Goal: Task Accomplishment & Management: Manage account settings

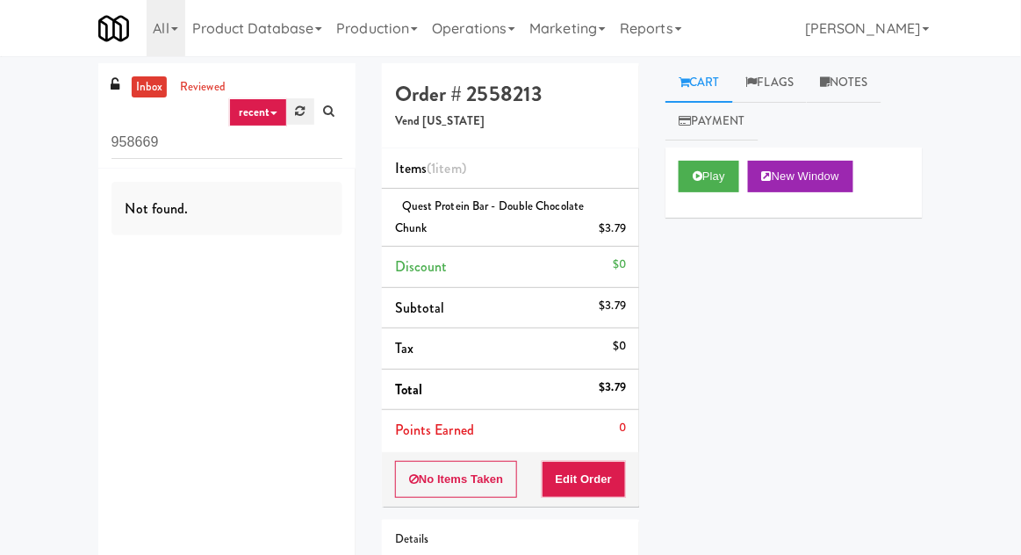
click at [296, 113] on icon at bounding box center [301, 110] width 10 height 11
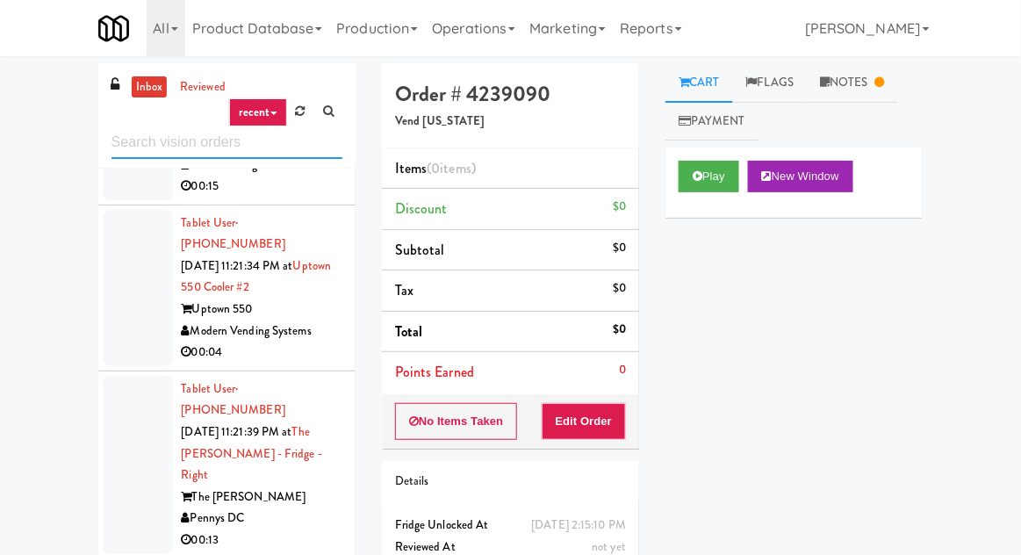
scroll to position [5159, 0]
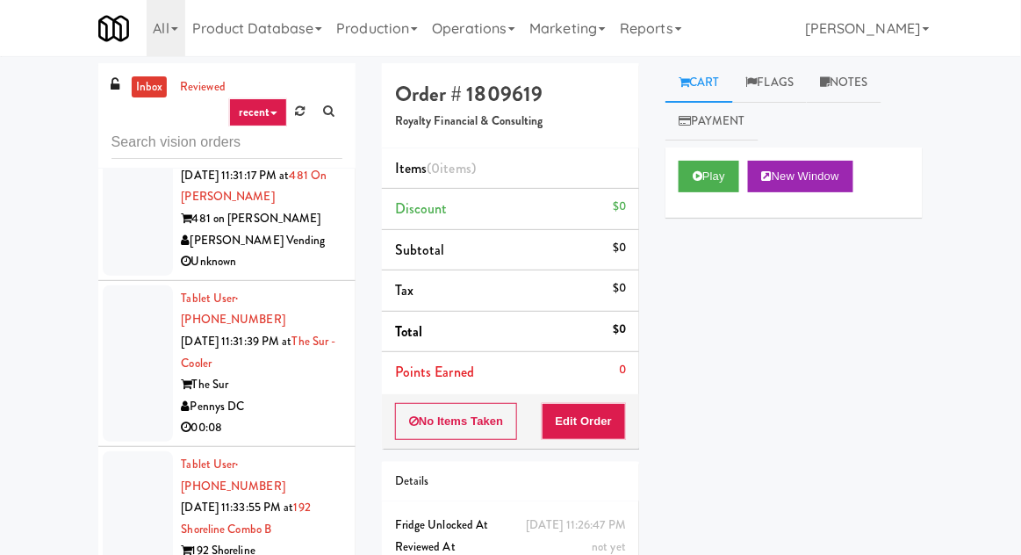
scroll to position [10997, 0]
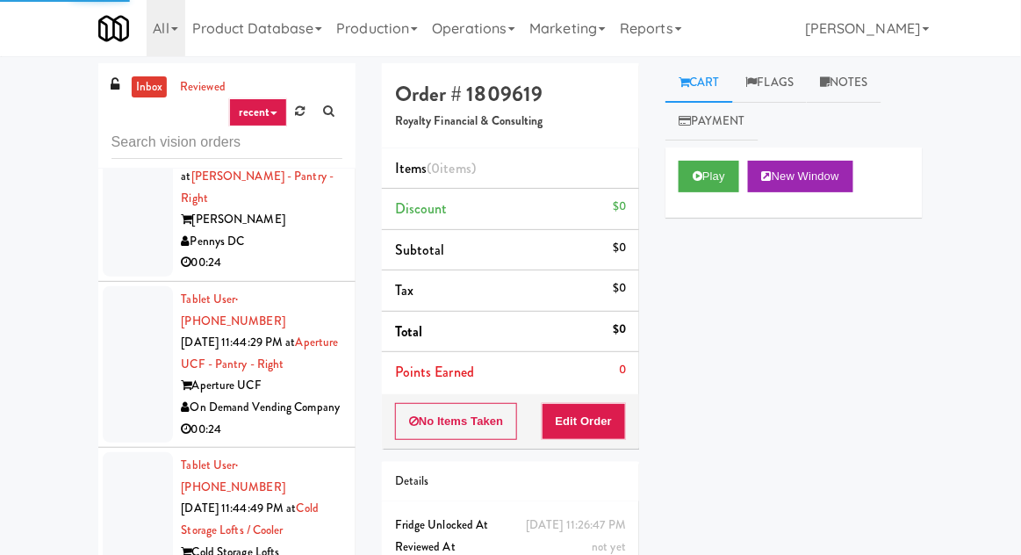
click at [691, 176] on button "Play" at bounding box center [709, 177] width 61 height 32
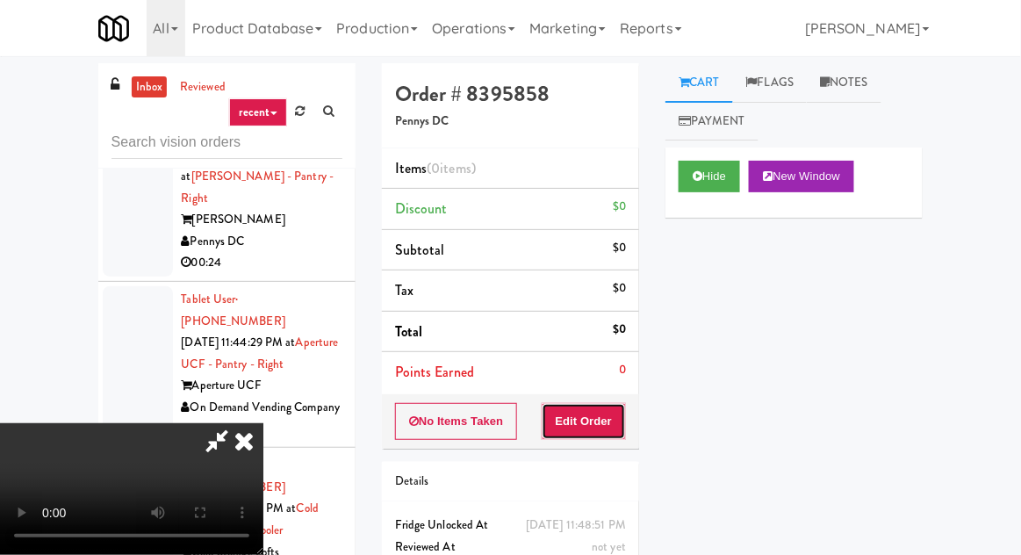
click at [607, 435] on button "Edit Order" at bounding box center [584, 421] width 85 height 37
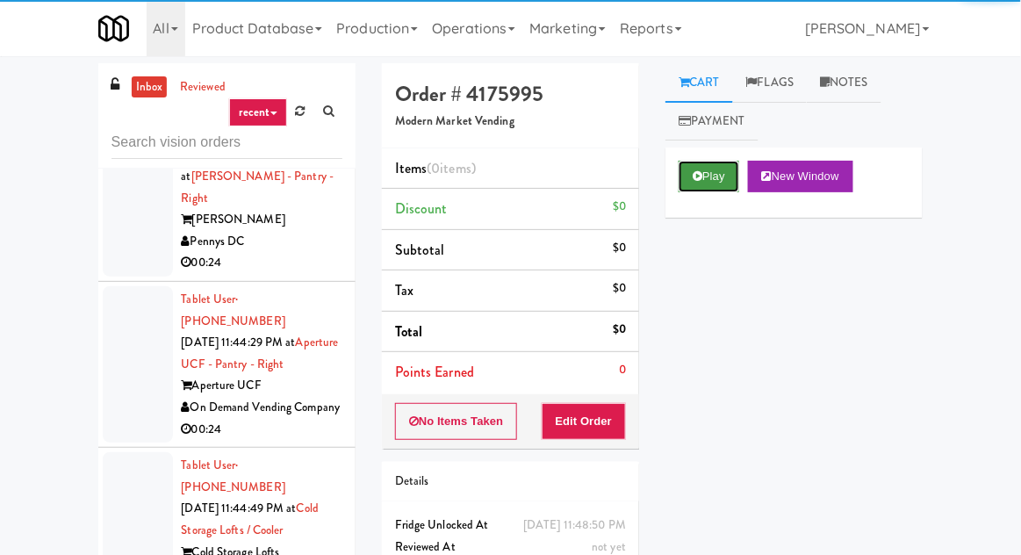
click at [681, 185] on button "Play" at bounding box center [709, 177] width 61 height 32
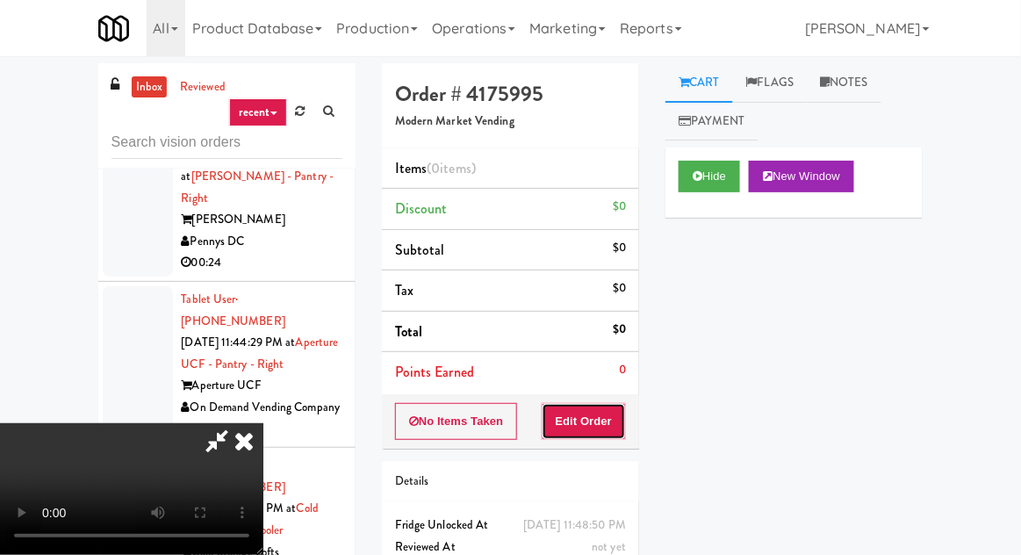
click at [591, 435] on button "Edit Order" at bounding box center [584, 421] width 85 height 37
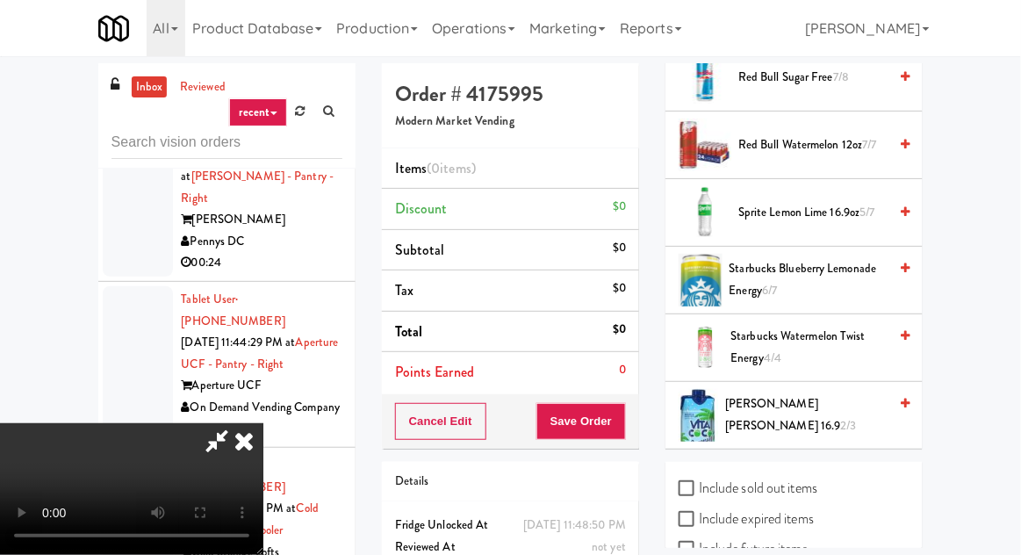
scroll to position [2267, 0]
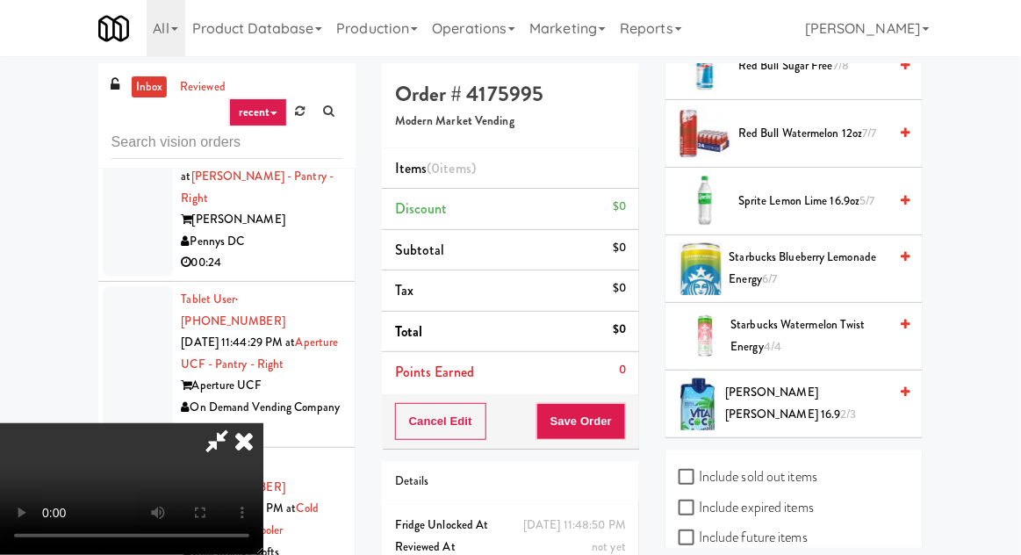
click at [811, 191] on span "Sprite Lemon Lime 16.9oz 5/7" at bounding box center [812, 202] width 149 height 22
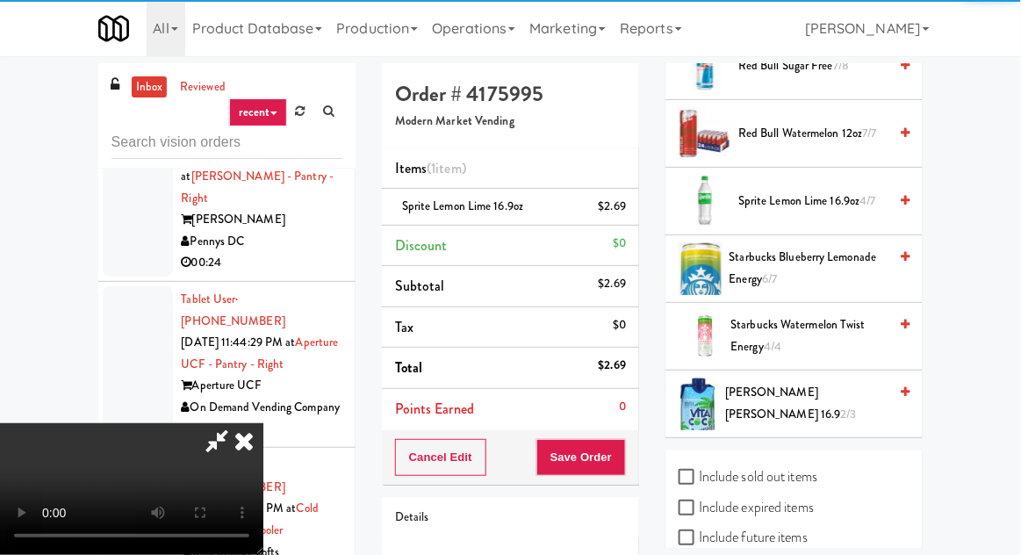
click at [642, 451] on div "Order # 4175995 Modern Market Vending Items (1 item ) Sprite Lemon Lime 16.9oz …" at bounding box center [511, 363] width 284 height 600
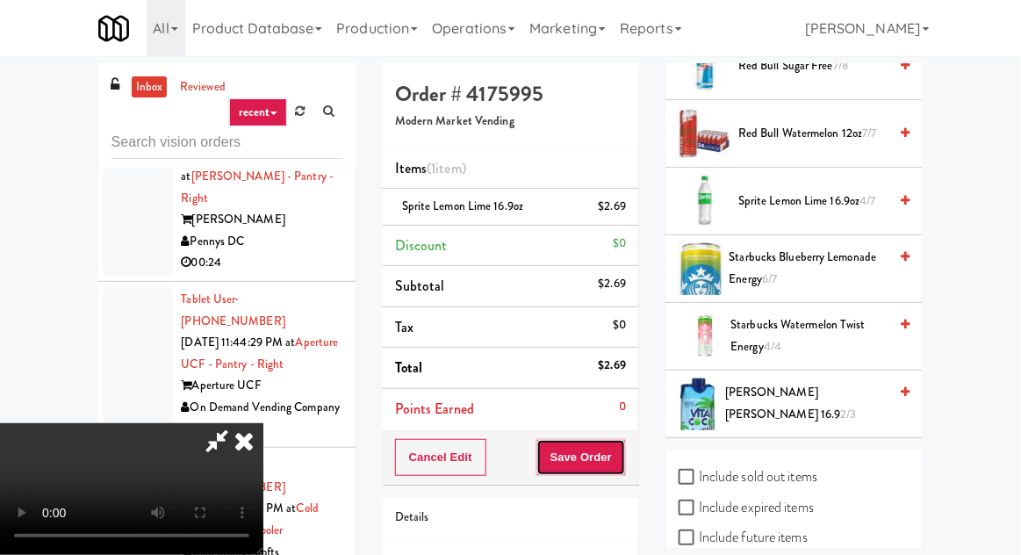
click at [626, 464] on button "Save Order" at bounding box center [581, 457] width 90 height 37
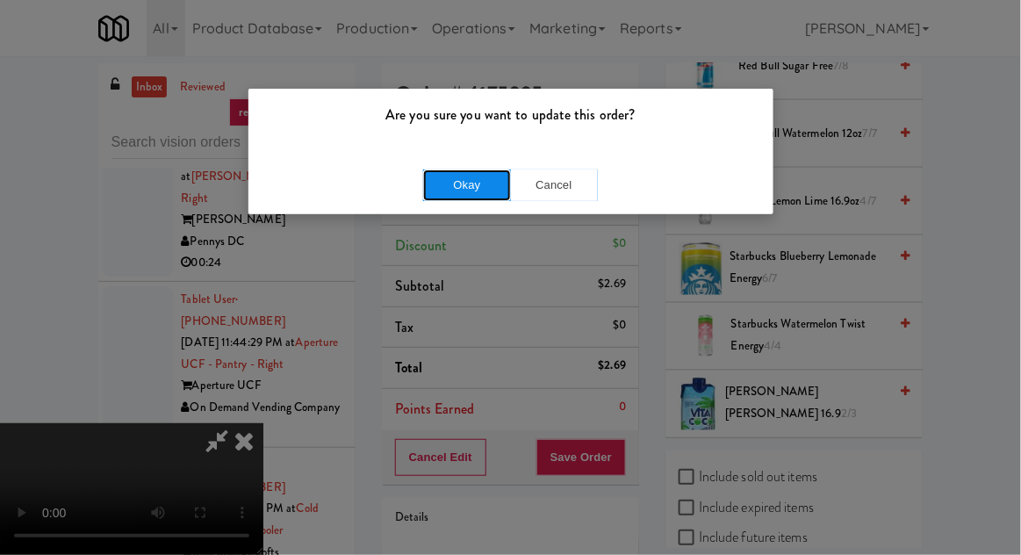
click at [454, 194] on button "Okay" at bounding box center [467, 185] width 88 height 32
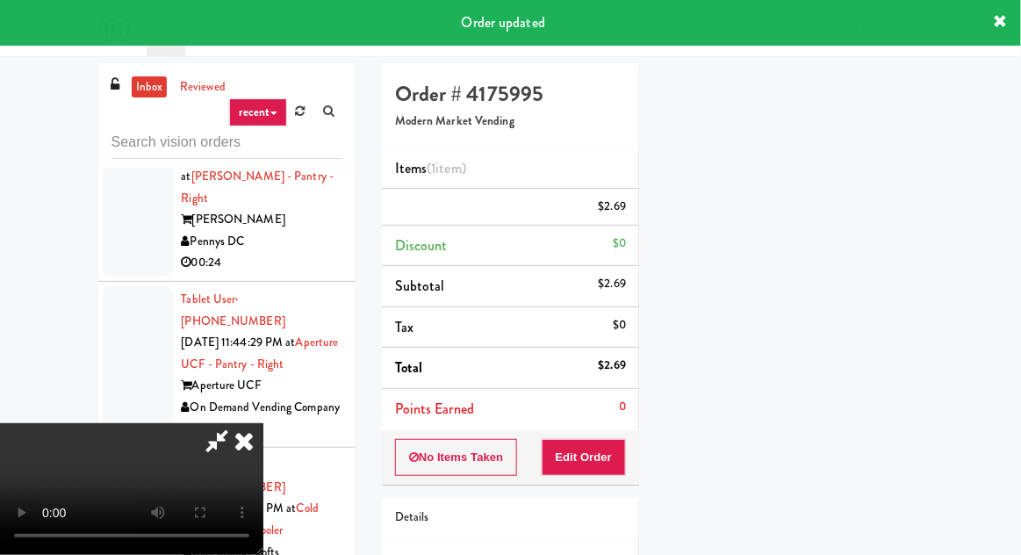
scroll to position [173, 0]
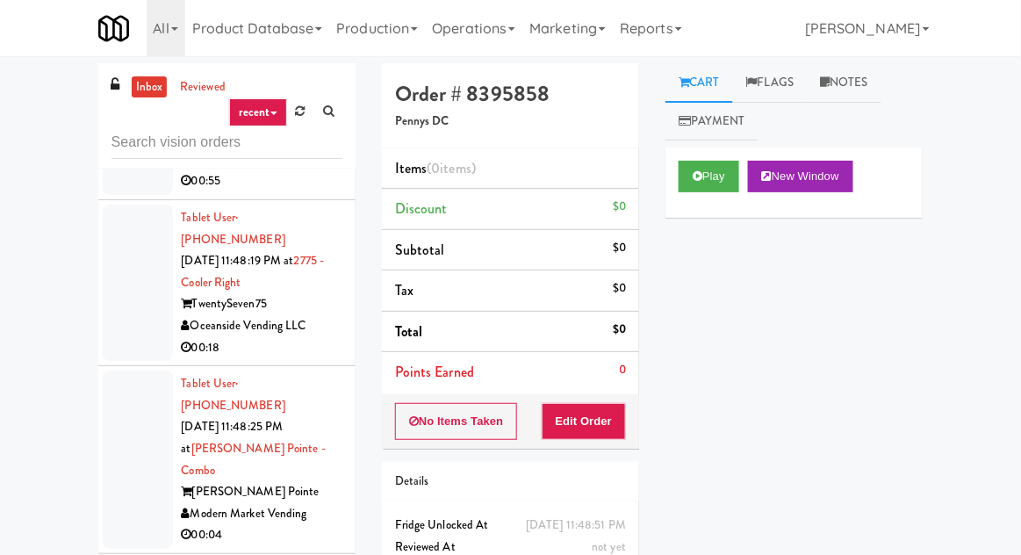
scroll to position [13783, 0]
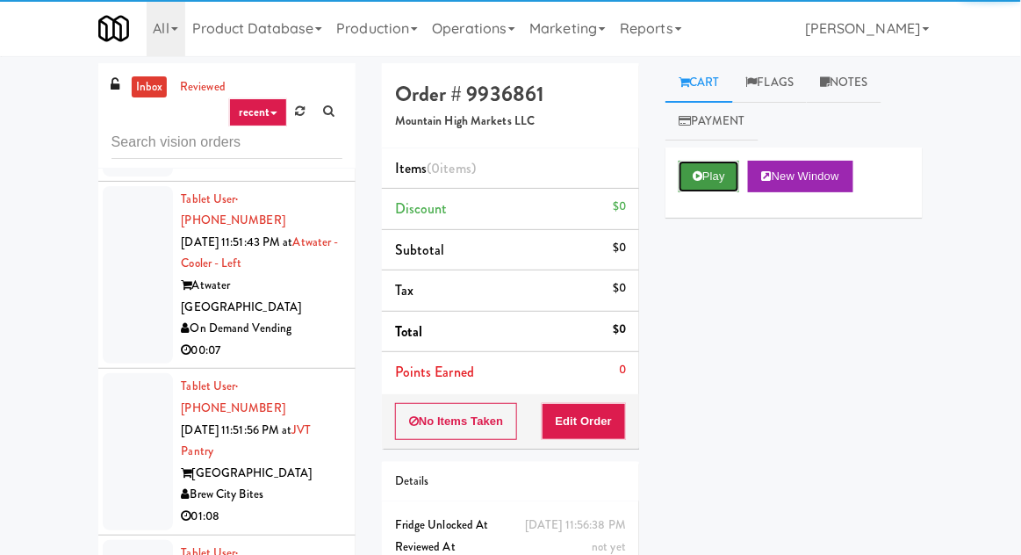
click at [679, 181] on button "Play" at bounding box center [709, 177] width 61 height 32
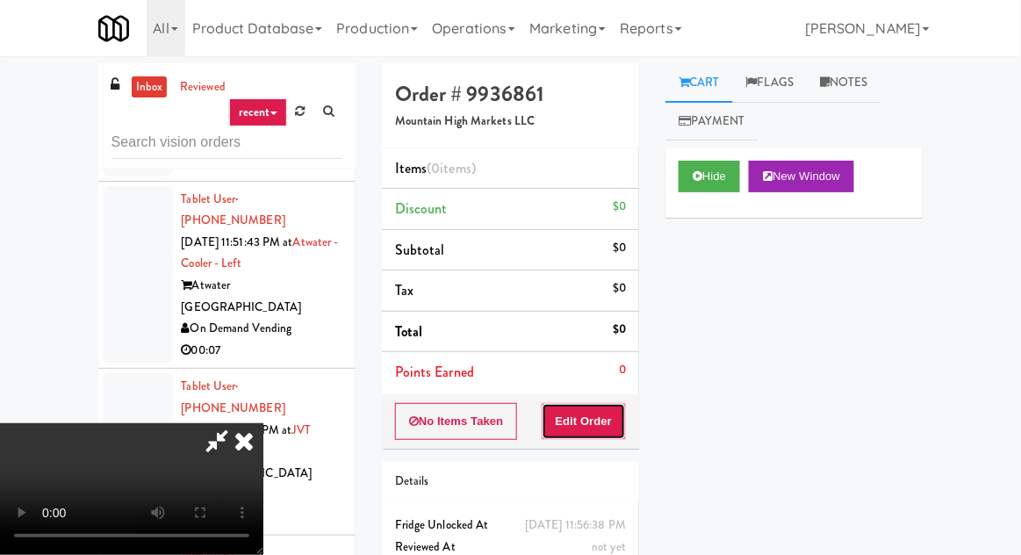
click at [593, 415] on button "Edit Order" at bounding box center [584, 421] width 85 height 37
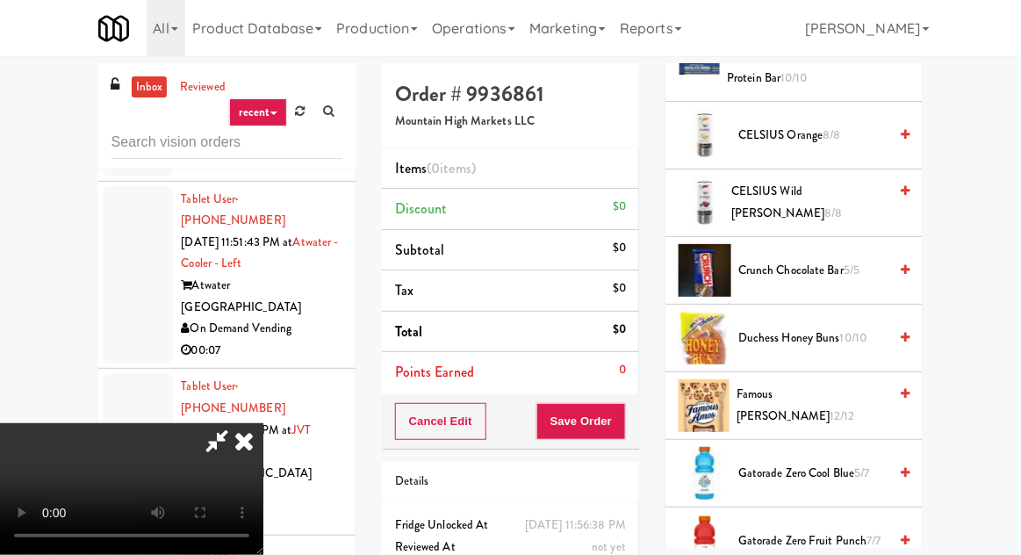
scroll to position [622, 0]
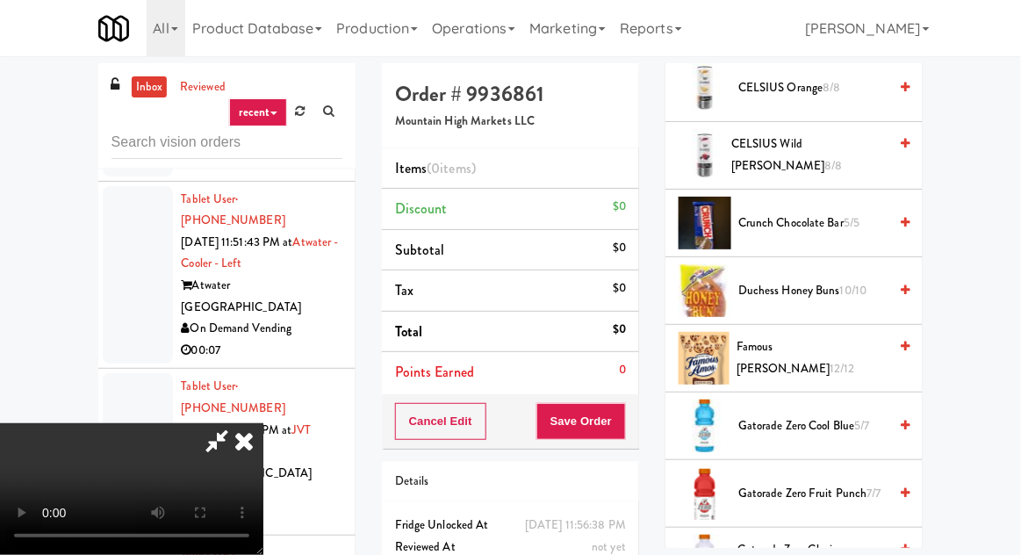
click at [839, 351] on span "Famous Amos 12/12" at bounding box center [812, 357] width 151 height 43
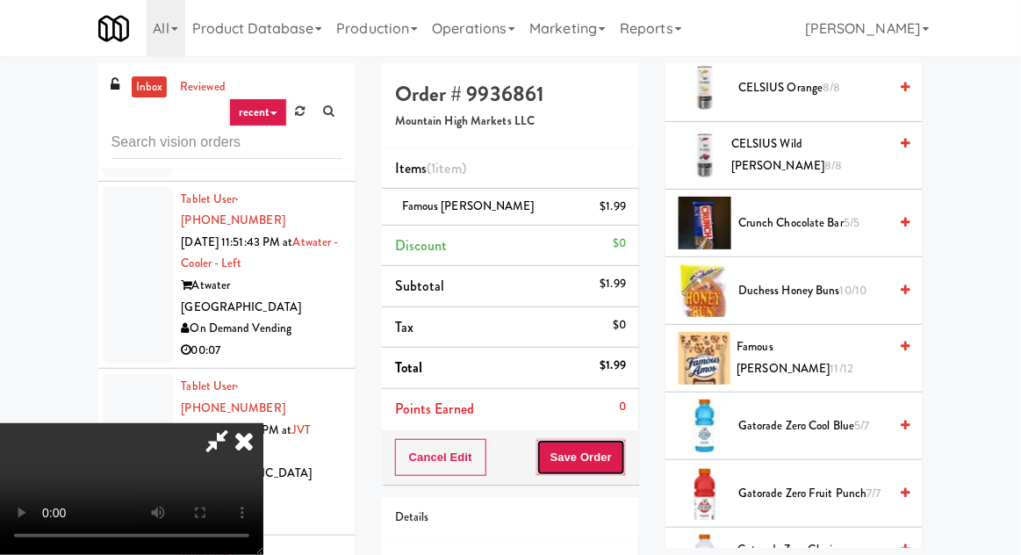
click at [622, 468] on button "Save Order" at bounding box center [581, 457] width 90 height 37
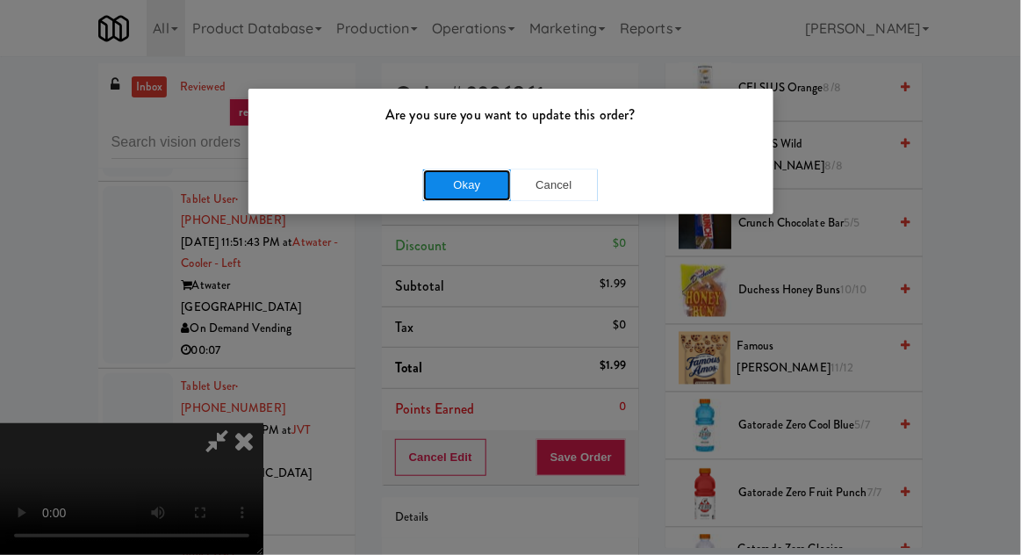
click at [464, 176] on button "Okay" at bounding box center [467, 185] width 88 height 32
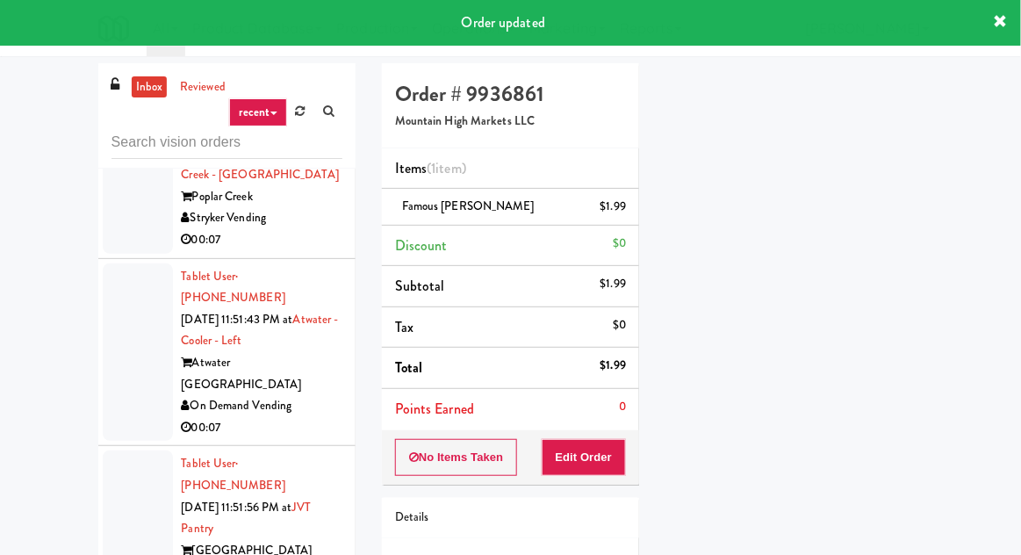
scroll to position [13705, 0]
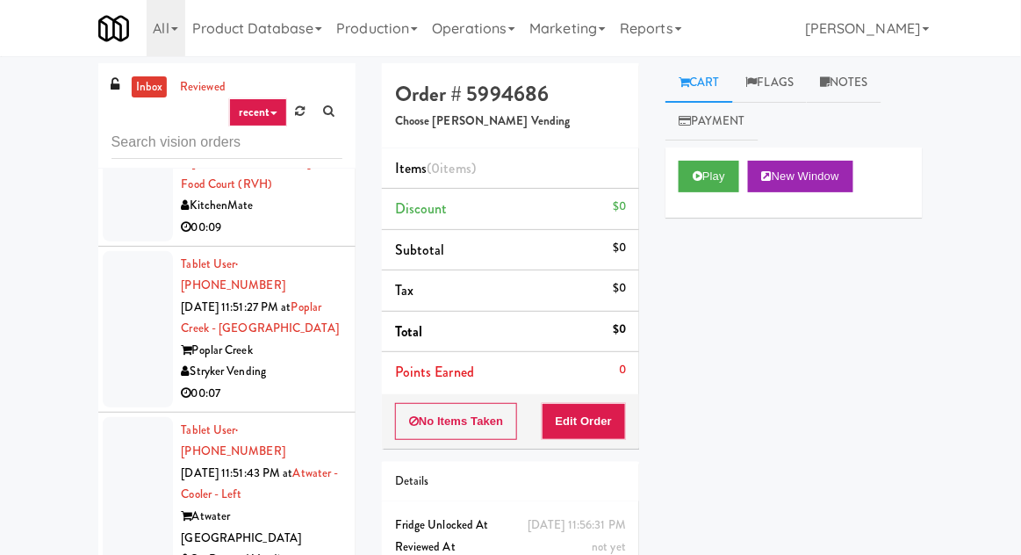
scroll to position [13551, 0]
click at [683, 176] on button "Play" at bounding box center [709, 177] width 61 height 32
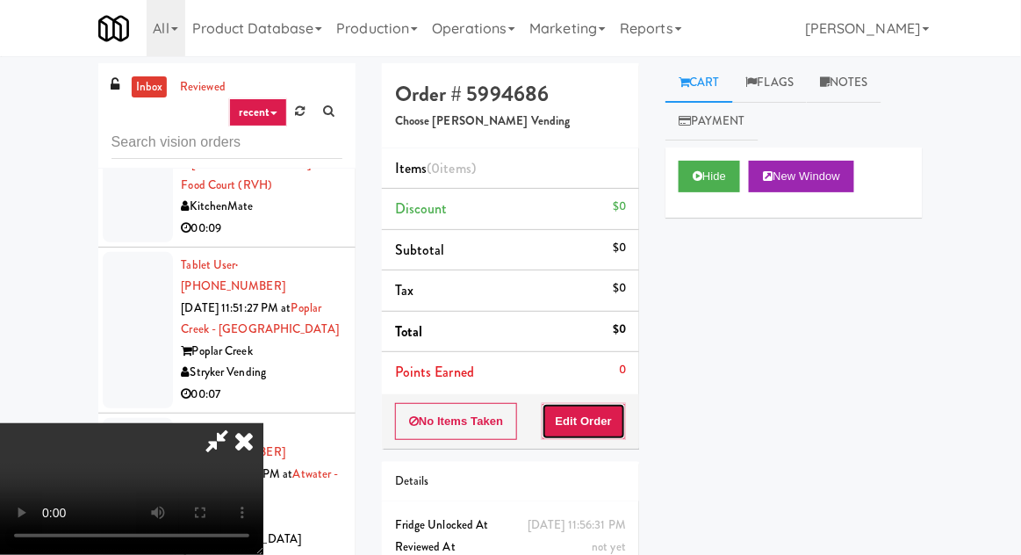
click at [569, 427] on button "Edit Order" at bounding box center [584, 421] width 85 height 37
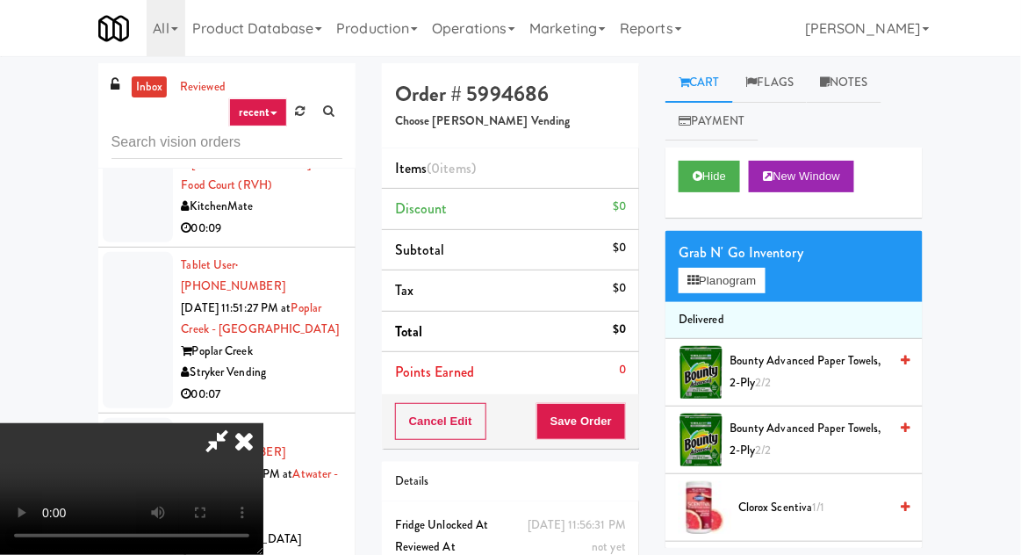
scroll to position [0, 0]
click at [697, 275] on icon at bounding box center [692, 280] width 11 height 11
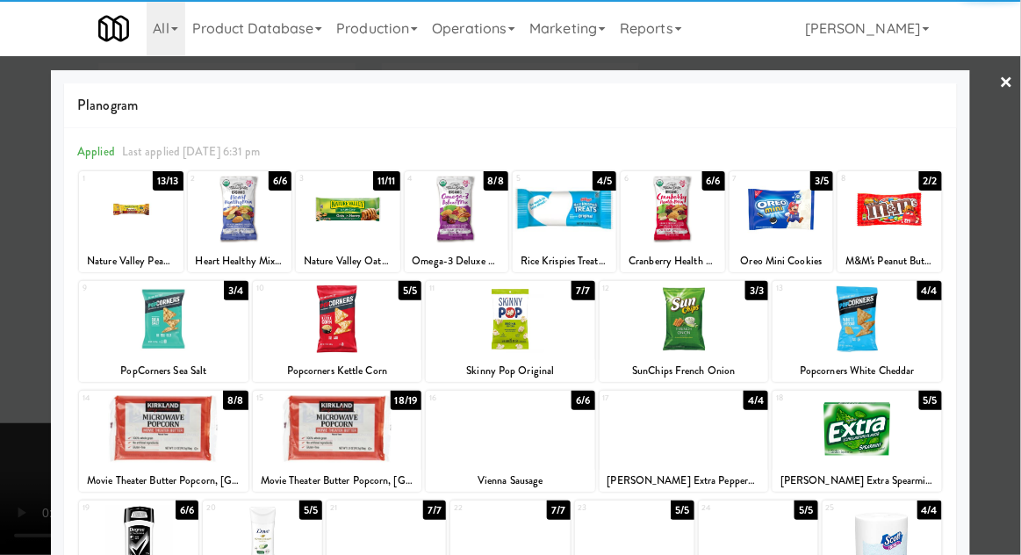
scroll to position [222, 0]
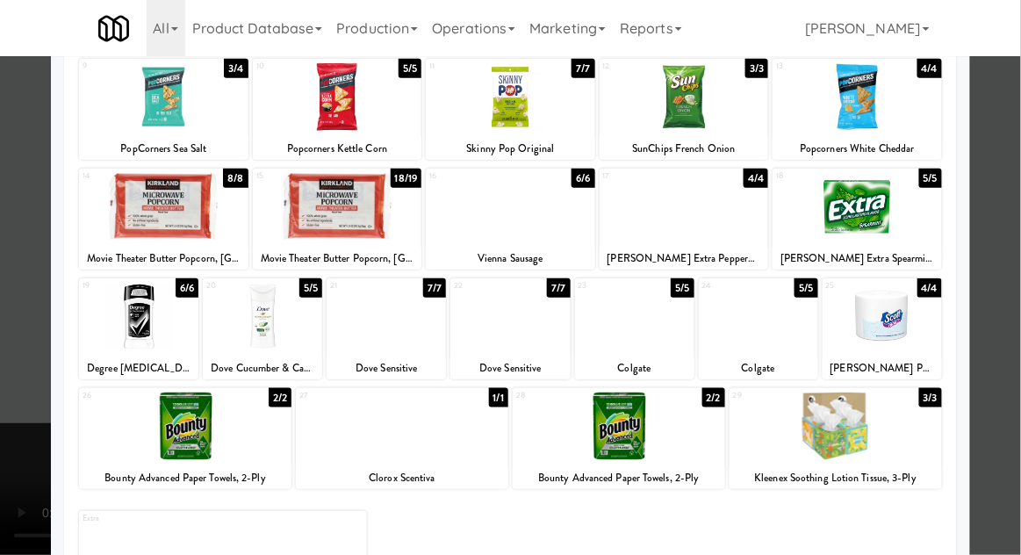
click at [600, 468] on div "Bounty Advanced Paper Towels, 2-Ply" at bounding box center [618, 478] width 207 height 22
click at [652, 413] on div at bounding box center [619, 426] width 212 height 68
click at [1006, 385] on div at bounding box center [510, 277] width 1021 height 555
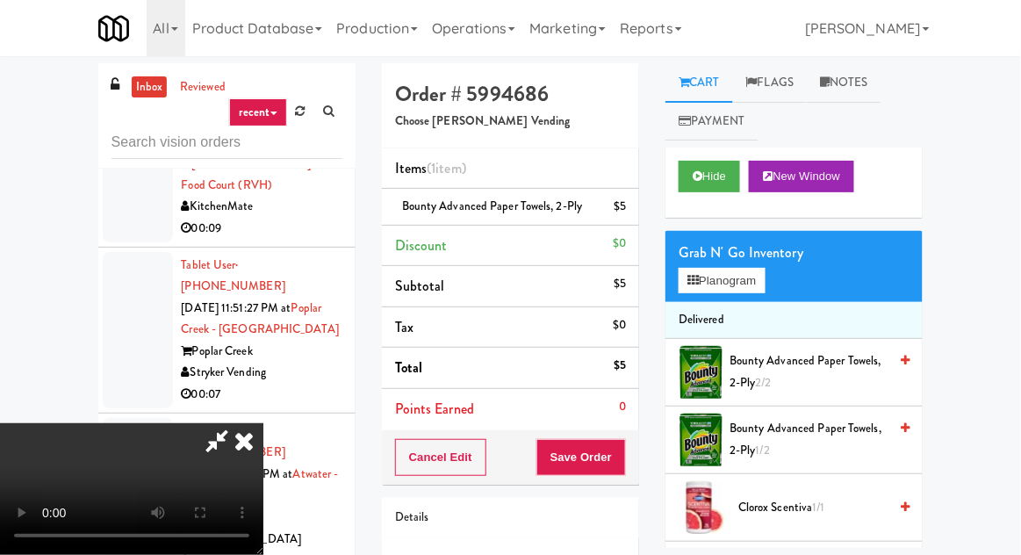
click at [744, 306] on li "Delivered" at bounding box center [793, 320] width 257 height 37
click at [696, 286] on button "Planogram" at bounding box center [722, 281] width 86 height 26
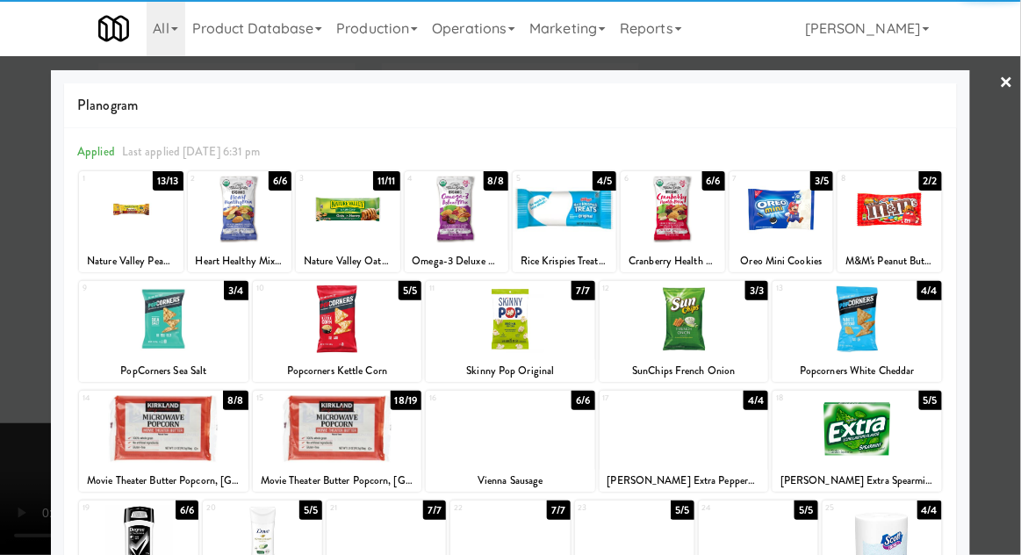
click at [781, 234] on div at bounding box center [782, 210] width 104 height 68
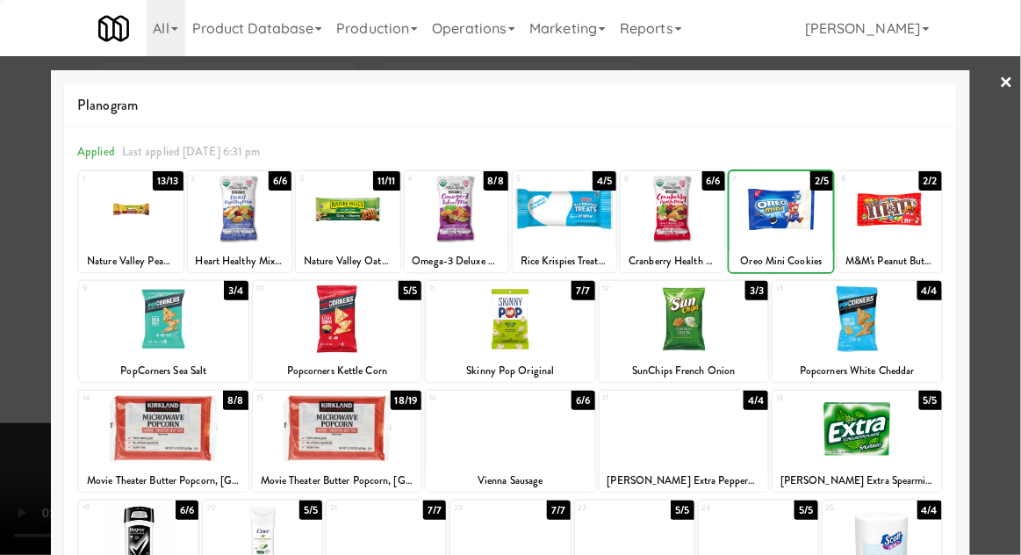
click at [1009, 254] on div at bounding box center [510, 277] width 1021 height 555
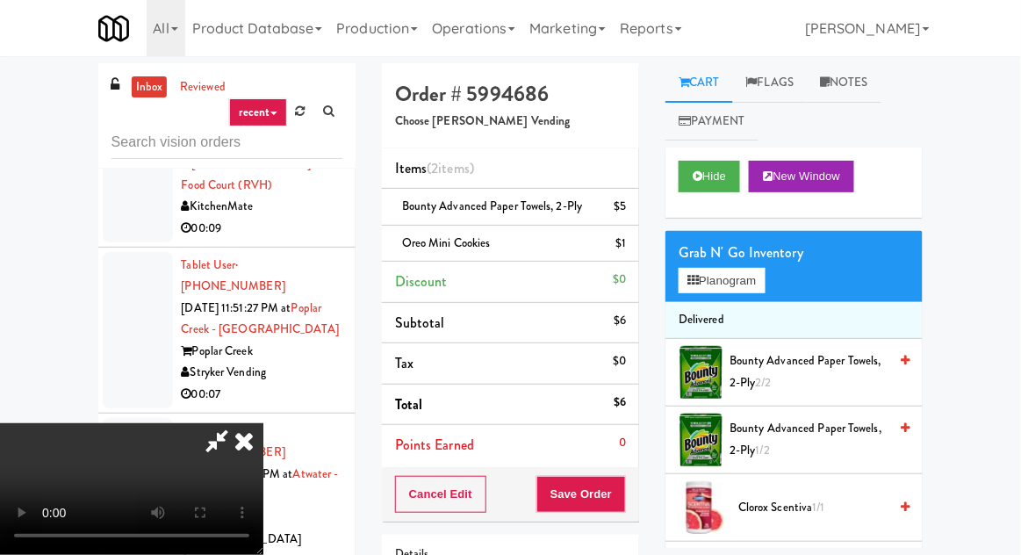
scroll to position [3, 0]
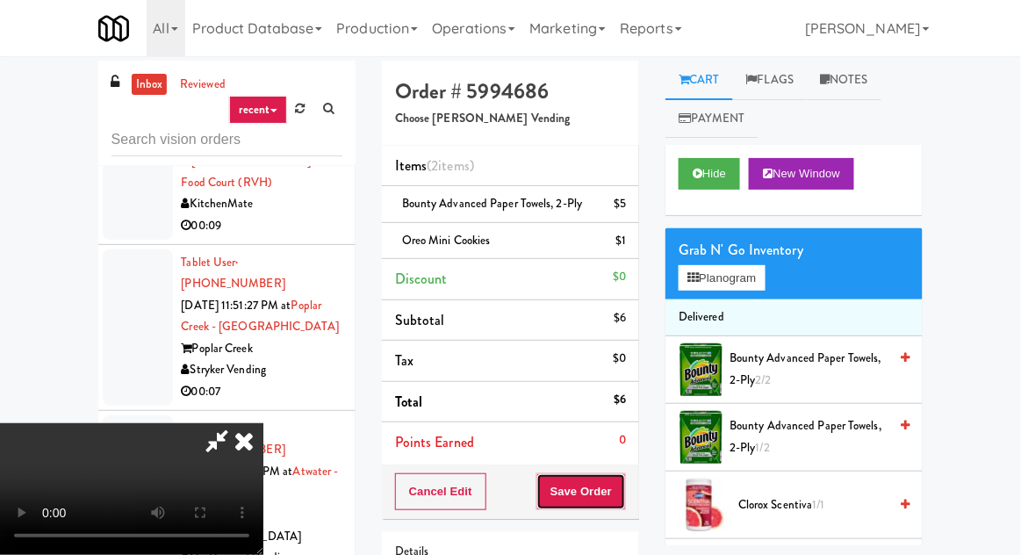
click at [623, 502] on button "Save Order" at bounding box center [581, 491] width 90 height 37
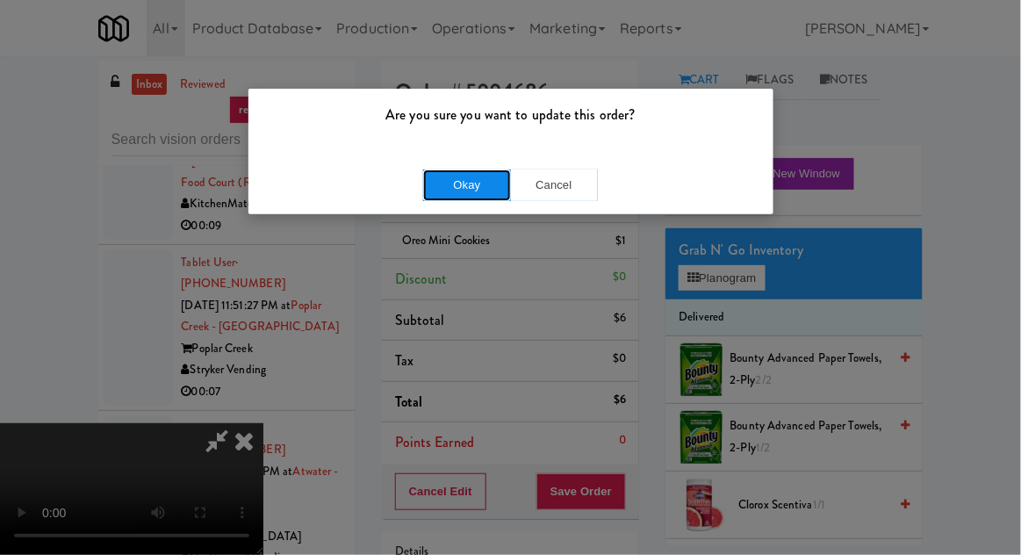
click at [455, 181] on button "Okay" at bounding box center [467, 185] width 88 height 32
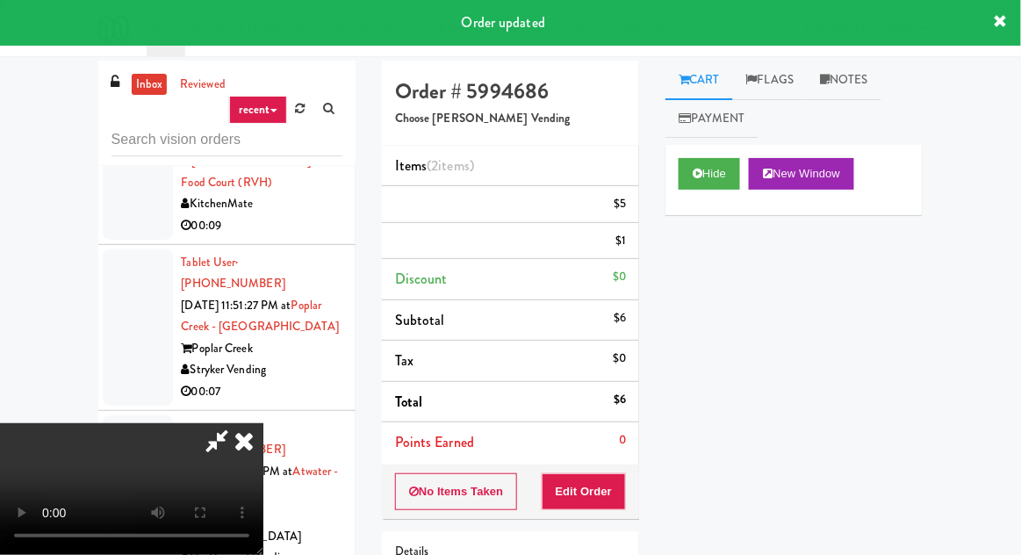
scroll to position [0, 0]
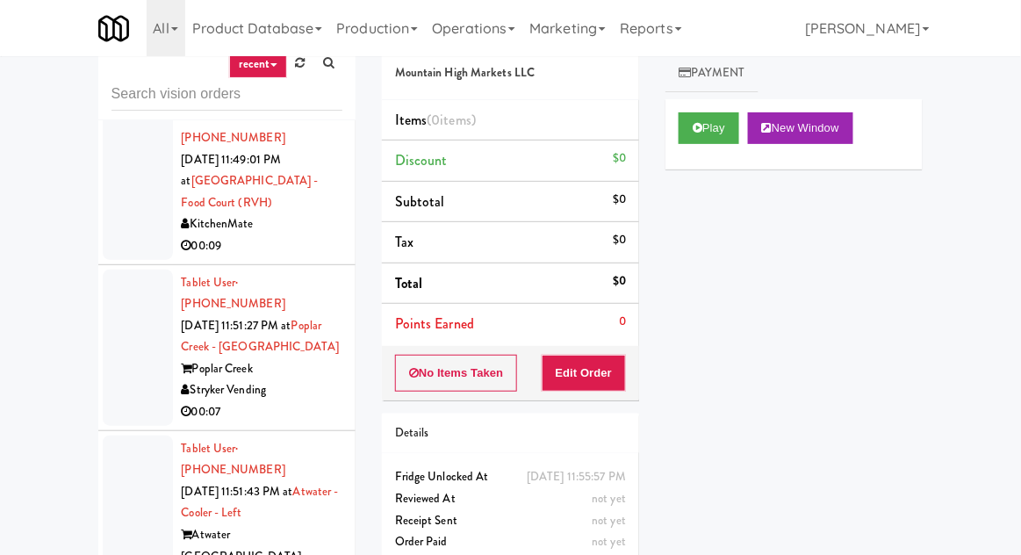
scroll to position [87, 0]
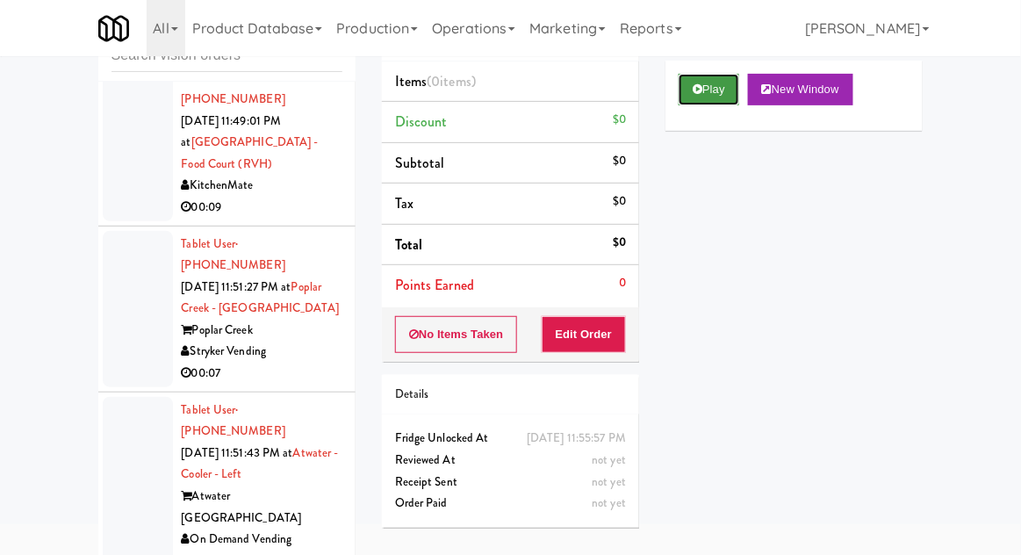
click at [710, 82] on button "Play" at bounding box center [709, 90] width 61 height 32
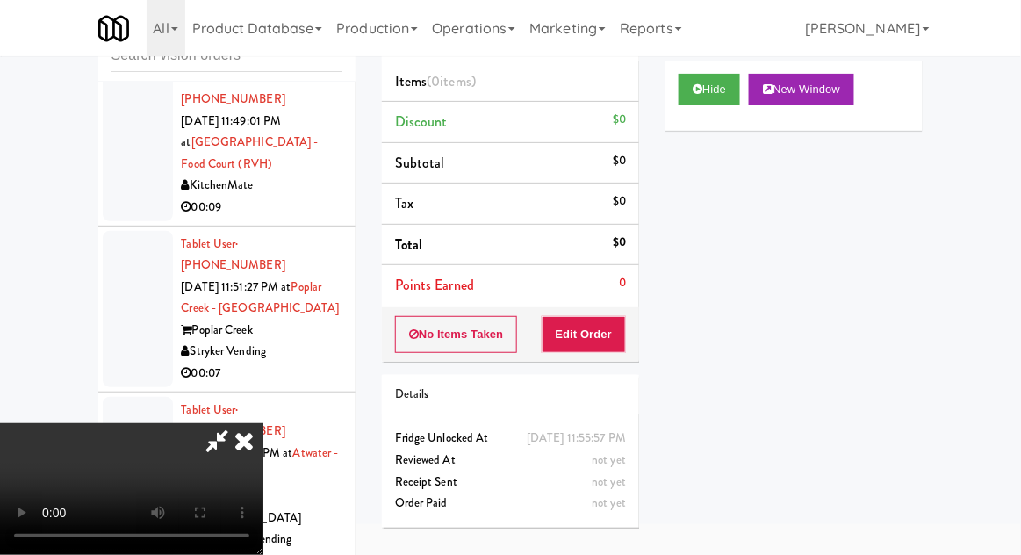
click at [608, 379] on div "Details" at bounding box center [510, 395] width 257 height 40
click at [604, 340] on button "Edit Order" at bounding box center [584, 334] width 85 height 37
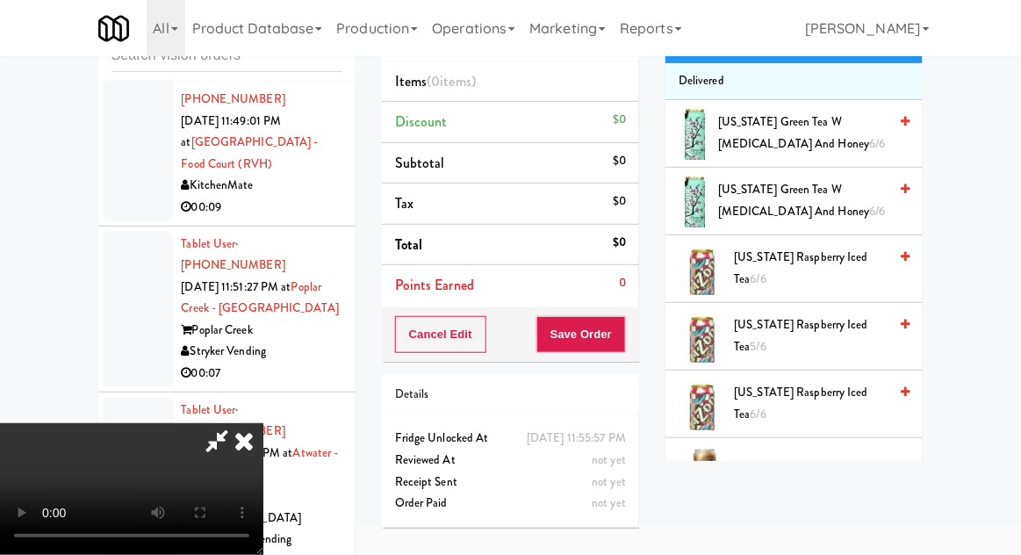
scroll to position [0, 0]
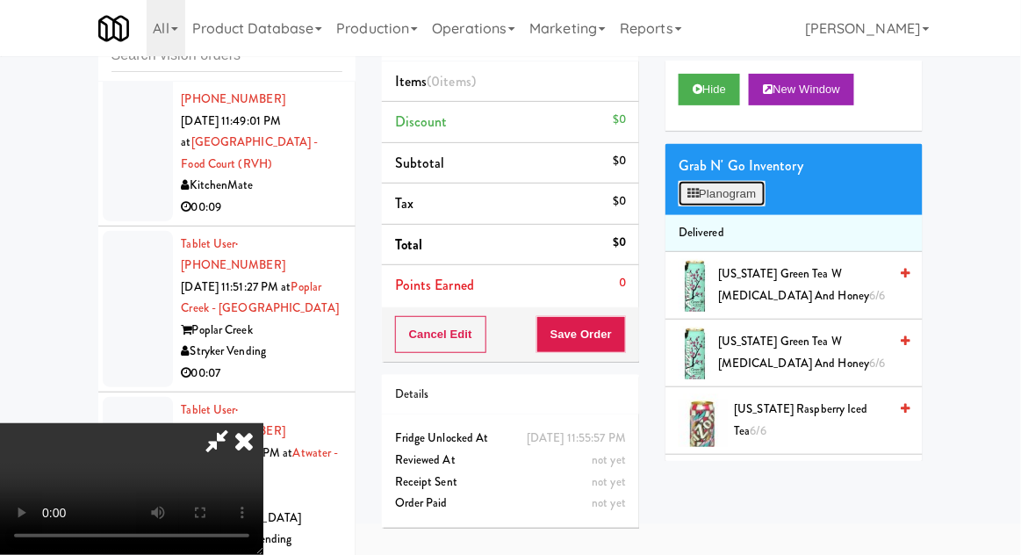
click at [732, 202] on button "Planogram" at bounding box center [722, 194] width 86 height 26
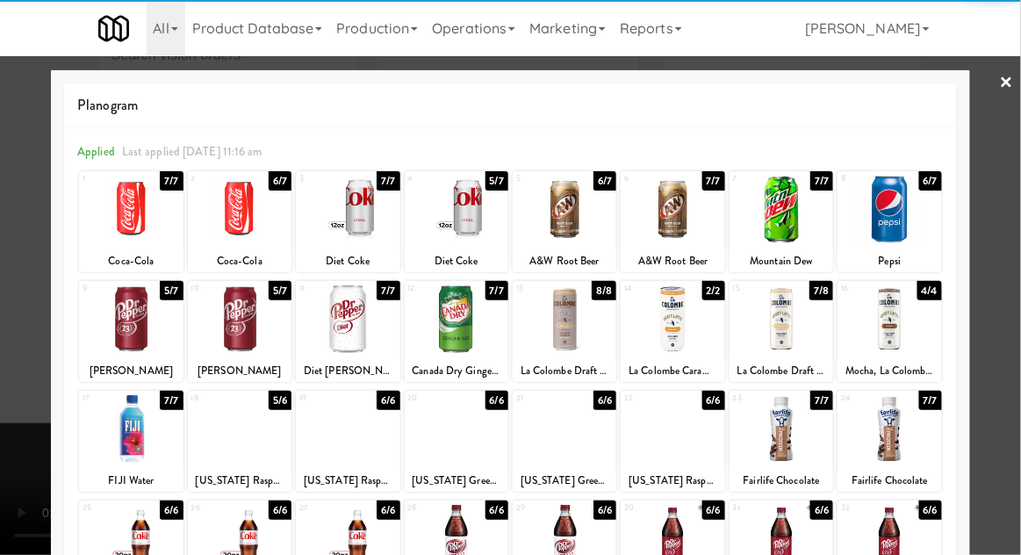
click at [474, 212] on div at bounding box center [457, 210] width 104 height 68
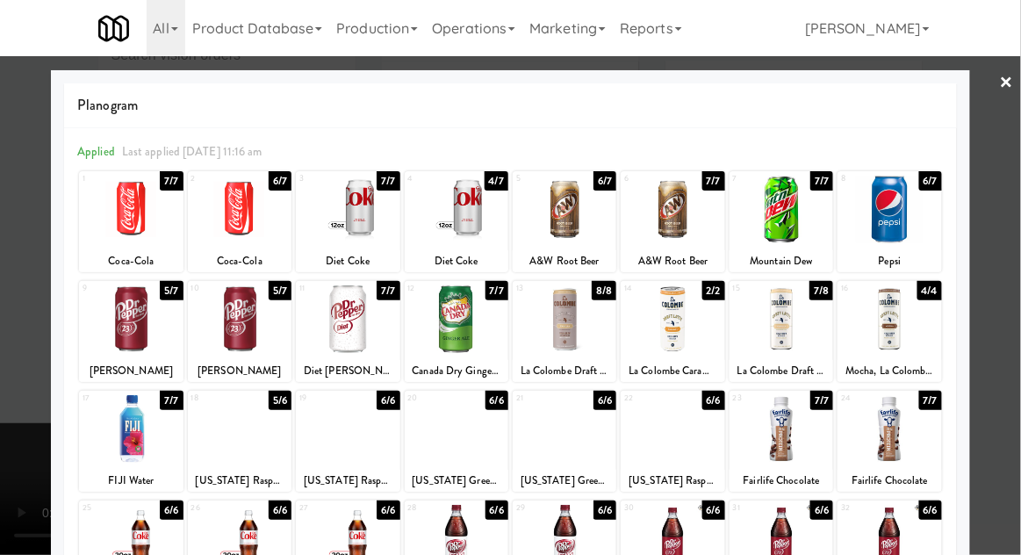
click at [920, 317] on div at bounding box center [890, 319] width 104 height 68
click at [1014, 285] on div at bounding box center [510, 277] width 1021 height 555
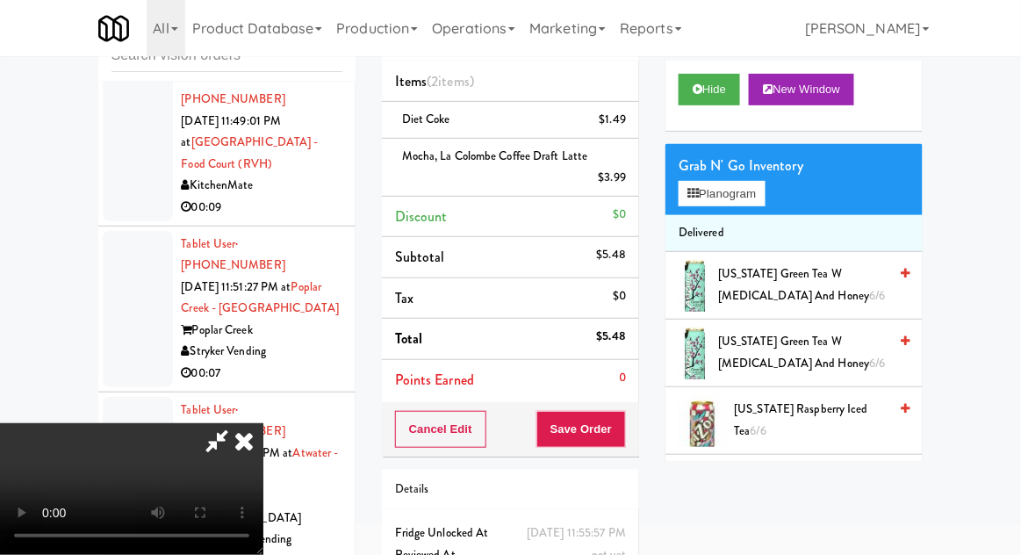
click at [637, 418] on div "Cancel Edit Save Order" at bounding box center [510, 429] width 257 height 54
click at [626, 435] on button "Save Order" at bounding box center [581, 429] width 90 height 37
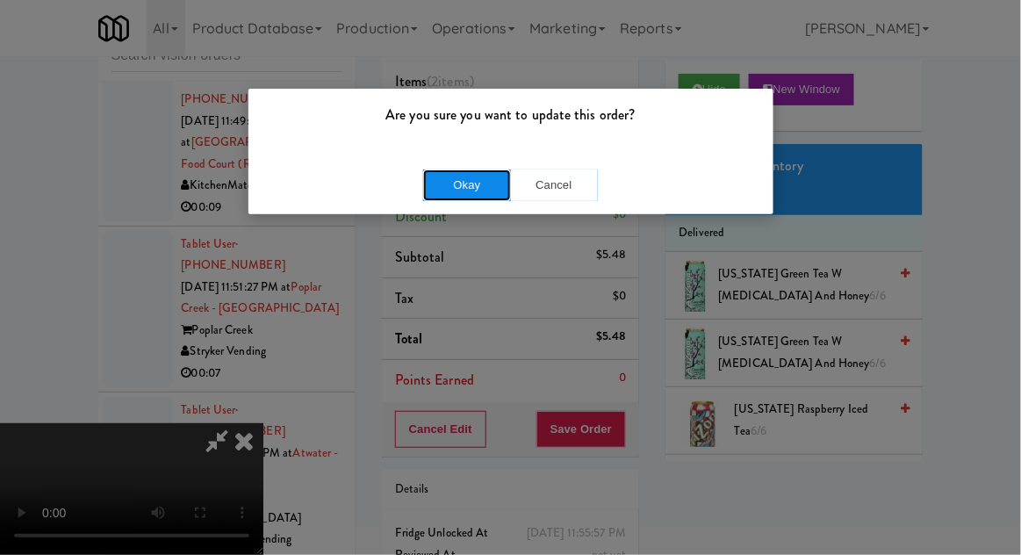
click at [484, 191] on button "Okay" at bounding box center [467, 185] width 88 height 32
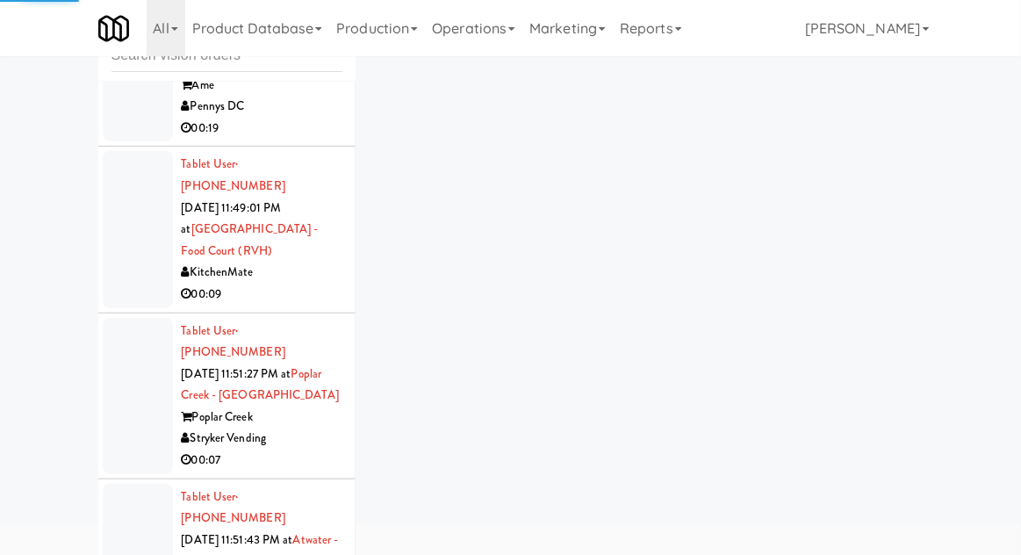
scroll to position [13370, 0]
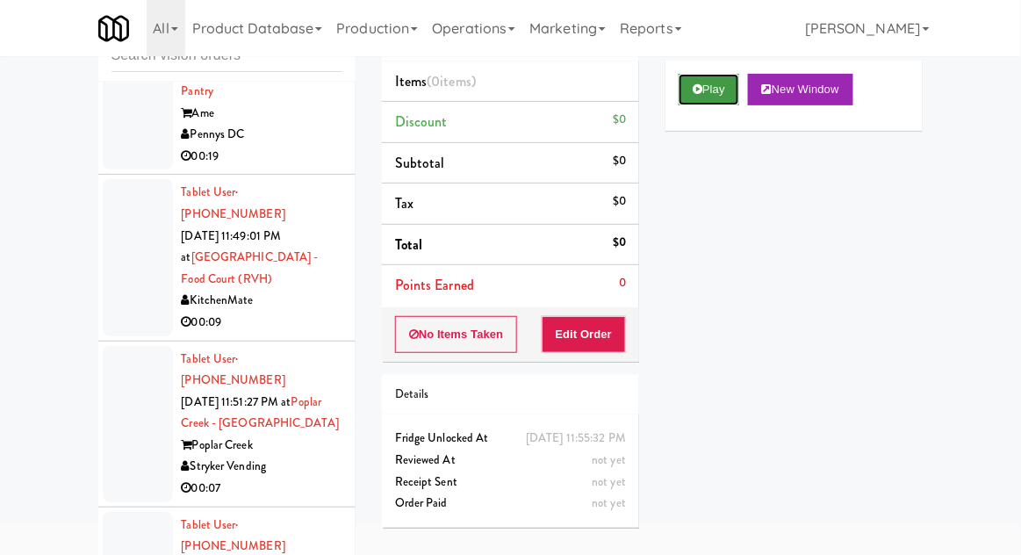
click at [706, 95] on button "Play" at bounding box center [709, 90] width 61 height 32
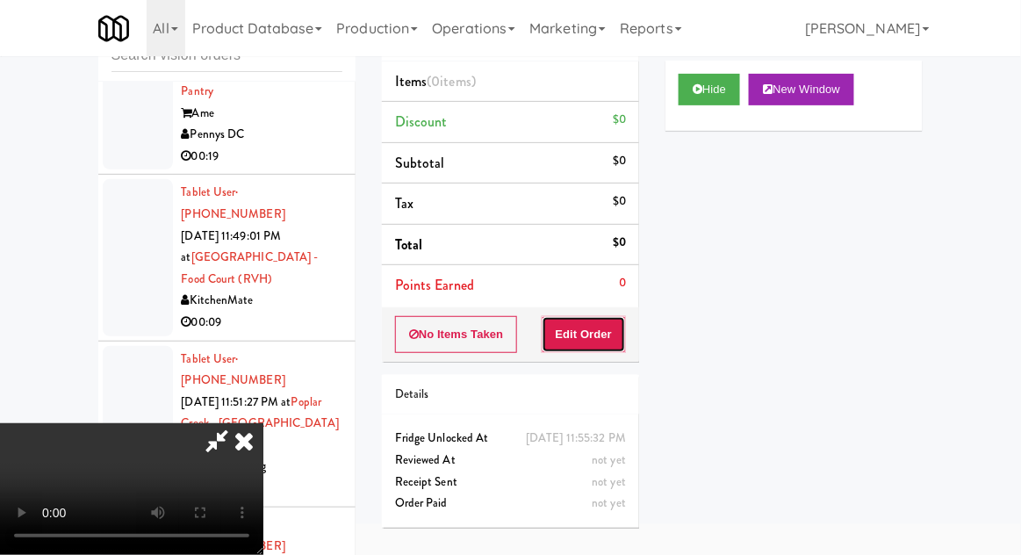
click at [579, 346] on button "Edit Order" at bounding box center [584, 334] width 85 height 37
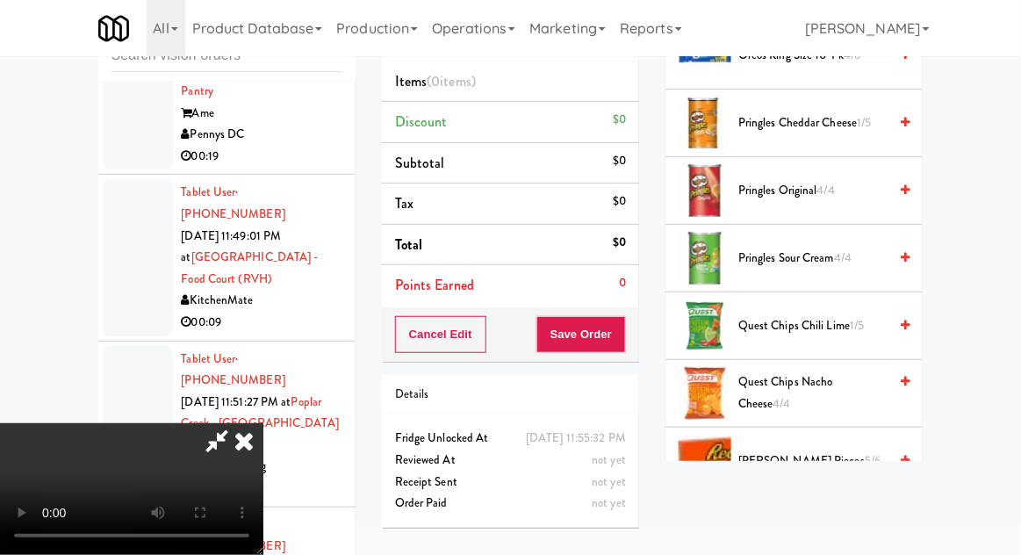
scroll to position [1513, 0]
click at [771, 258] on span "Pringles Sour Cream 4/4" at bounding box center [812, 259] width 149 height 22
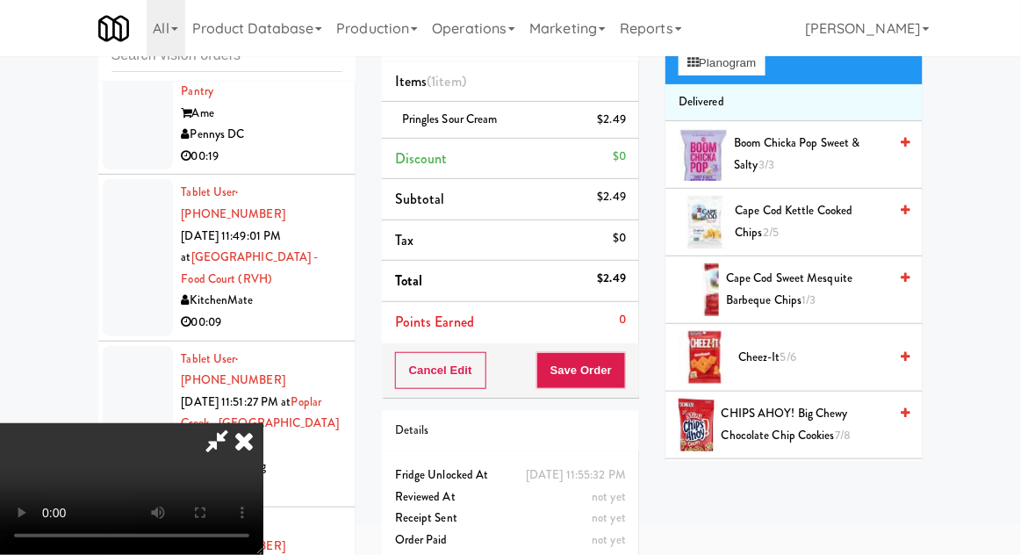
scroll to position [0, 0]
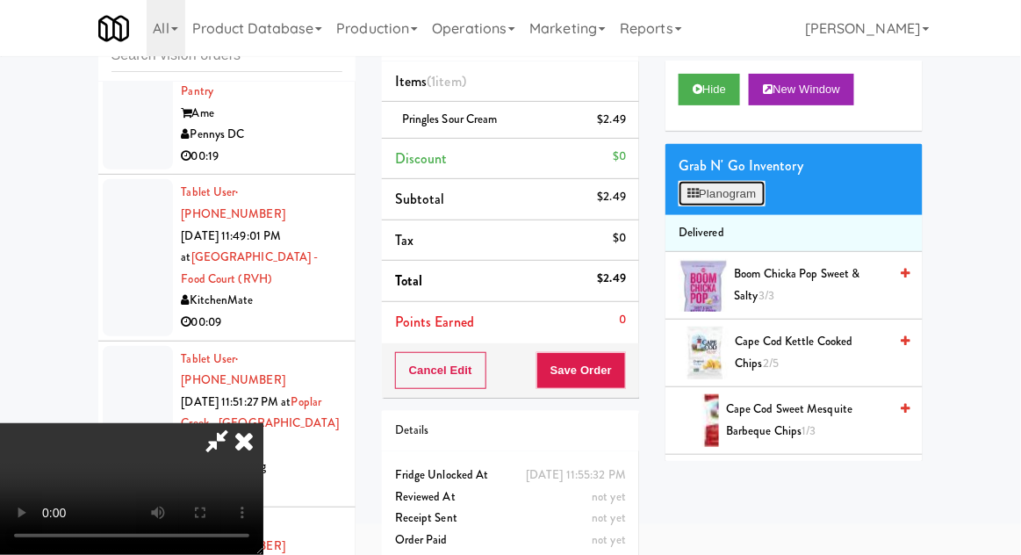
click at [739, 202] on button "Planogram" at bounding box center [722, 194] width 86 height 26
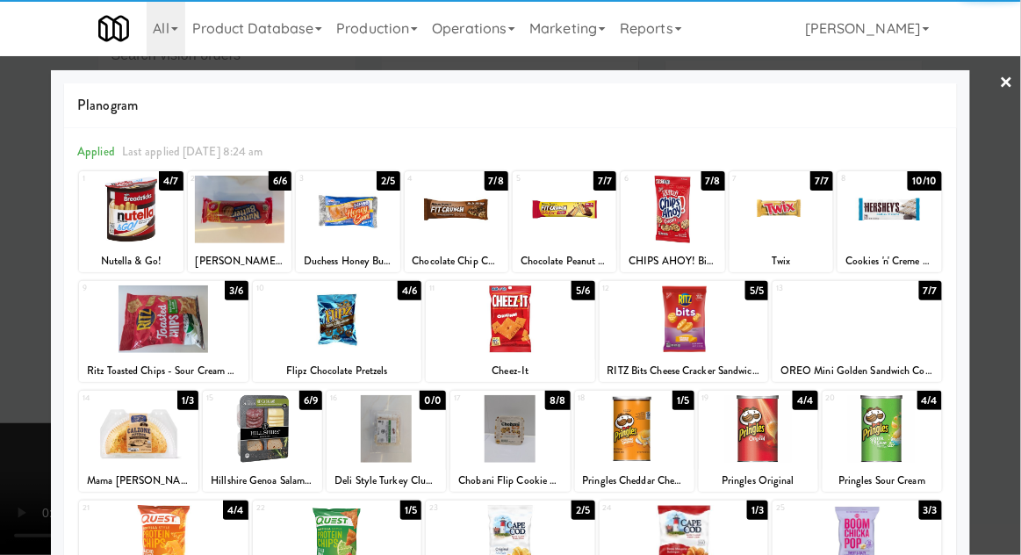
click at [143, 233] on div at bounding box center [131, 210] width 104 height 68
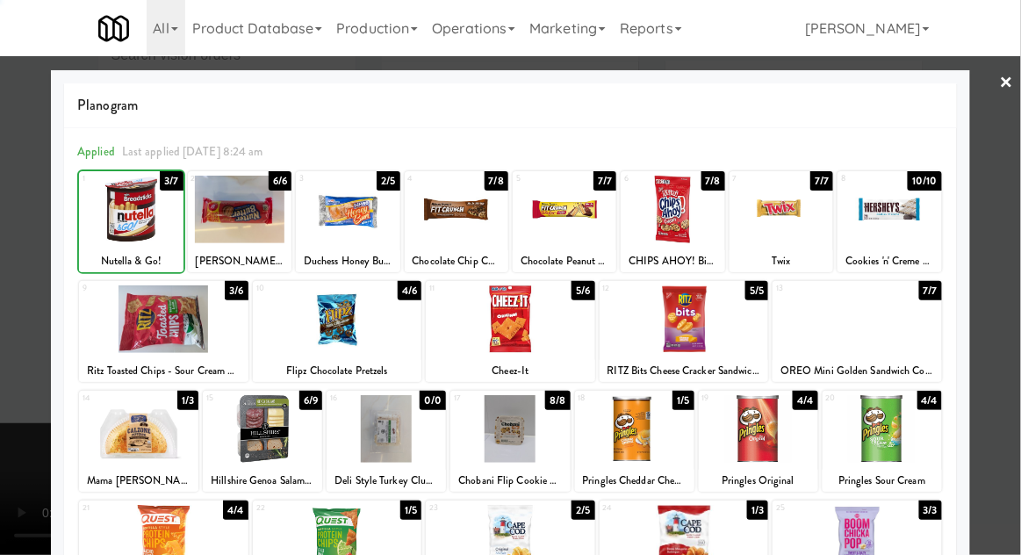
click at [21, 338] on div at bounding box center [510, 277] width 1021 height 555
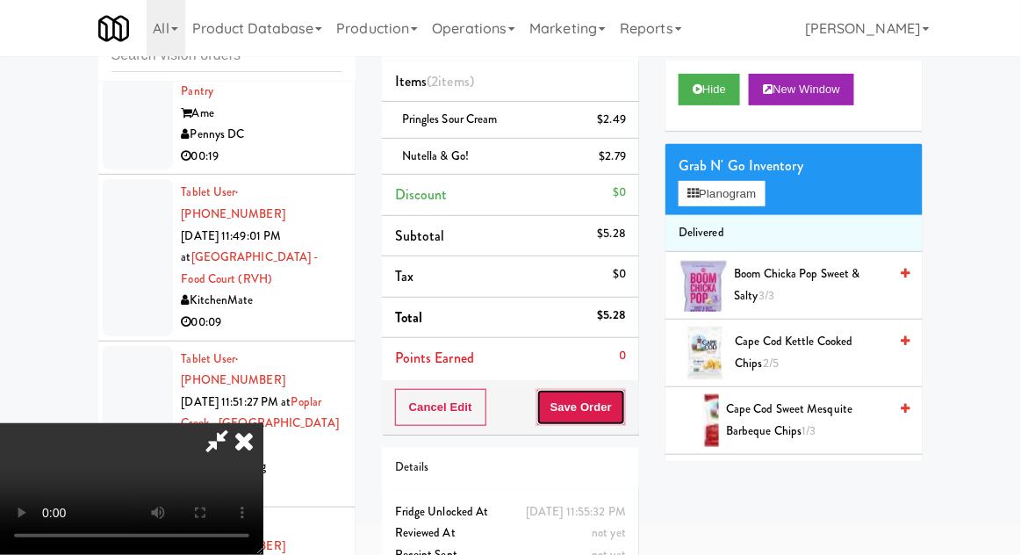
click at [619, 421] on button "Save Order" at bounding box center [581, 407] width 90 height 37
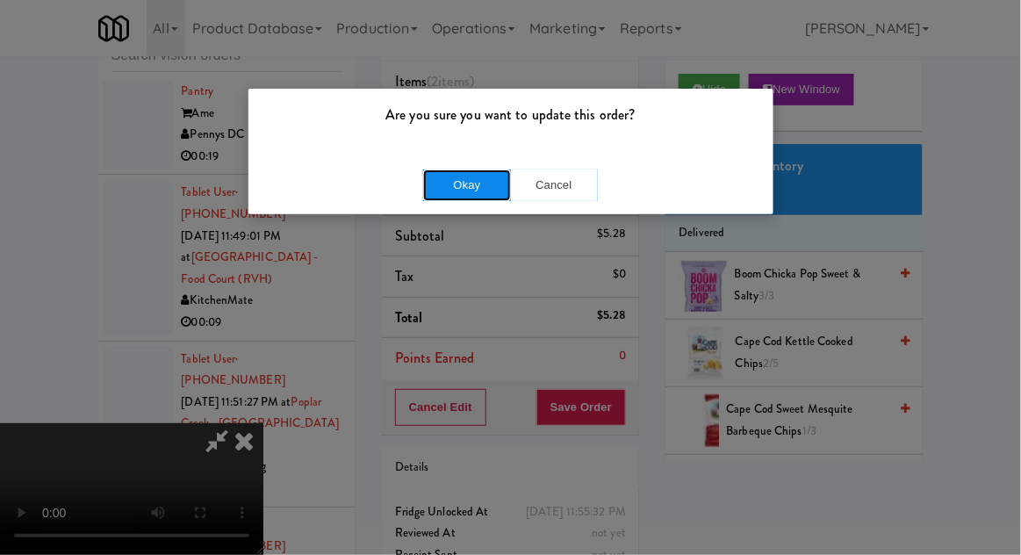
click at [489, 198] on button "Okay" at bounding box center [467, 185] width 88 height 32
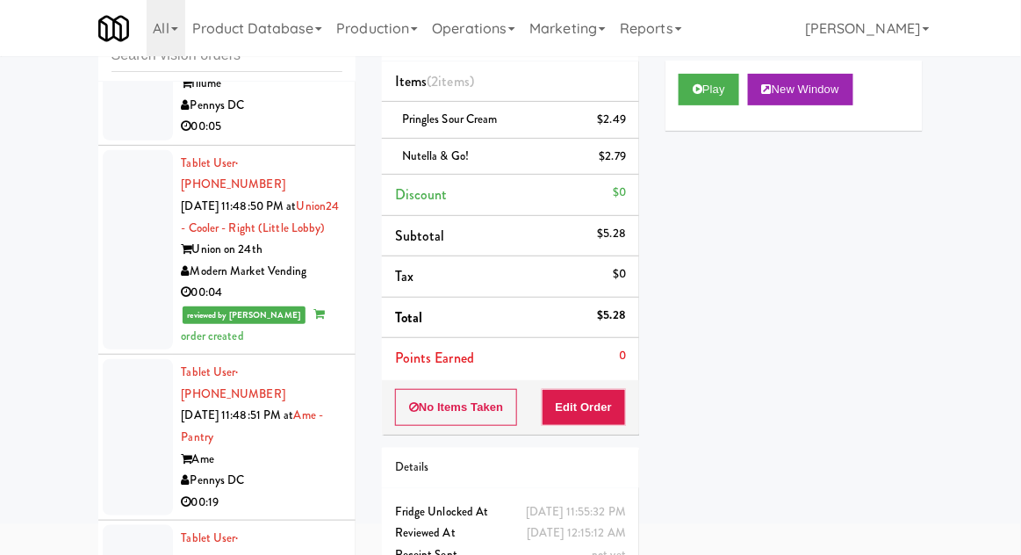
scroll to position [13029, 0]
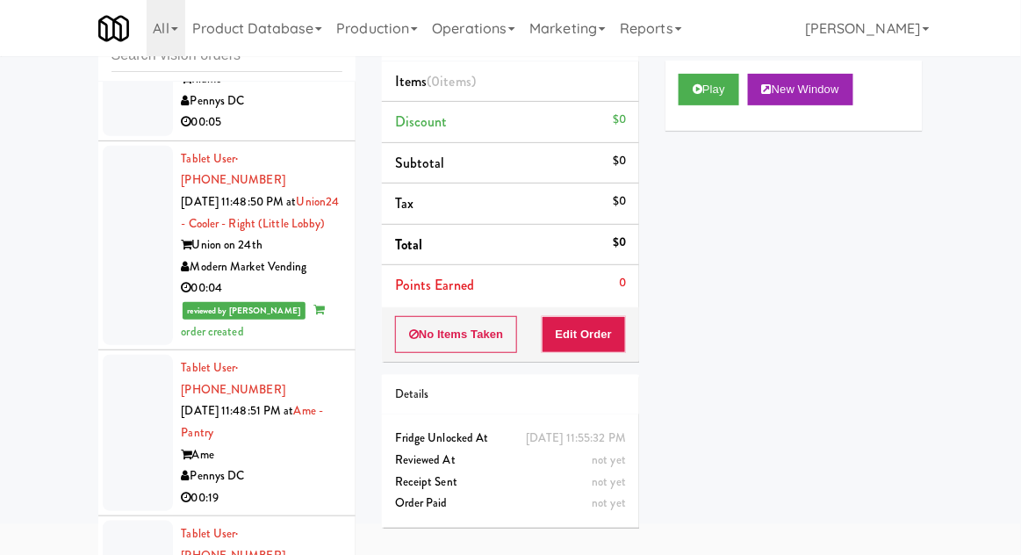
click at [665, 86] on div "Play New Window" at bounding box center [793, 96] width 257 height 70
click at [703, 100] on button "Play" at bounding box center [709, 90] width 61 height 32
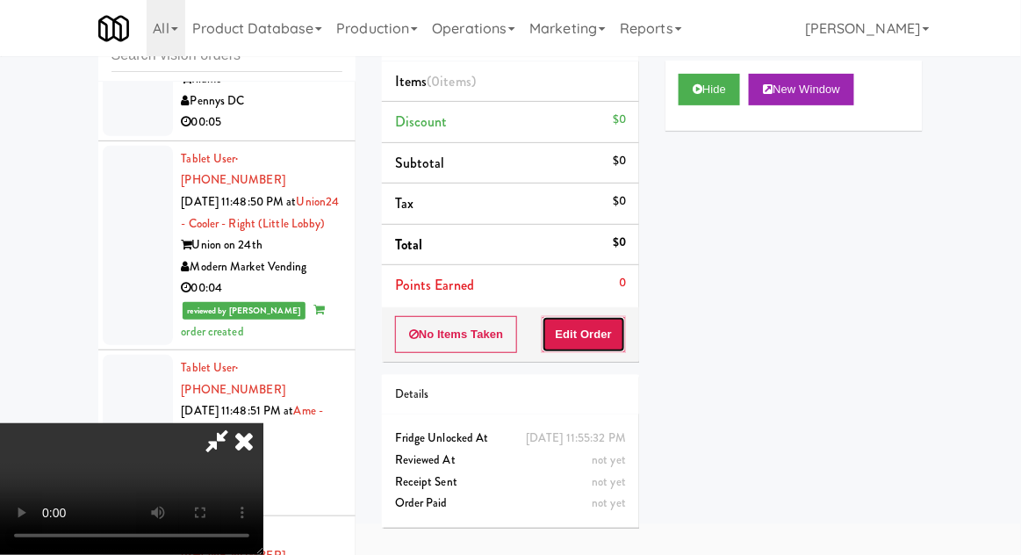
click at [618, 332] on button "Edit Order" at bounding box center [584, 334] width 85 height 37
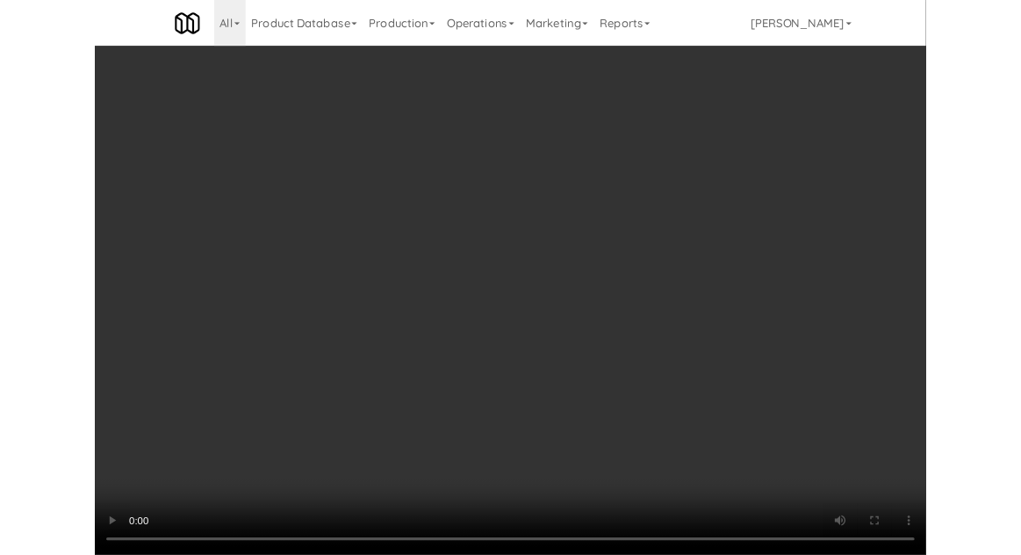
scroll to position [117, 0]
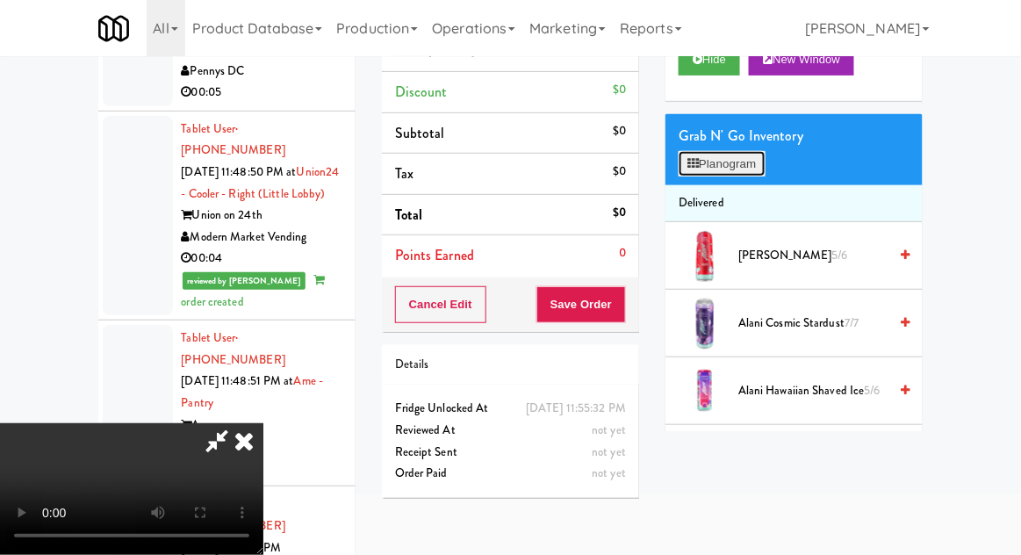
click at [739, 159] on button "Planogram" at bounding box center [722, 164] width 86 height 26
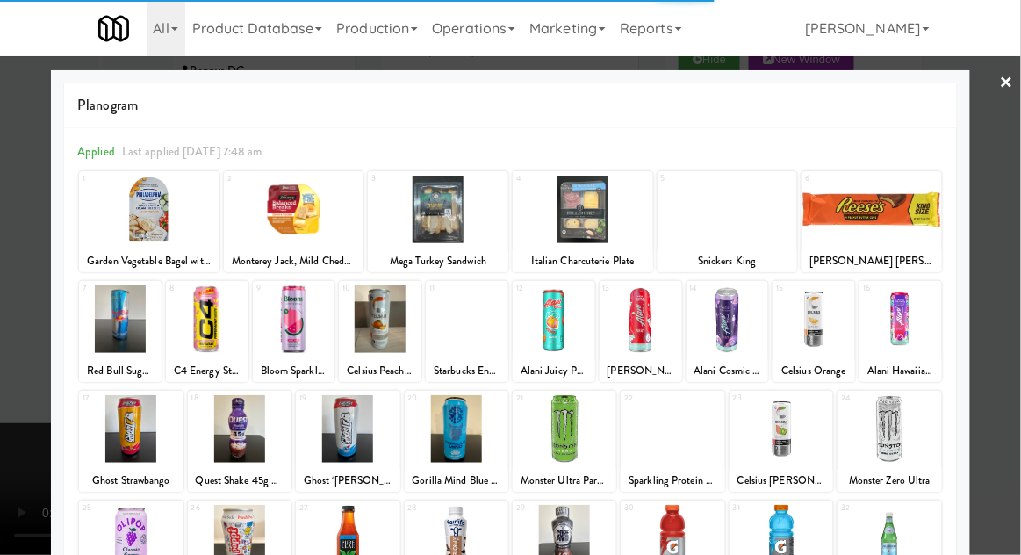
click at [216, 309] on div at bounding box center [207, 319] width 83 height 68
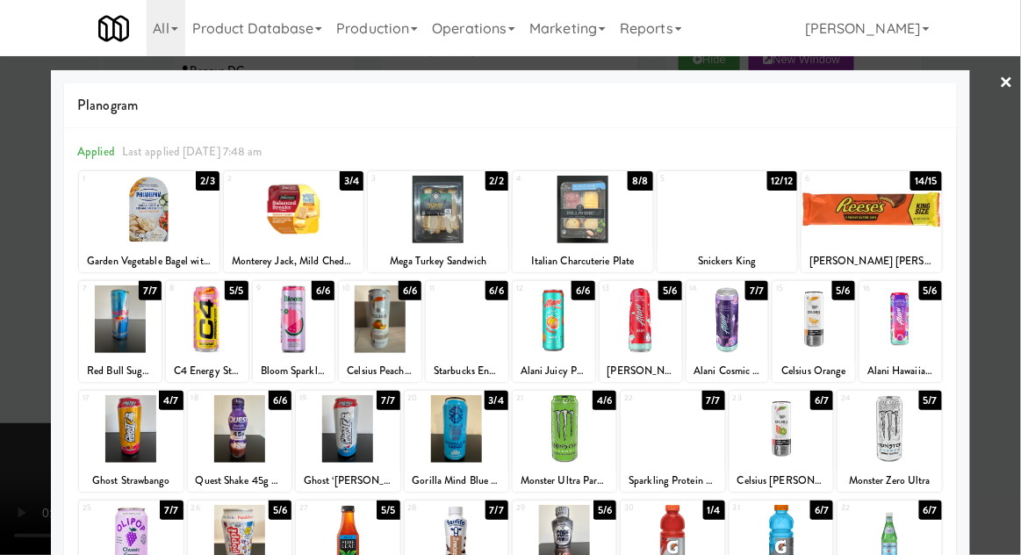
click at [219, 325] on div at bounding box center [207, 319] width 83 height 68
click at [12, 362] on div at bounding box center [510, 277] width 1021 height 555
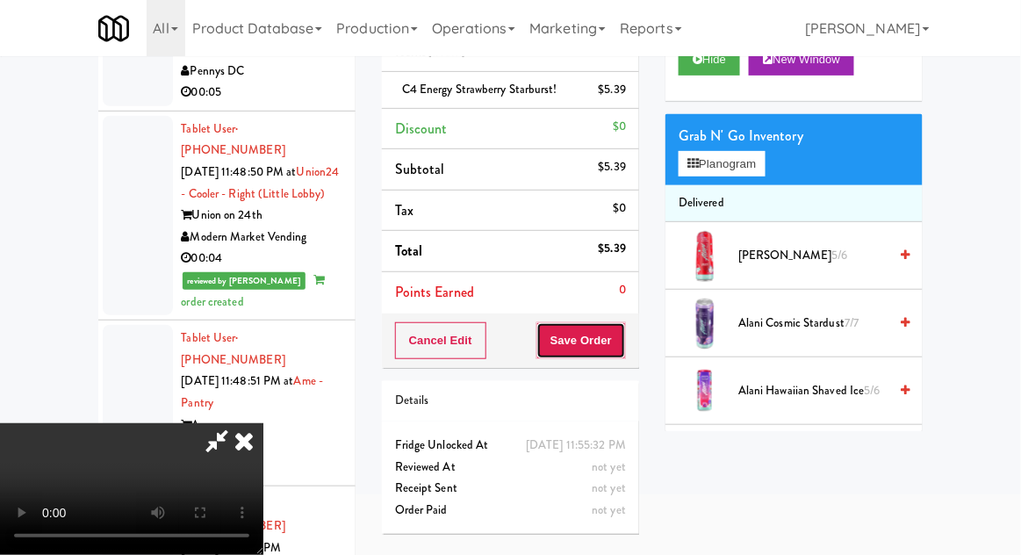
click at [623, 345] on button "Save Order" at bounding box center [581, 340] width 90 height 37
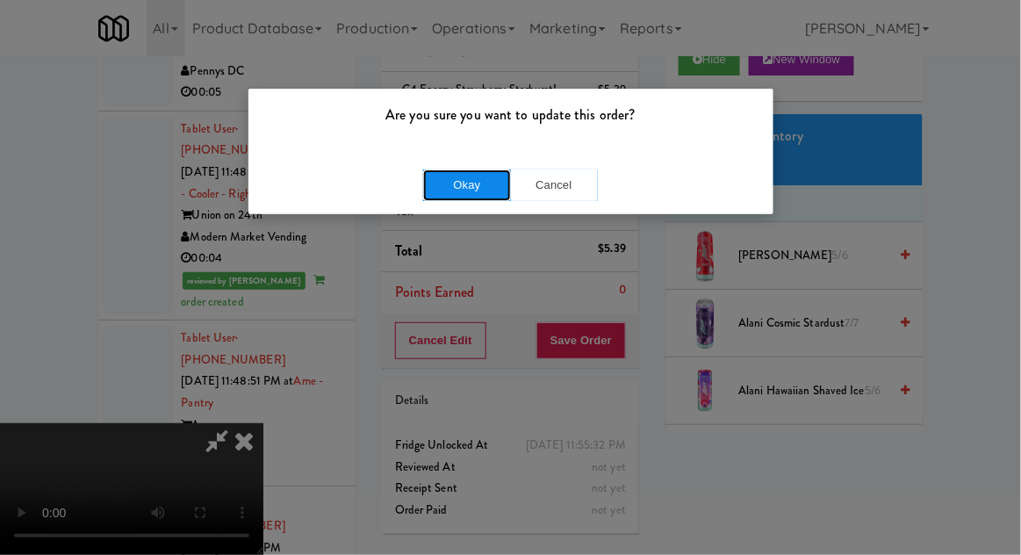
click at [468, 199] on button "Okay" at bounding box center [467, 185] width 88 height 32
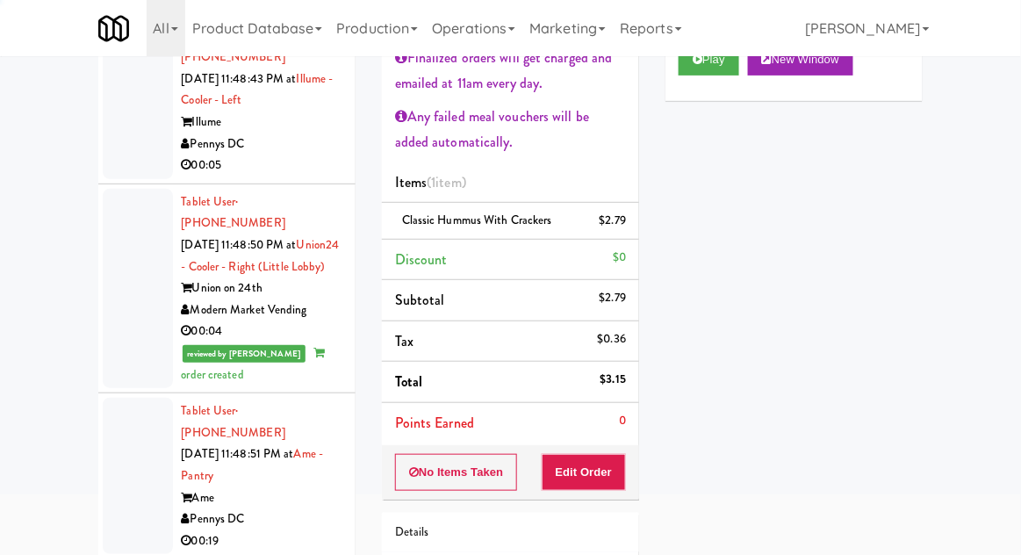
scroll to position [12954, 0]
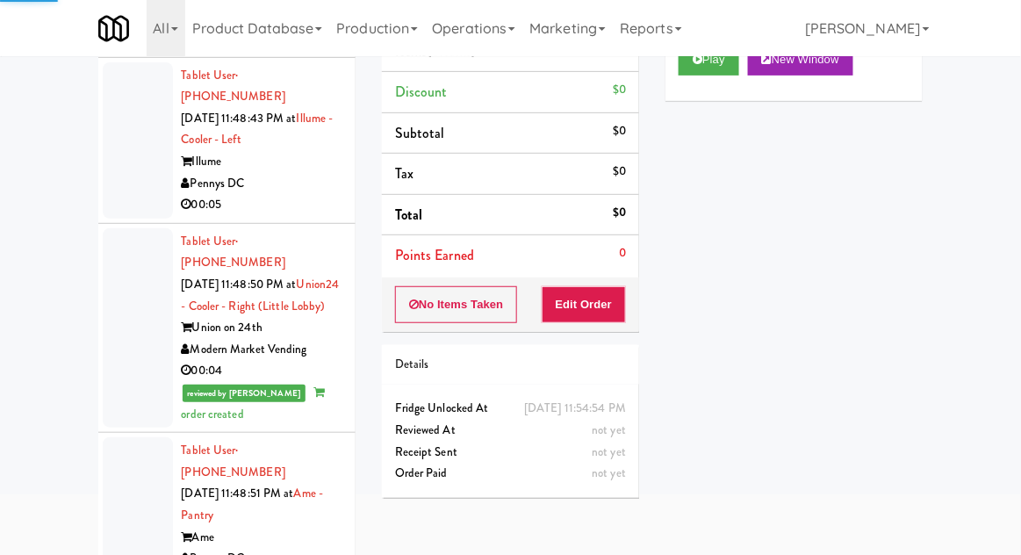
scroll to position [12892, 0]
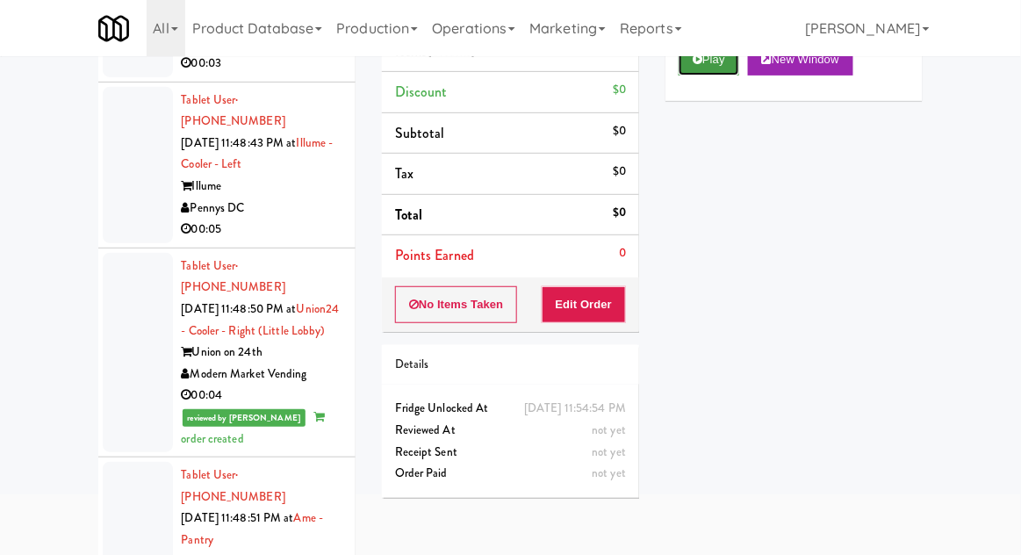
click at [688, 65] on button "Play" at bounding box center [709, 60] width 61 height 32
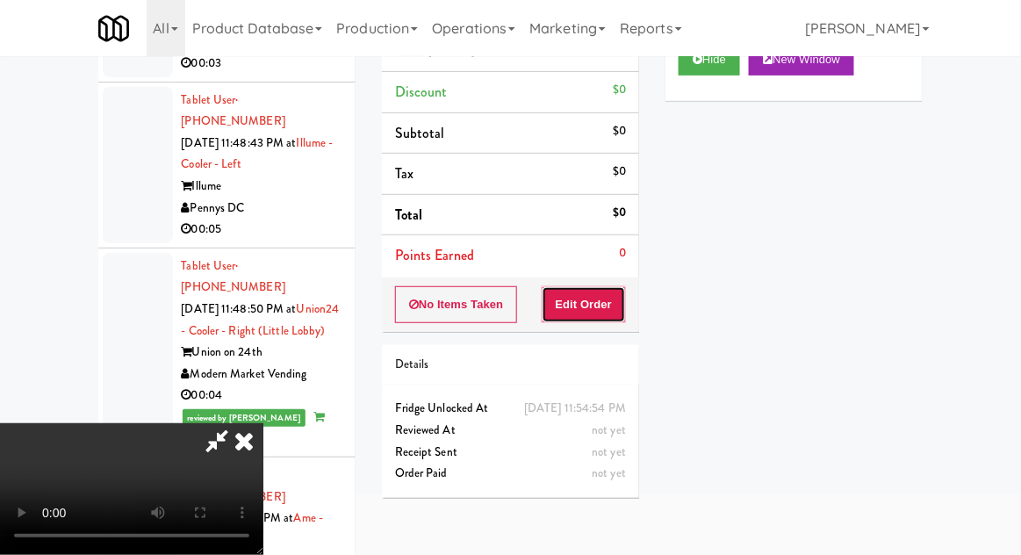
click at [604, 298] on button "Edit Order" at bounding box center [584, 304] width 85 height 37
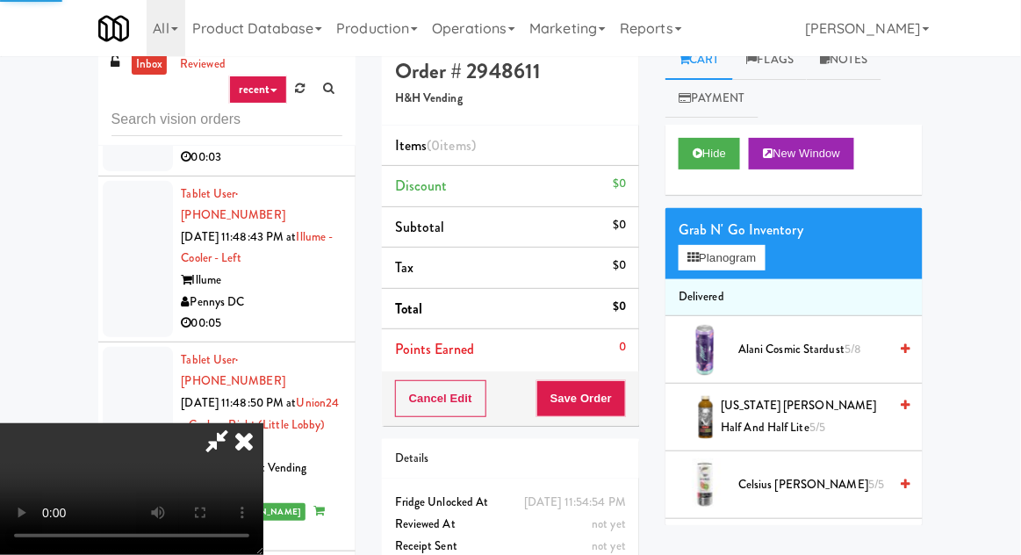
scroll to position [0, 0]
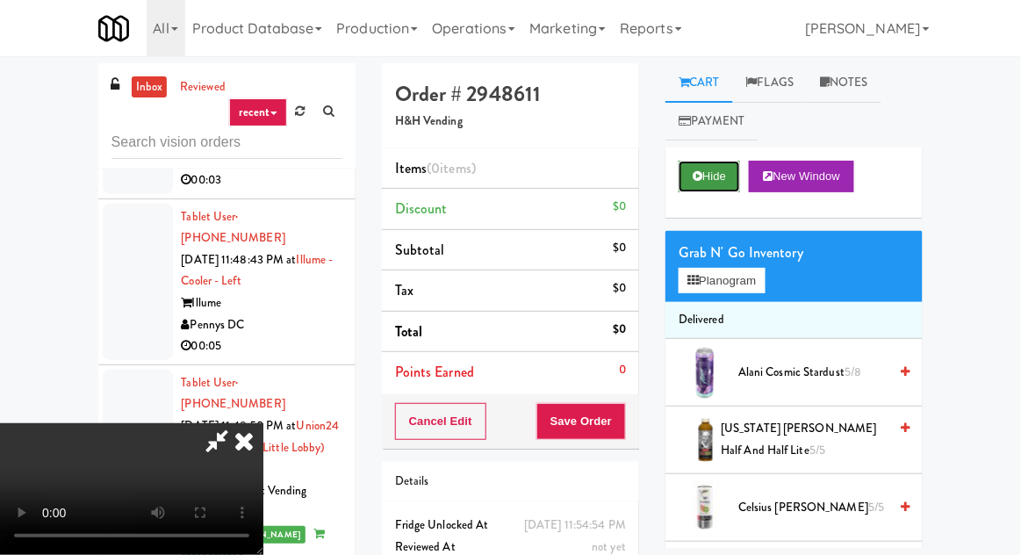
click at [693, 168] on button "Hide" at bounding box center [709, 177] width 61 height 32
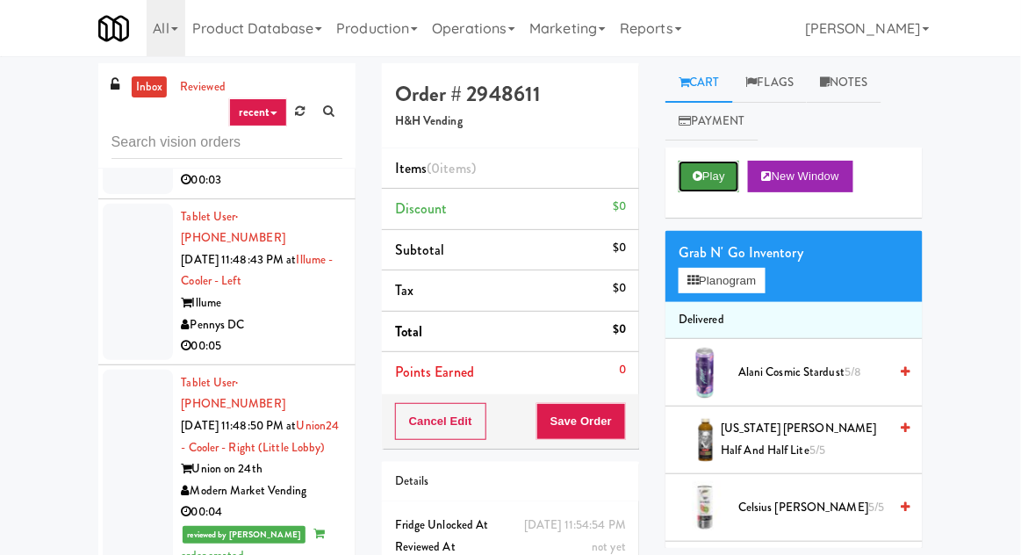
click at [697, 175] on icon at bounding box center [698, 175] width 10 height 11
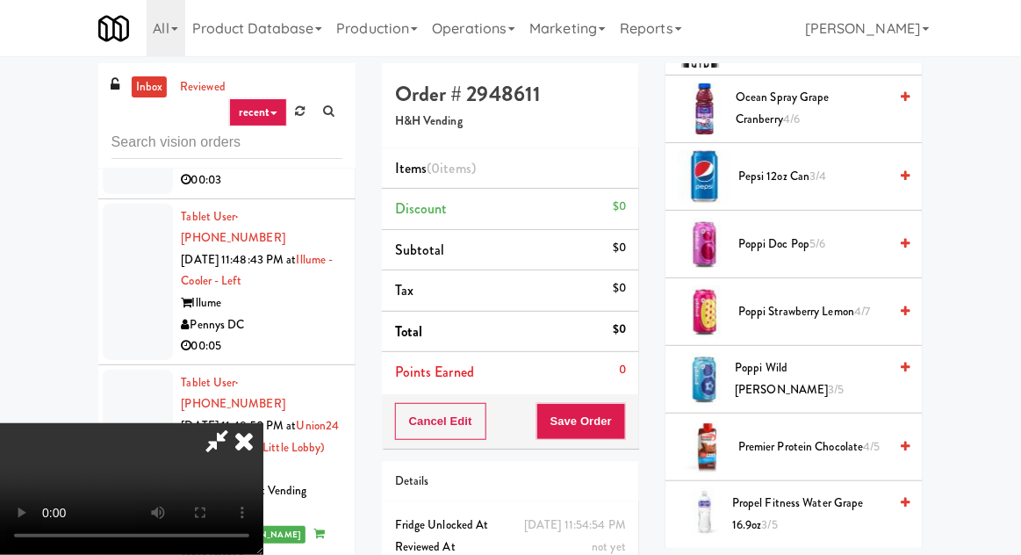
scroll to position [1481, 0]
click at [818, 167] on span "3/4" at bounding box center [818, 175] width 17 height 17
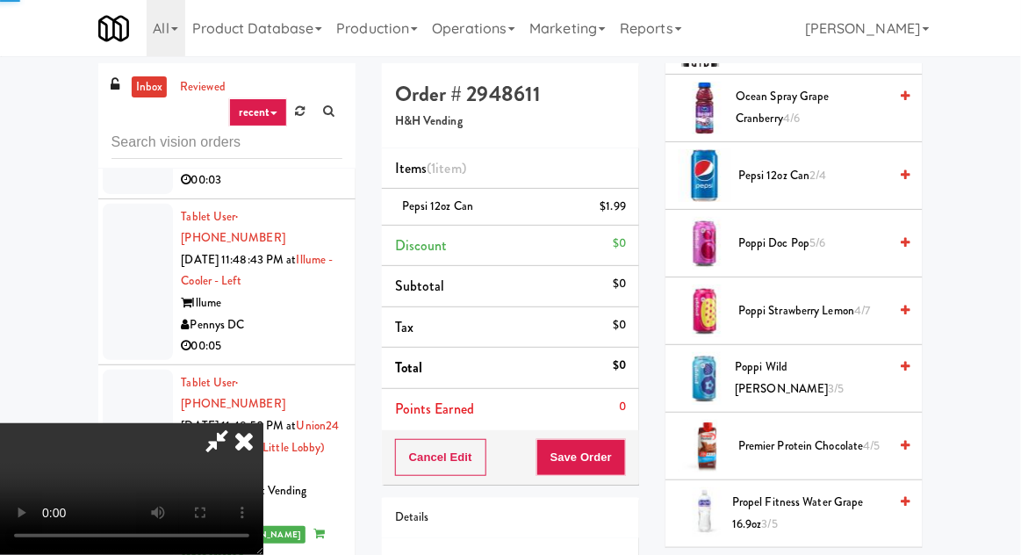
click at [833, 165] on span "Pepsi 12oz can 2/4" at bounding box center [812, 176] width 149 height 22
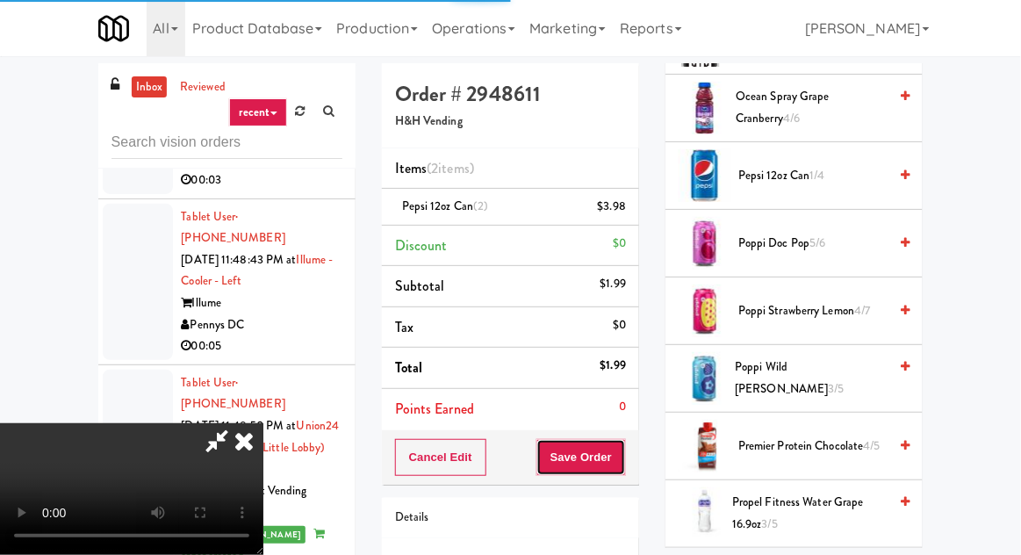
click at [623, 457] on button "Save Order" at bounding box center [581, 457] width 90 height 37
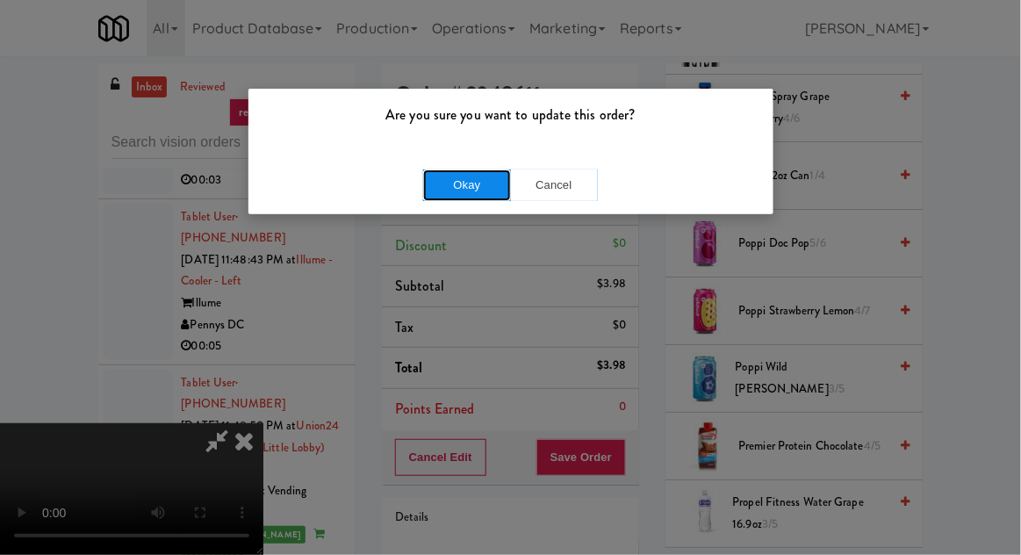
click at [492, 188] on button "Okay" at bounding box center [467, 185] width 88 height 32
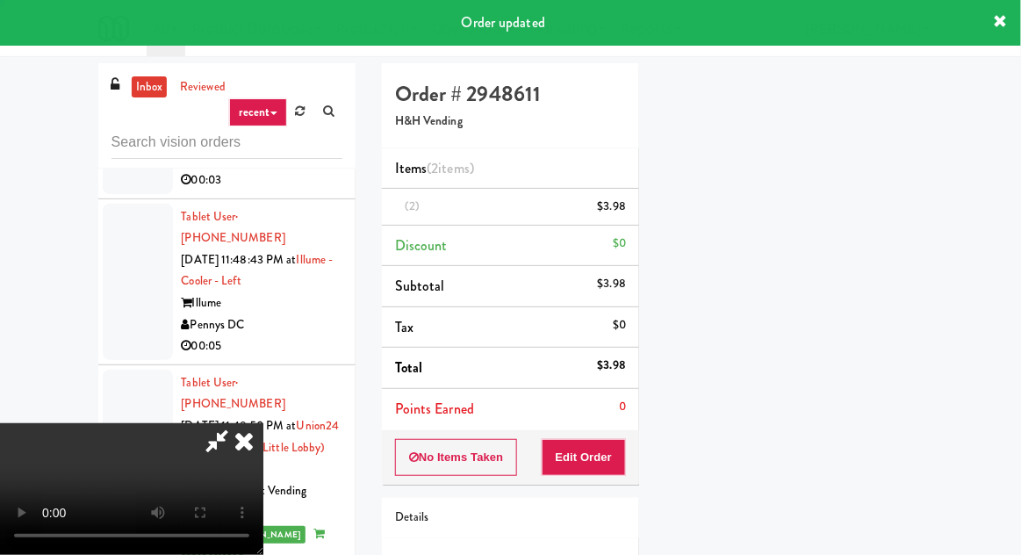
scroll to position [0, 0]
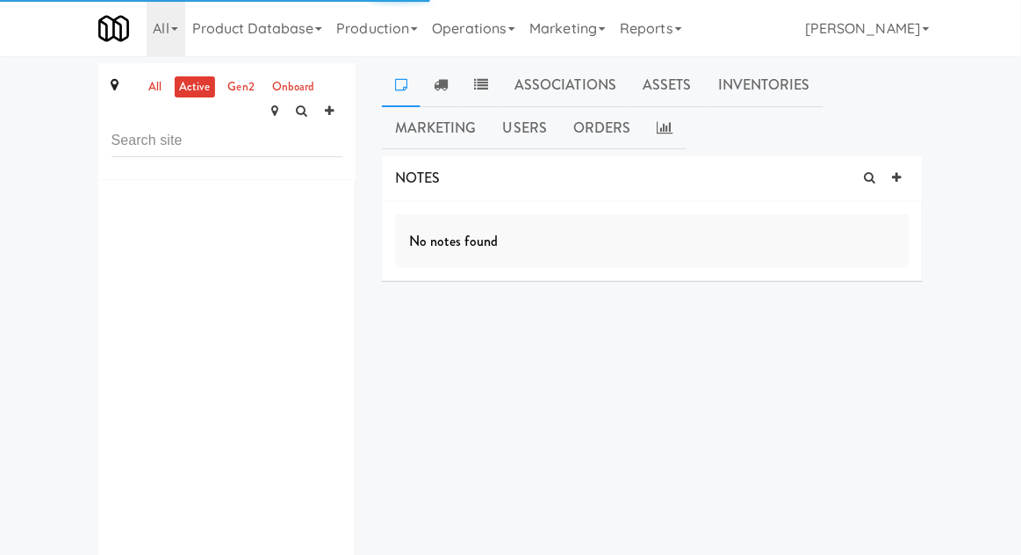
click at [345, 250] on div at bounding box center [226, 399] width 257 height 439
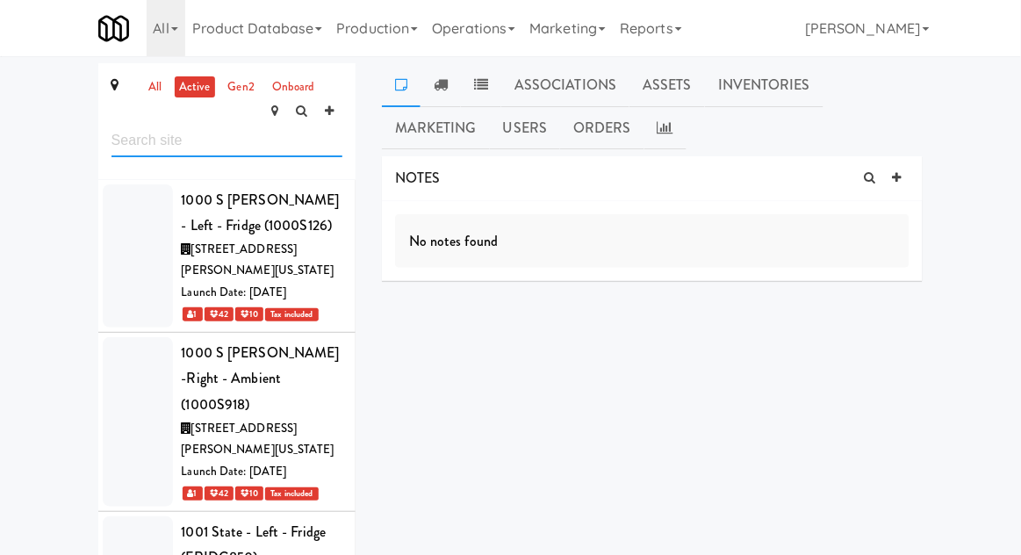
scroll to position [57884, 0]
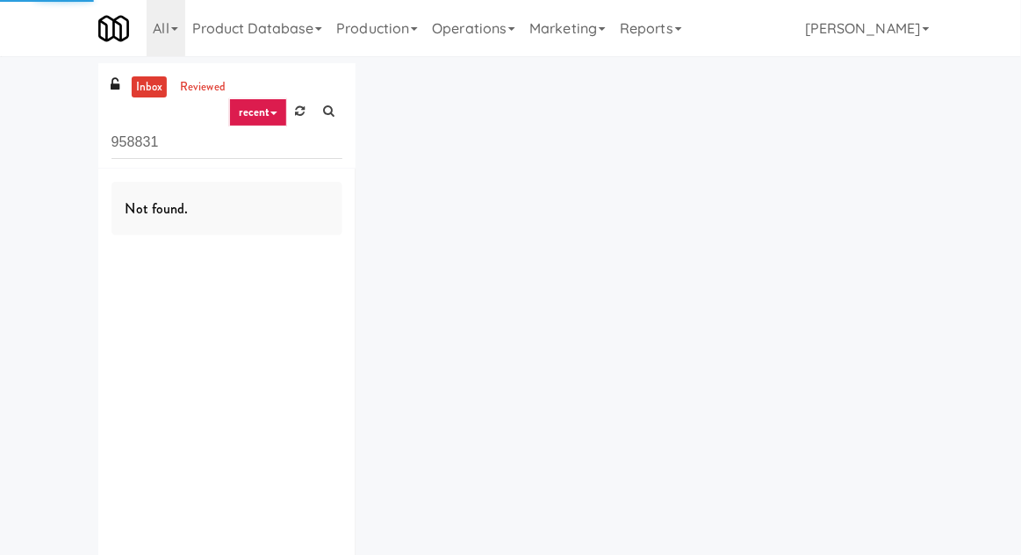
click at [139, 146] on input "958831" at bounding box center [226, 142] width 231 height 32
click at [131, 149] on input "958831" at bounding box center [226, 142] width 231 height 32
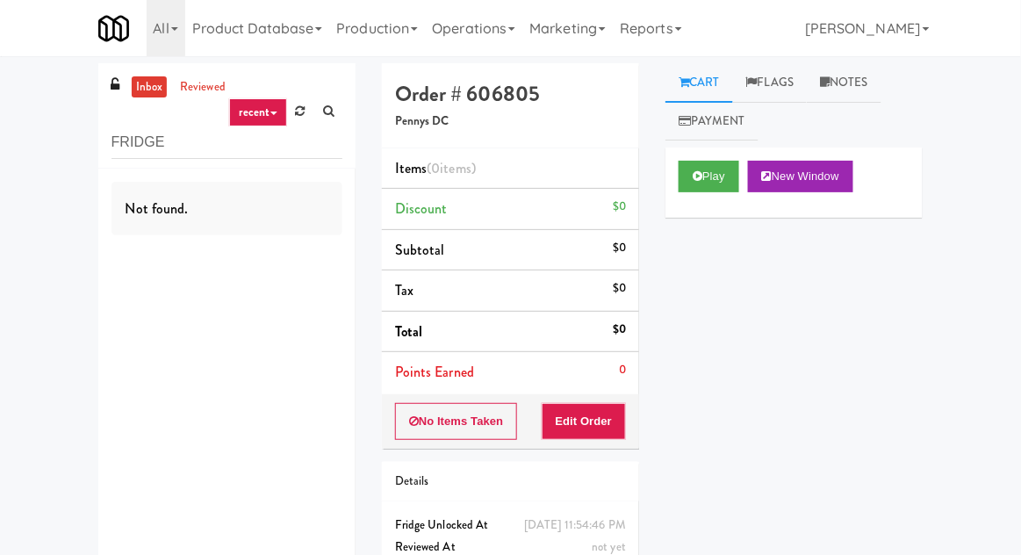
type input "FRIDGE"
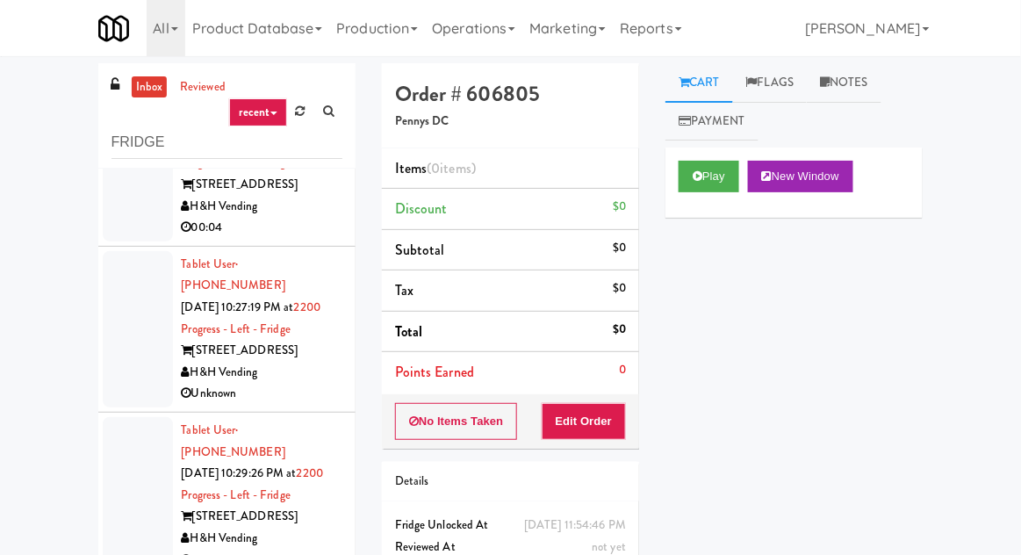
scroll to position [280, 0]
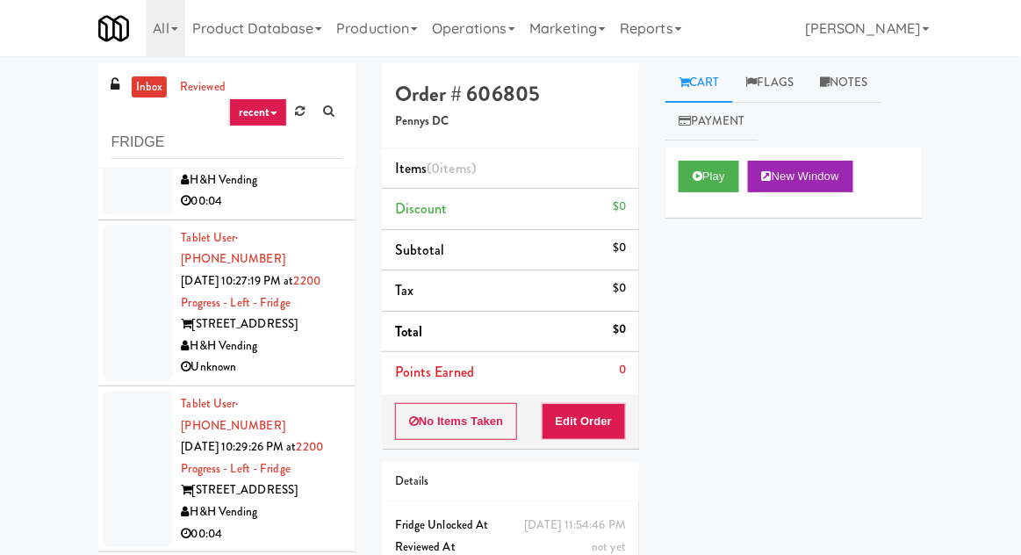
click at [321, 523] on div "00:04" at bounding box center [262, 534] width 161 height 22
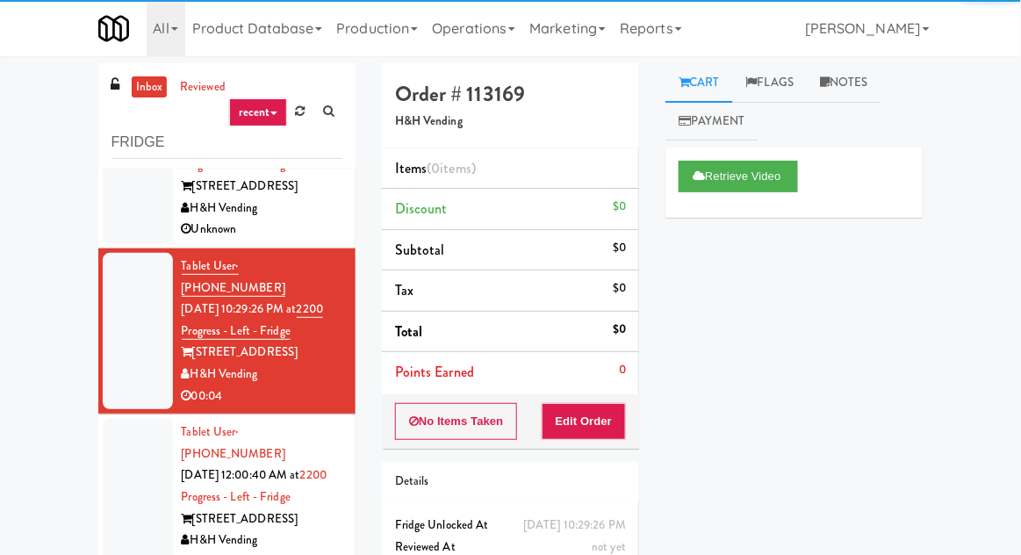
scroll to position [417, 0]
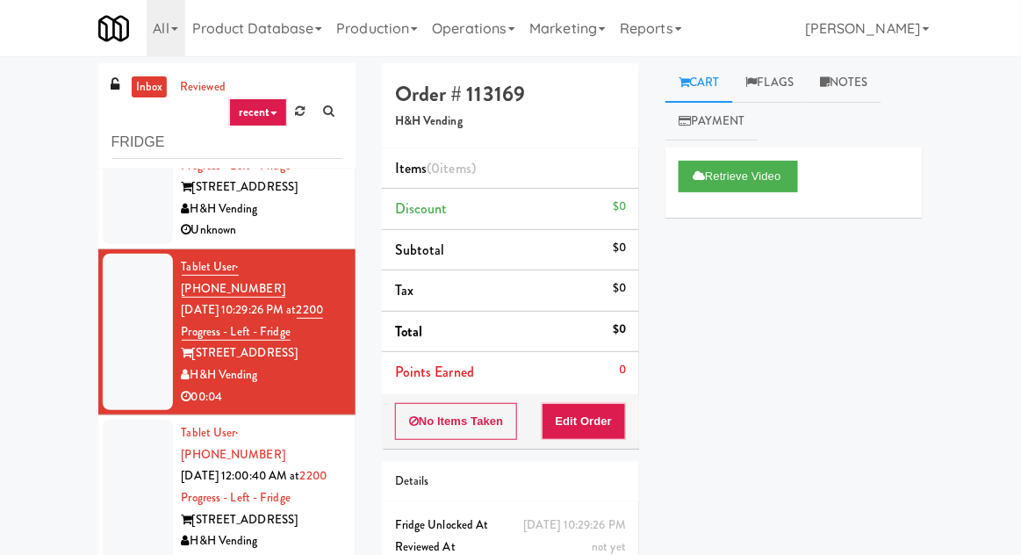
click at [320, 552] on div "00:07" at bounding box center [262, 563] width 161 height 22
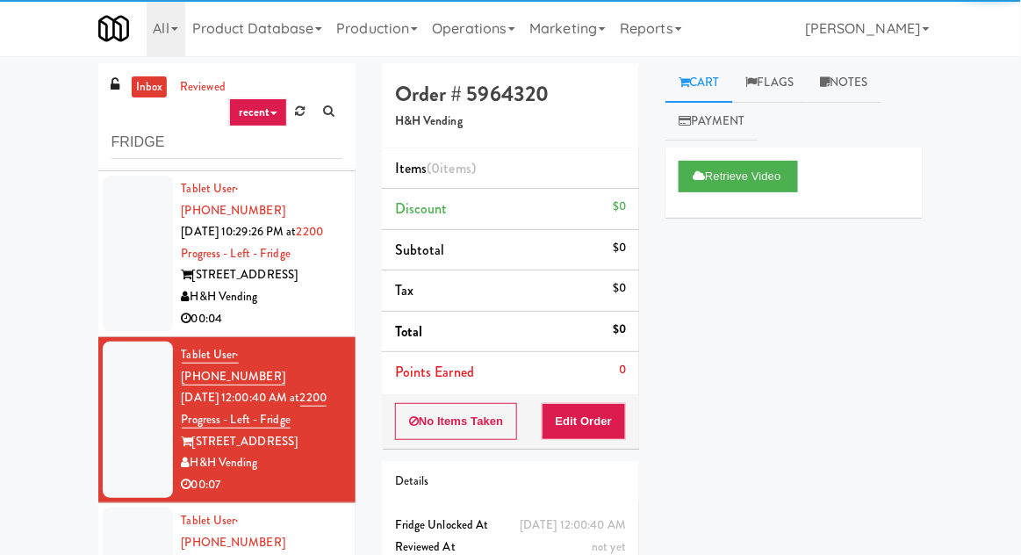
scroll to position [505, 0]
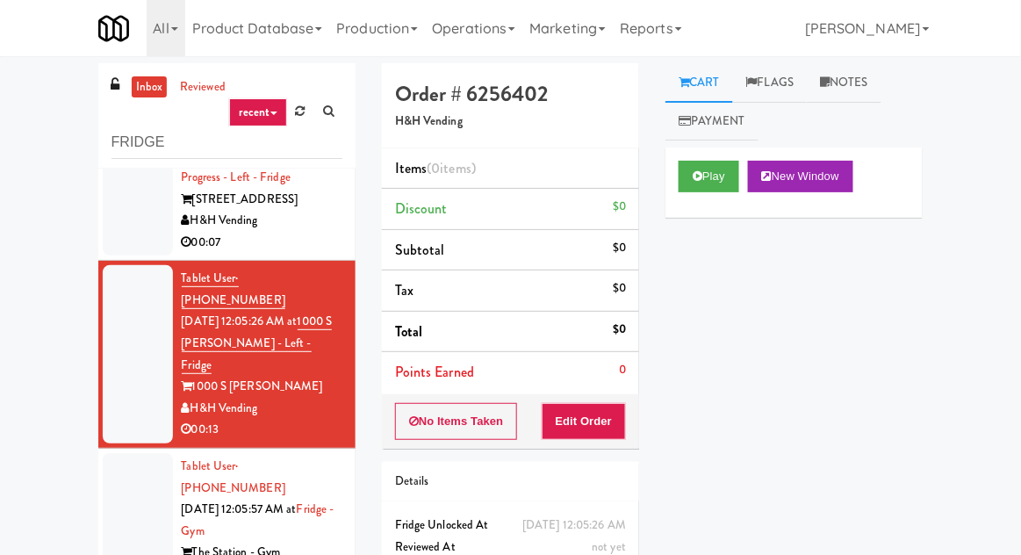
scroll to position [745, 0]
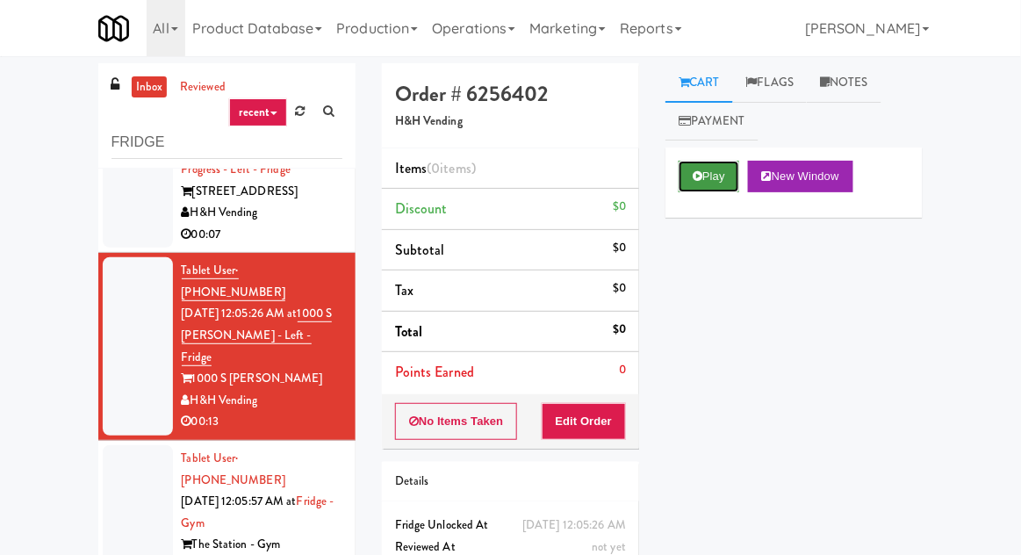
click at [705, 169] on button "Play" at bounding box center [709, 177] width 61 height 32
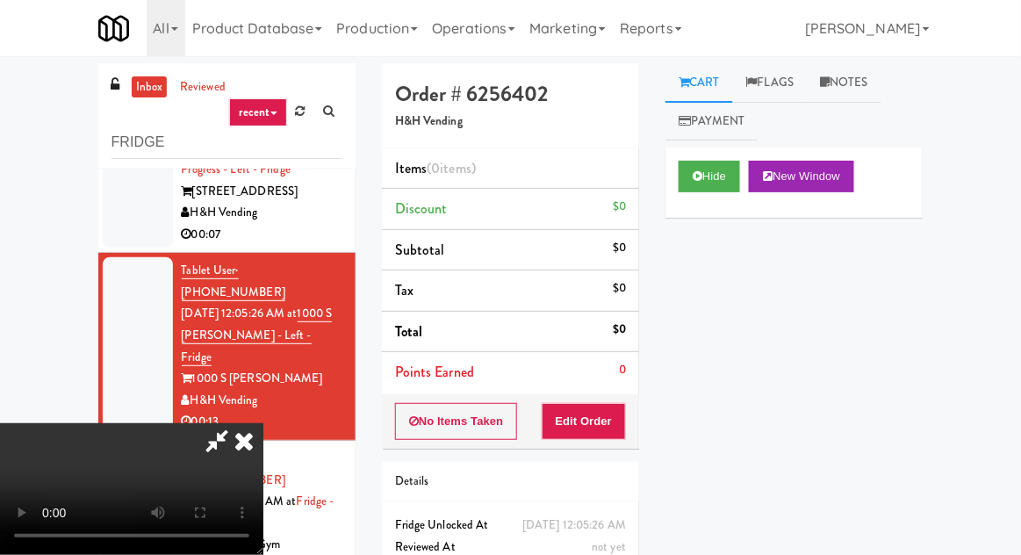
click at [637, 388] on li "Points Earned 0" at bounding box center [510, 372] width 257 height 40
click at [605, 413] on button "Edit Order" at bounding box center [584, 421] width 85 height 37
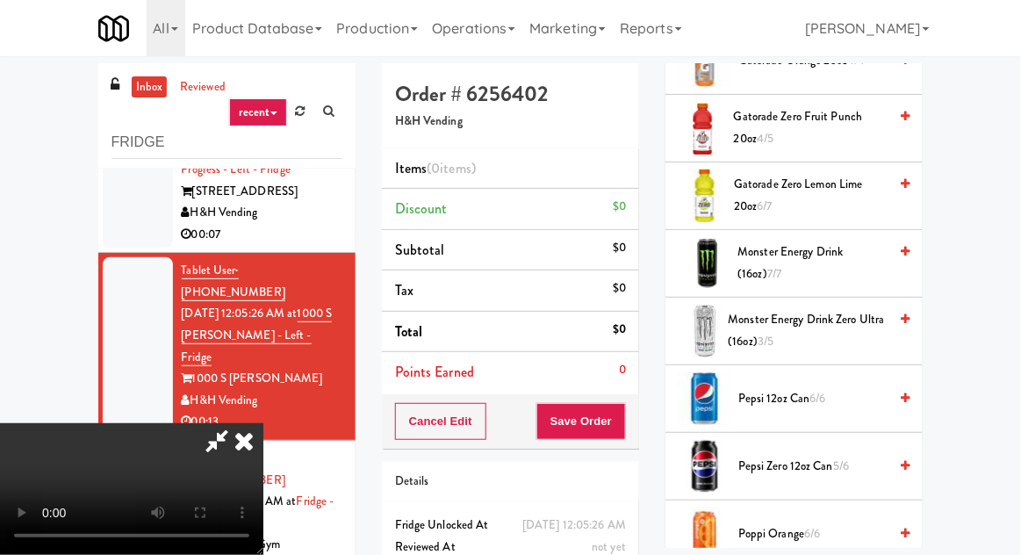
scroll to position [2470, 0]
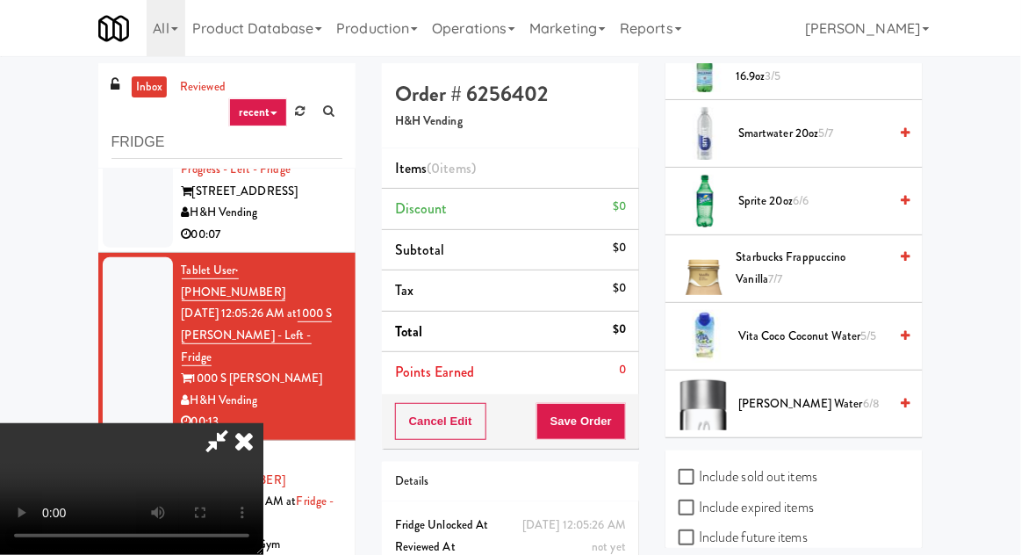
click at [843, 248] on span "Starbucks Frappuccino Vanilla 7/7" at bounding box center [813, 268] width 152 height 43
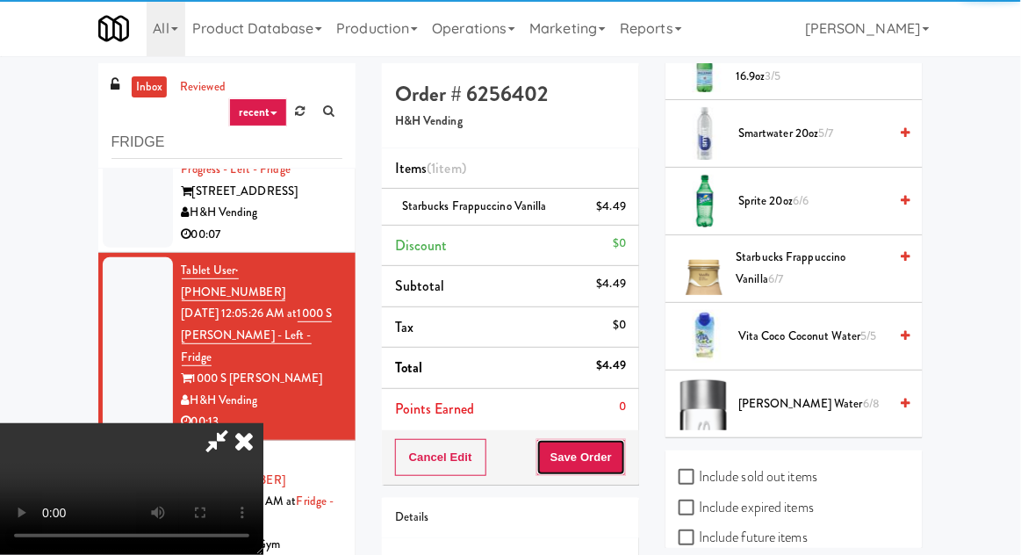
click at [618, 460] on button "Save Order" at bounding box center [581, 457] width 90 height 37
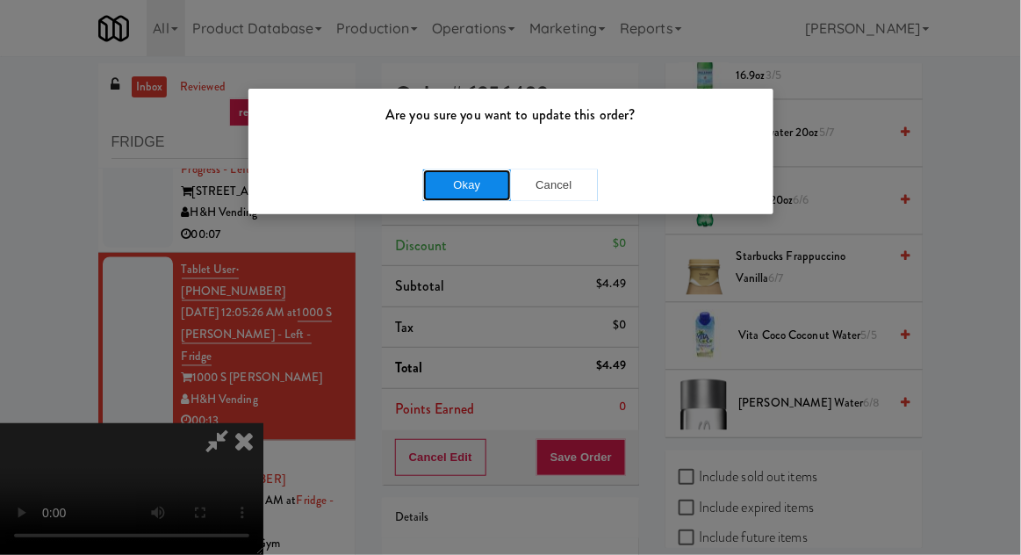
click at [478, 196] on button "Okay" at bounding box center [467, 185] width 88 height 32
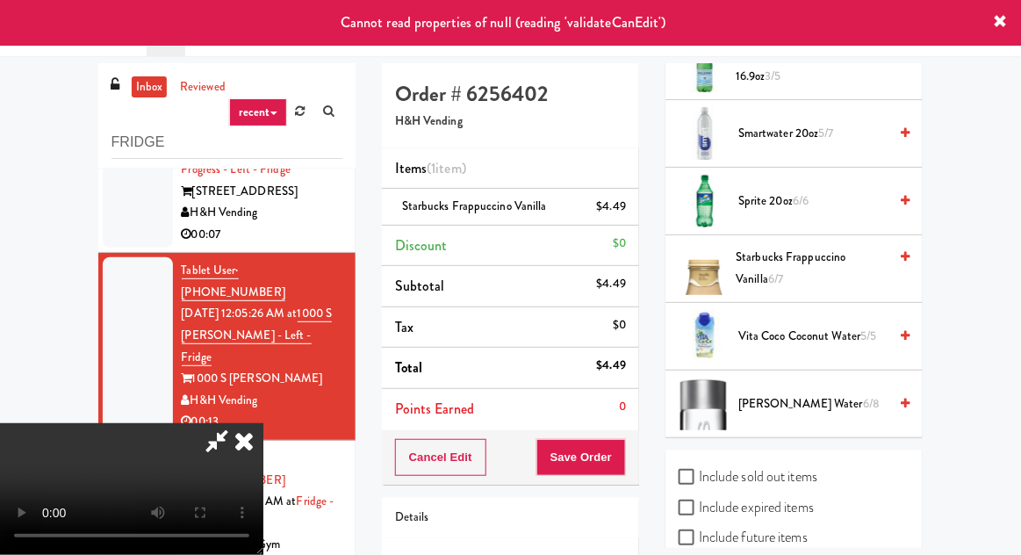
click at [263, 423] on icon at bounding box center [244, 440] width 39 height 35
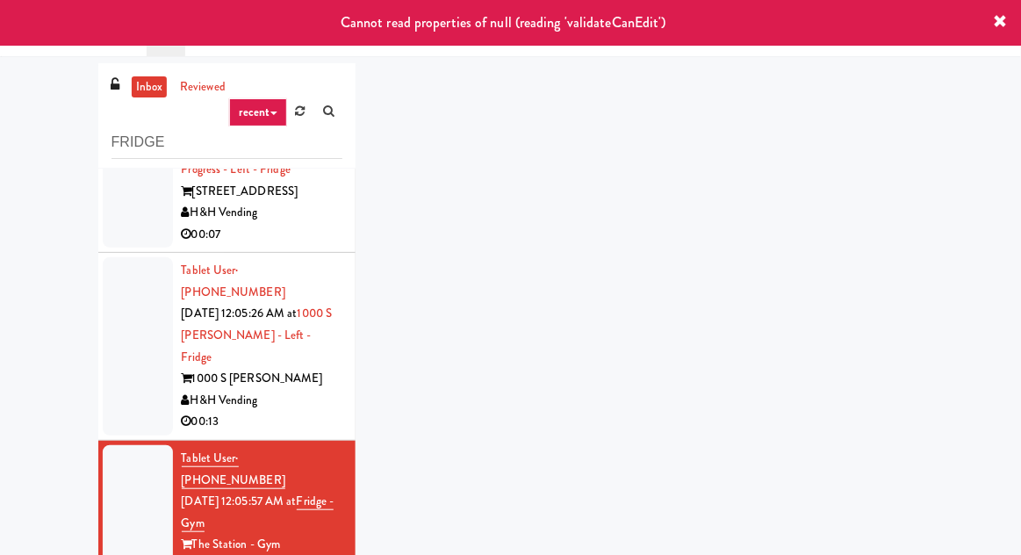
click at [331, 411] on div "00:13" at bounding box center [262, 422] width 161 height 22
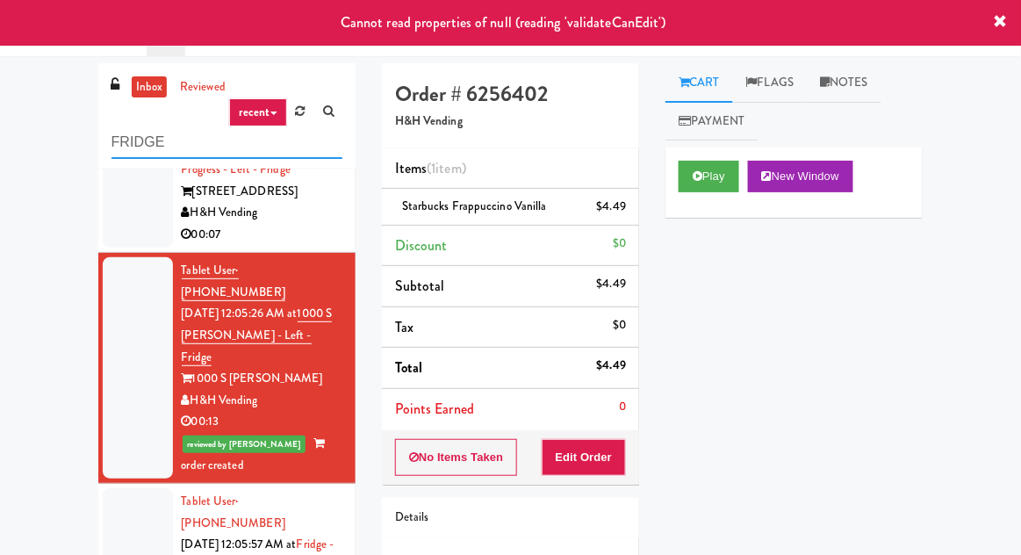
click at [146, 146] on input "FRIDGE" at bounding box center [226, 142] width 231 height 32
click at [136, 147] on input "FRIDGE" at bounding box center [226, 142] width 231 height 32
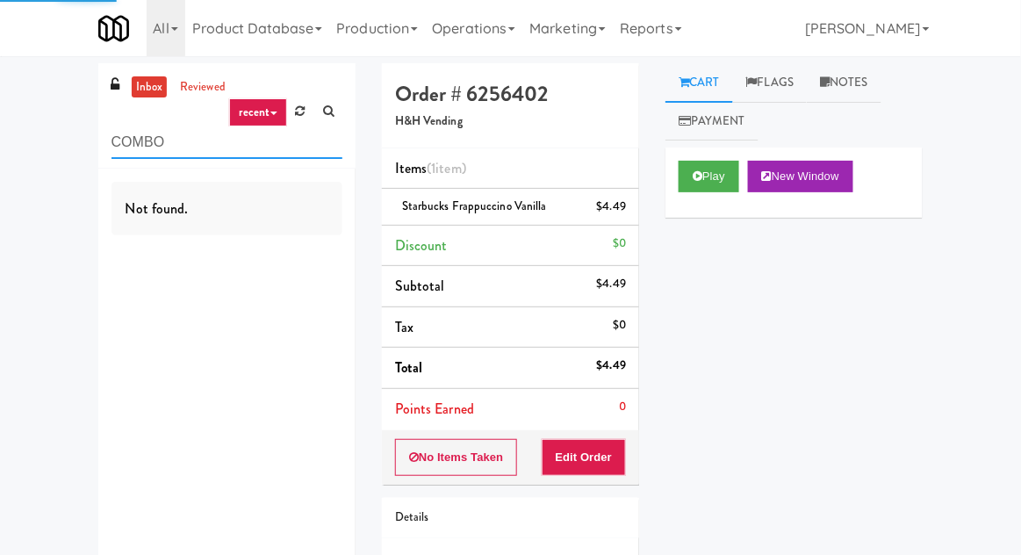
type input "COMBO"
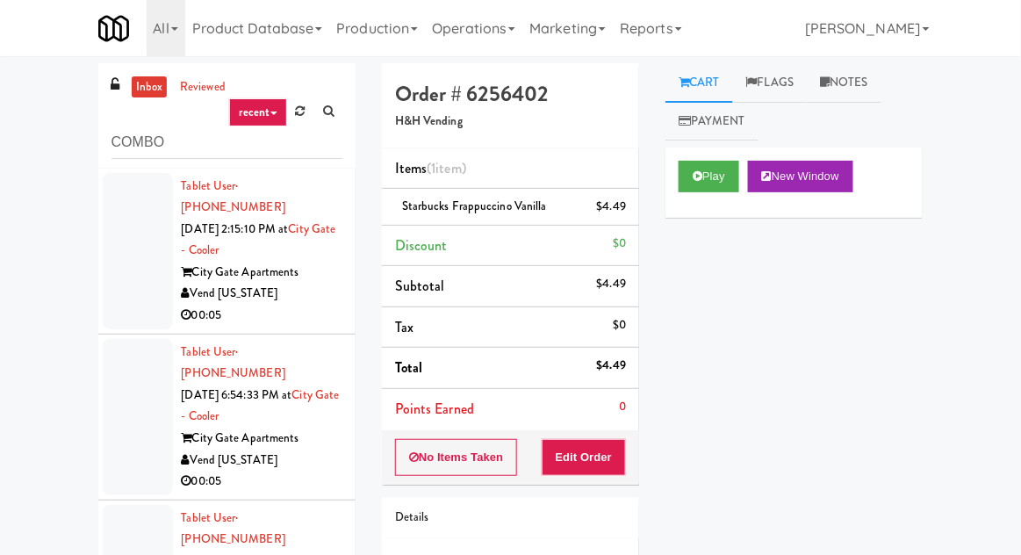
click at [144, 275] on div at bounding box center [138, 251] width 70 height 156
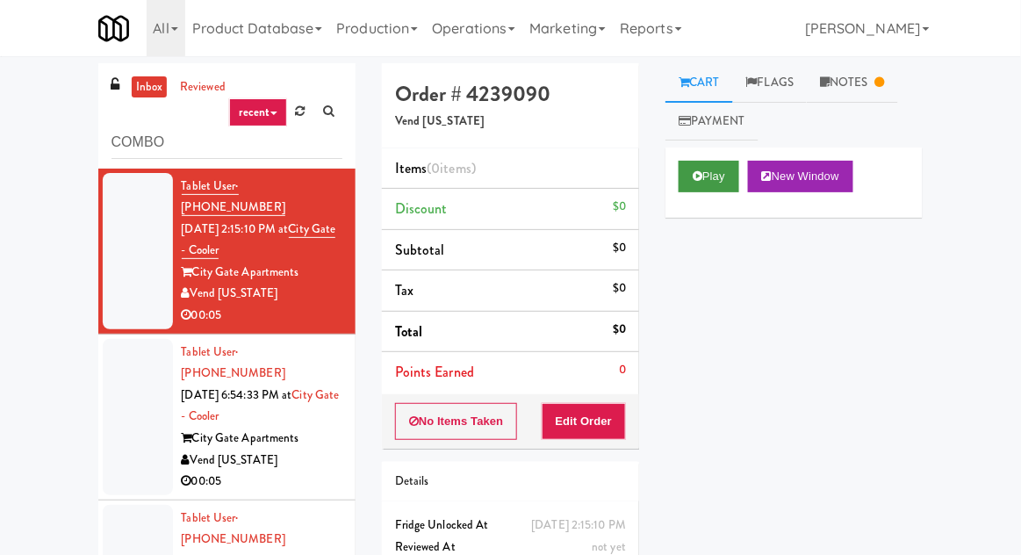
click at [706, 165] on button "Play" at bounding box center [709, 177] width 61 height 32
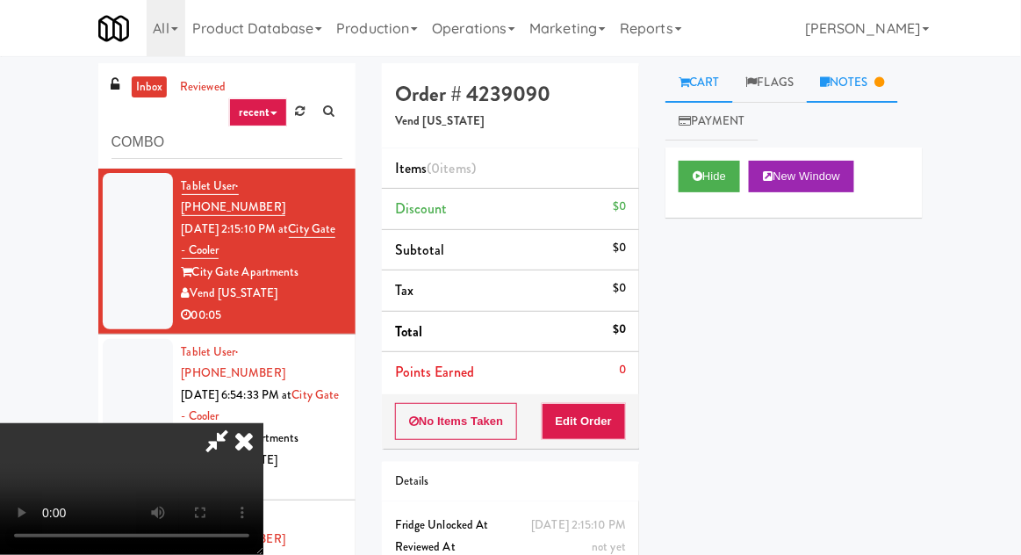
click at [865, 83] on link "Notes" at bounding box center [852, 83] width 91 height 40
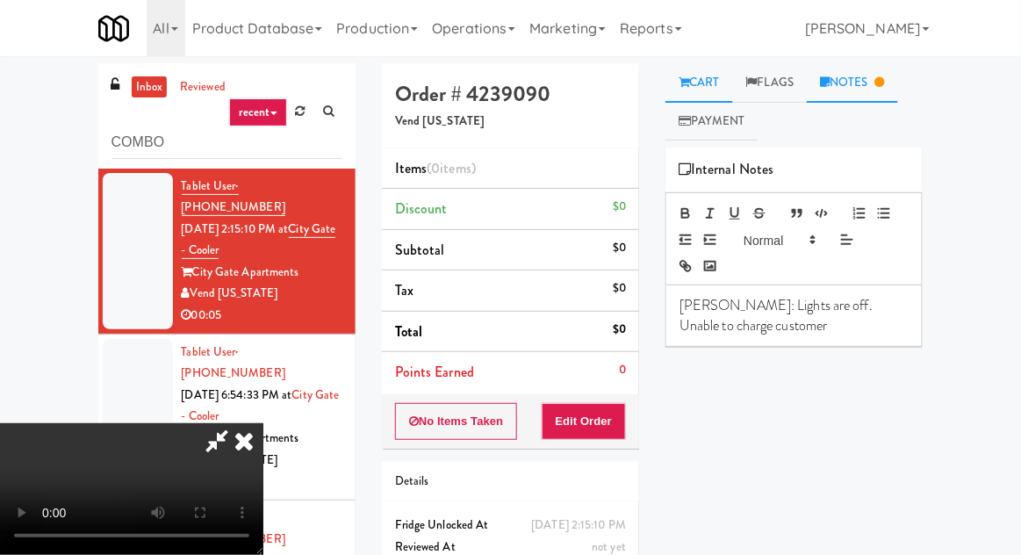
click at [690, 71] on link "Cart" at bounding box center [699, 83] width 68 height 40
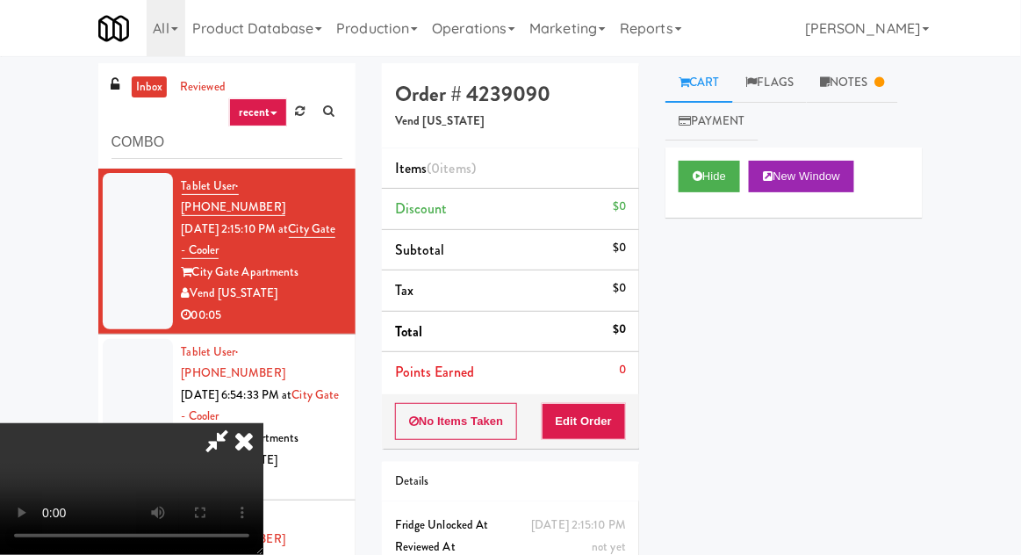
click at [334, 449] on div "Vend [US_STATE]" at bounding box center [262, 460] width 161 height 22
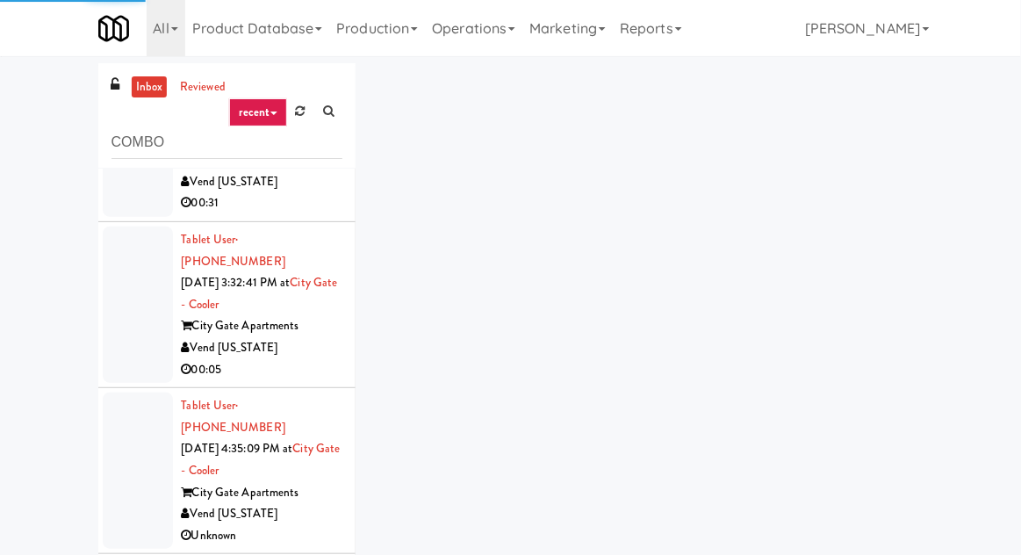
scroll to position [444, 0]
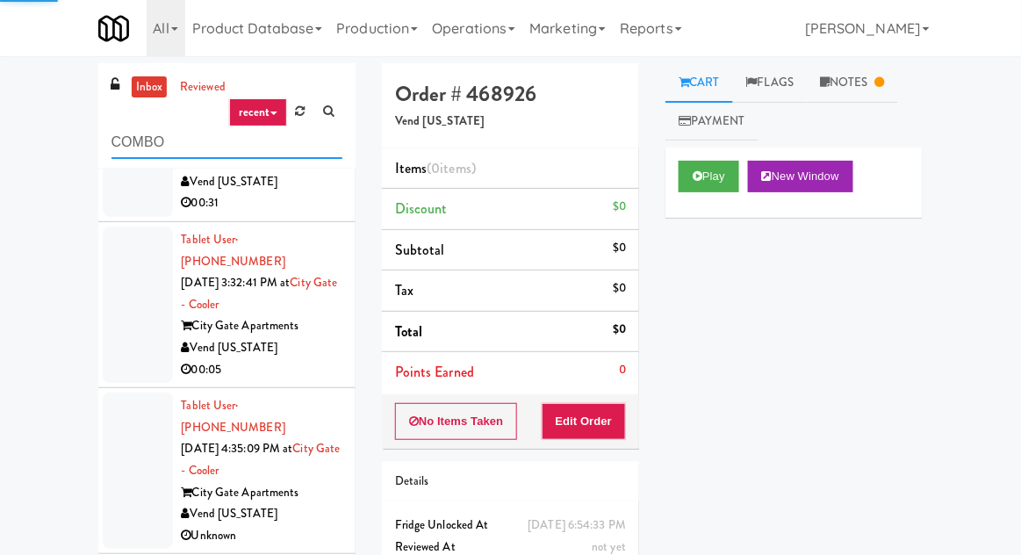
click at [298, 148] on input "COMBO" at bounding box center [226, 142] width 231 height 32
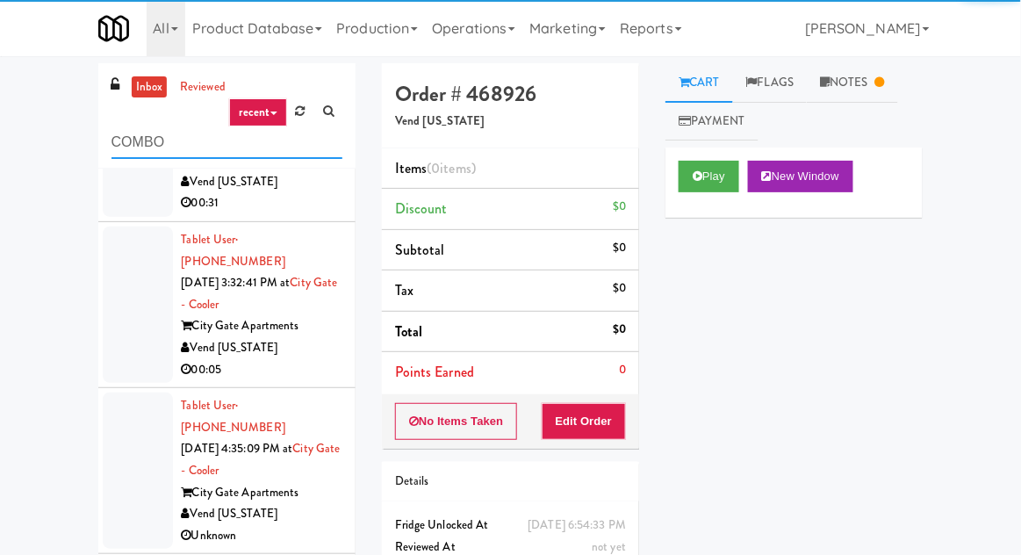
scroll to position [0, 0]
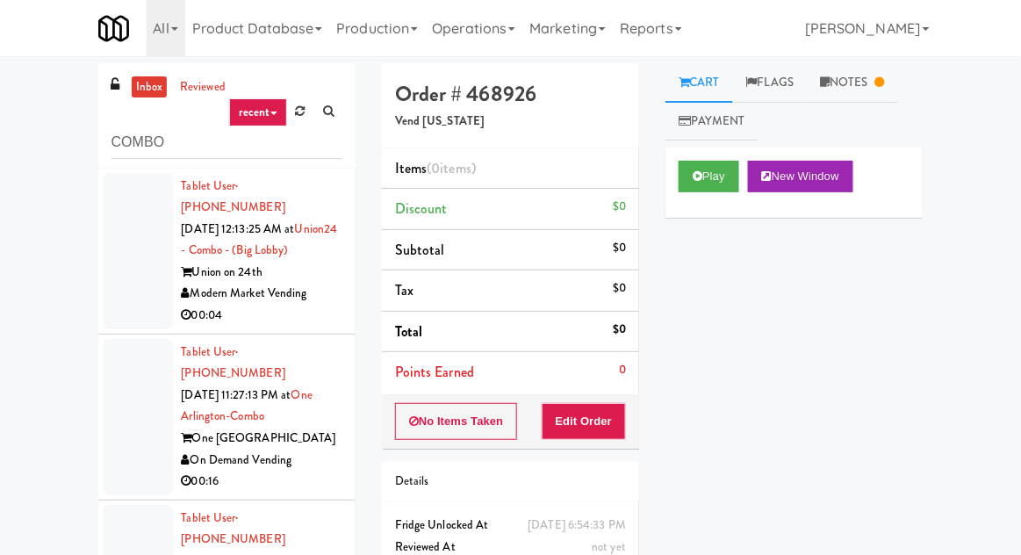
click at [320, 290] on div "Modern Market Vending" at bounding box center [262, 294] width 161 height 22
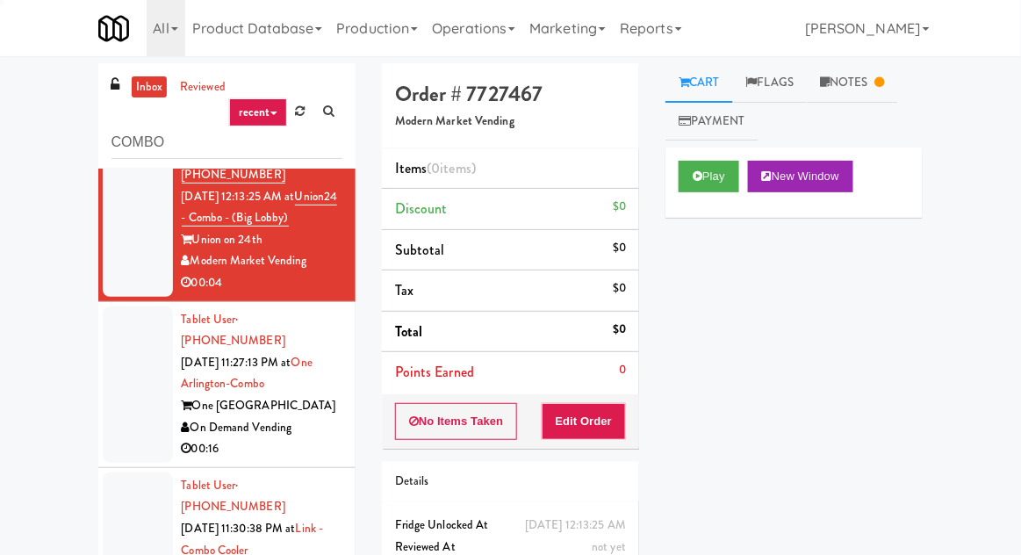
scroll to position [32, 0]
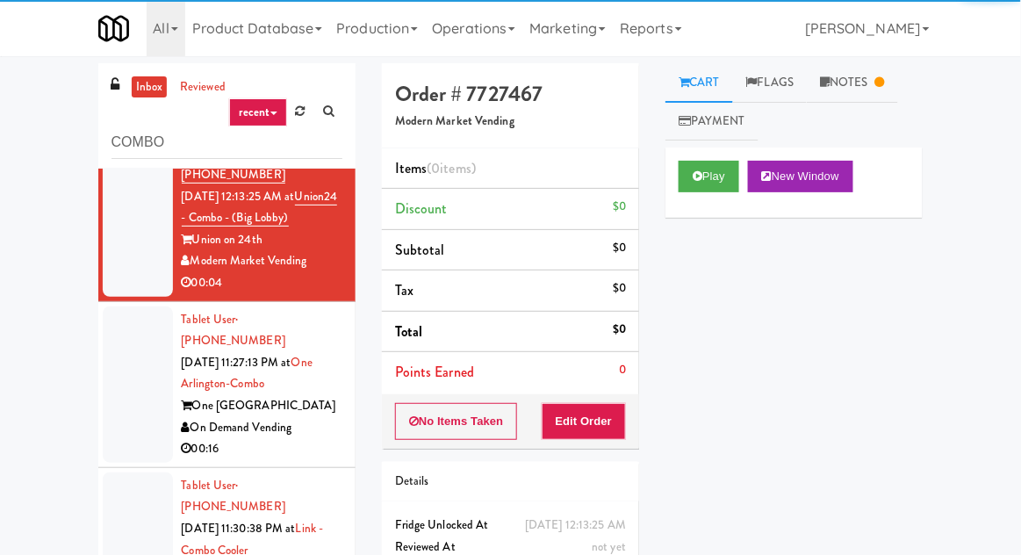
click at [316, 438] on div "00:16" at bounding box center [262, 449] width 161 height 22
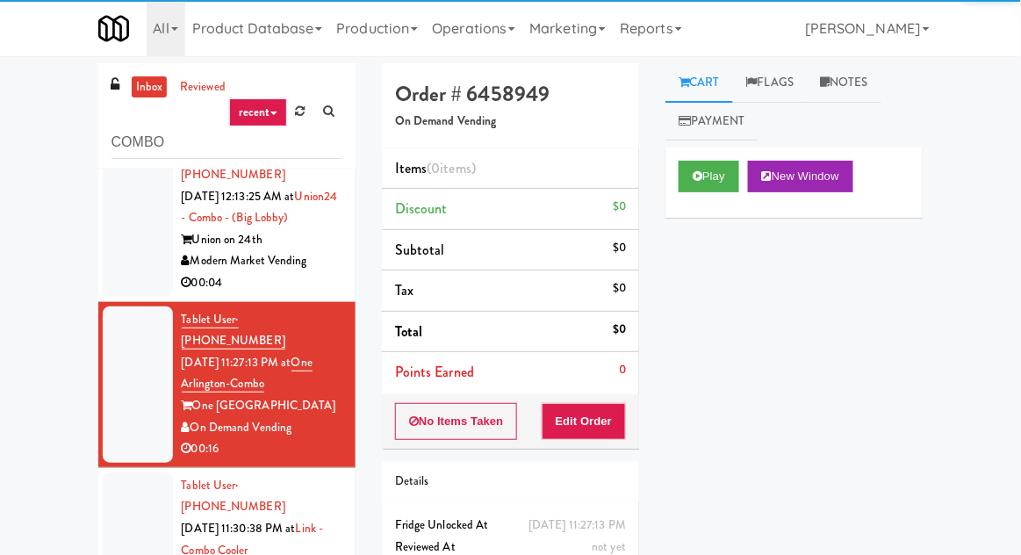
click at [701, 151] on div "Play New Window" at bounding box center [793, 182] width 257 height 70
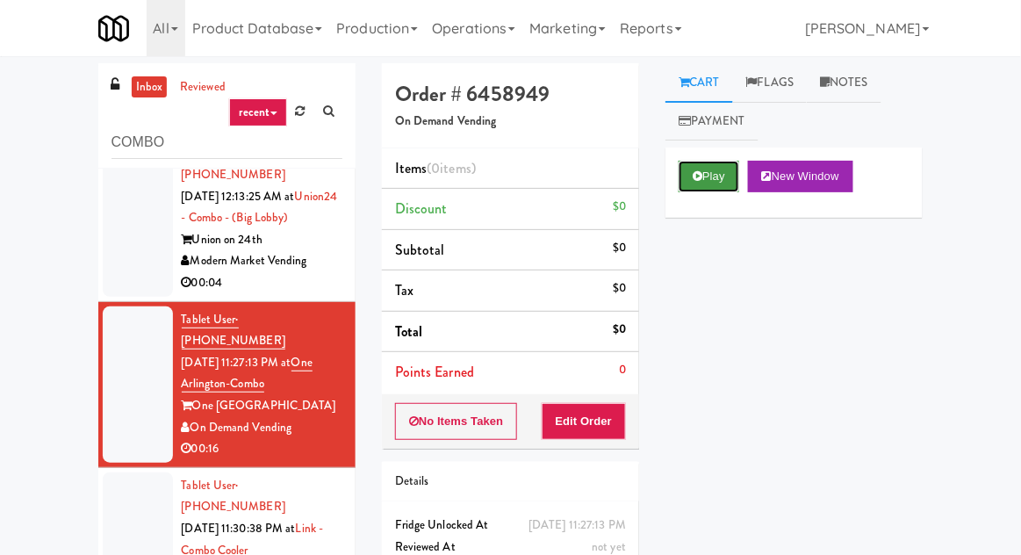
click at [717, 162] on button "Play" at bounding box center [709, 177] width 61 height 32
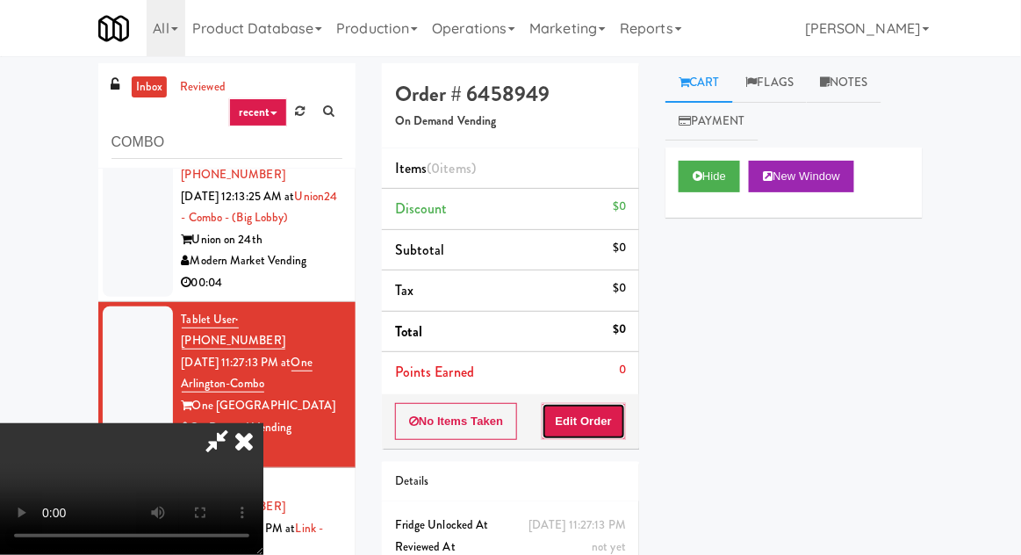
click at [613, 433] on button "Edit Order" at bounding box center [584, 421] width 85 height 37
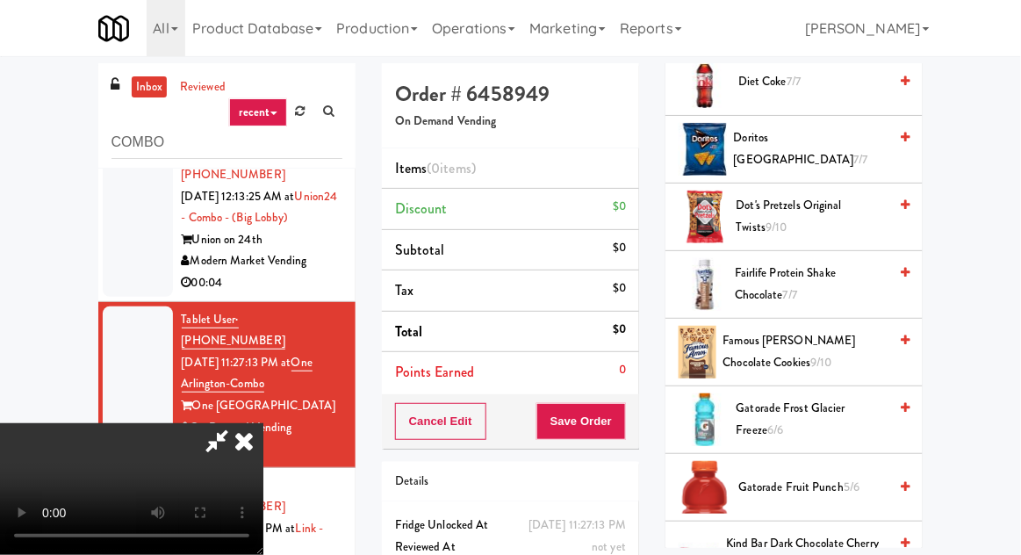
scroll to position [1052, 0]
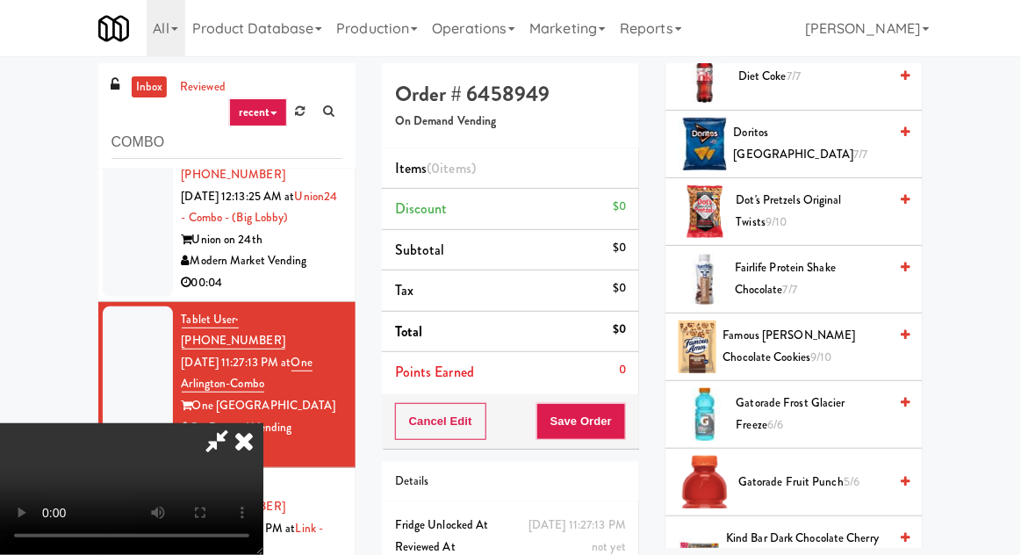
click at [833, 325] on span "Famous [PERSON_NAME] Chocolate Cookies 9/10" at bounding box center [805, 346] width 165 height 43
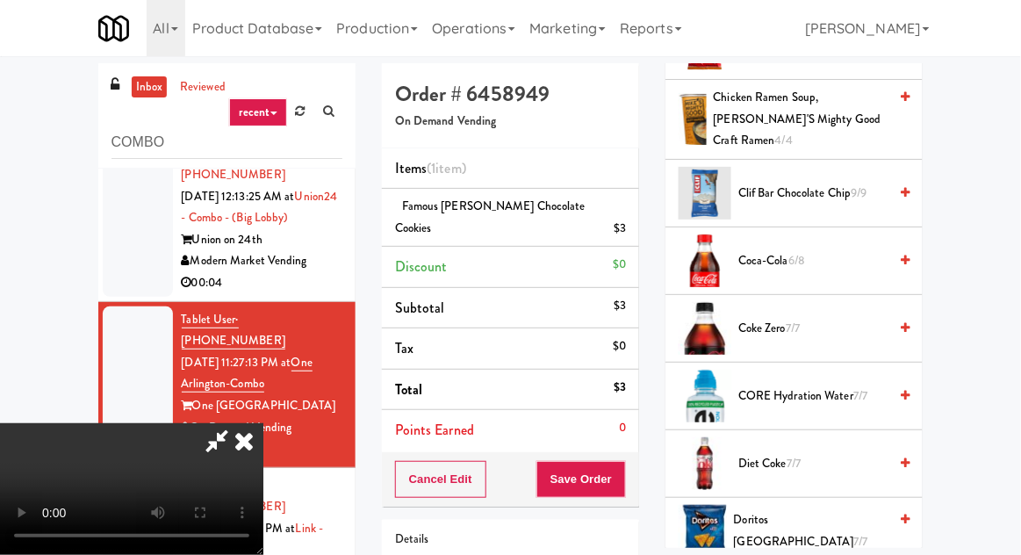
scroll to position [665, 0]
click at [868, 249] on span "Coca-Cola 6/8" at bounding box center [812, 260] width 149 height 22
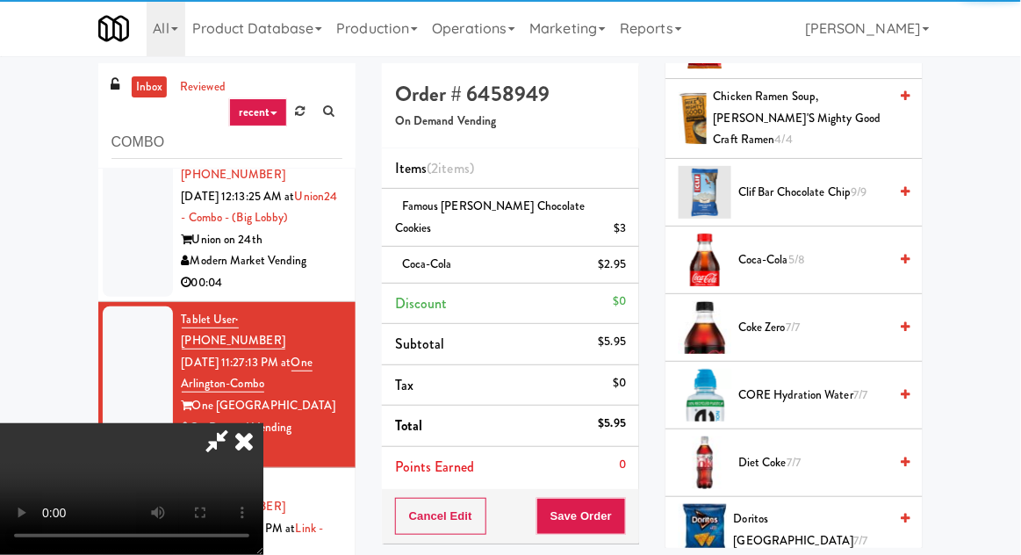
click at [635, 489] on div "Cancel Edit Save Order" at bounding box center [510, 516] width 257 height 54
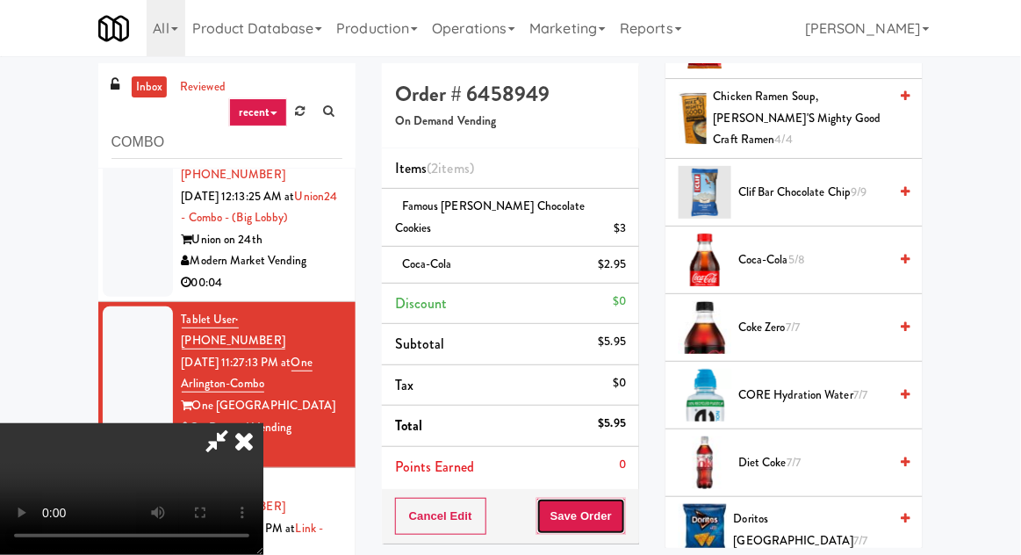
click at [626, 498] on button "Save Order" at bounding box center [581, 516] width 90 height 37
click at [623, 498] on button "Save Order" at bounding box center [581, 516] width 90 height 37
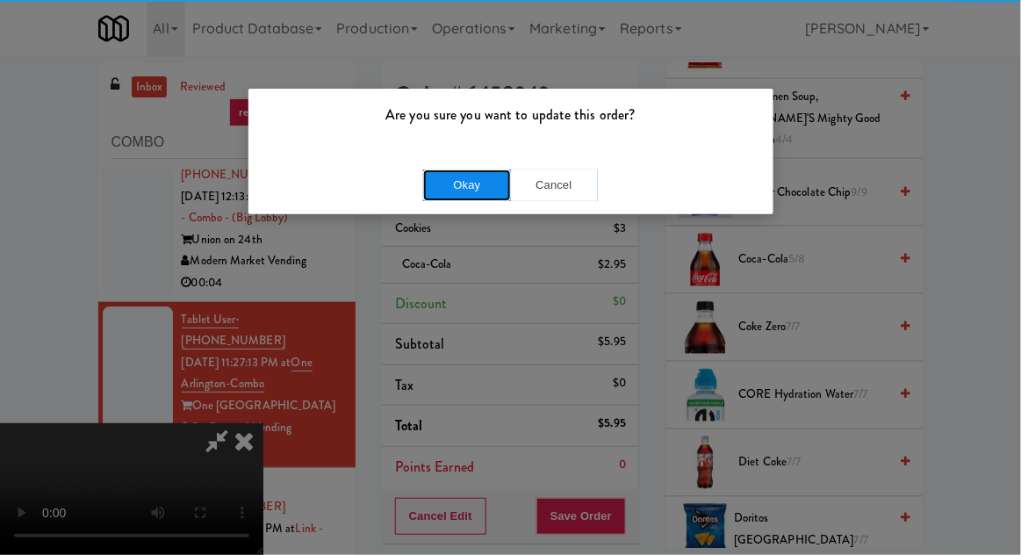
click at [449, 184] on button "Okay" at bounding box center [467, 185] width 88 height 32
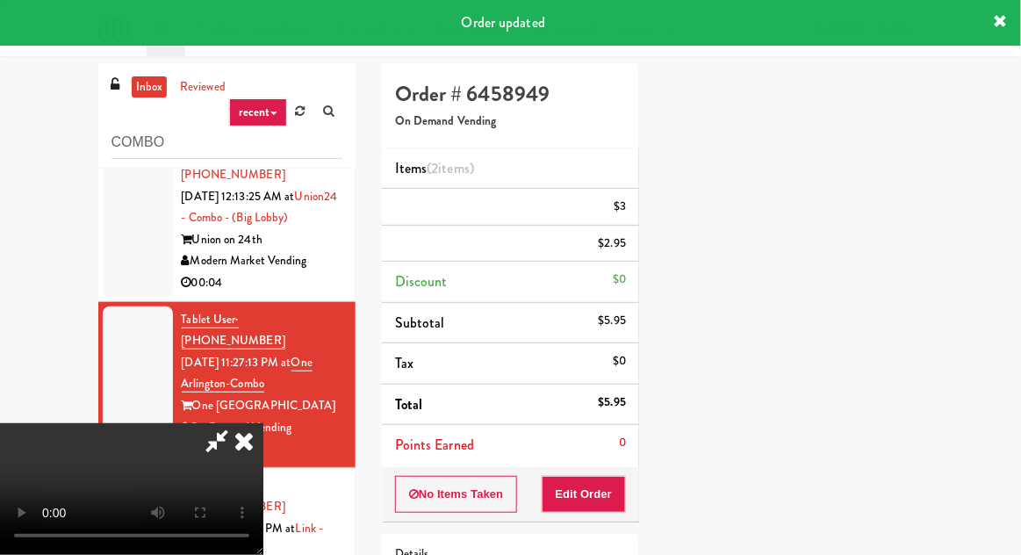
scroll to position [173, 0]
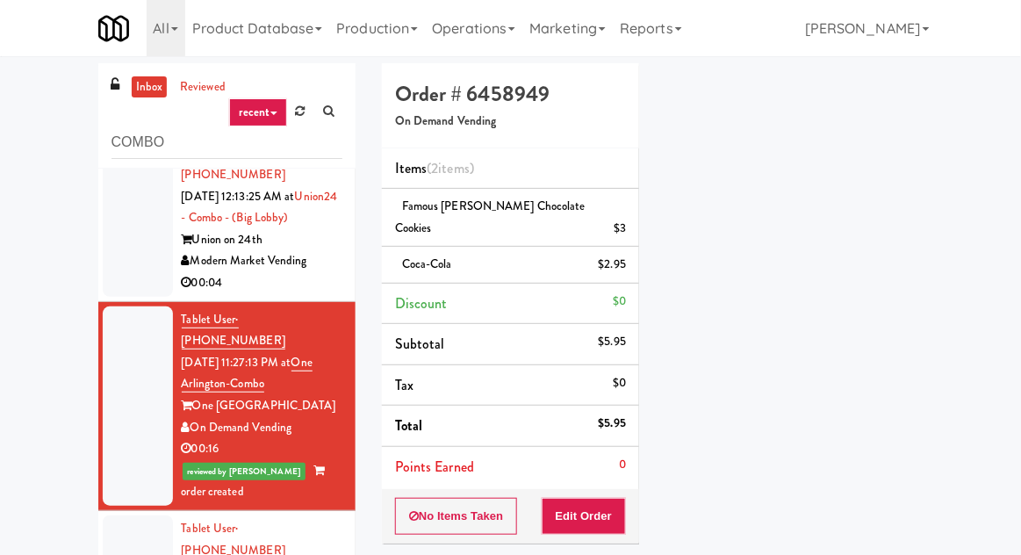
click at [130, 271] on div at bounding box center [138, 218] width 70 height 156
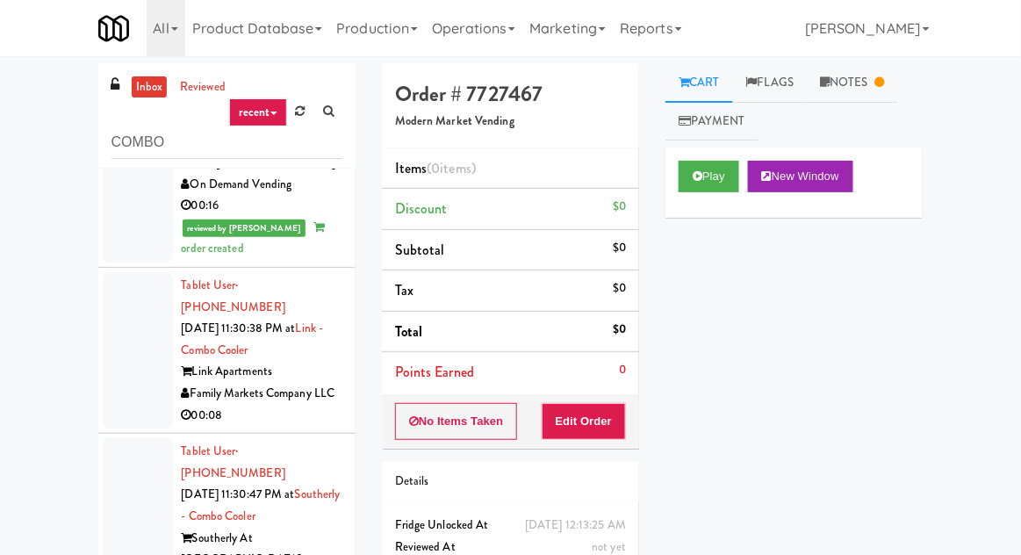
scroll to position [276, 0]
click at [317, 405] on div "00:08" at bounding box center [262, 416] width 161 height 22
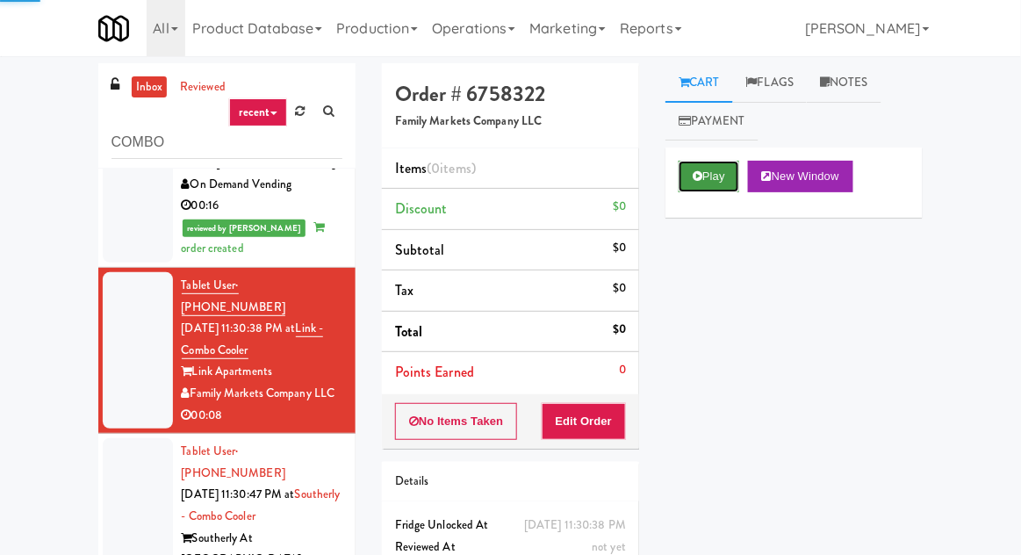
click at [707, 170] on button "Play" at bounding box center [709, 177] width 61 height 32
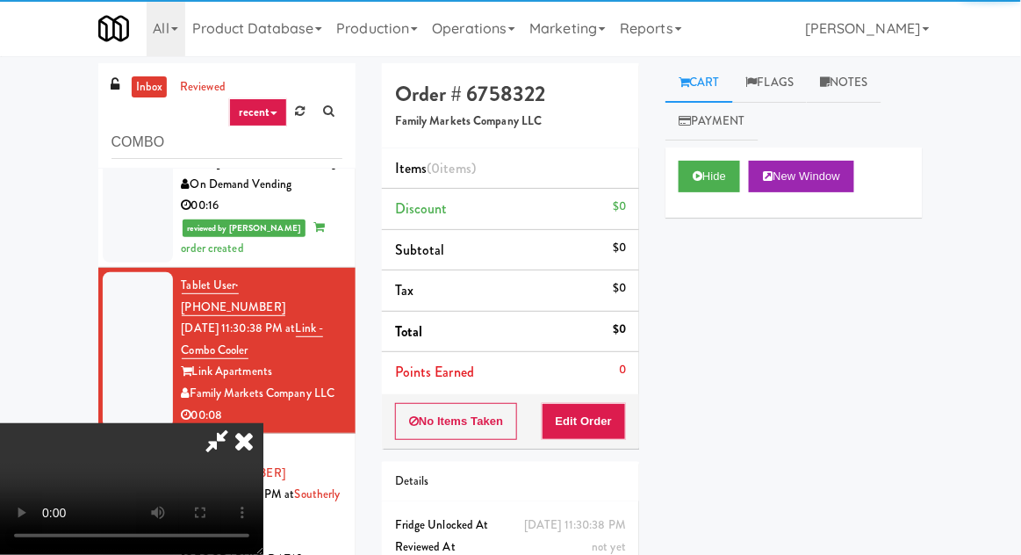
click at [620, 377] on div "0" at bounding box center [622, 370] width 7 height 22
click at [605, 418] on button "Edit Order" at bounding box center [584, 421] width 85 height 37
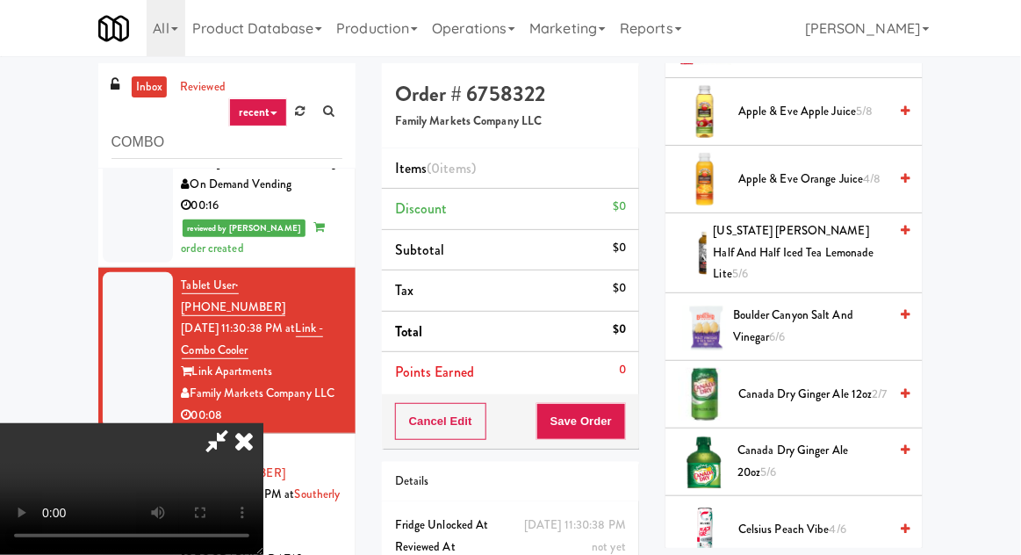
scroll to position [329, 0]
click at [757, 447] on span "Canada Dry Ginger Ale 20oz 5/6" at bounding box center [812, 460] width 150 height 43
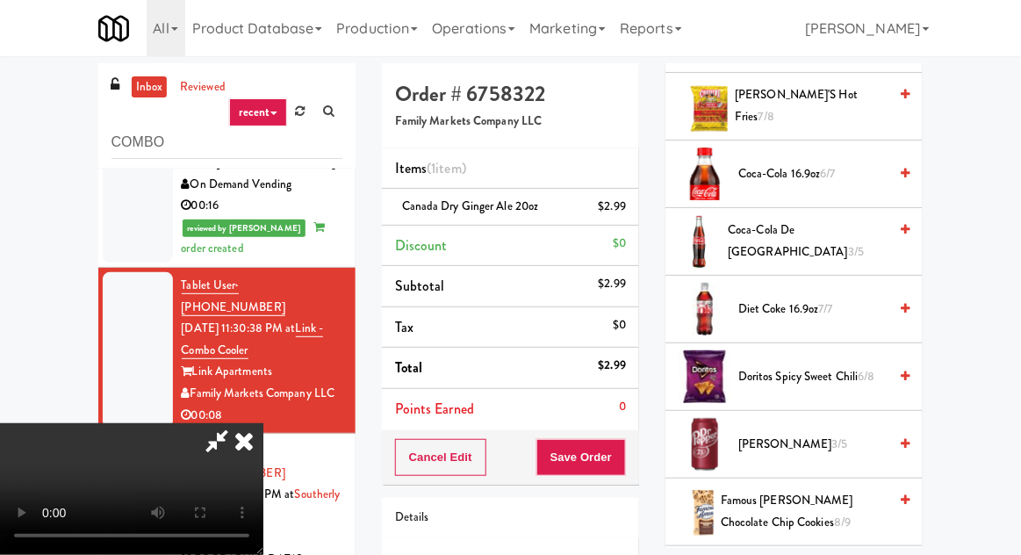
scroll to position [1084, 0]
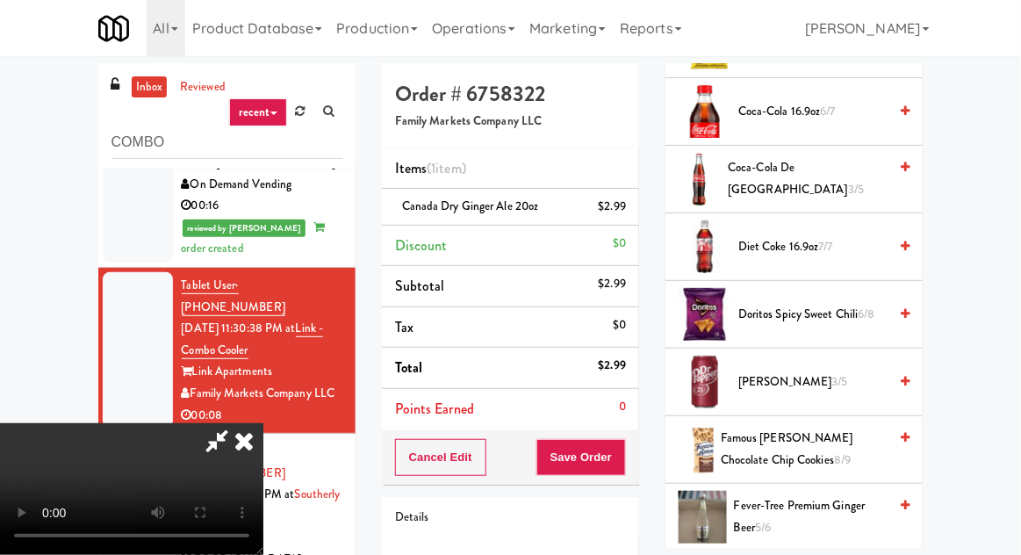
click at [801, 304] on span "Doritos Spicy Sweet Chili 6/8" at bounding box center [812, 315] width 149 height 22
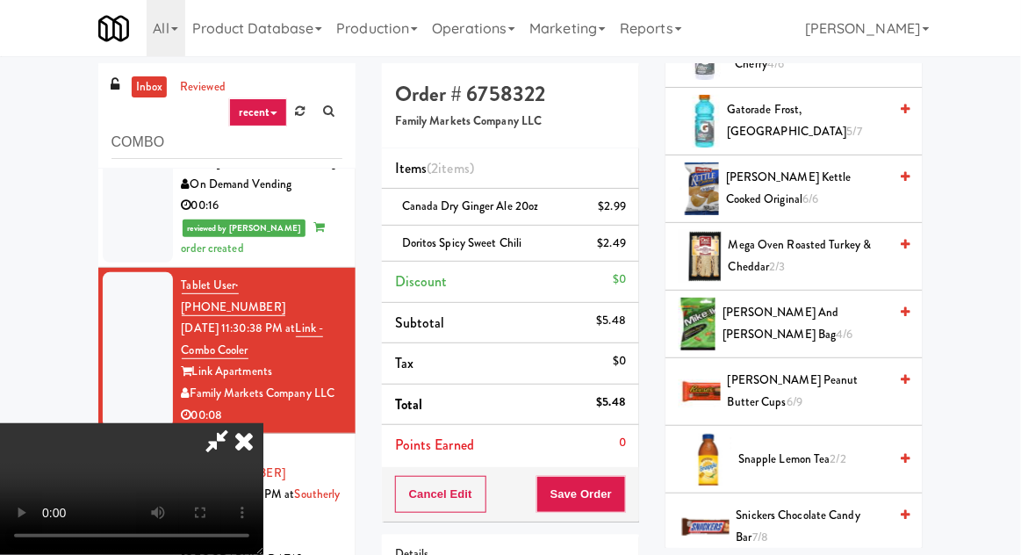
scroll to position [1673, 0]
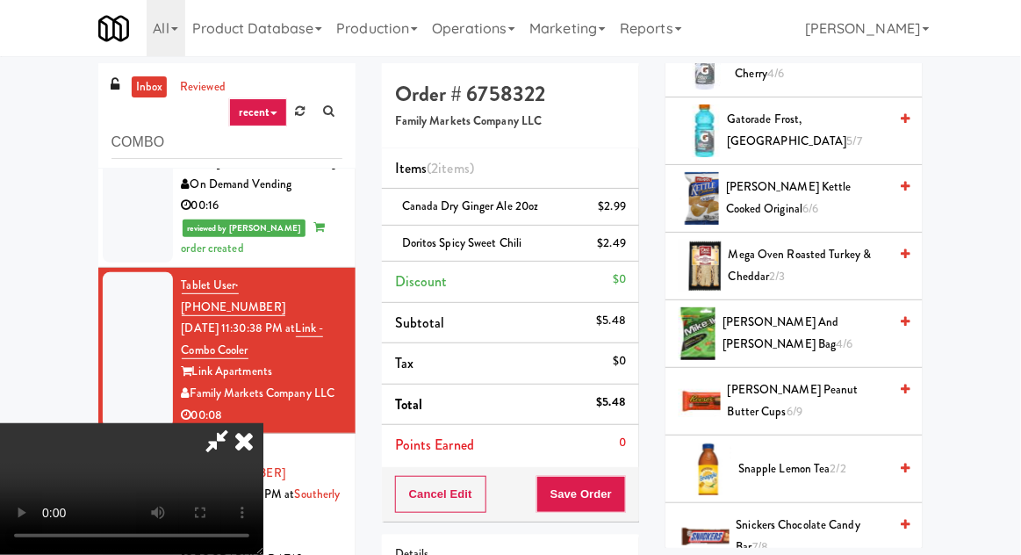
click at [803, 334] on li "[PERSON_NAME] and [PERSON_NAME] bag 4/6" at bounding box center [793, 334] width 257 height 68
click at [801, 387] on span "[PERSON_NAME] Peanut Butter Cups 6/9" at bounding box center [808, 400] width 160 height 43
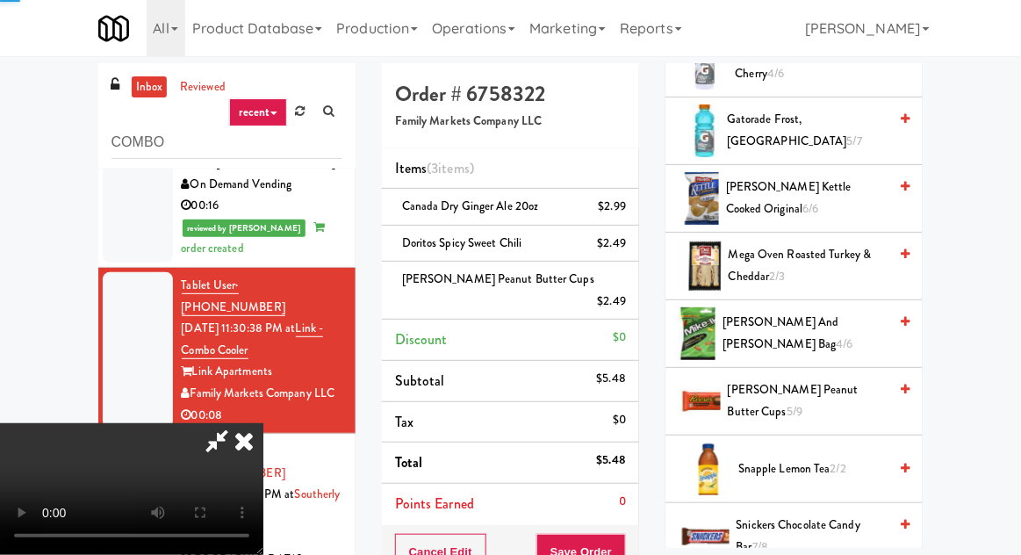
click at [263, 423] on icon at bounding box center [244, 440] width 39 height 35
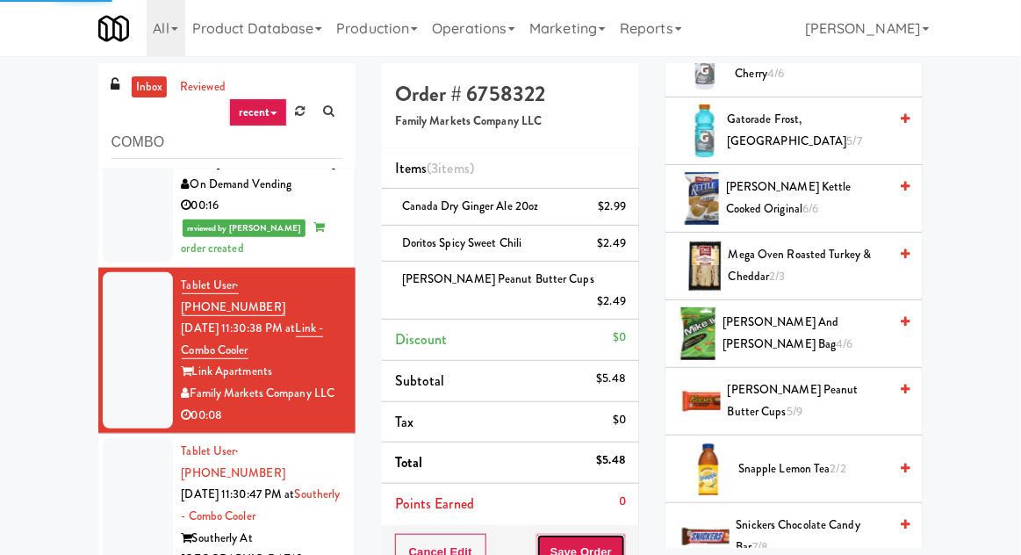
click at [601, 534] on button "Save Order" at bounding box center [581, 552] width 90 height 37
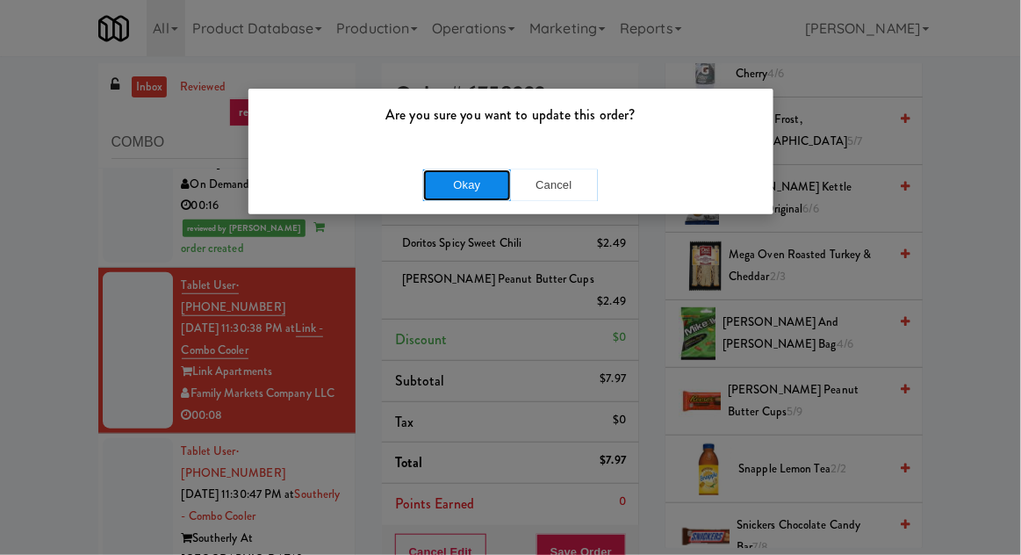
click at [465, 186] on button "Okay" at bounding box center [467, 185] width 88 height 32
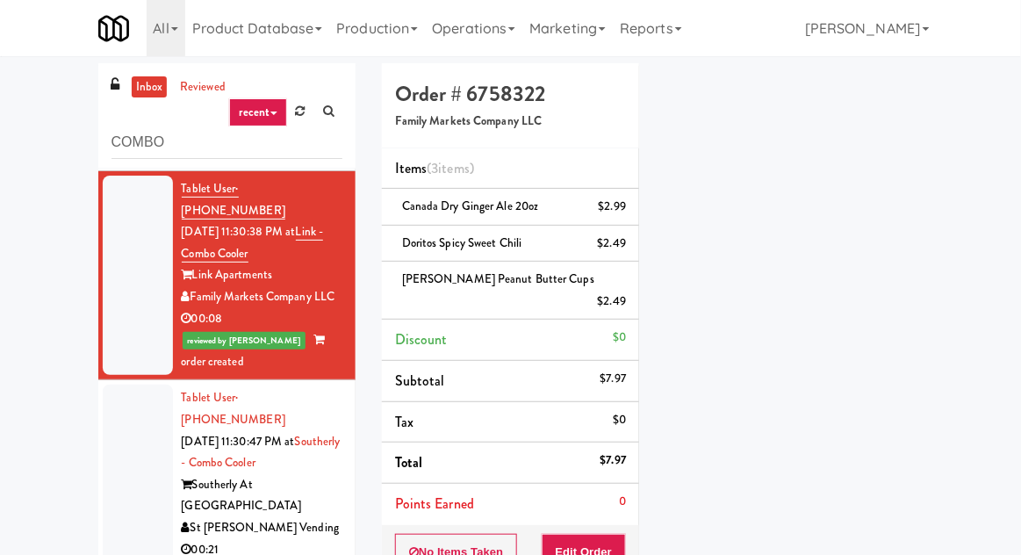
scroll to position [422, 0]
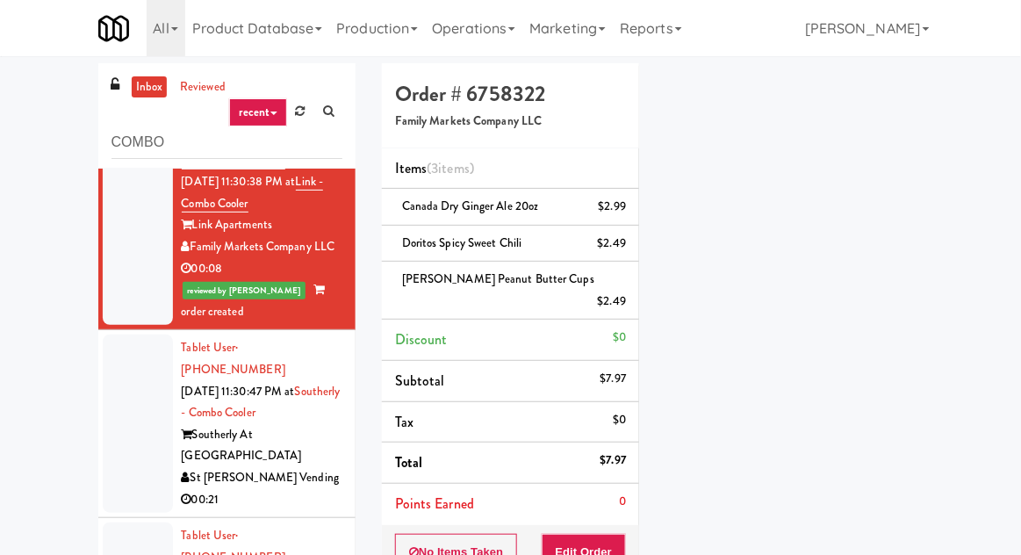
click at [143, 392] on div at bounding box center [138, 423] width 70 height 178
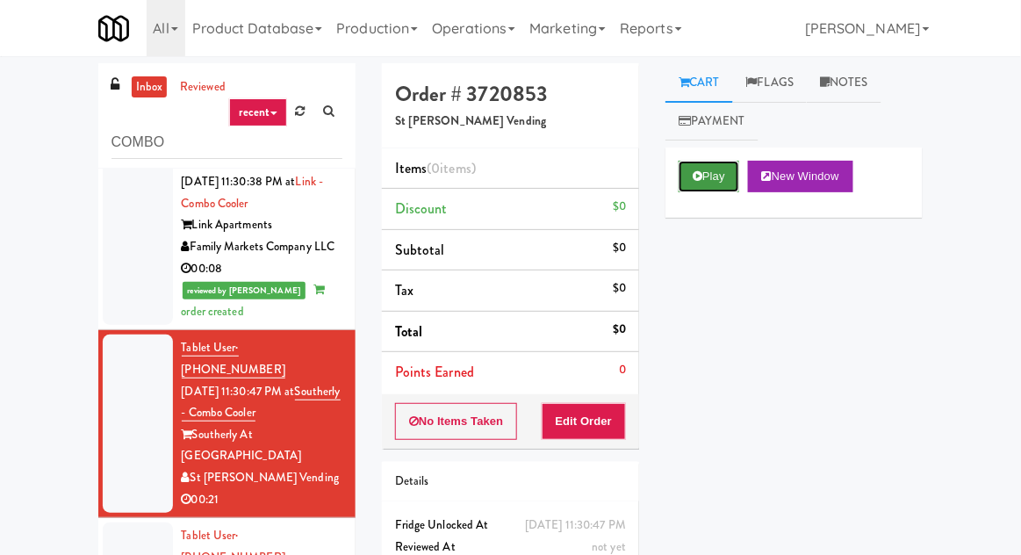
click at [721, 163] on button "Play" at bounding box center [709, 177] width 61 height 32
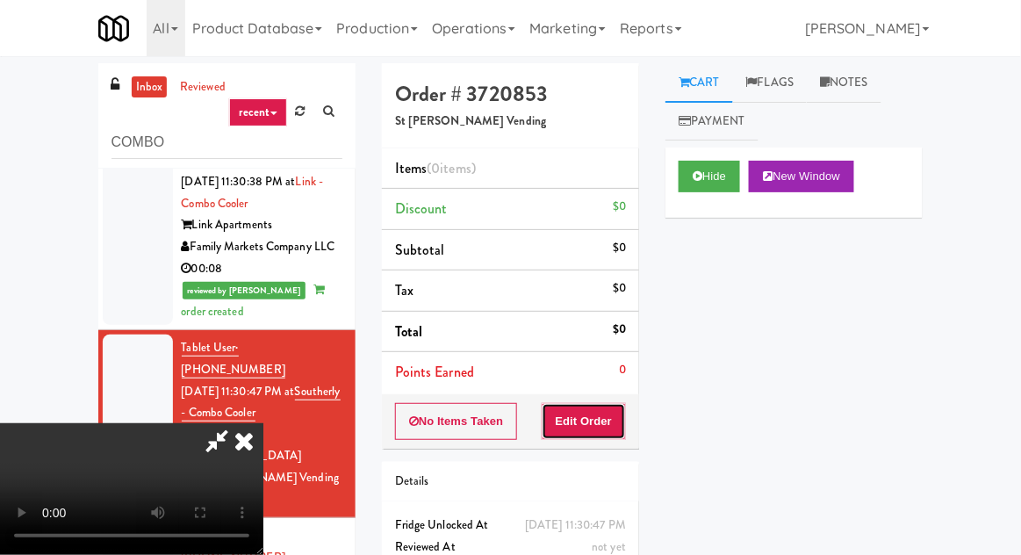
click at [620, 405] on button "Edit Order" at bounding box center [584, 421] width 85 height 37
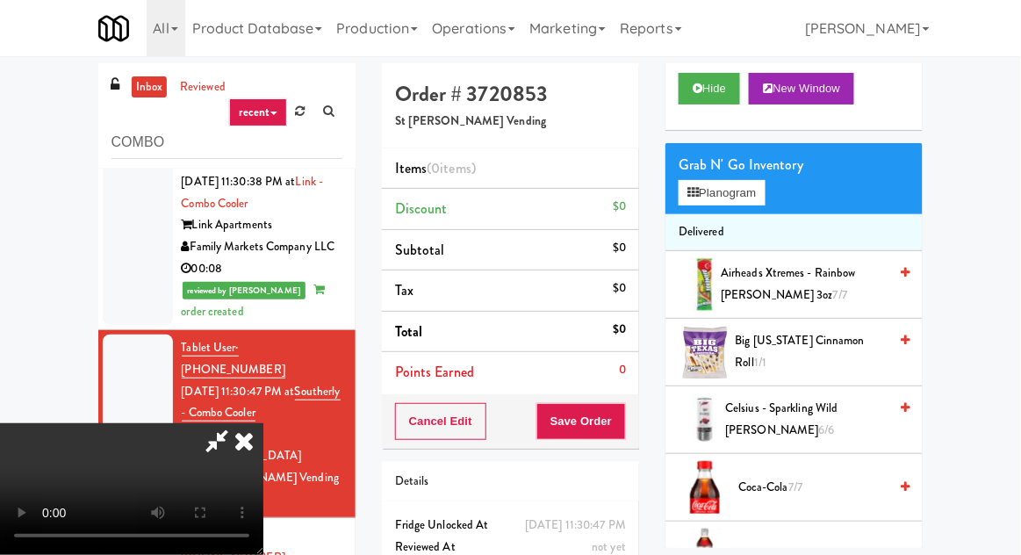
click at [800, 277] on span "Airheads Xtremes - Rainbow [PERSON_NAME] 3oz 7/7" at bounding box center [804, 283] width 167 height 43
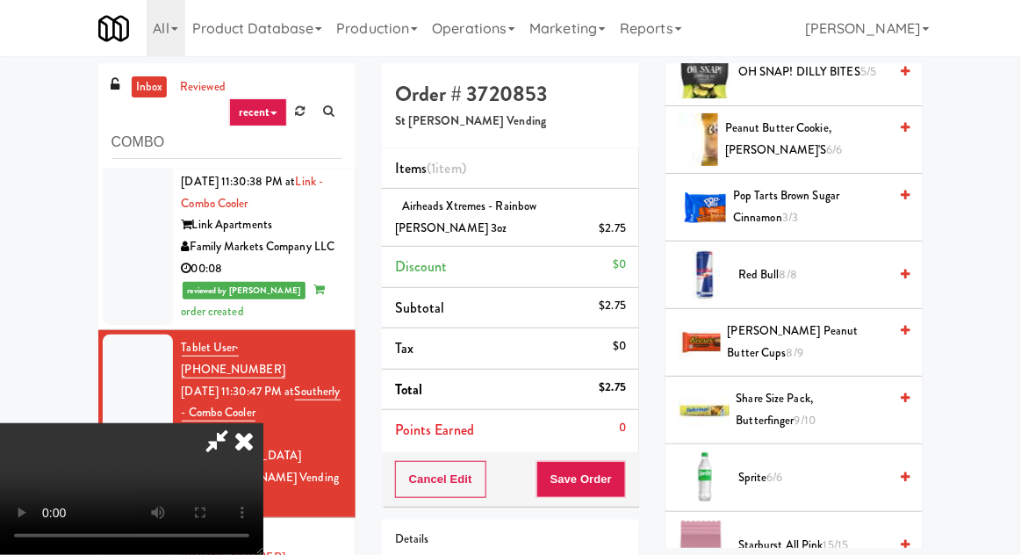
scroll to position [1945, 0]
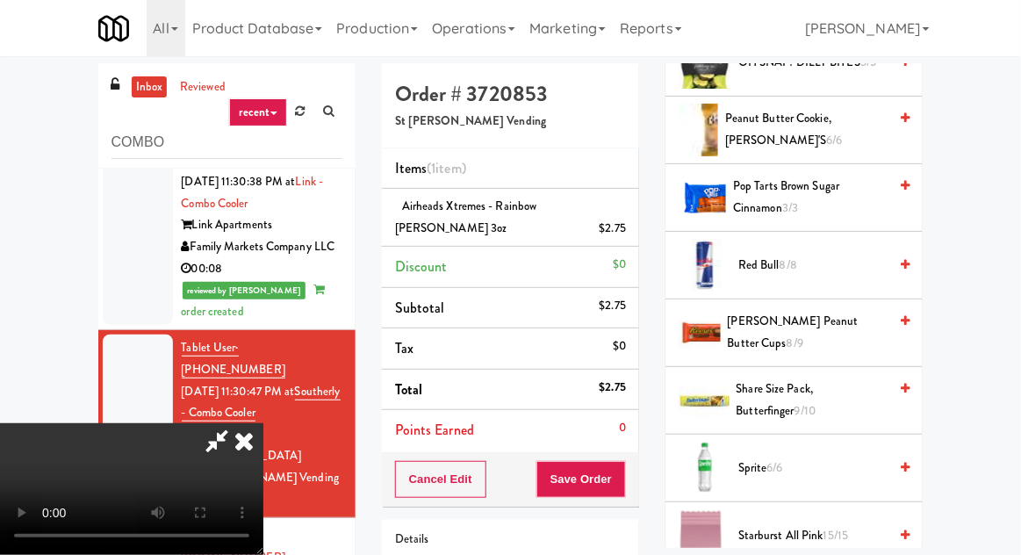
click at [801, 457] on span "Sprite 6/6" at bounding box center [812, 468] width 149 height 22
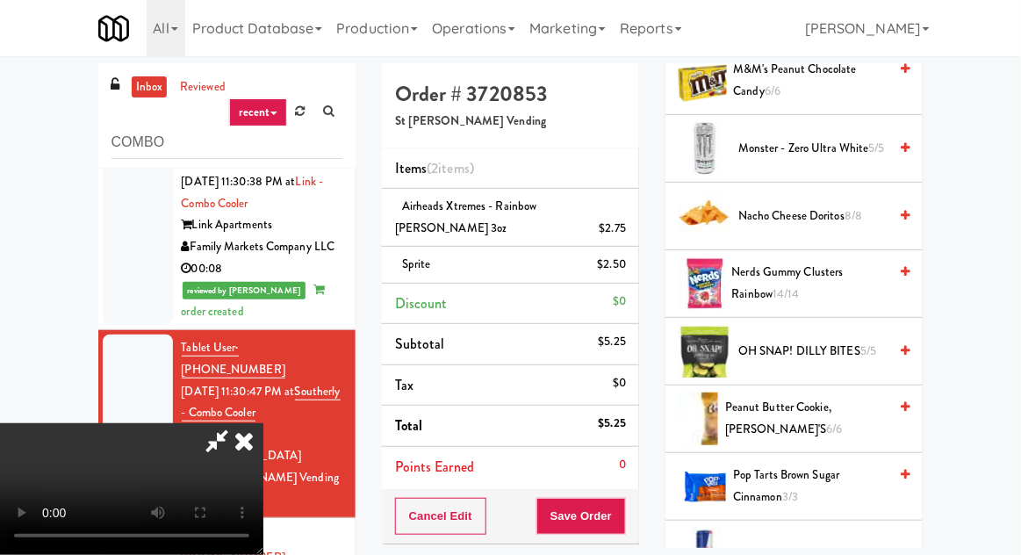
scroll to position [1657, 0]
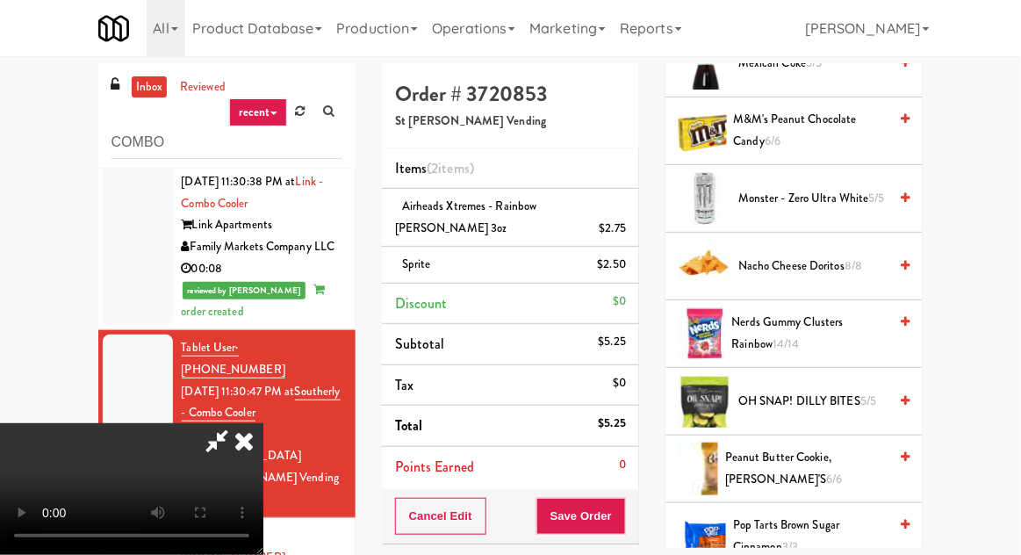
click at [811, 131] on span "M&M's Peanut Chocolate Candy 6/6" at bounding box center [811, 130] width 155 height 43
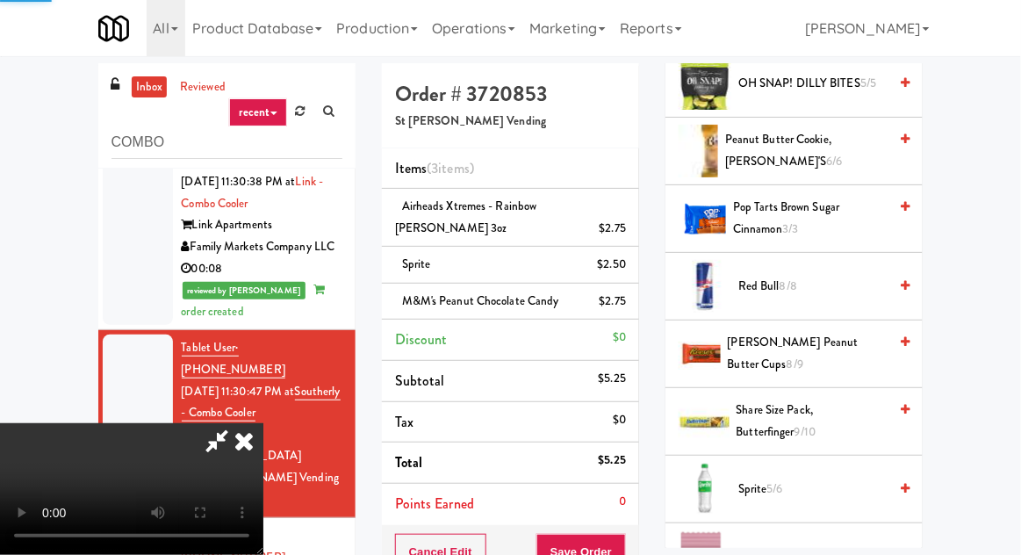
scroll to position [2145, 0]
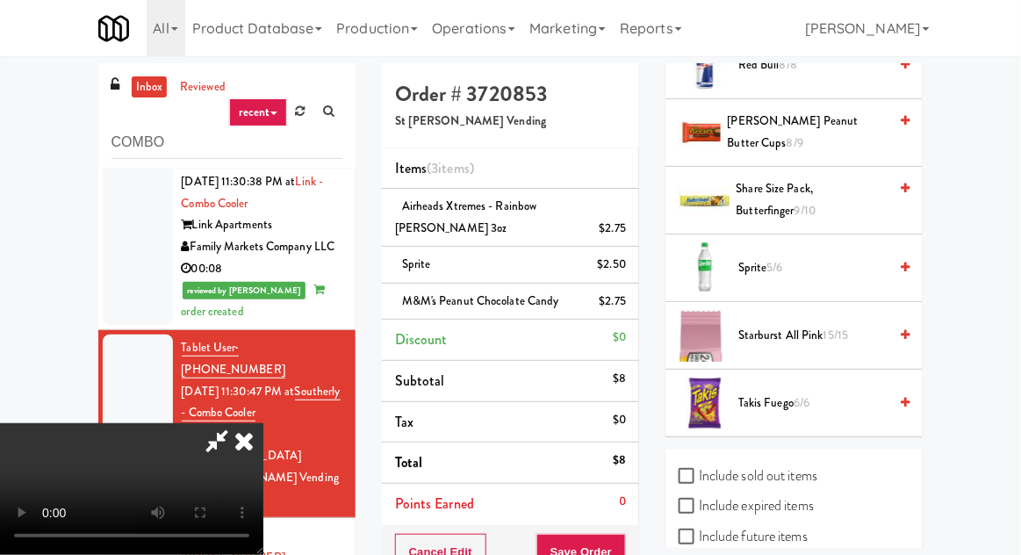
click at [799, 265] on span "Sprite 5/6" at bounding box center [812, 268] width 149 height 22
click at [623, 543] on button "Save Order" at bounding box center [581, 552] width 90 height 37
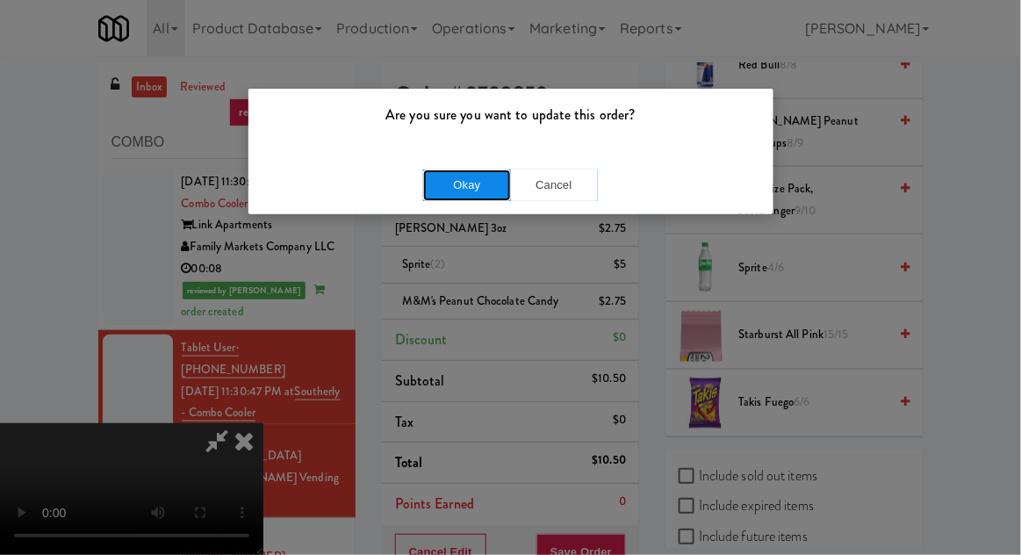
click at [436, 179] on button "Okay" at bounding box center [467, 185] width 88 height 32
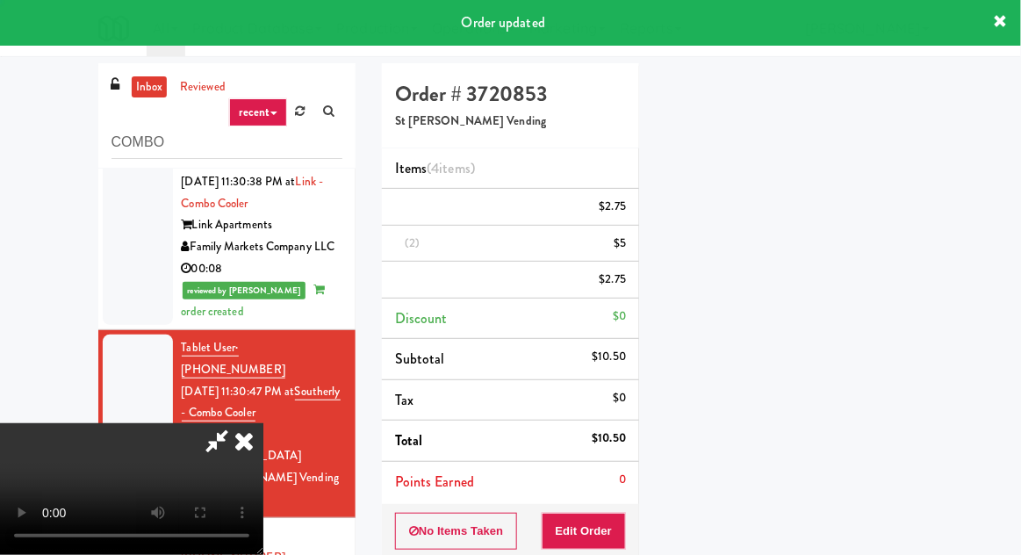
scroll to position [173, 0]
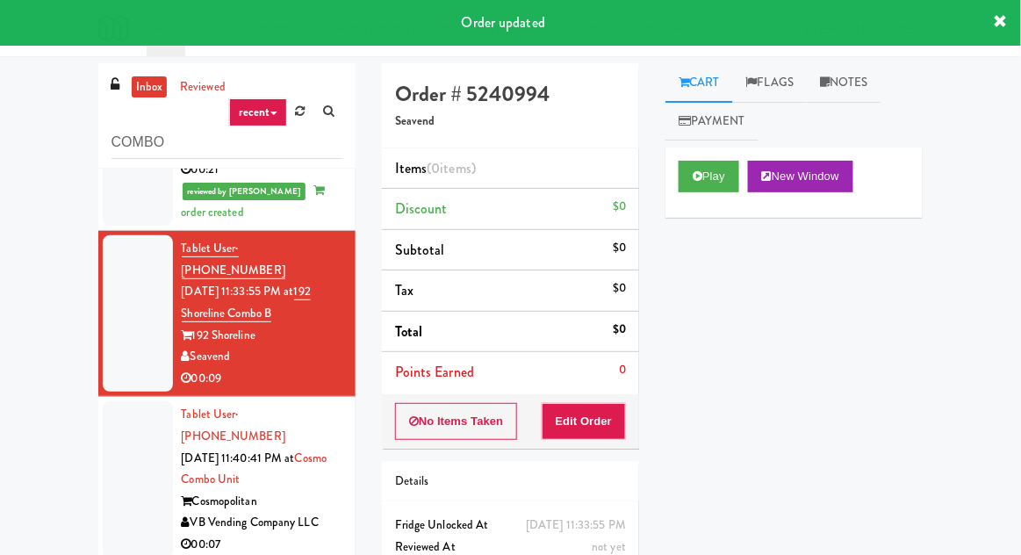
scroll to position [773, 0]
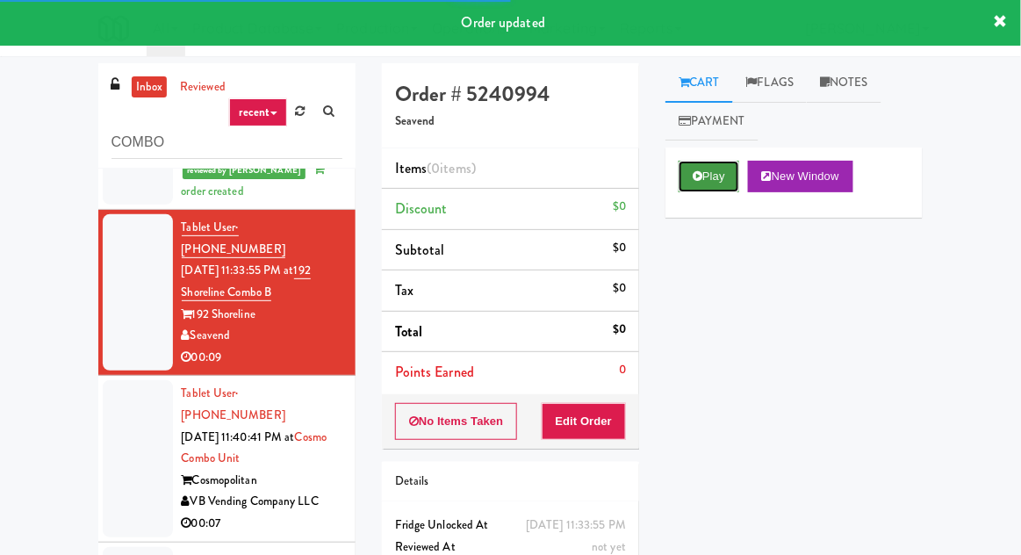
click at [711, 164] on button "Play" at bounding box center [709, 177] width 61 height 32
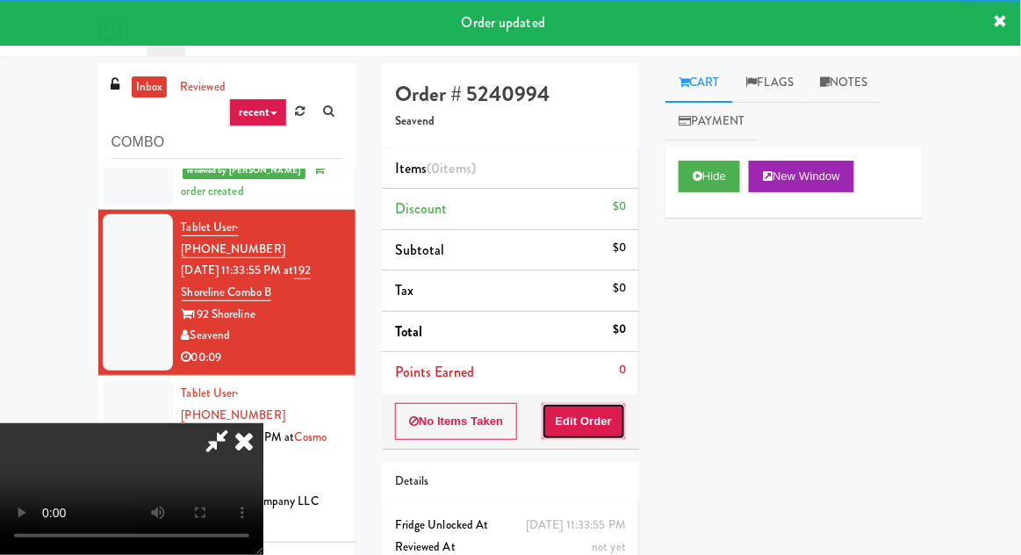
click at [611, 435] on button "Edit Order" at bounding box center [584, 421] width 85 height 37
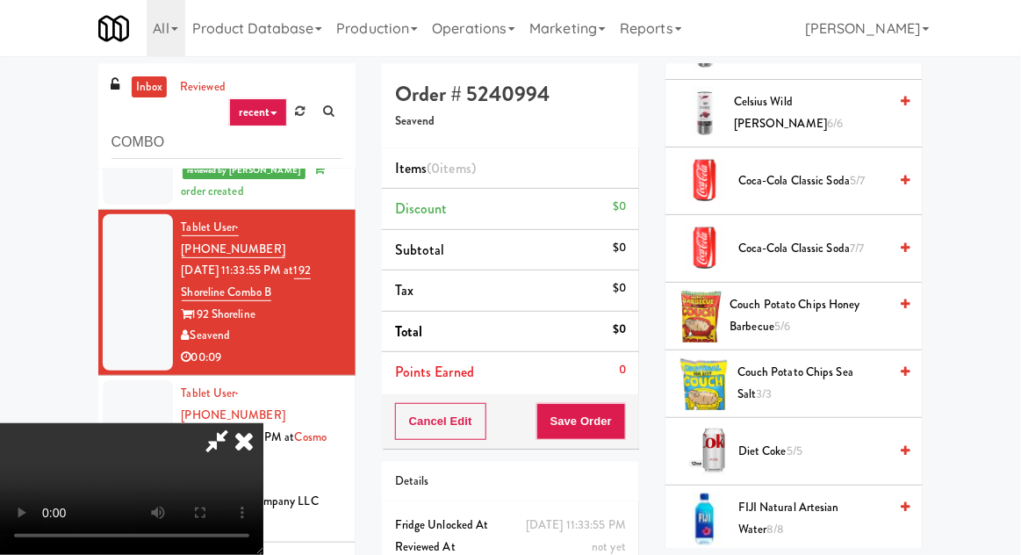
scroll to position [419, 0]
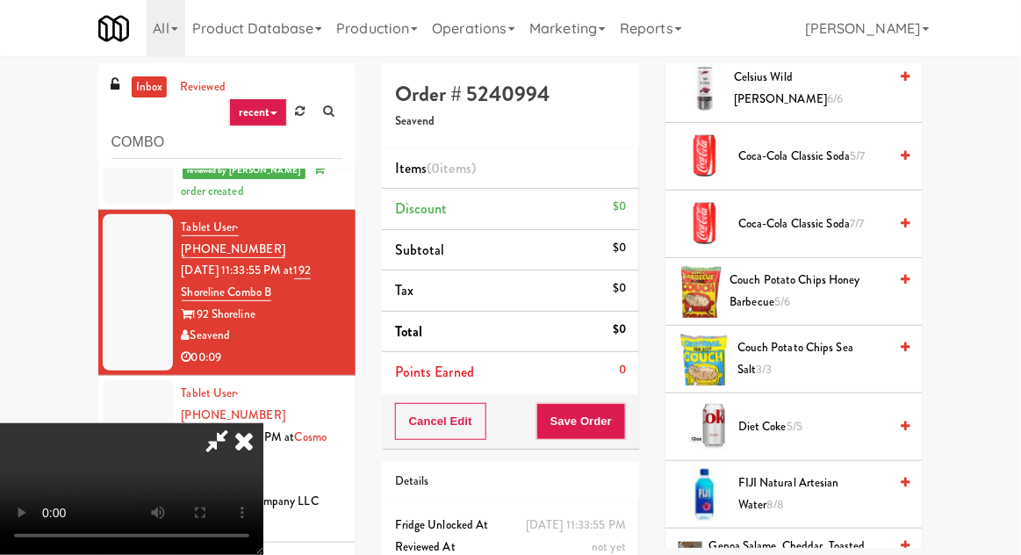
click at [786, 213] on span "Coca-Cola Classic Soda 7/7" at bounding box center [812, 224] width 149 height 22
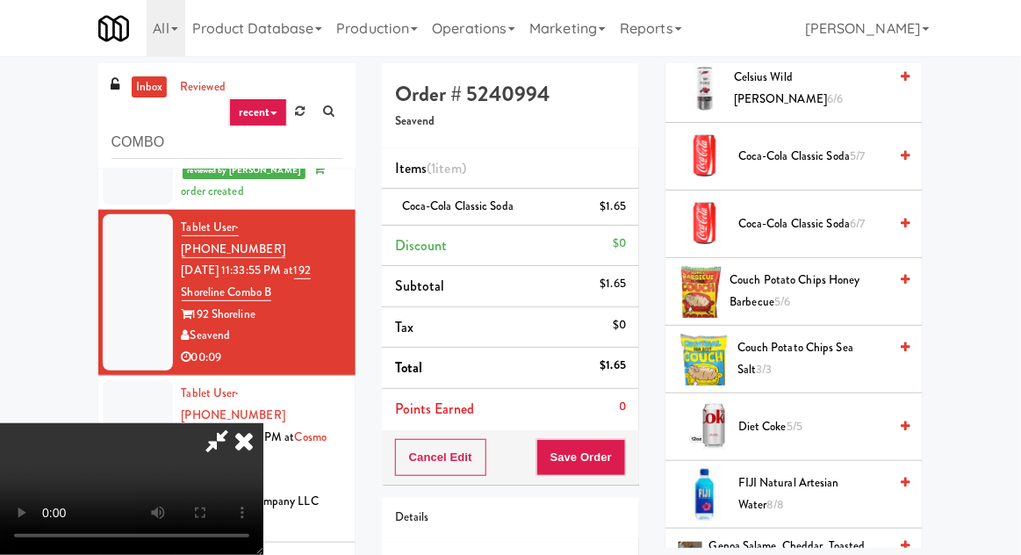
click at [823, 219] on span "Coca-Cola Classic Soda 6/7" at bounding box center [812, 224] width 149 height 22
click at [640, 458] on div "Order # 5240994 Seavend Items (2 items ) Coca-Cola Classic Soda (2) $3.30 Disco…" at bounding box center [511, 363] width 284 height 600
click at [617, 453] on button "Save Order" at bounding box center [581, 457] width 90 height 37
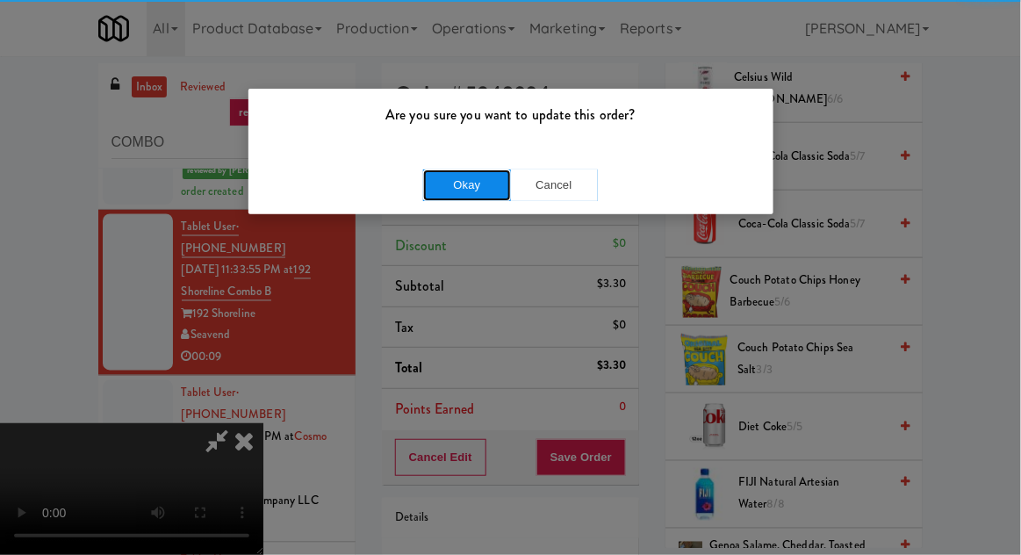
click at [460, 179] on button "Okay" at bounding box center [467, 185] width 88 height 32
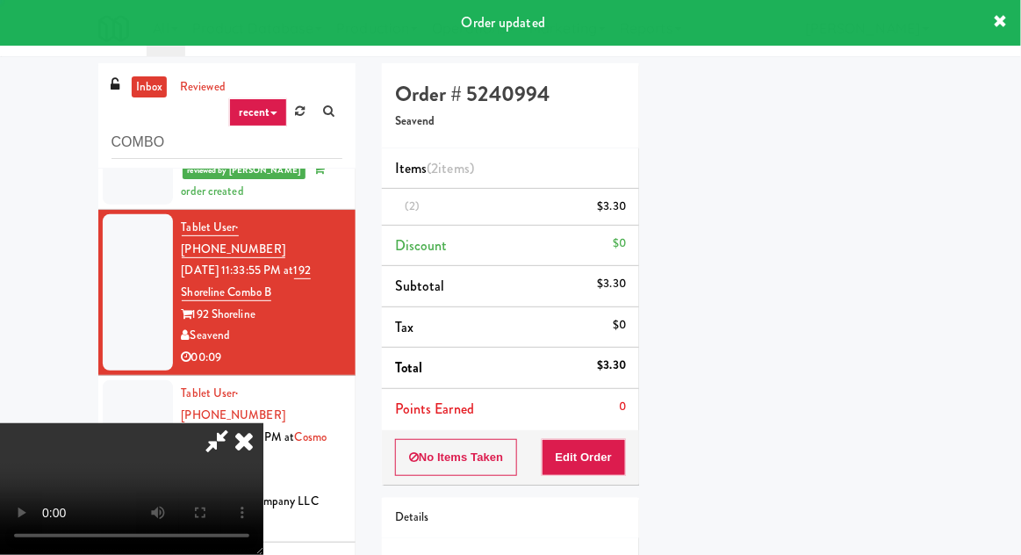
scroll to position [0, 0]
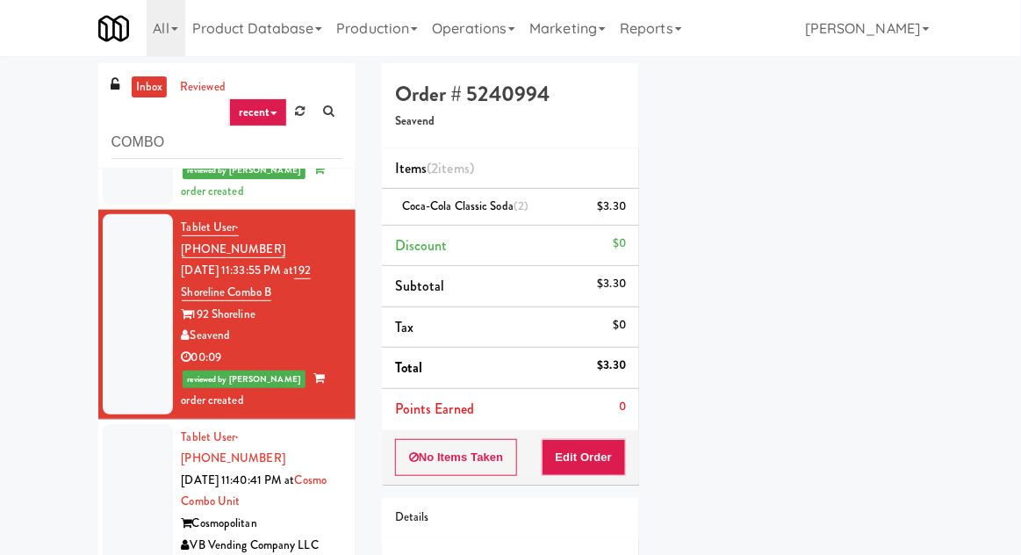
click at [334, 513] on div "Cosmopolitan" at bounding box center [262, 524] width 161 height 22
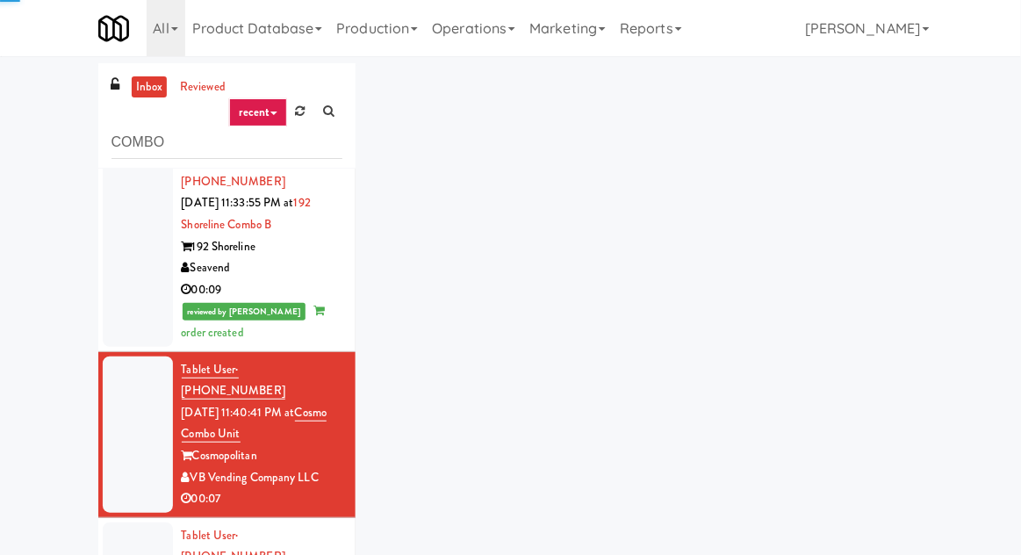
scroll to position [861, 0]
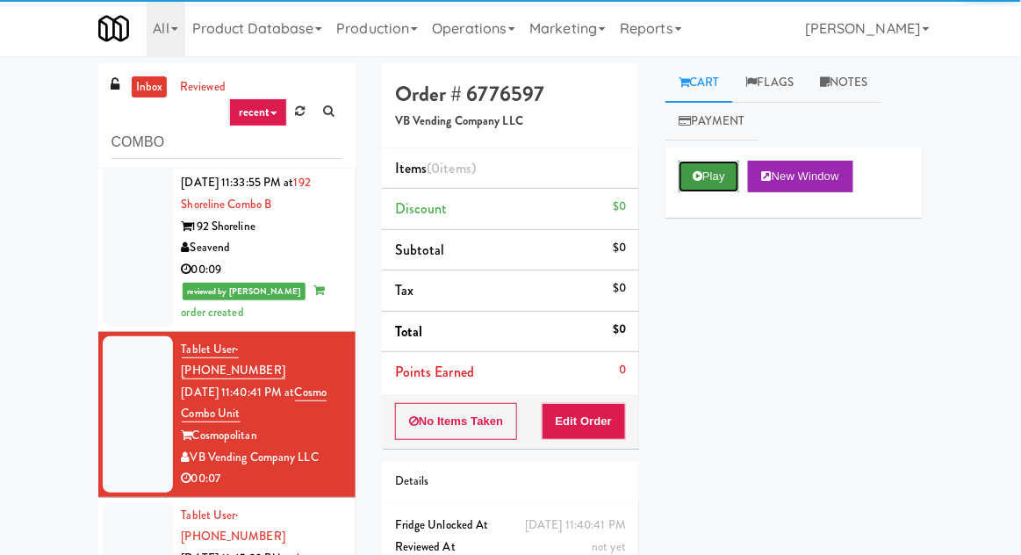
click at [701, 180] on icon at bounding box center [698, 175] width 10 height 11
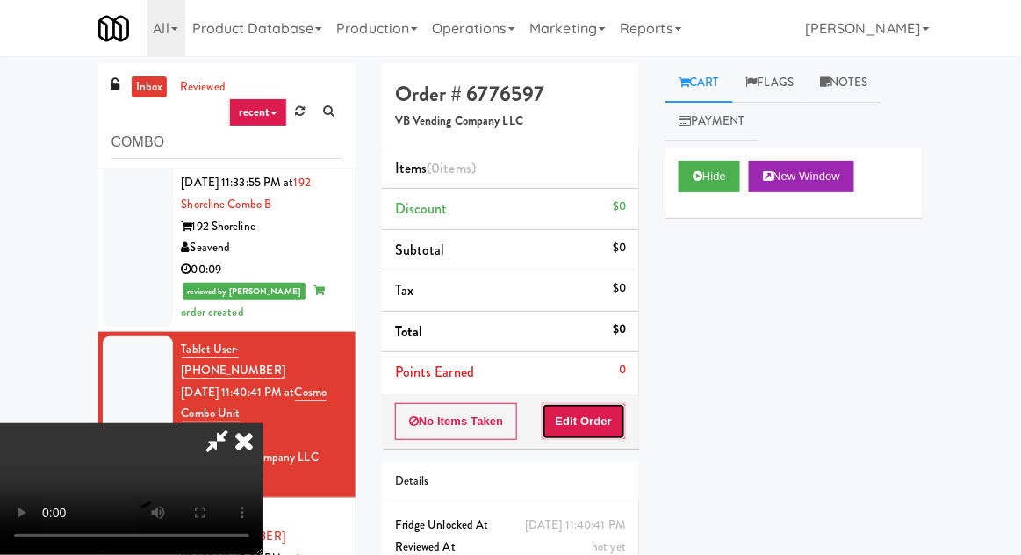
click at [605, 435] on button "Edit Order" at bounding box center [584, 421] width 85 height 37
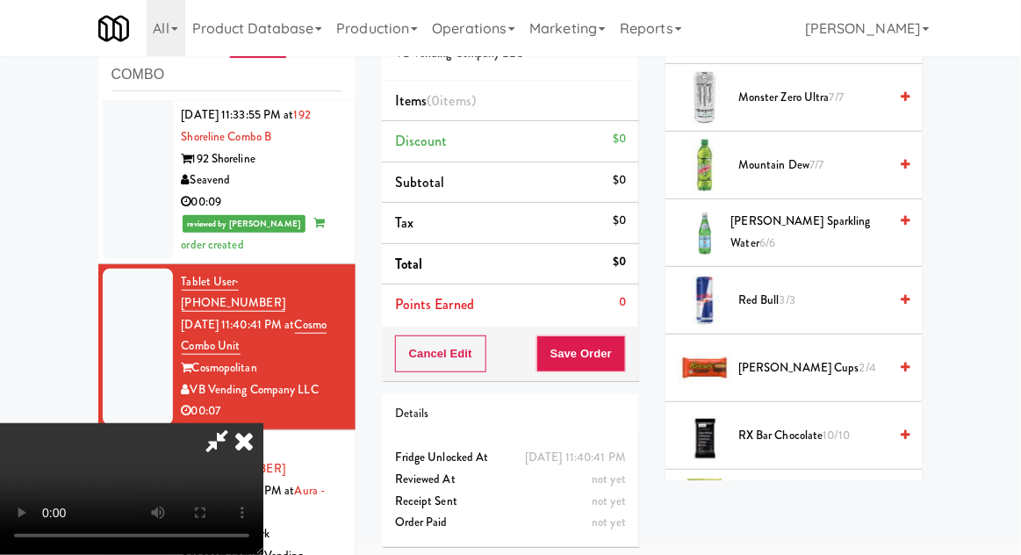
scroll to position [1728, 0]
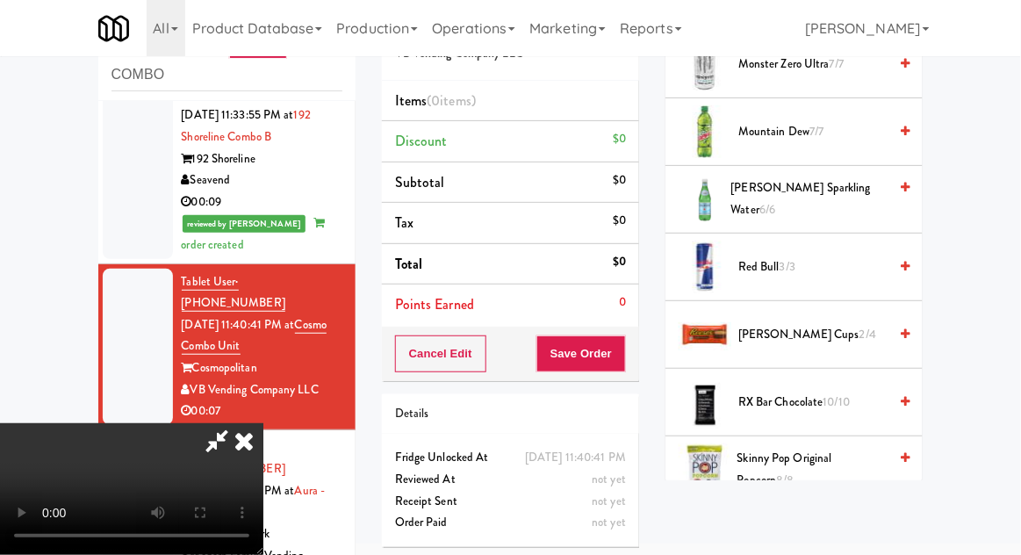
click at [765, 334] on span "[PERSON_NAME] Cups 2/4" at bounding box center [812, 335] width 149 height 22
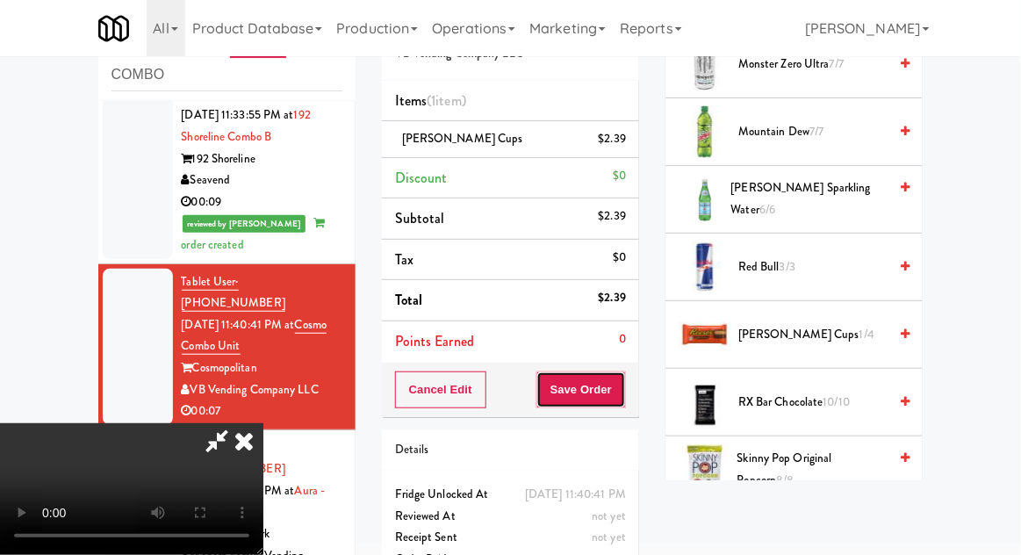
click at [624, 395] on button "Save Order" at bounding box center [581, 389] width 90 height 37
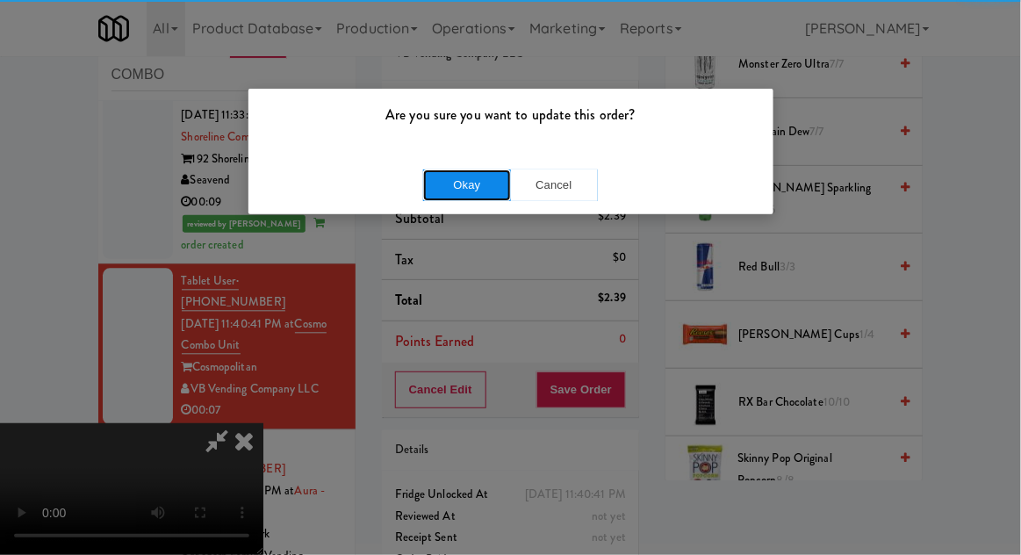
click at [438, 194] on button "Okay" at bounding box center [467, 185] width 88 height 32
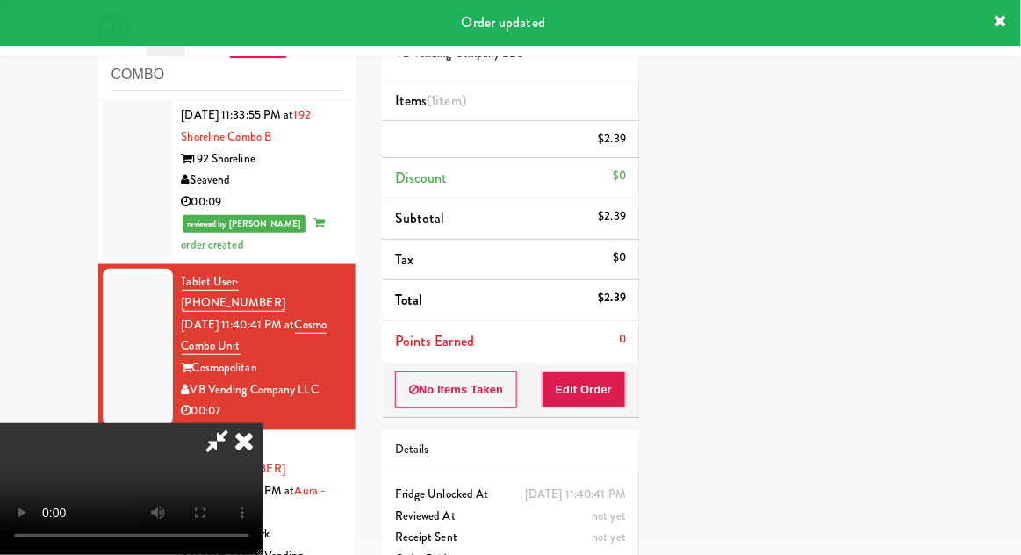
scroll to position [173, 0]
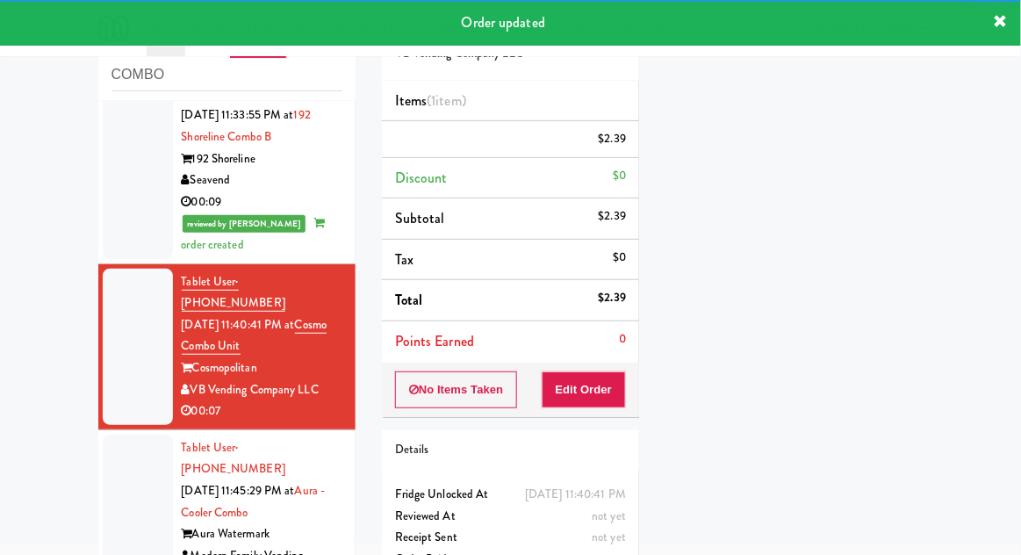
click at [339, 545] on div "Modern Family Vending" at bounding box center [262, 556] width 161 height 22
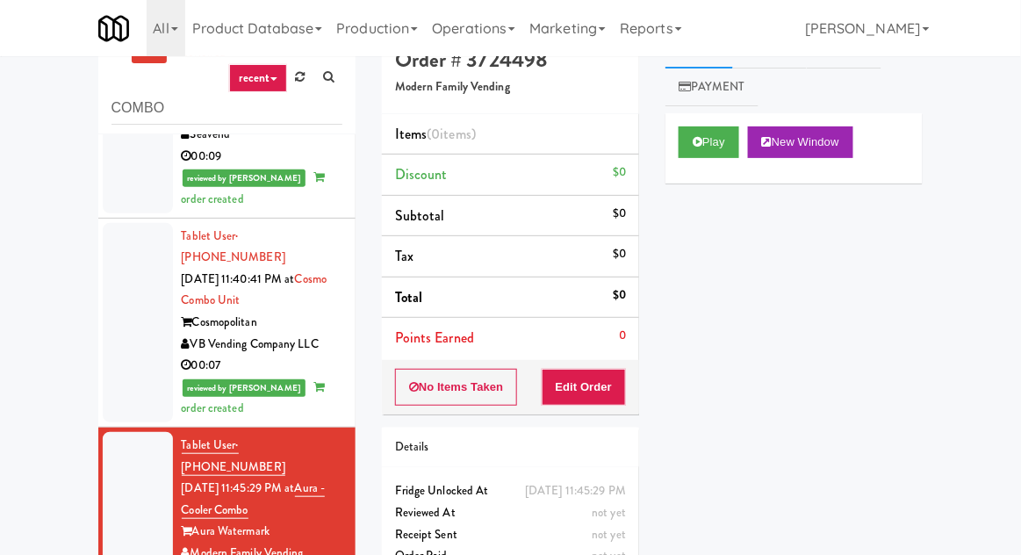
scroll to position [25, 0]
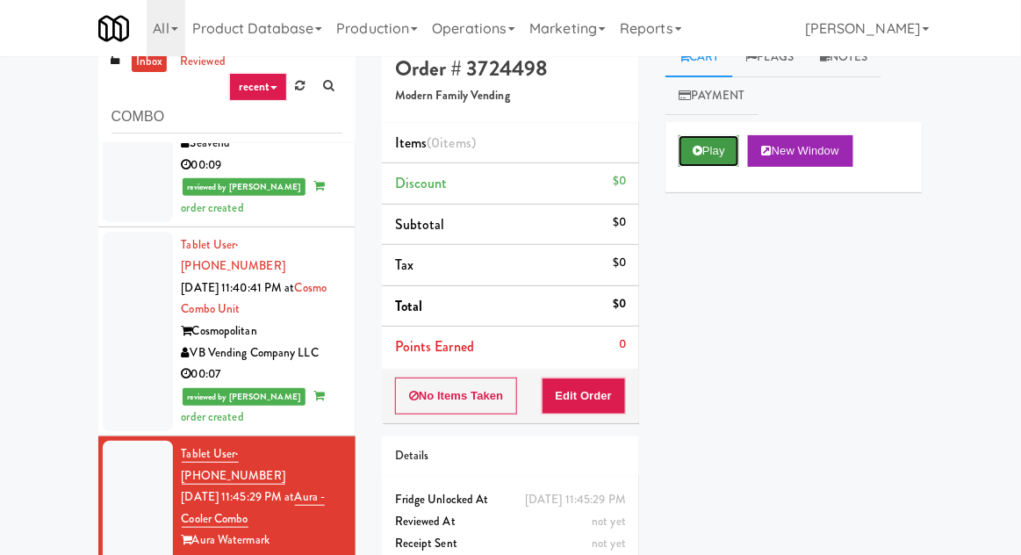
click at [697, 163] on button "Play" at bounding box center [709, 151] width 61 height 32
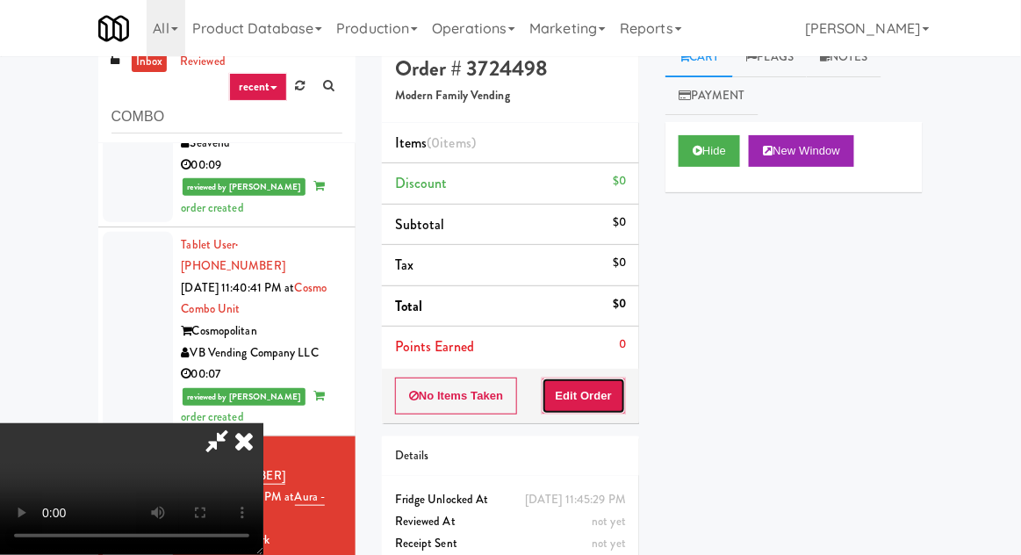
click at [619, 377] on button "Edit Order" at bounding box center [584, 395] width 85 height 37
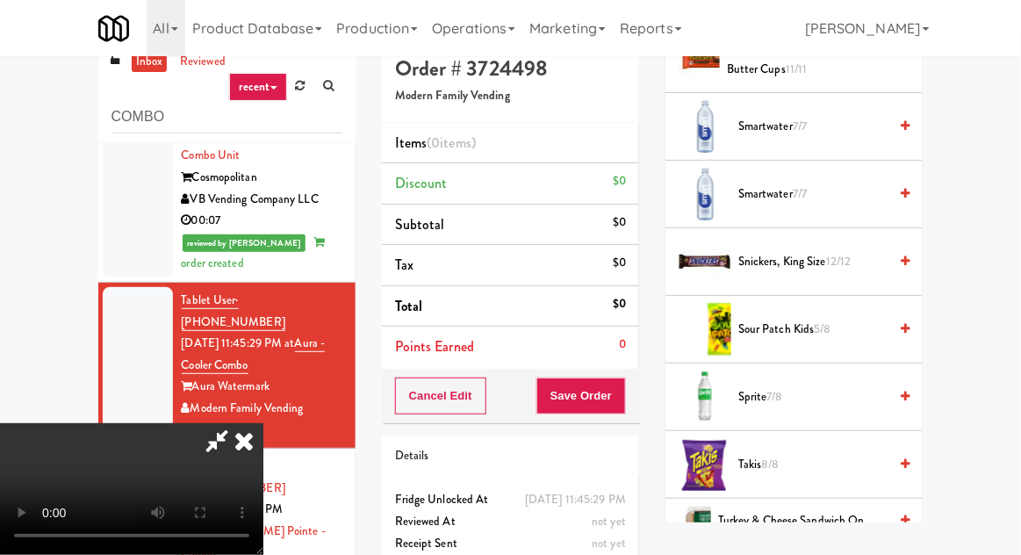
scroll to position [2132, 0]
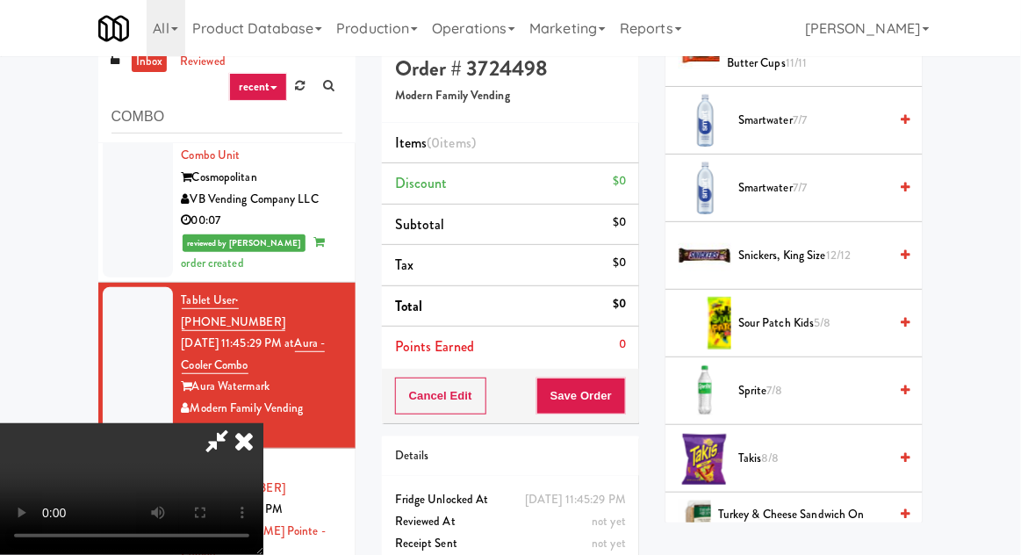
click at [772, 357] on li "Sprite 7/8" at bounding box center [793, 391] width 257 height 68
click at [775, 382] on span "7/8" at bounding box center [775, 390] width 16 height 17
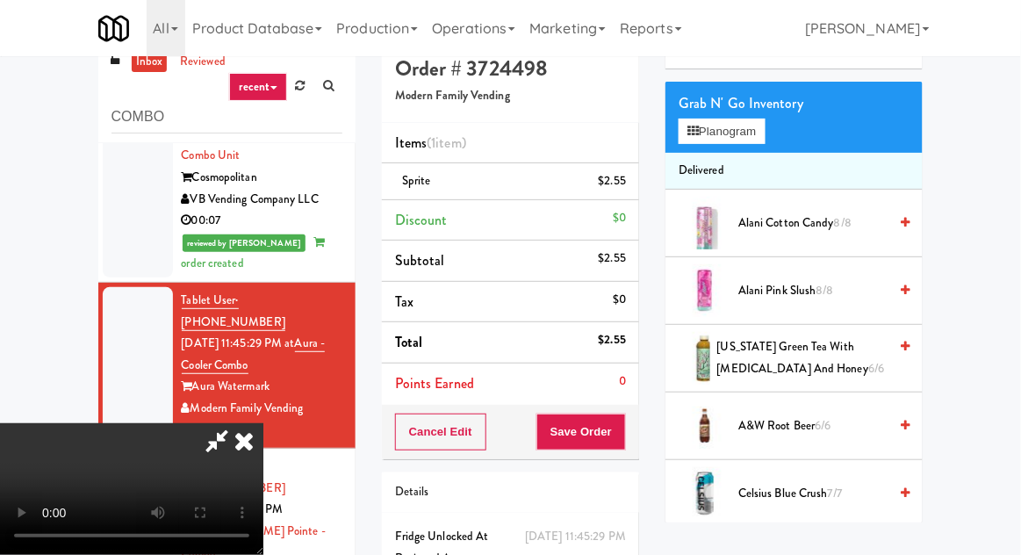
scroll to position [0, 0]
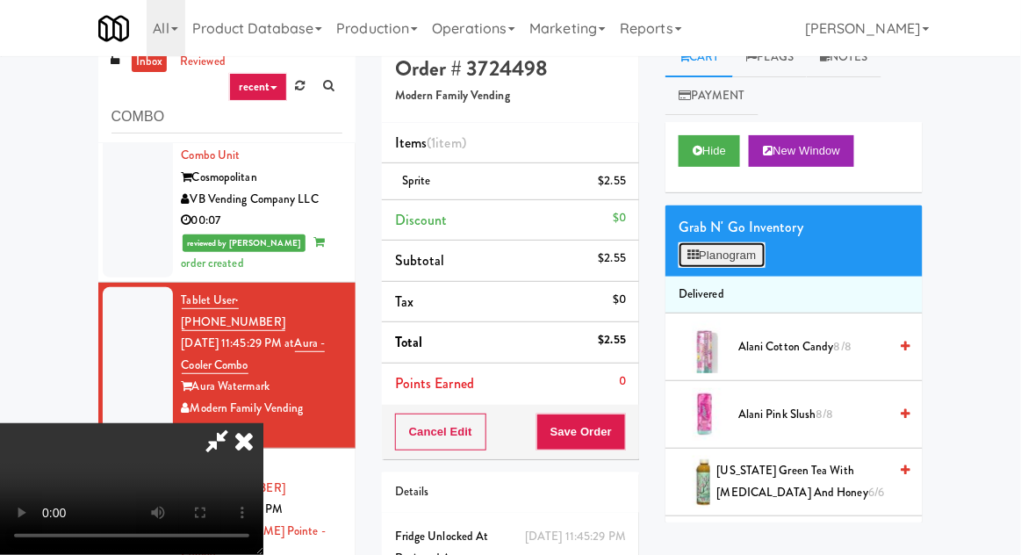
click at [729, 242] on button "Planogram" at bounding box center [722, 255] width 86 height 26
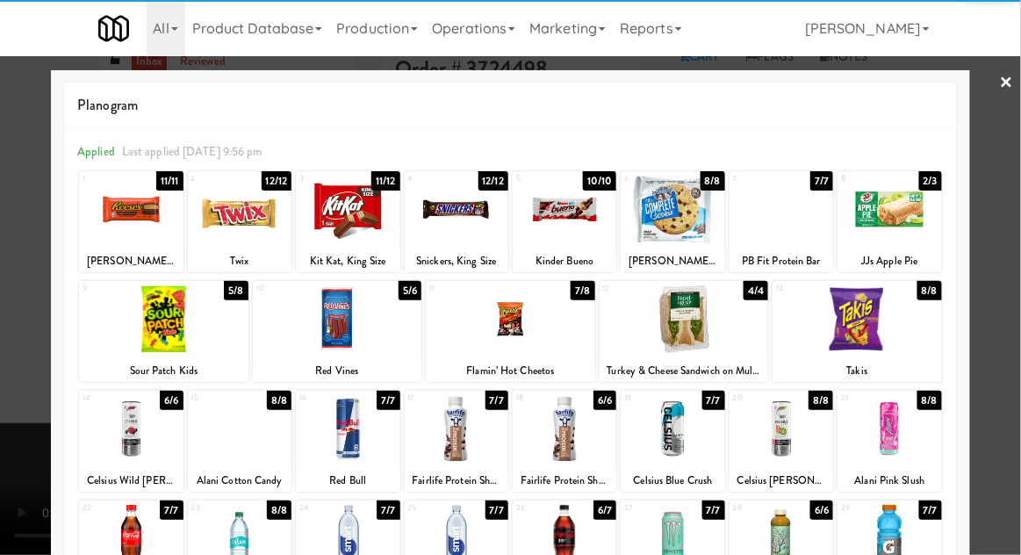
click at [916, 423] on div at bounding box center [890, 429] width 104 height 68
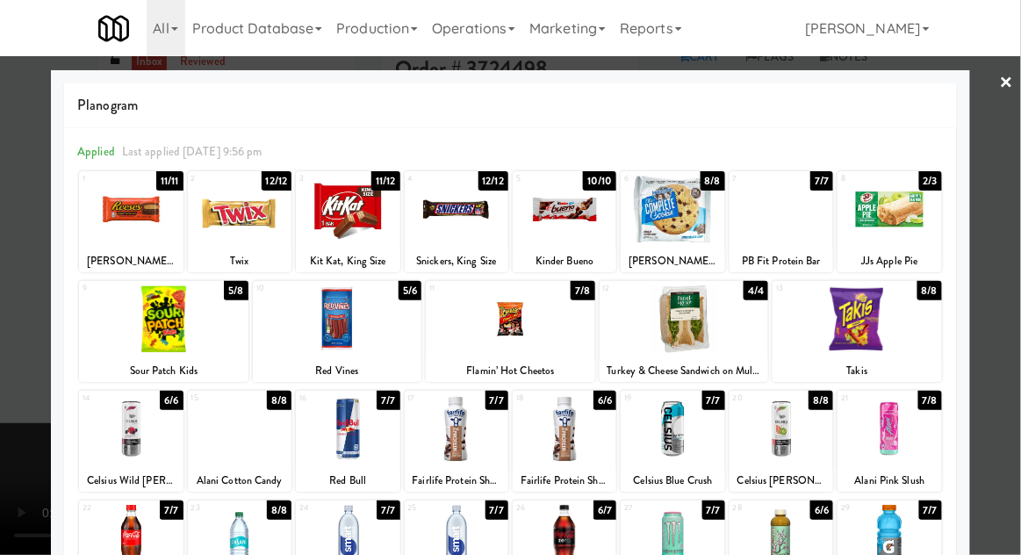
click at [1008, 305] on div at bounding box center [510, 277] width 1021 height 555
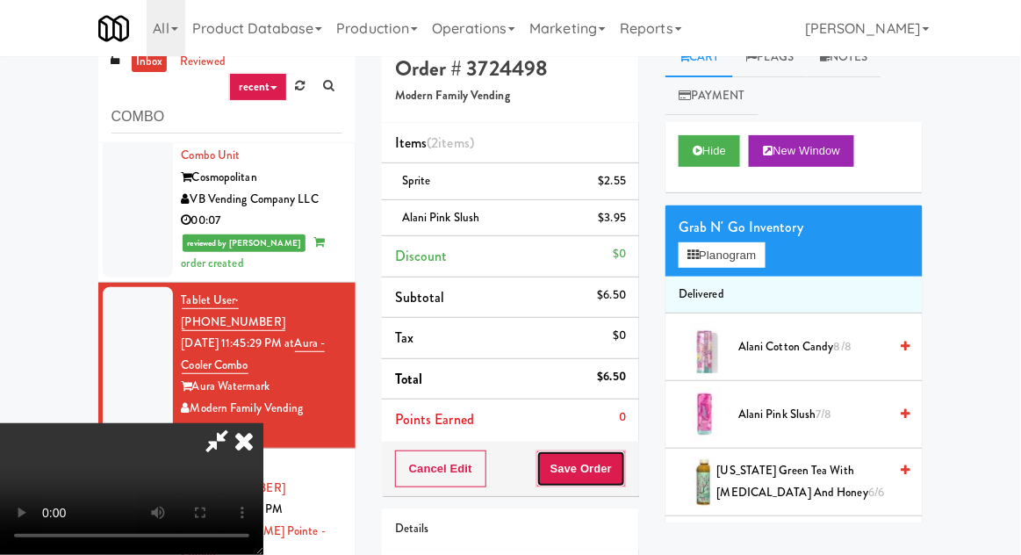
click at [621, 465] on button "Save Order" at bounding box center [581, 468] width 90 height 37
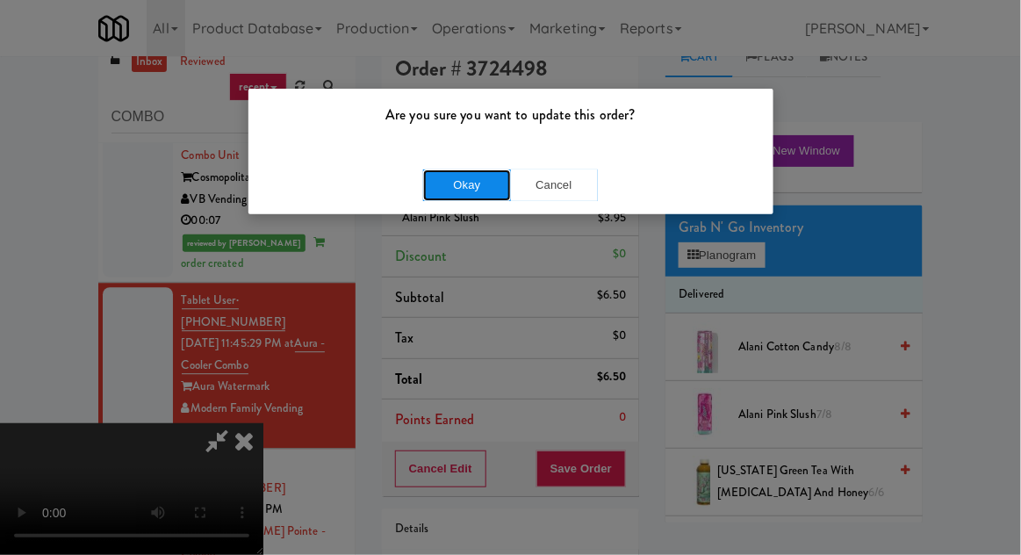
click at [481, 175] on button "Okay" at bounding box center [467, 185] width 88 height 32
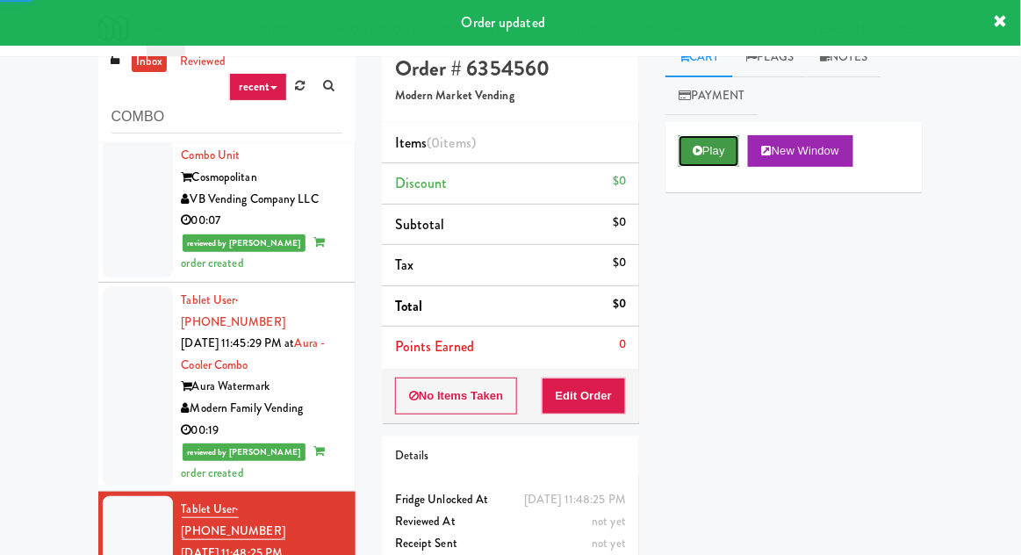
click at [725, 137] on button "Play" at bounding box center [709, 151] width 61 height 32
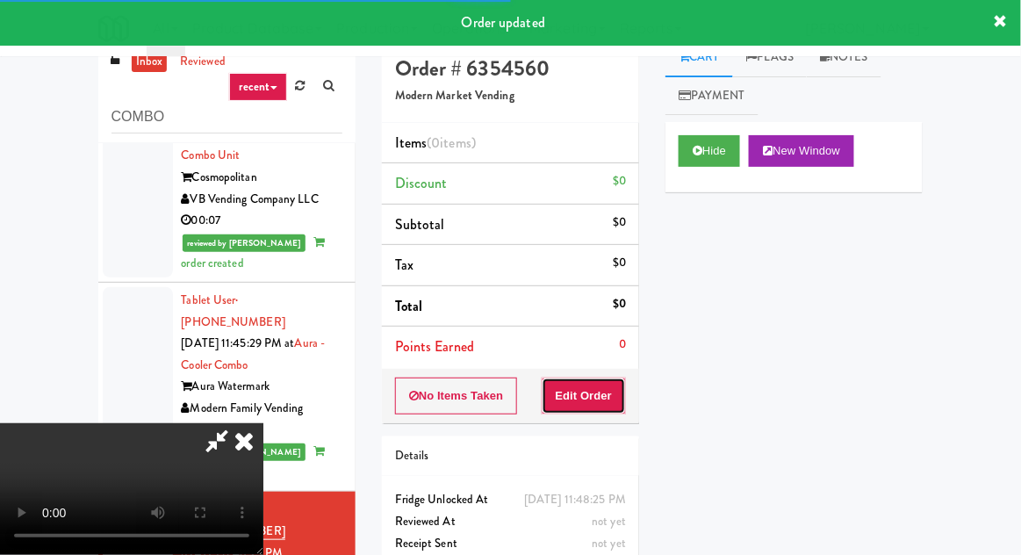
click at [613, 402] on button "Edit Order" at bounding box center [584, 395] width 85 height 37
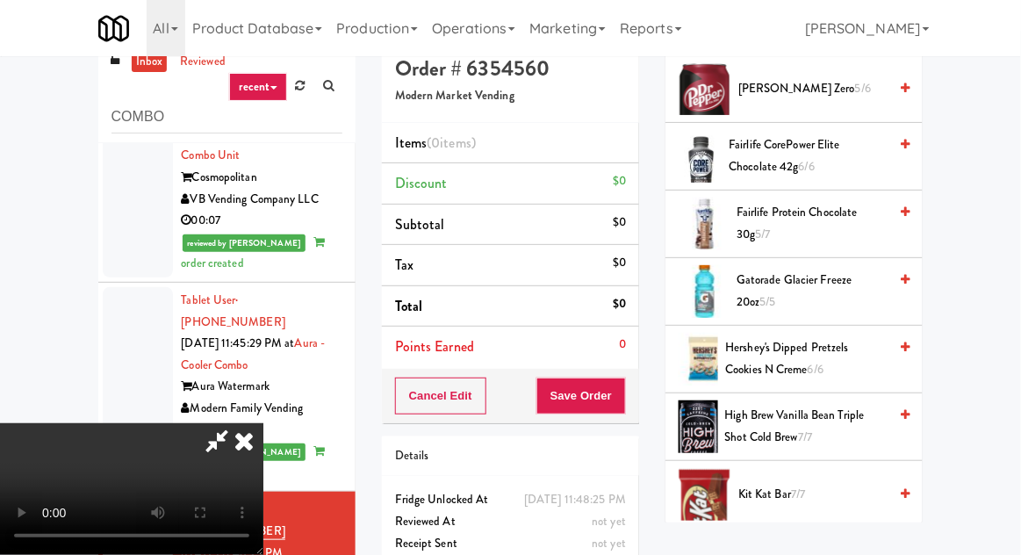
scroll to position [1205, 0]
click at [787, 280] on span "Gatorade Glacier Freeze 20oz 5/5" at bounding box center [812, 290] width 151 height 43
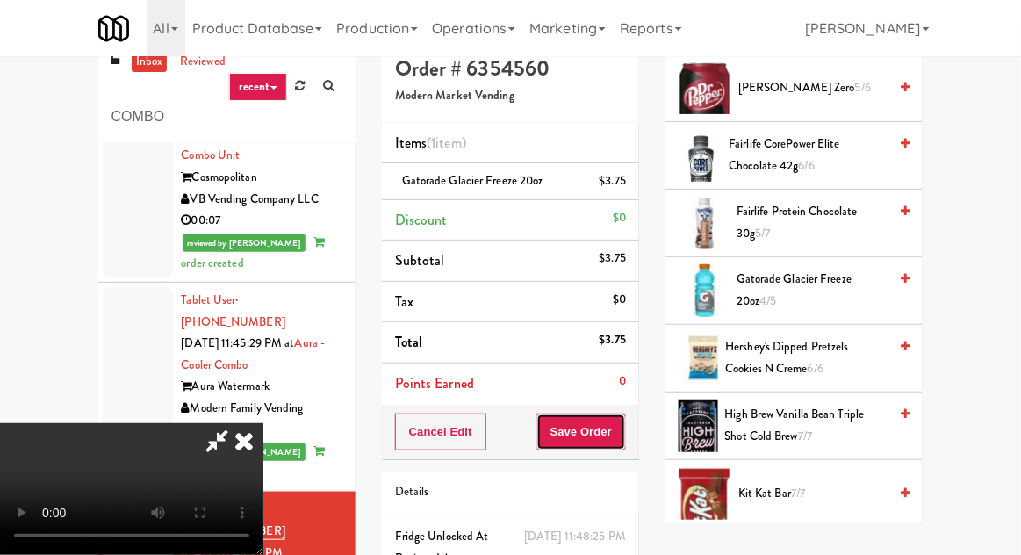
click at [623, 419] on button "Save Order" at bounding box center [581, 431] width 90 height 37
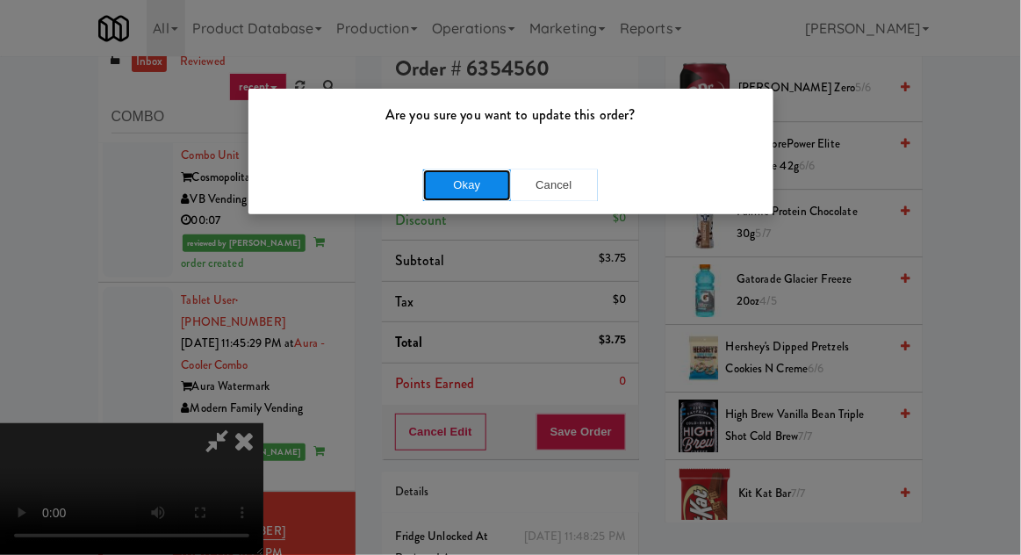
click at [493, 180] on button "Okay" at bounding box center [467, 185] width 88 height 32
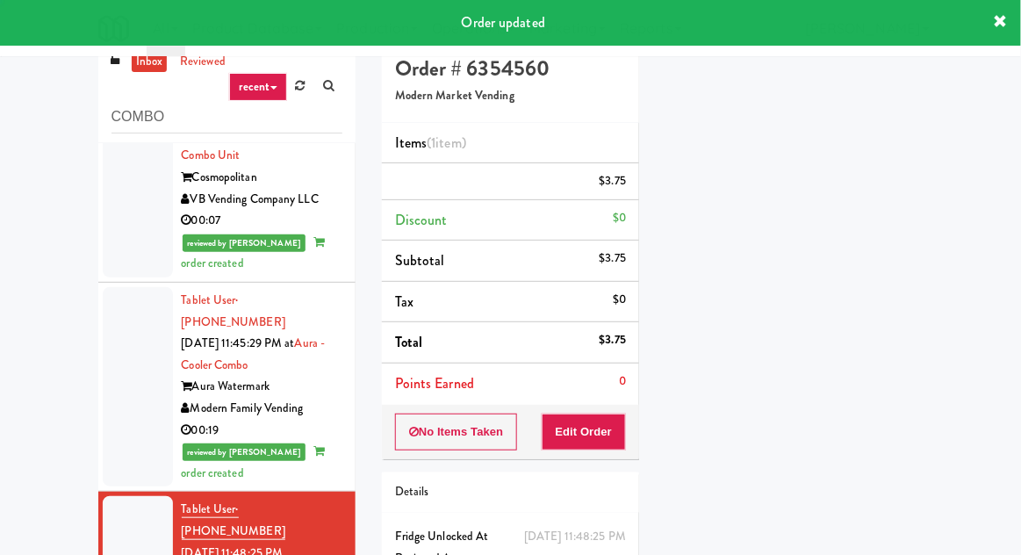
scroll to position [0, 0]
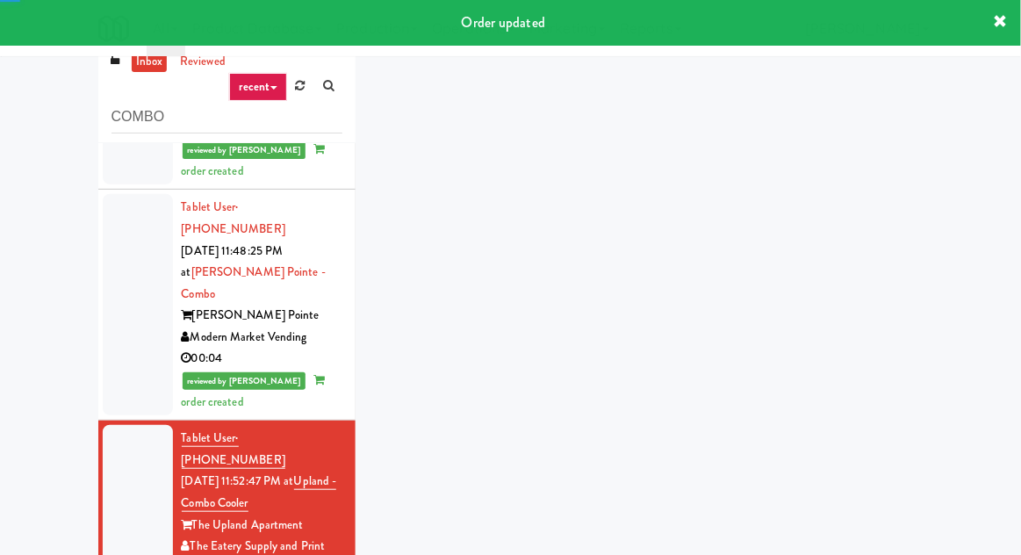
scroll to position [1437, 0]
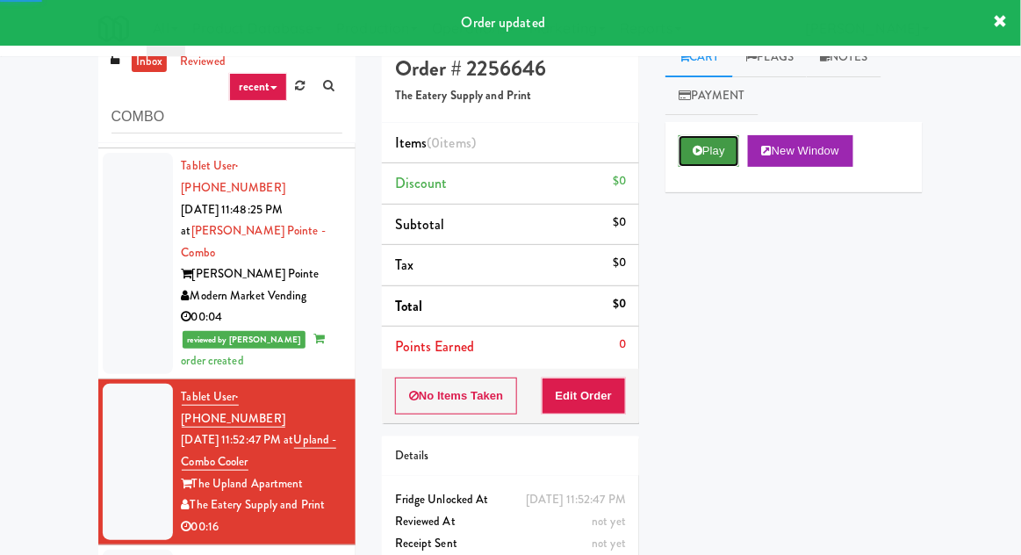
click at [713, 140] on button "Play" at bounding box center [709, 151] width 61 height 32
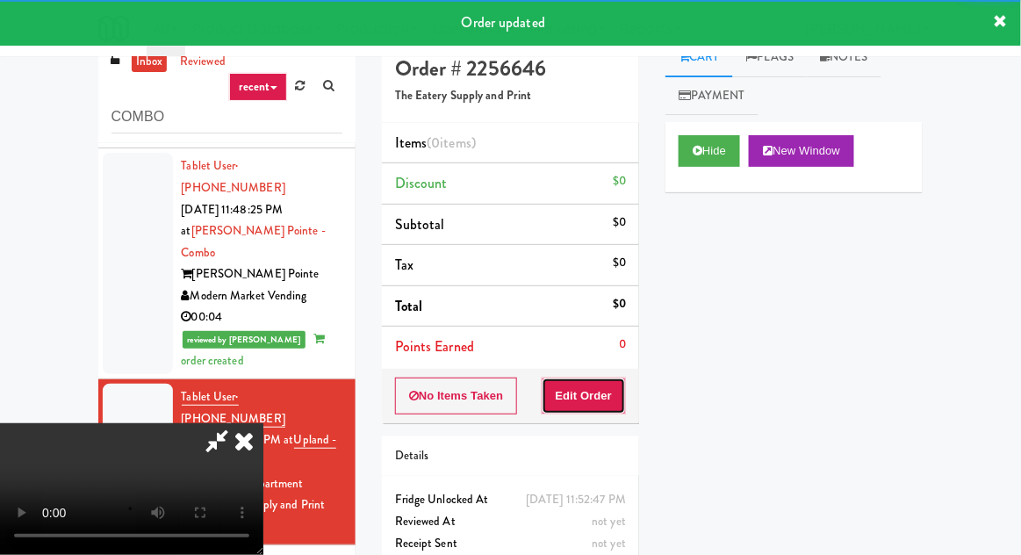
click at [618, 407] on button "Edit Order" at bounding box center [584, 395] width 85 height 37
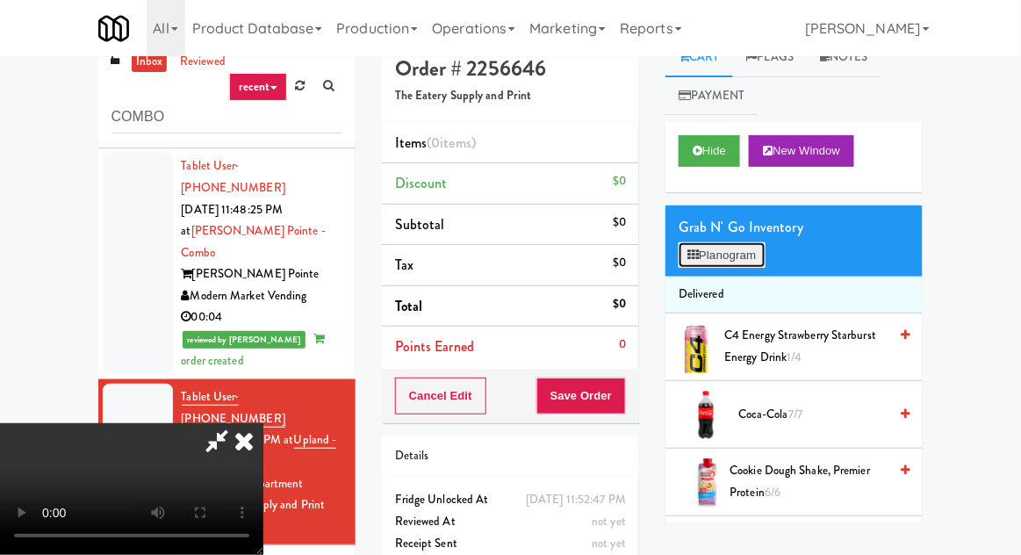
click at [719, 243] on button "Planogram" at bounding box center [722, 255] width 86 height 26
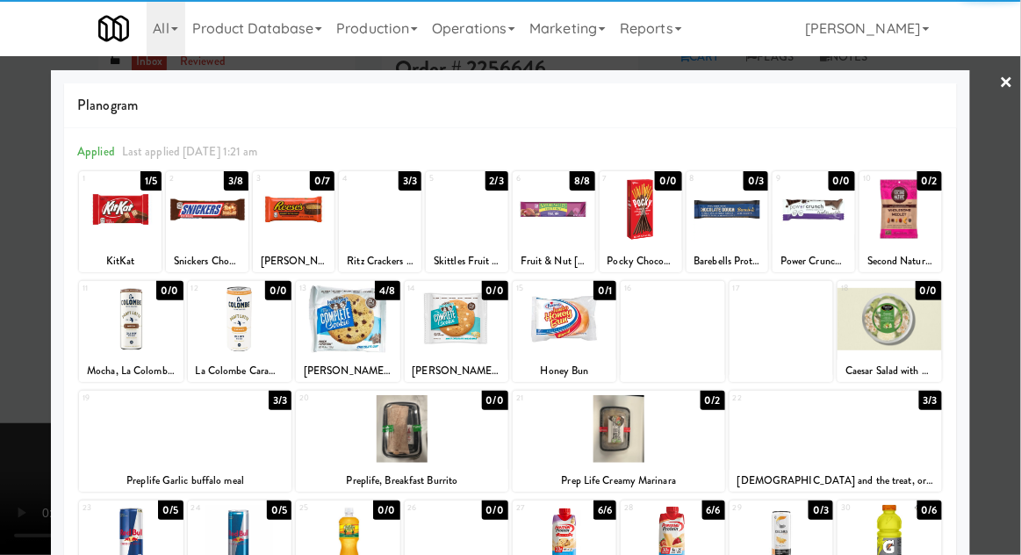
click at [1019, 126] on div at bounding box center [510, 277] width 1021 height 555
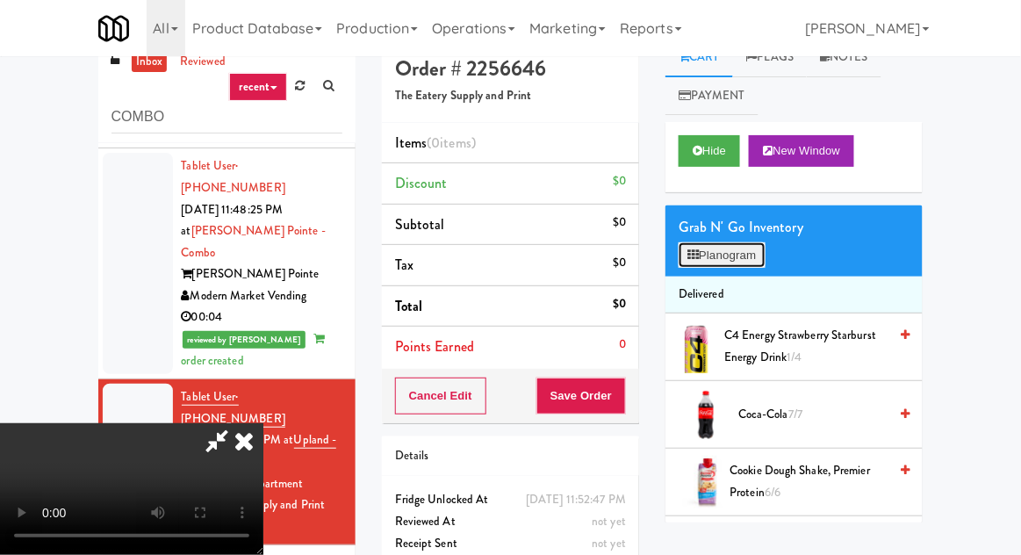
click at [711, 247] on button "Planogram" at bounding box center [722, 255] width 86 height 26
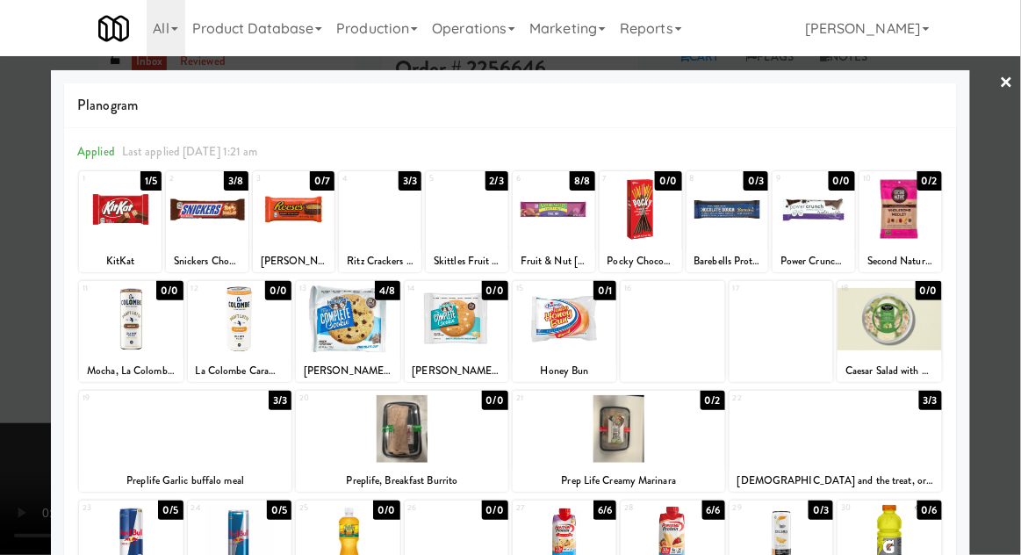
click at [392, 224] on div at bounding box center [380, 210] width 83 height 68
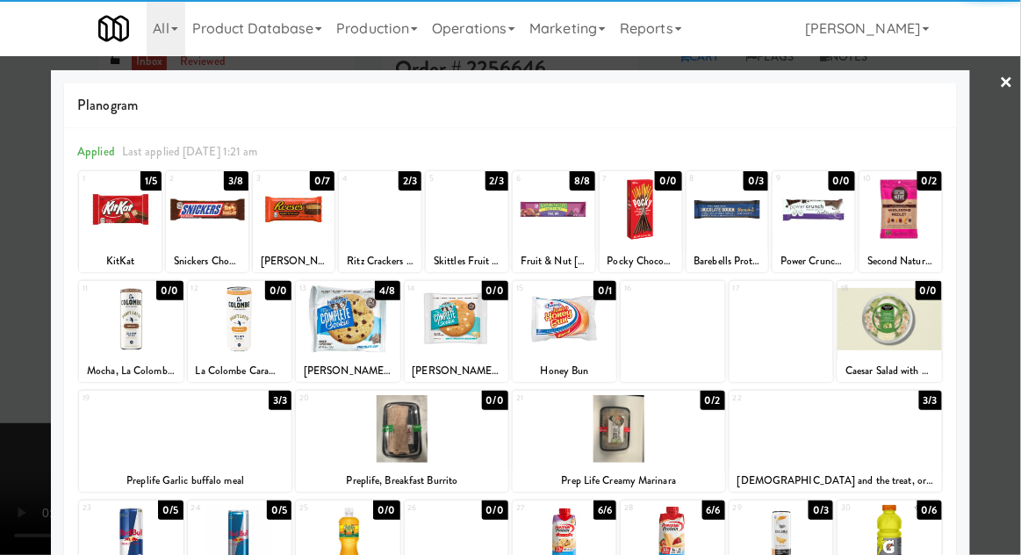
click at [1010, 155] on div at bounding box center [510, 277] width 1021 height 555
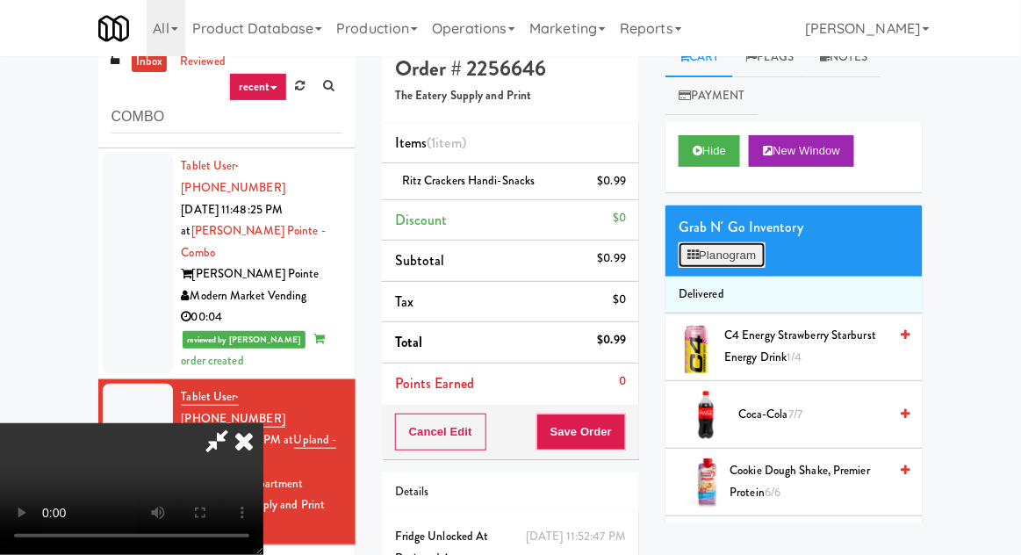
click at [753, 247] on button "Planogram" at bounding box center [722, 255] width 86 height 26
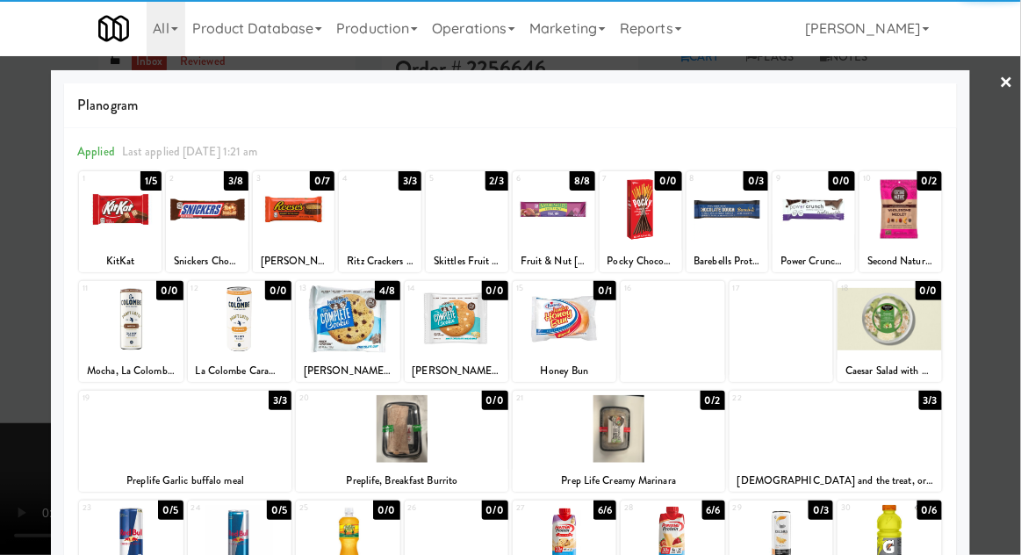
click at [385, 214] on div at bounding box center [380, 210] width 83 height 68
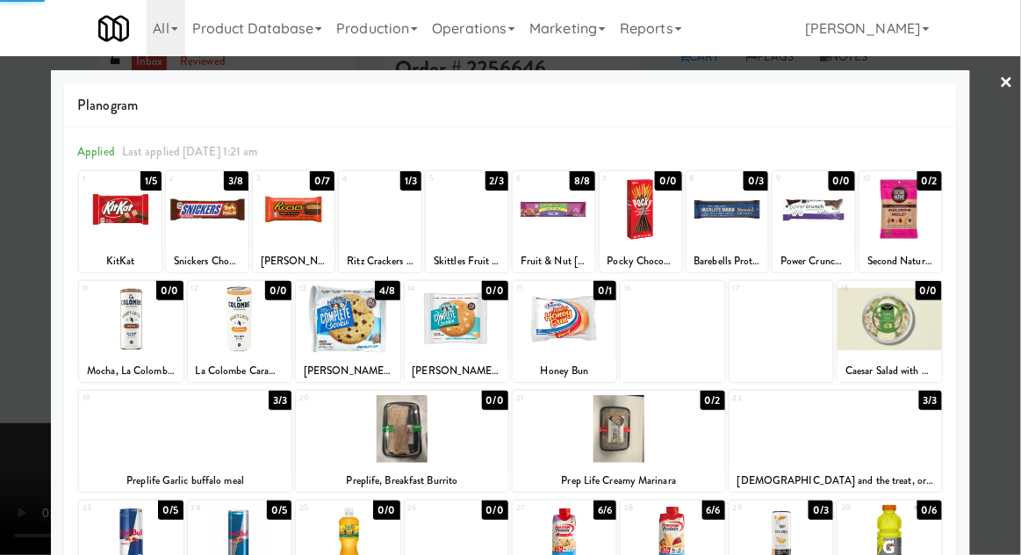
click at [1019, 152] on div at bounding box center [510, 277] width 1021 height 555
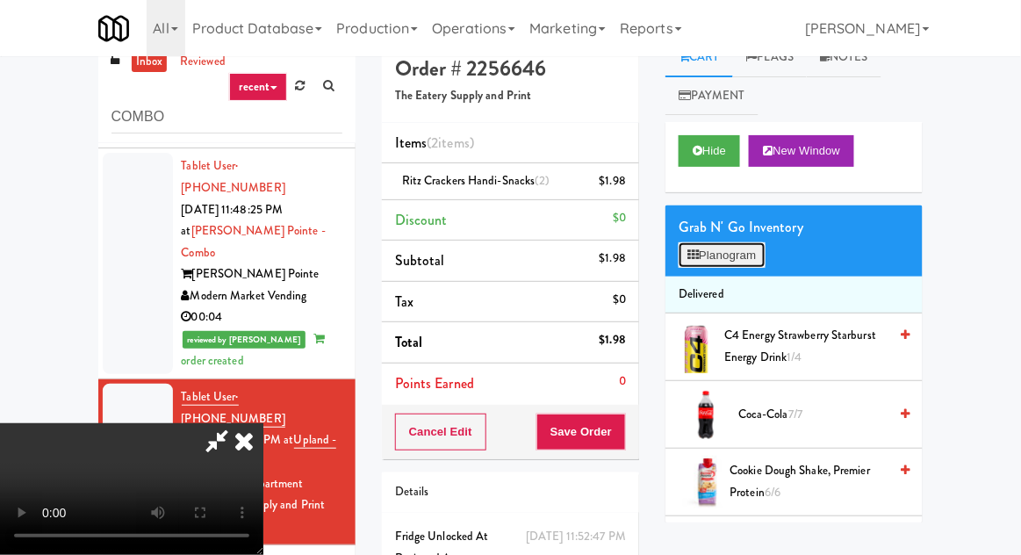
click at [725, 242] on button "Planogram" at bounding box center [722, 255] width 86 height 26
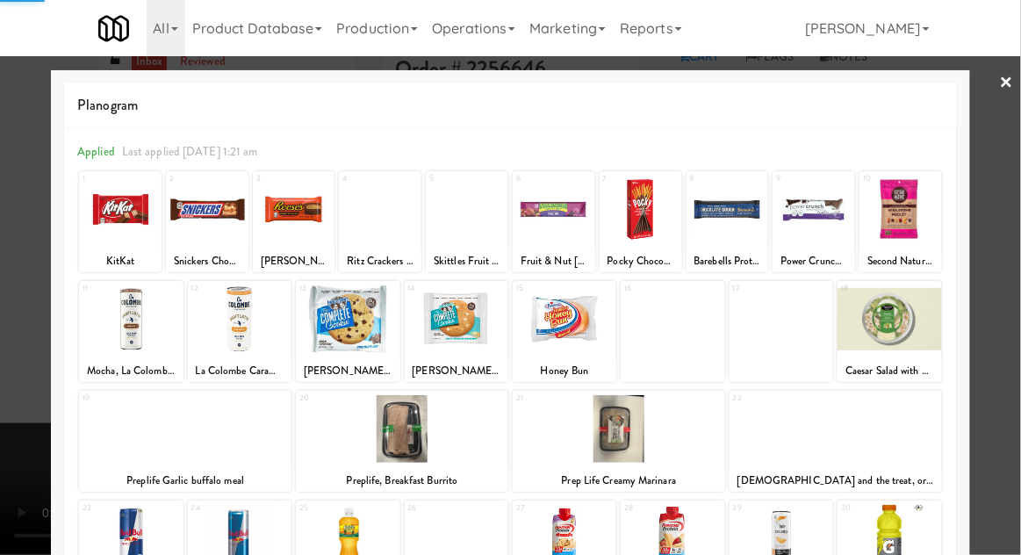
scroll to position [222, 0]
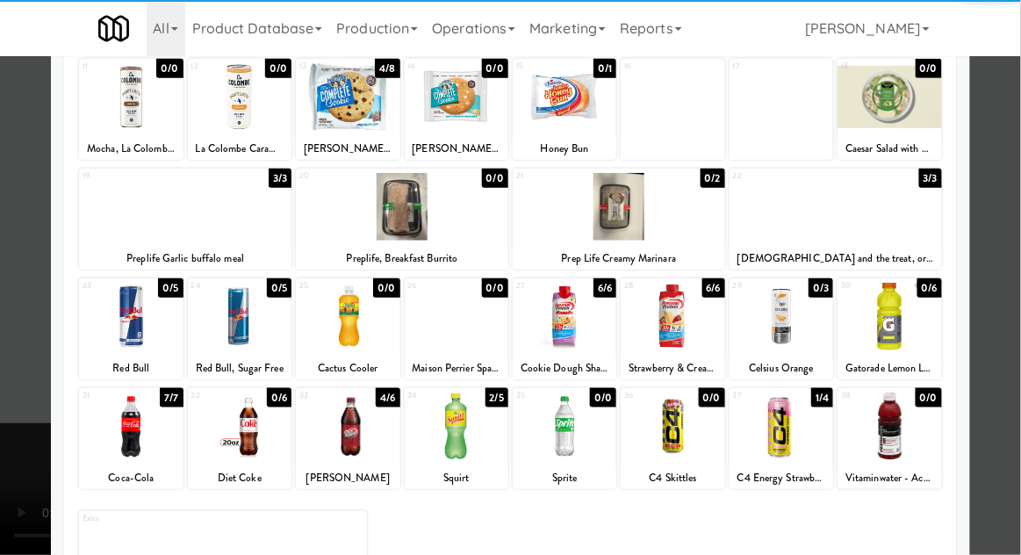
click at [162, 421] on div at bounding box center [131, 426] width 104 height 68
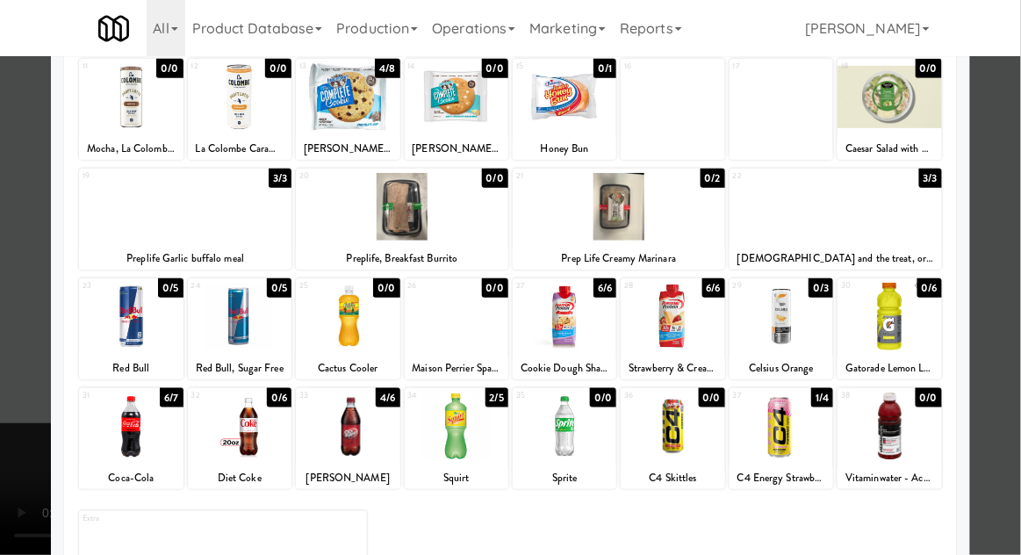
click at [989, 221] on div at bounding box center [510, 277] width 1021 height 555
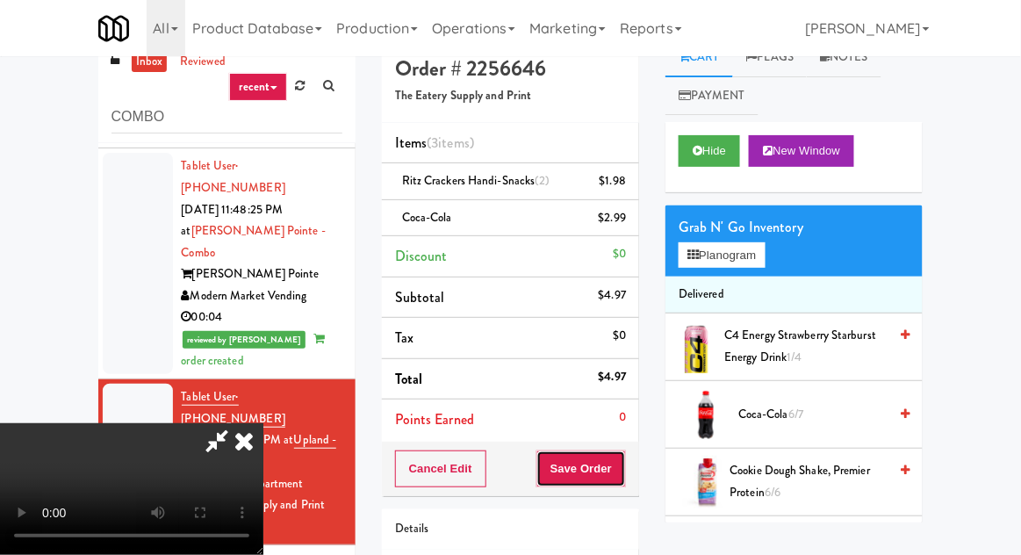
click at [622, 457] on button "Save Order" at bounding box center [581, 468] width 90 height 37
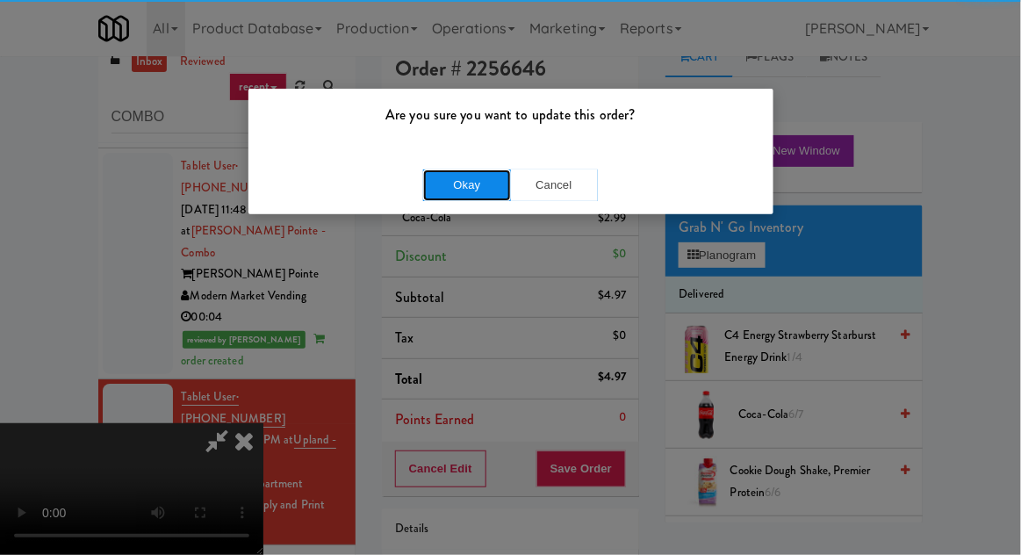
click at [451, 198] on button "Okay" at bounding box center [467, 185] width 88 height 32
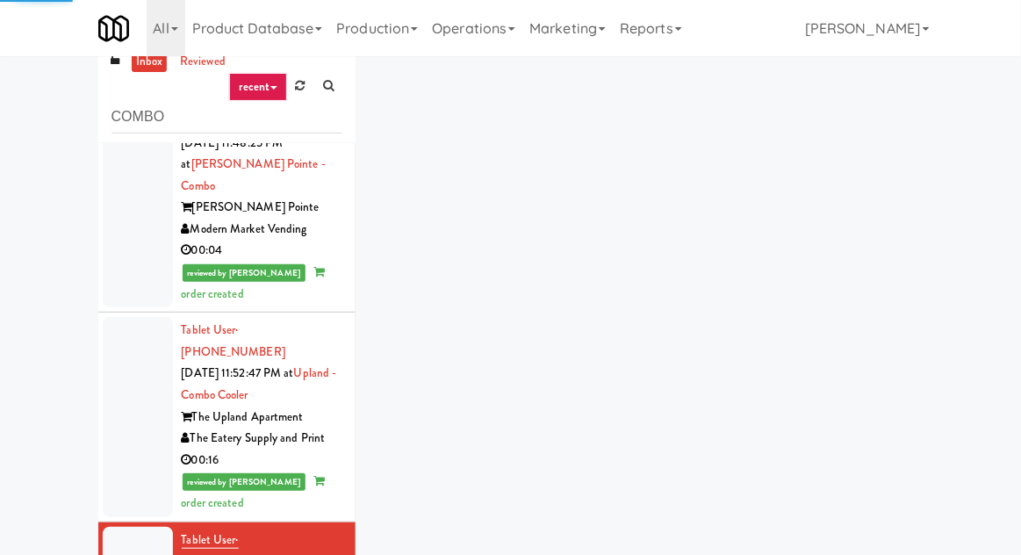
scroll to position [1516, 0]
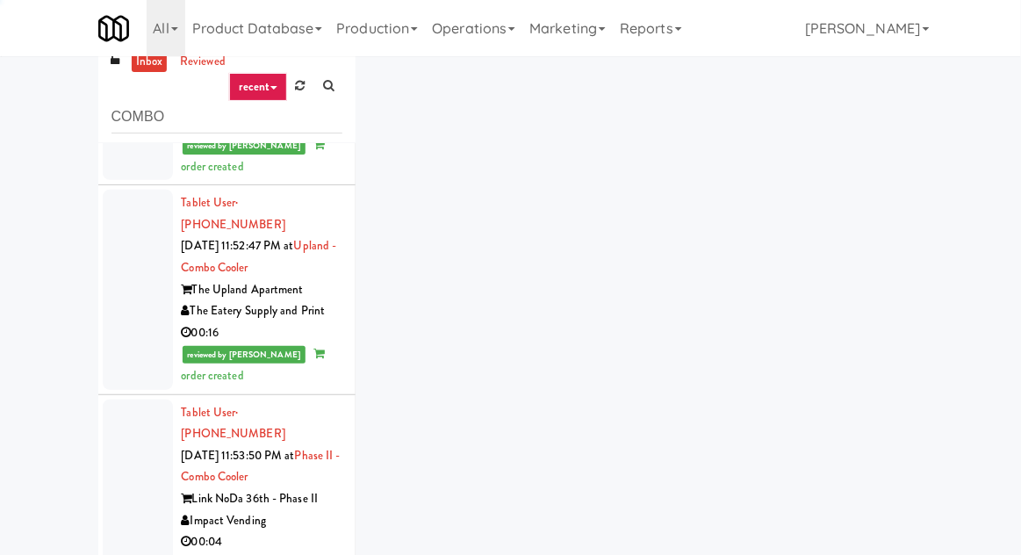
scroll to position [1659, 0]
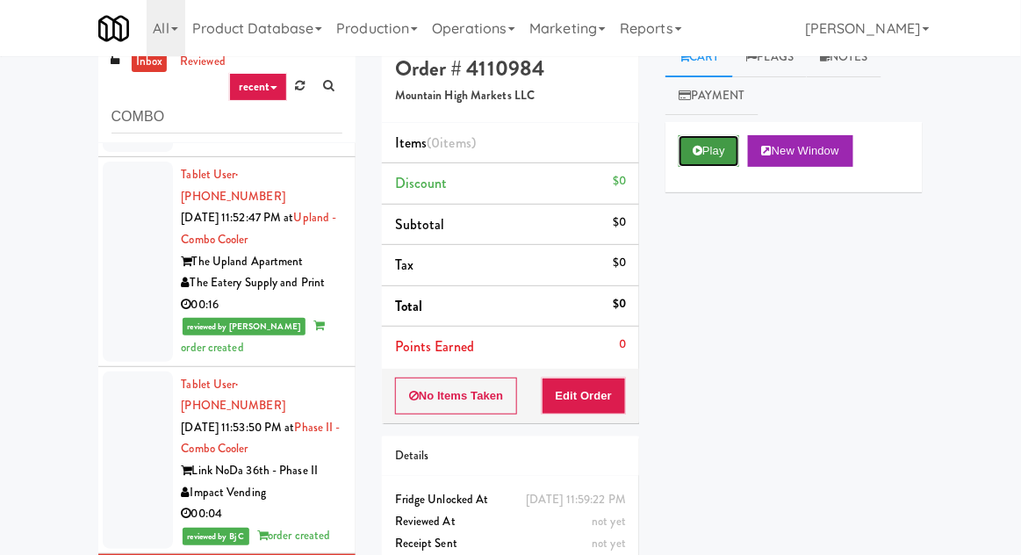
click at [716, 145] on button "Play" at bounding box center [709, 151] width 61 height 32
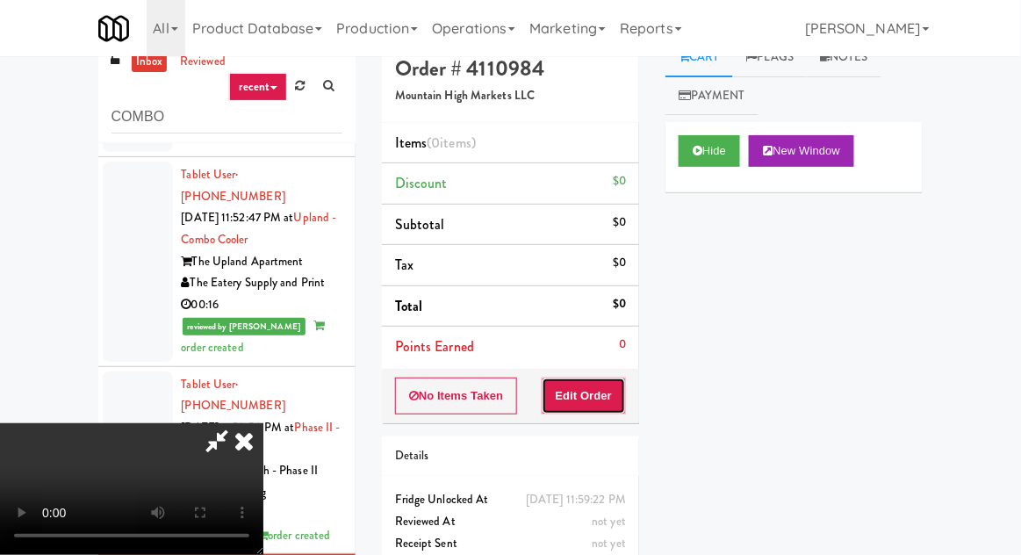
click at [606, 390] on button "Edit Order" at bounding box center [584, 395] width 85 height 37
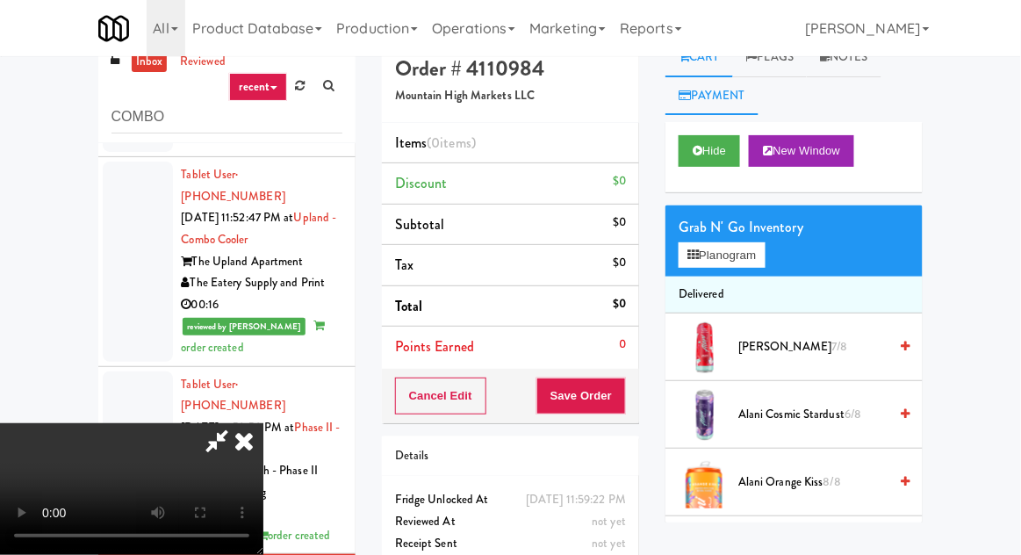
click at [728, 114] on link "Payment" at bounding box center [711, 96] width 93 height 40
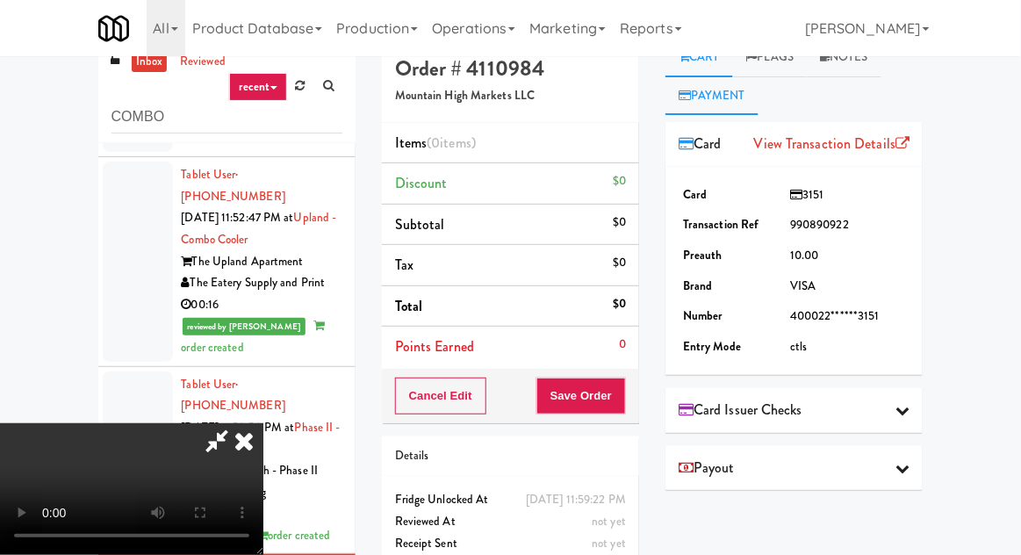
click at [715, 67] on link "Cart" at bounding box center [699, 58] width 68 height 40
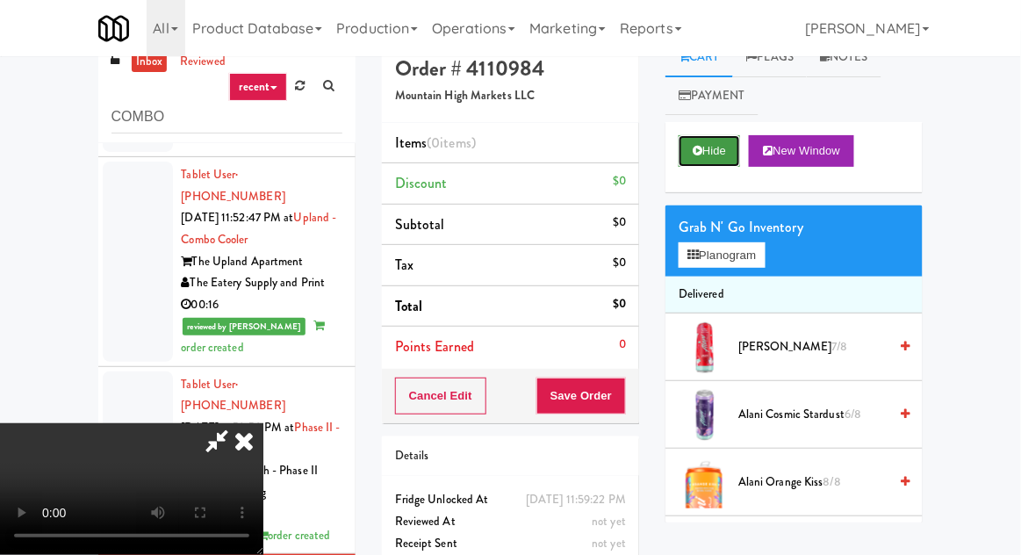
click at [719, 155] on button "Hide" at bounding box center [709, 151] width 61 height 32
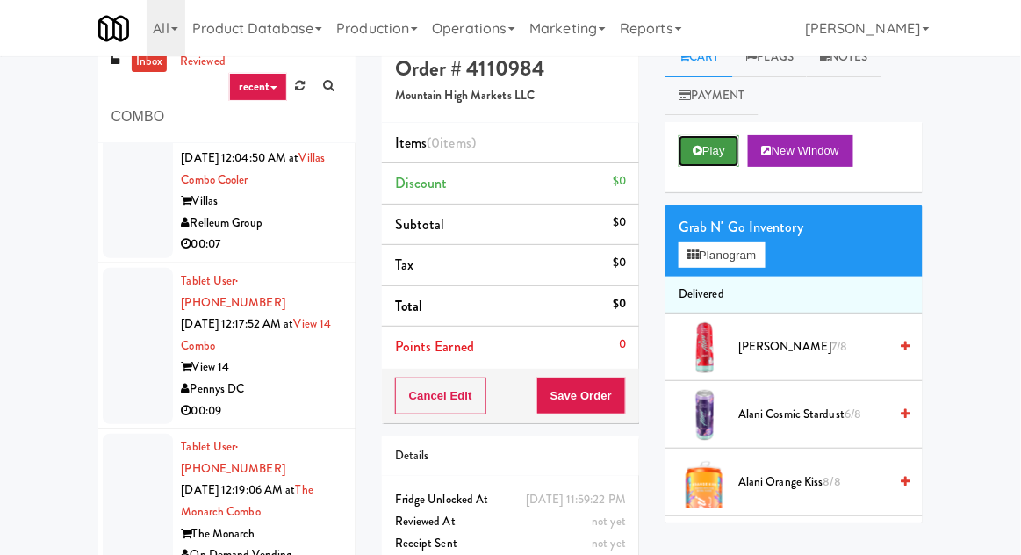
scroll to position [2647, 0]
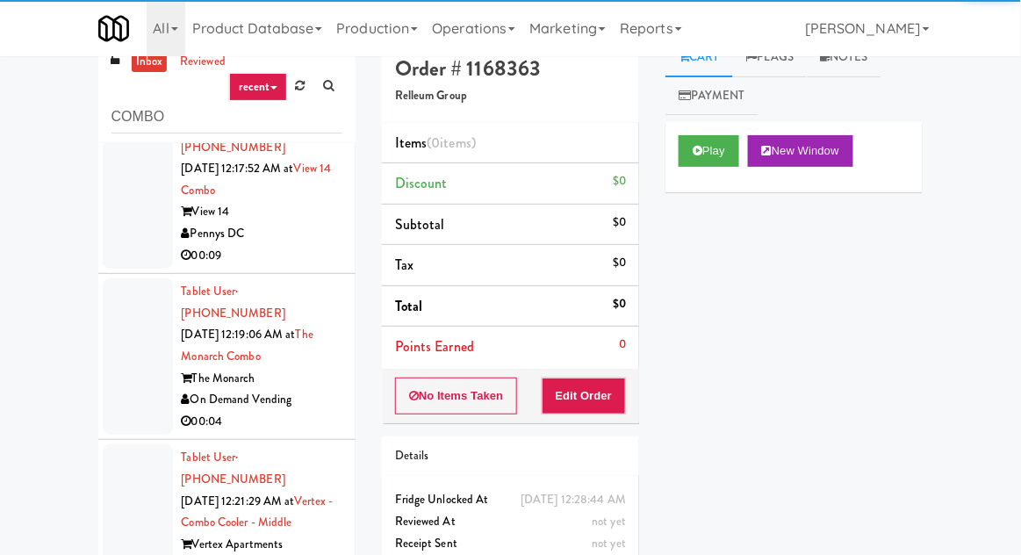
scroll to position [68, 0]
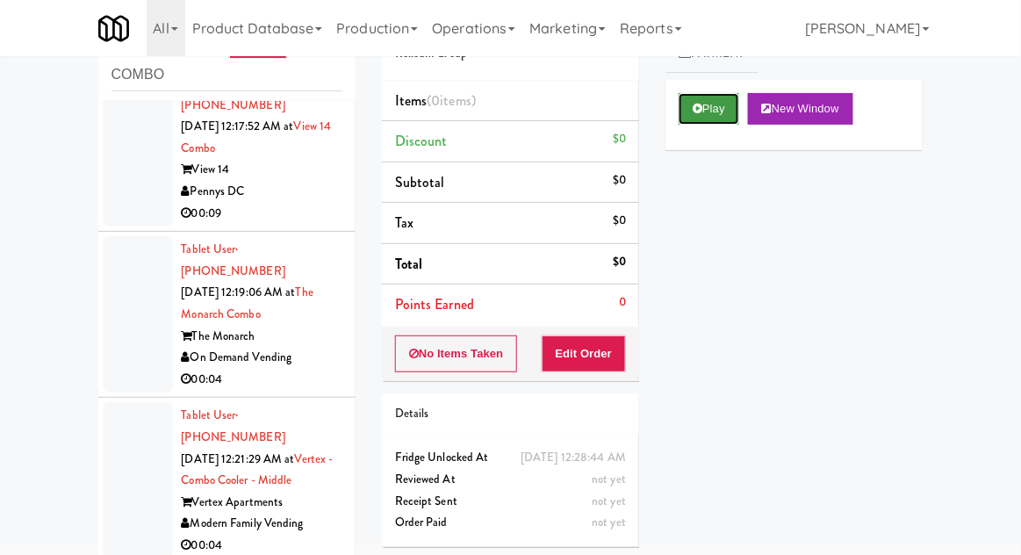
click at [717, 106] on button "Play" at bounding box center [709, 109] width 61 height 32
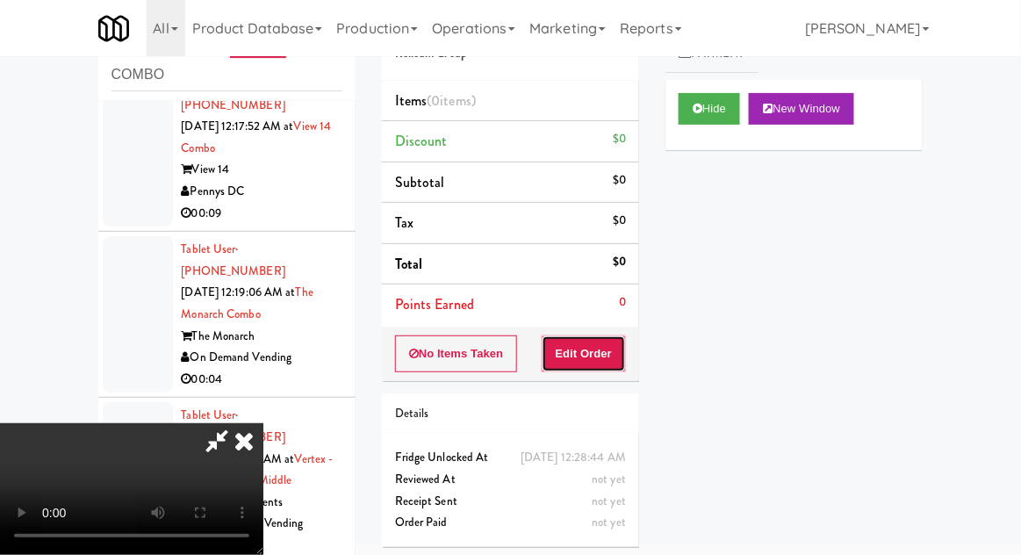
click at [619, 342] on button "Edit Order" at bounding box center [584, 353] width 85 height 37
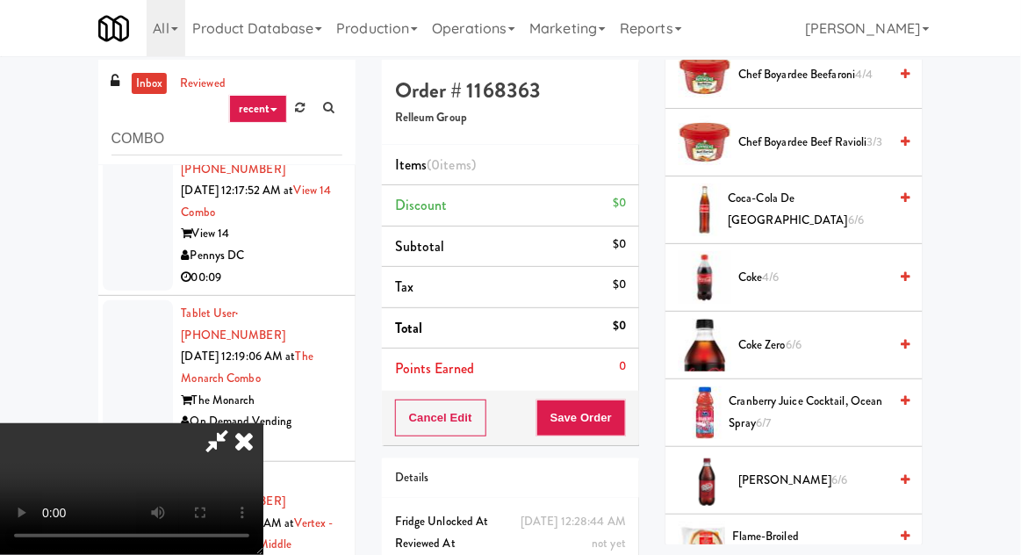
scroll to position [1118, 0]
click at [790, 189] on span "Coca-Cola de Mexico 6/6" at bounding box center [808, 208] width 160 height 43
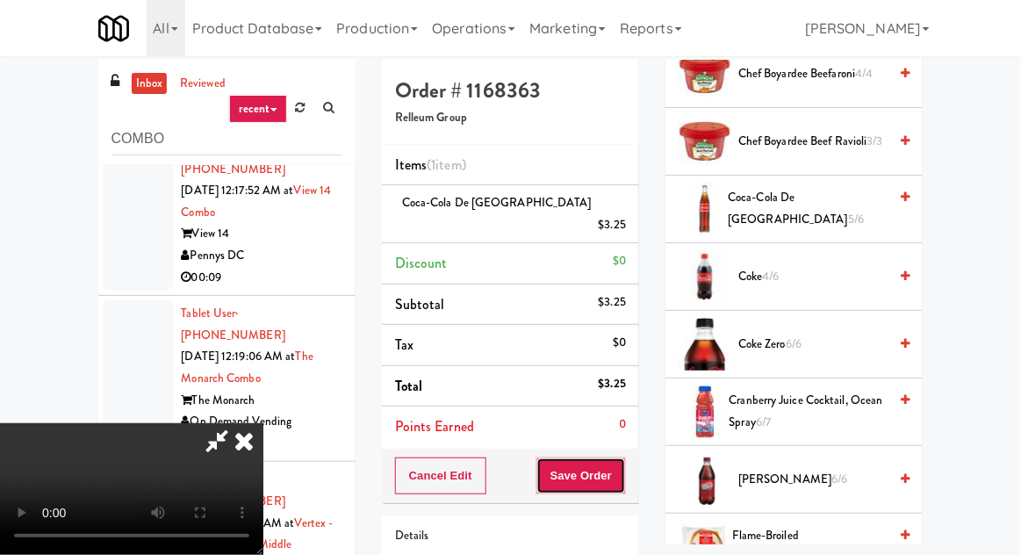
click at [624, 460] on button "Save Order" at bounding box center [581, 475] width 90 height 37
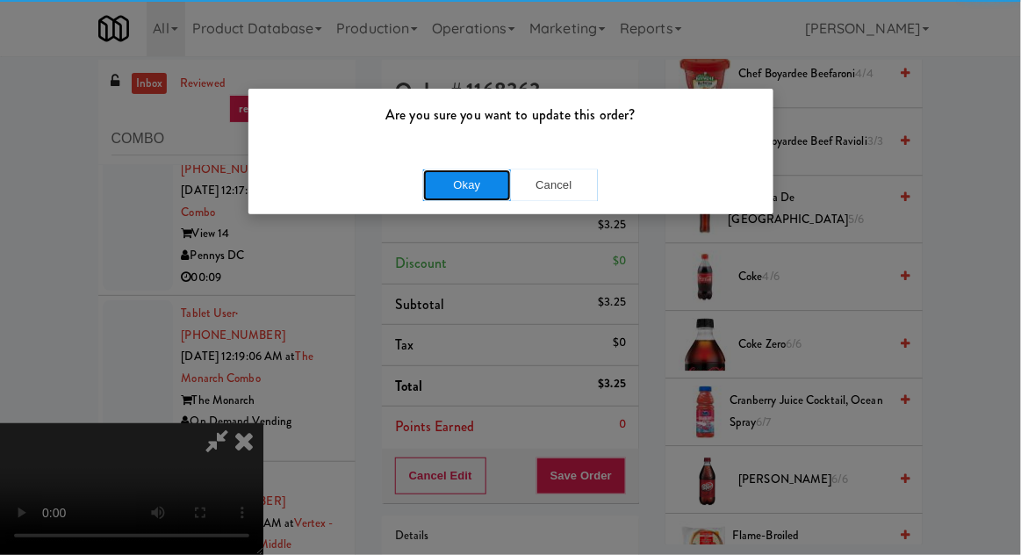
click at [469, 170] on button "Okay" at bounding box center [467, 185] width 88 height 32
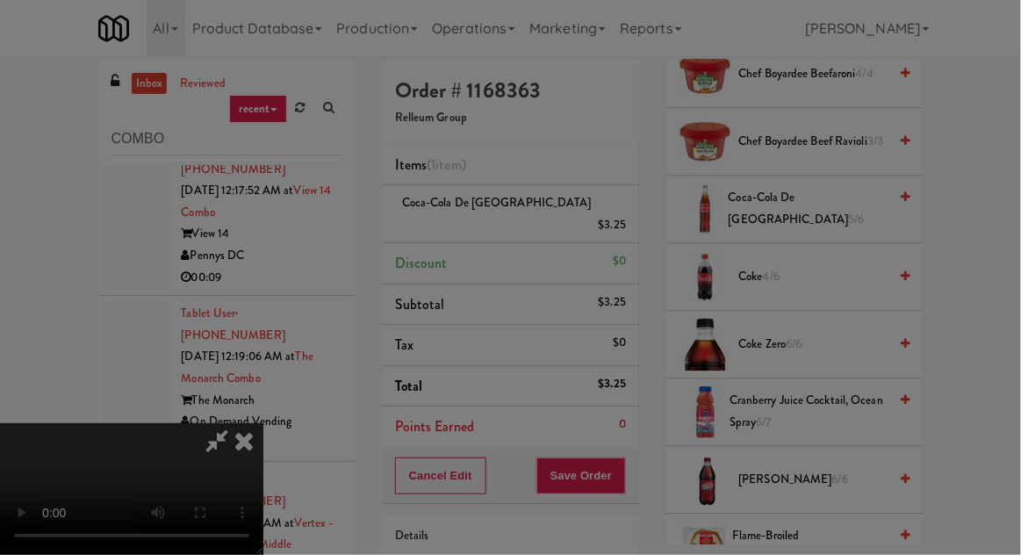
click at [473, 185] on div at bounding box center [510, 277] width 1021 height 555
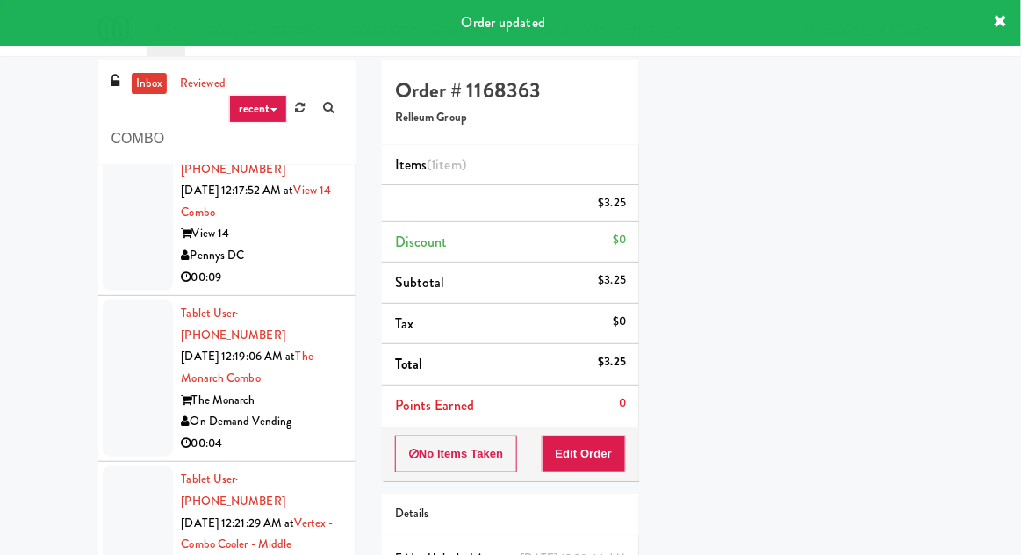
scroll to position [0, 0]
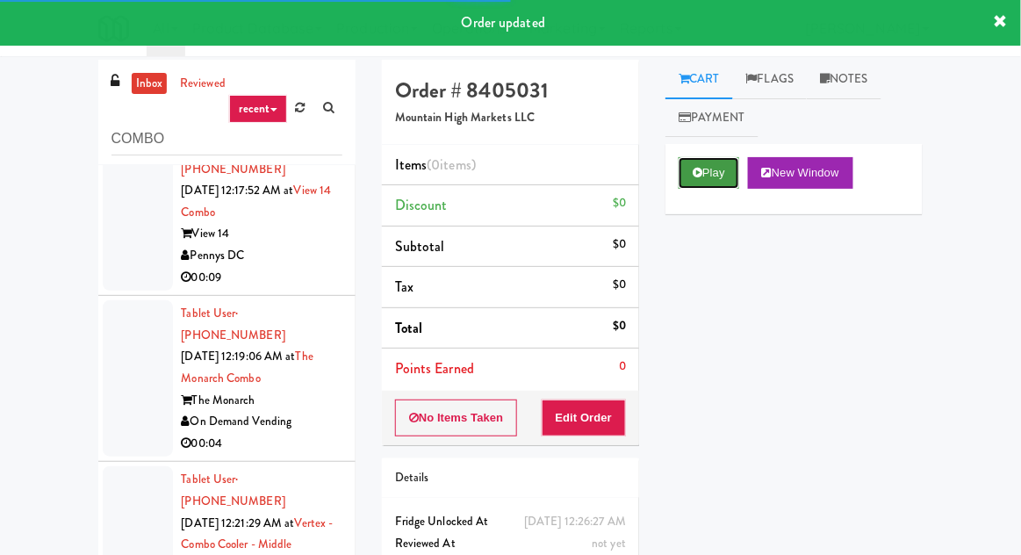
click at [693, 163] on button "Play" at bounding box center [709, 173] width 61 height 32
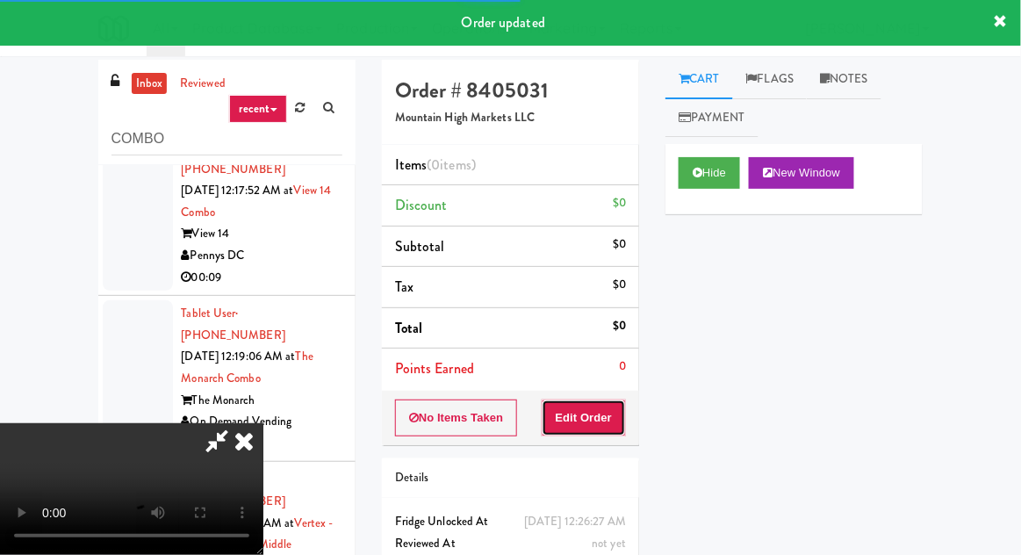
click at [615, 411] on button "Edit Order" at bounding box center [584, 417] width 85 height 37
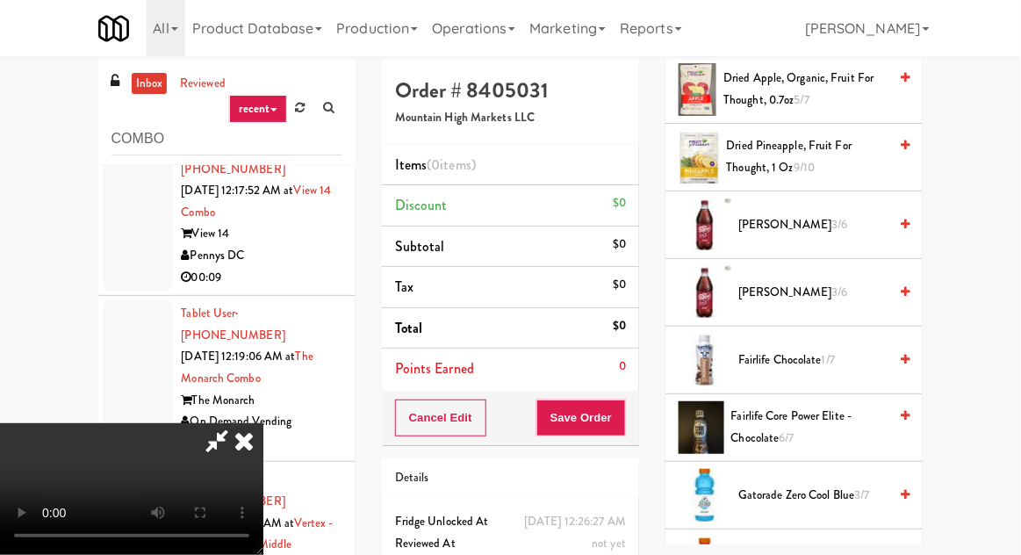
scroll to position [1094, 0]
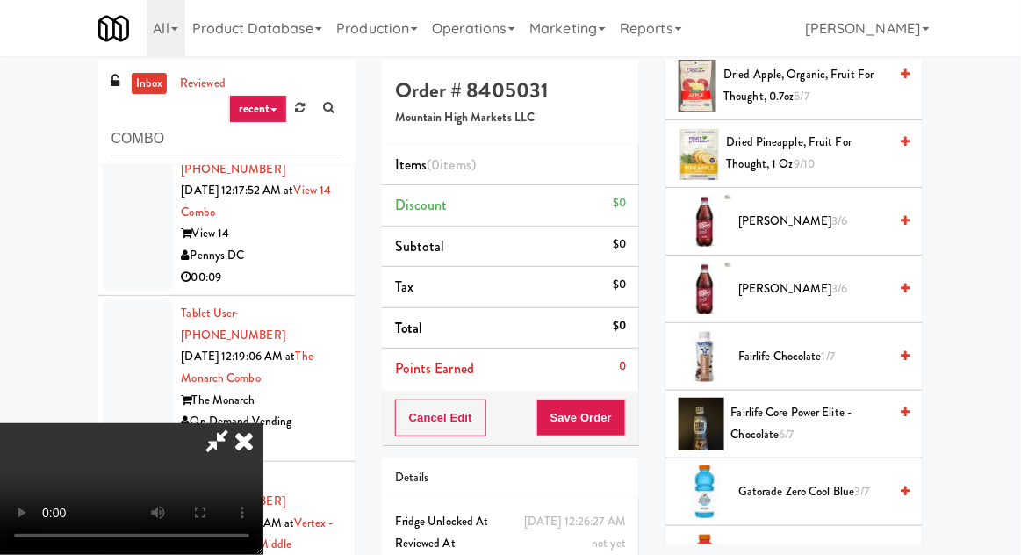
click at [787, 410] on span "Fairlife Core Power Elite - Chocolate 6/7" at bounding box center [809, 423] width 157 height 43
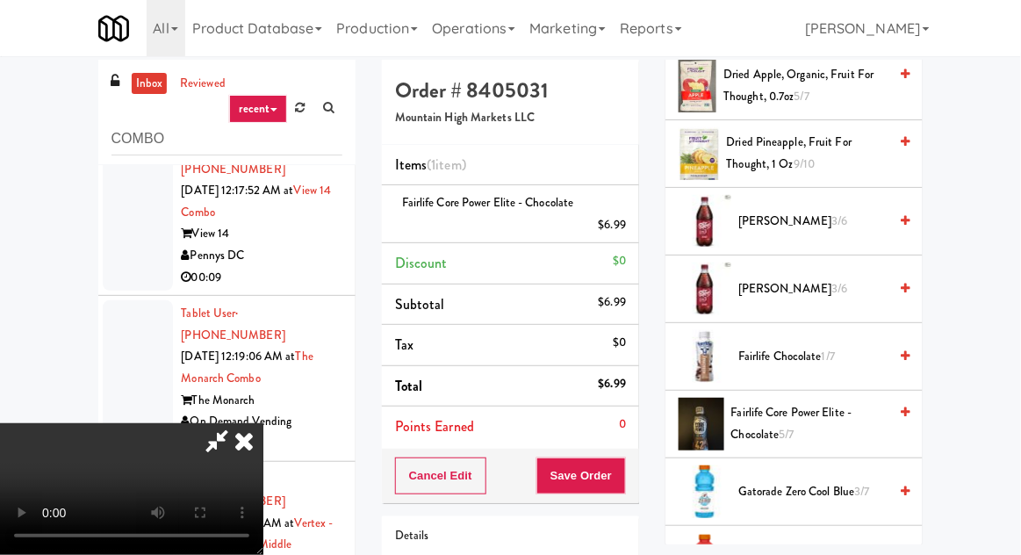
scroll to position [0, 0]
click at [625, 481] on button "Save Order" at bounding box center [581, 475] width 90 height 37
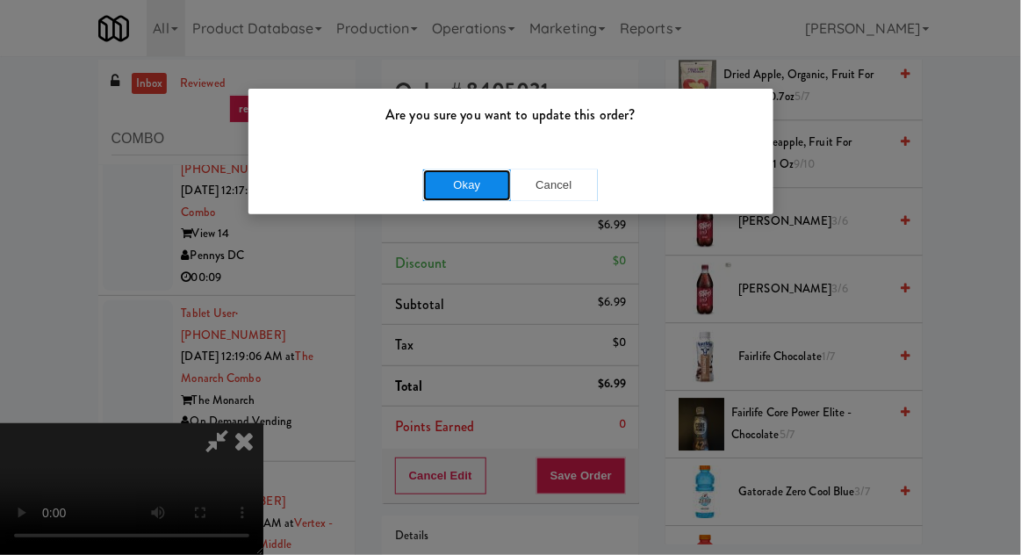
click at [461, 184] on button "Okay" at bounding box center [467, 185] width 88 height 32
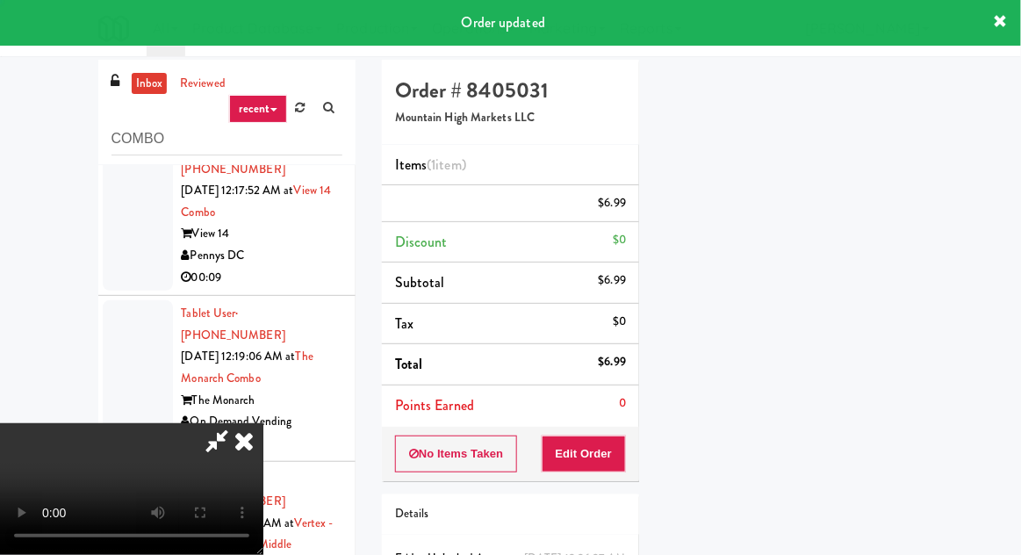
scroll to position [173, 0]
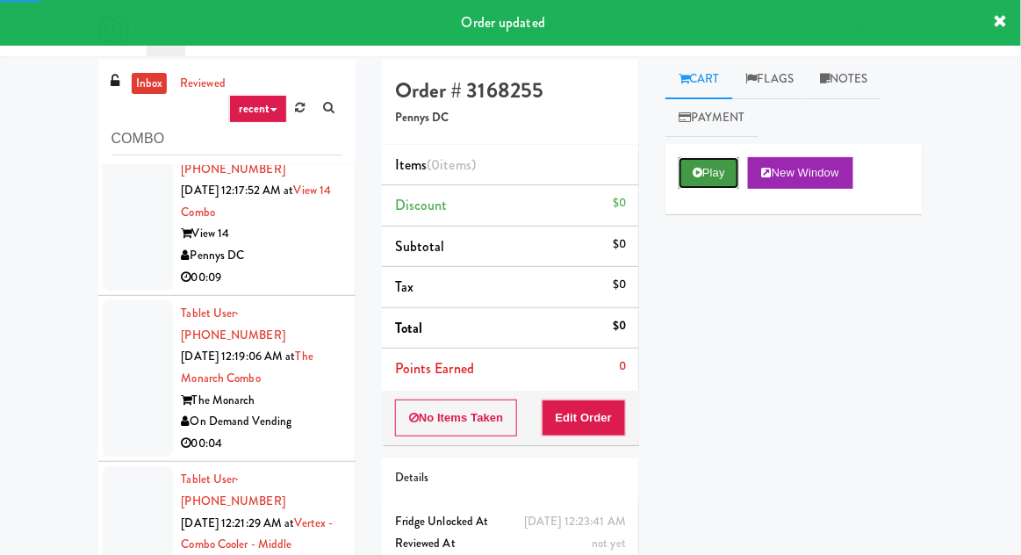
click at [703, 168] on button "Play" at bounding box center [709, 173] width 61 height 32
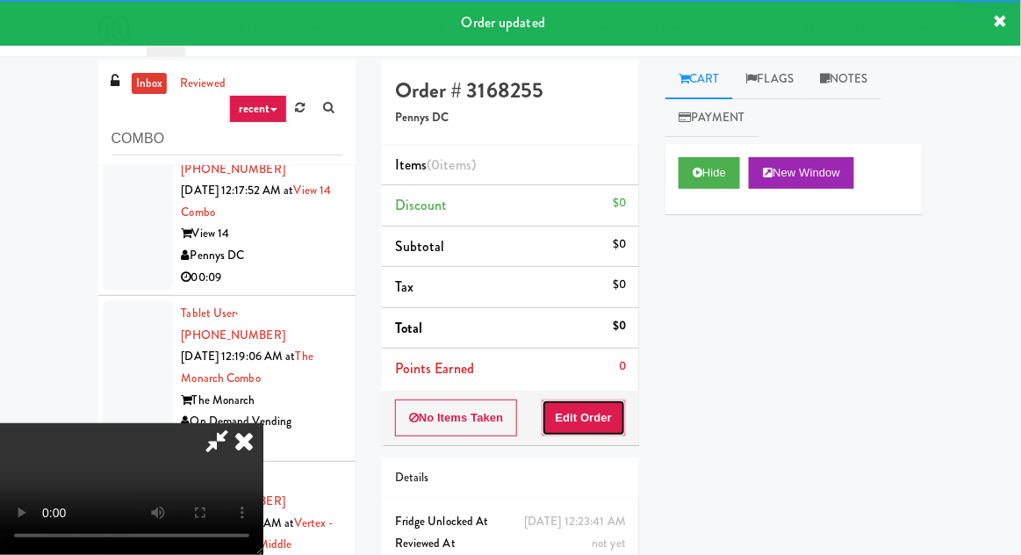
click at [608, 432] on button "Edit Order" at bounding box center [584, 417] width 85 height 37
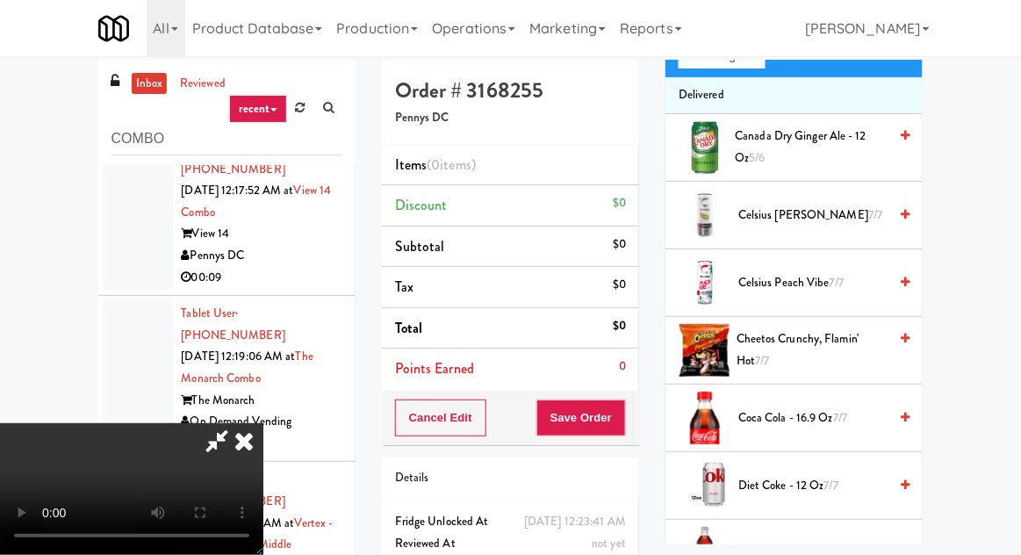
scroll to position [298, 0]
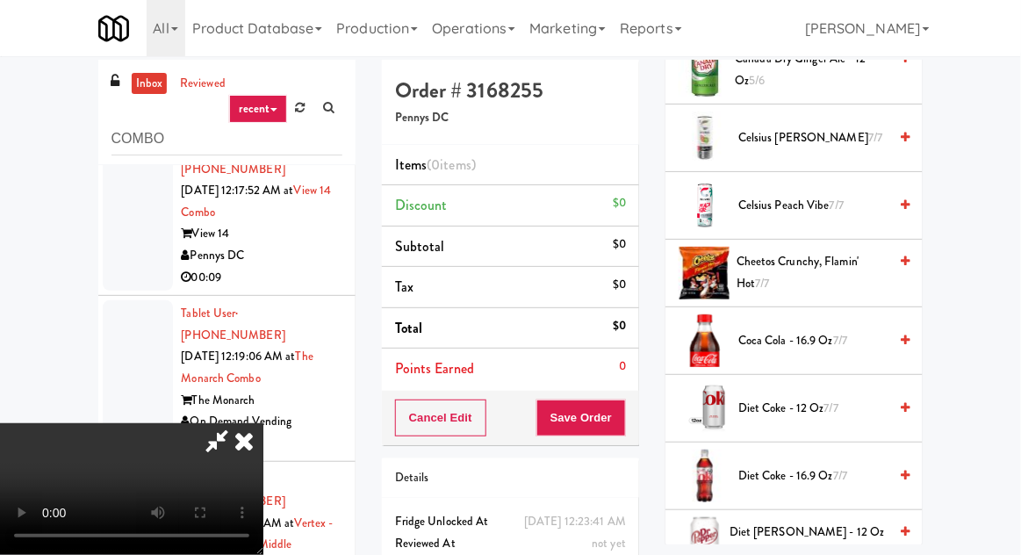
click at [771, 343] on span "Coca Cola - 16.9 oz 7/7" at bounding box center [812, 341] width 149 height 22
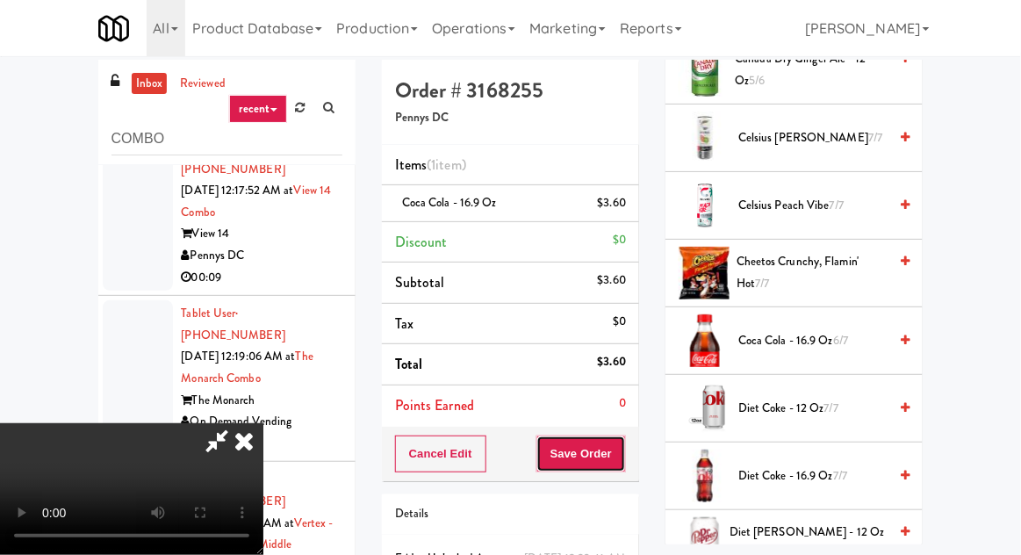
click at [623, 443] on button "Save Order" at bounding box center [581, 453] width 90 height 37
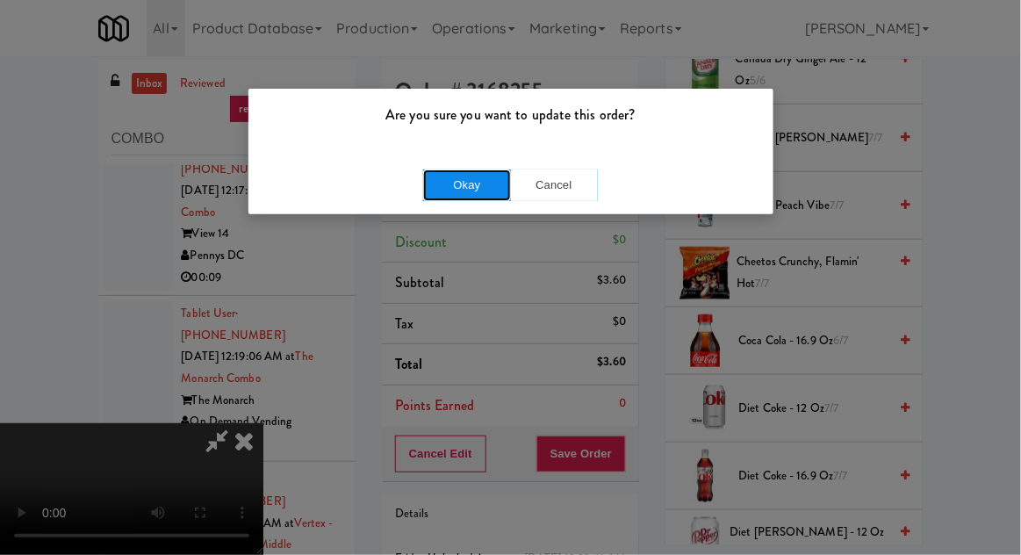
click at [485, 172] on button "Okay" at bounding box center [467, 185] width 88 height 32
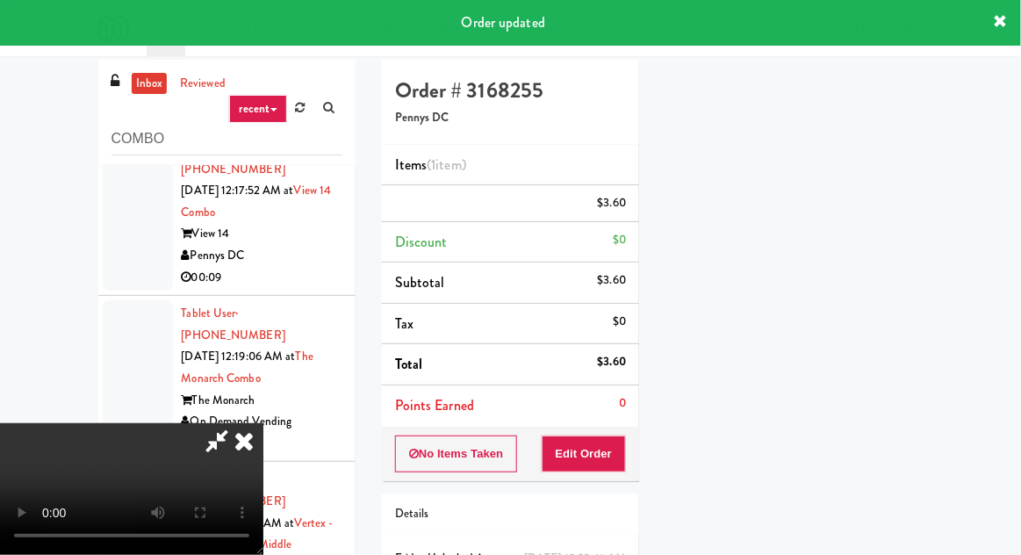
scroll to position [0, 0]
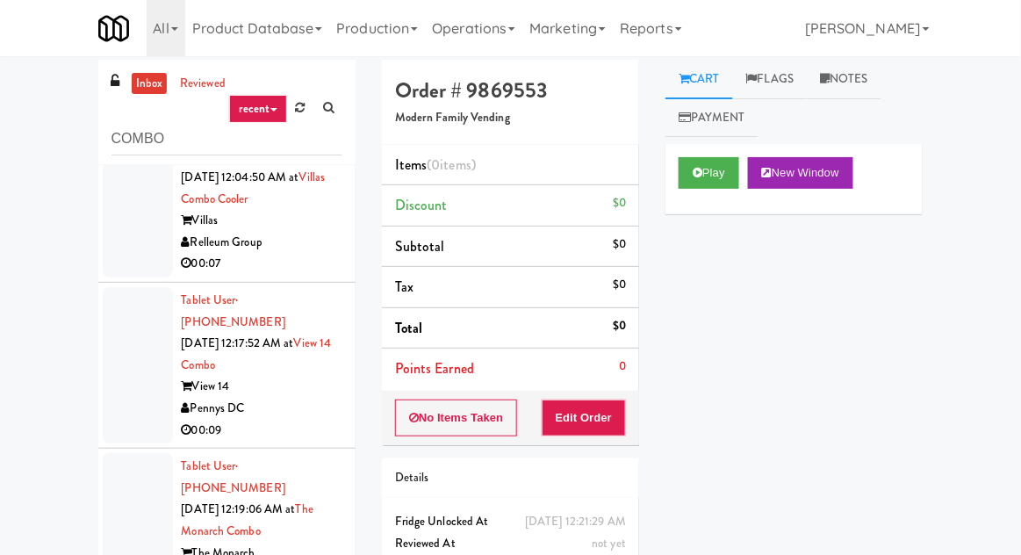
scroll to position [2499, 0]
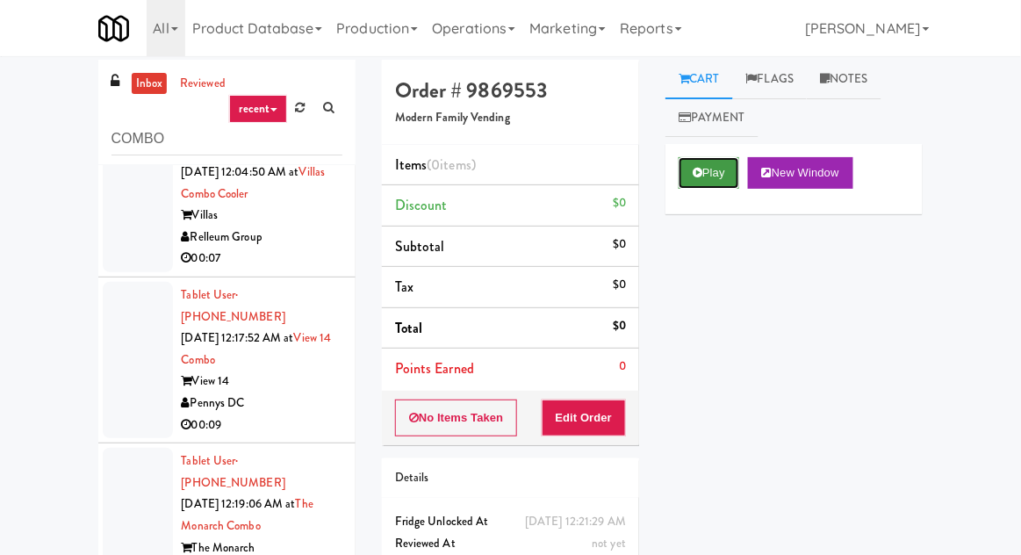
click at [710, 170] on button "Play" at bounding box center [709, 173] width 61 height 32
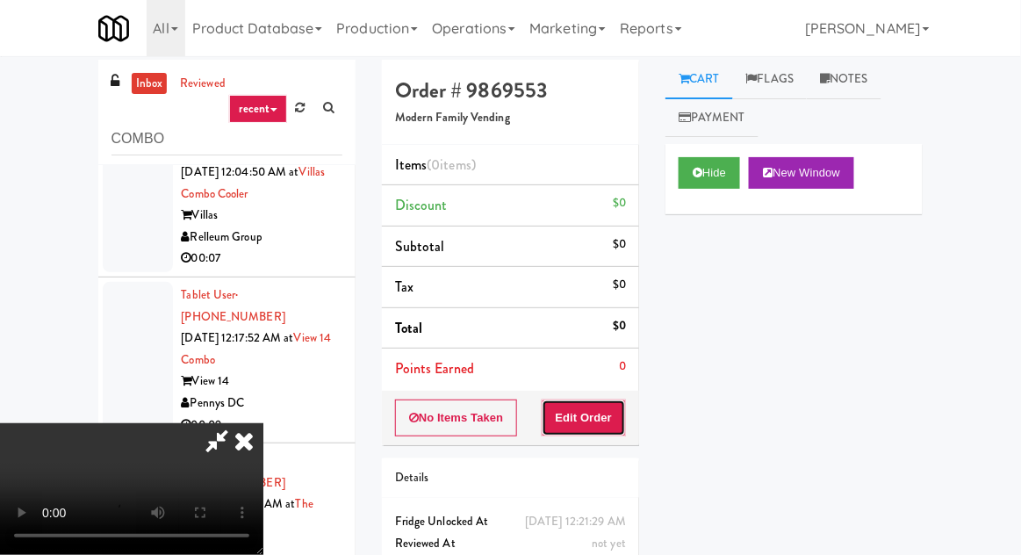
click at [615, 409] on button "Edit Order" at bounding box center [584, 417] width 85 height 37
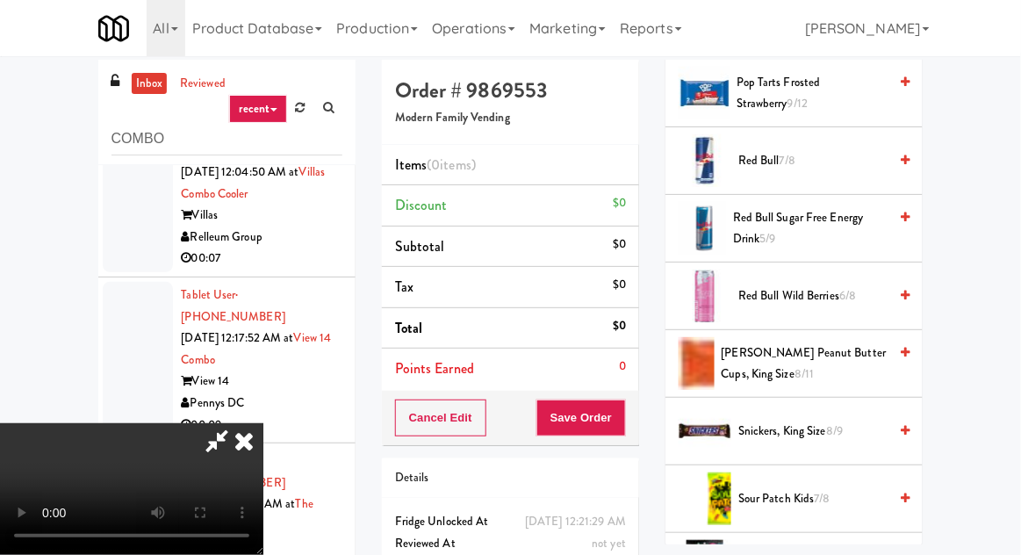
scroll to position [2139, 0]
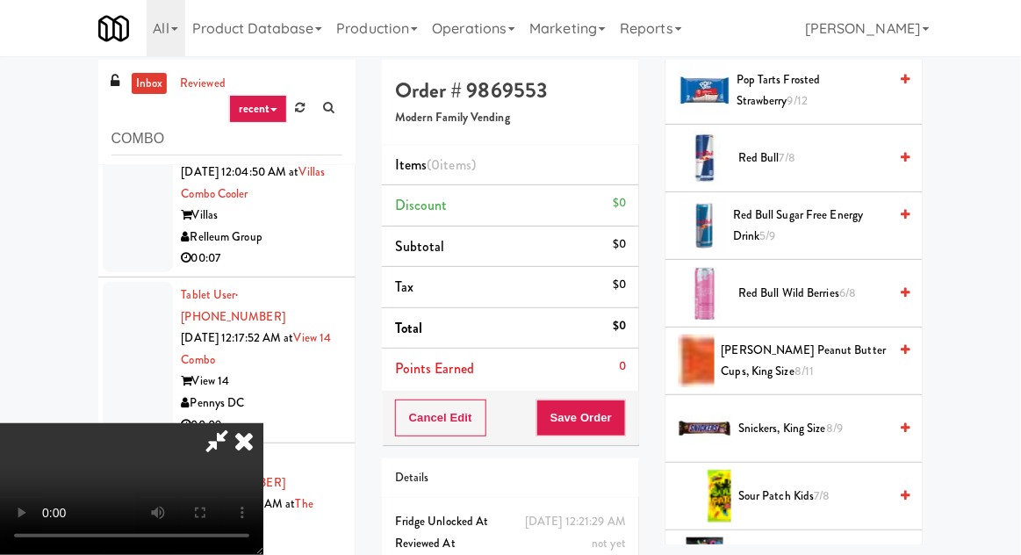
click at [768, 418] on span "Snickers, King Size 8/9" at bounding box center [812, 429] width 149 height 22
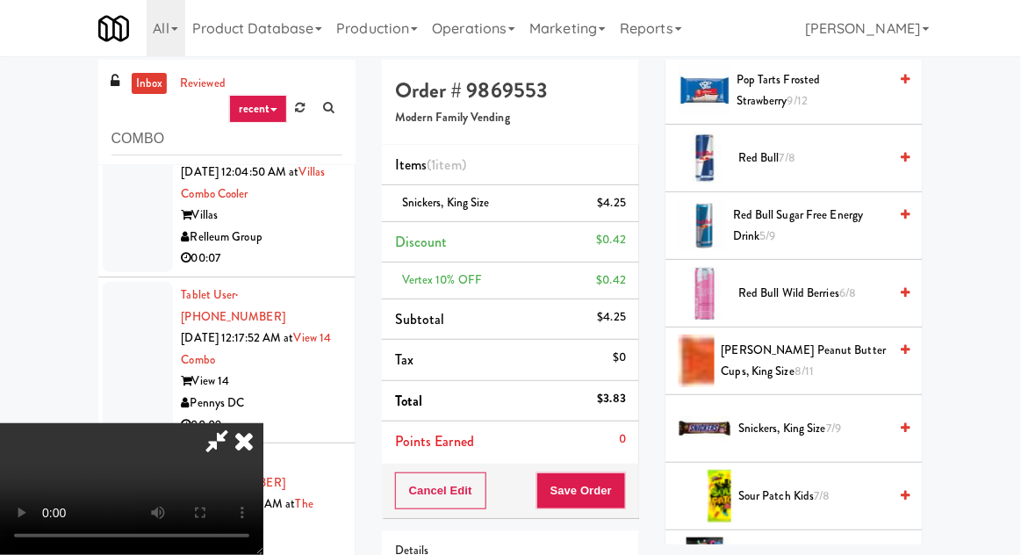
click at [636, 474] on div "Cancel Edit Save Order" at bounding box center [510, 491] width 257 height 54
click at [624, 500] on button "Save Order" at bounding box center [581, 490] width 90 height 37
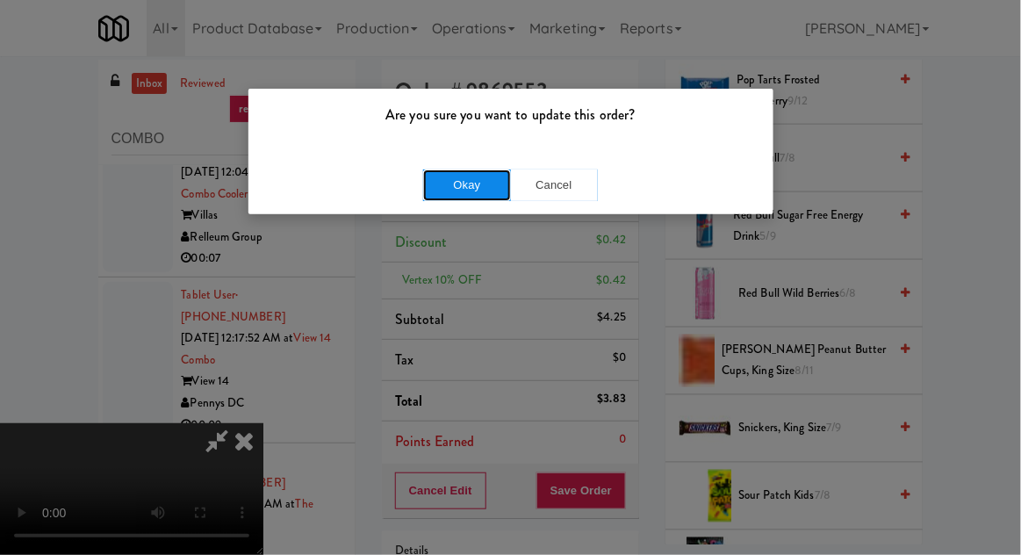
click at [455, 174] on button "Okay" at bounding box center [467, 185] width 88 height 32
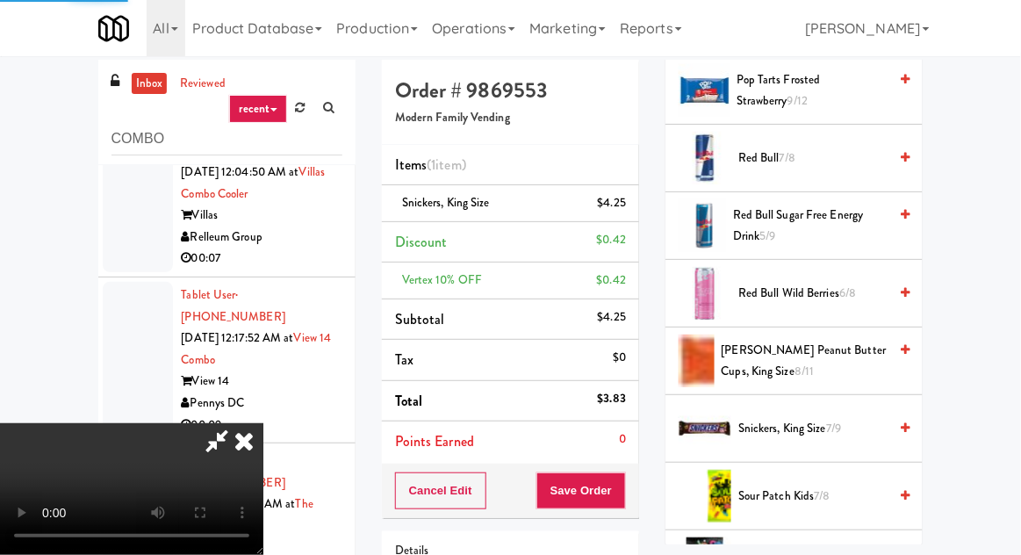
scroll to position [173, 0]
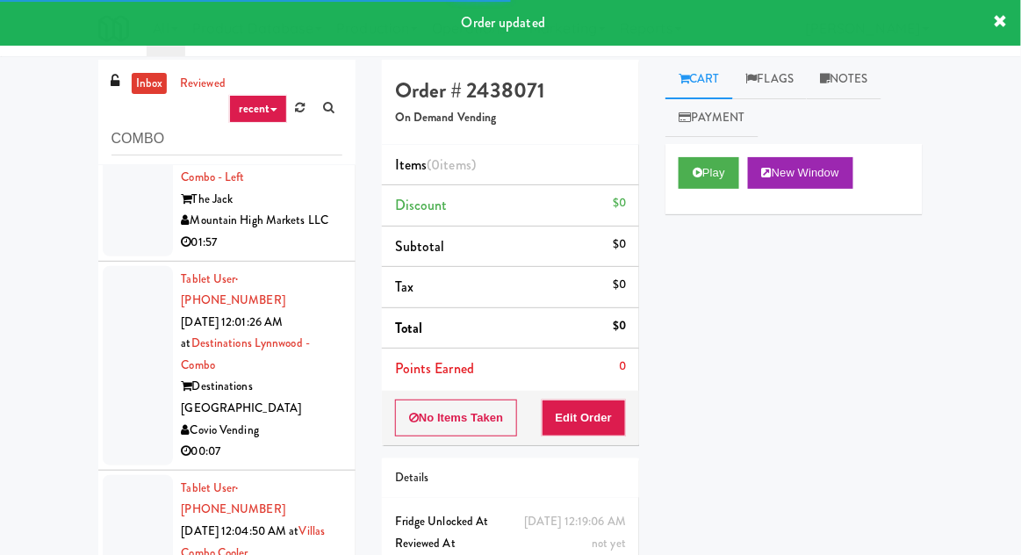
scroll to position [2137, 0]
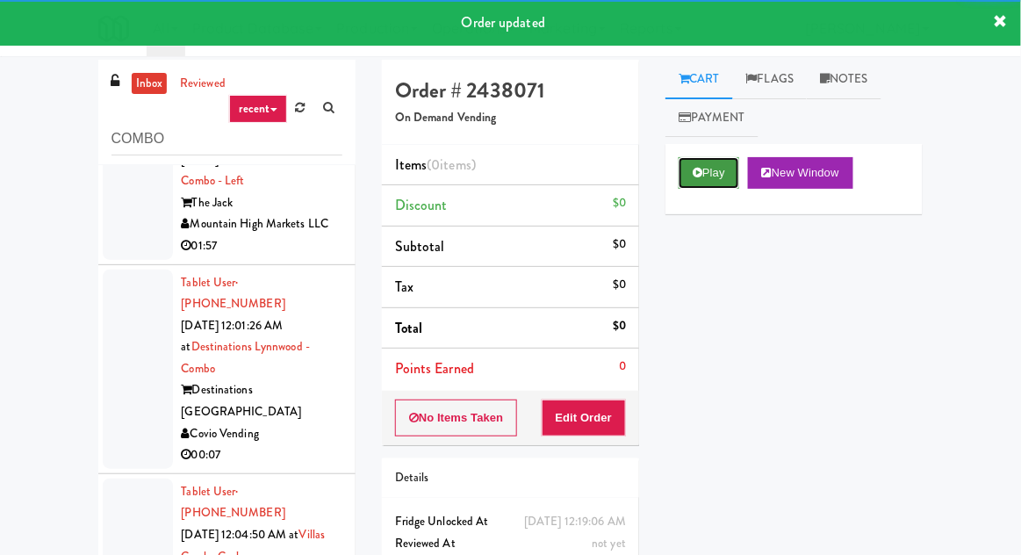
click at [708, 176] on button "Play" at bounding box center [709, 173] width 61 height 32
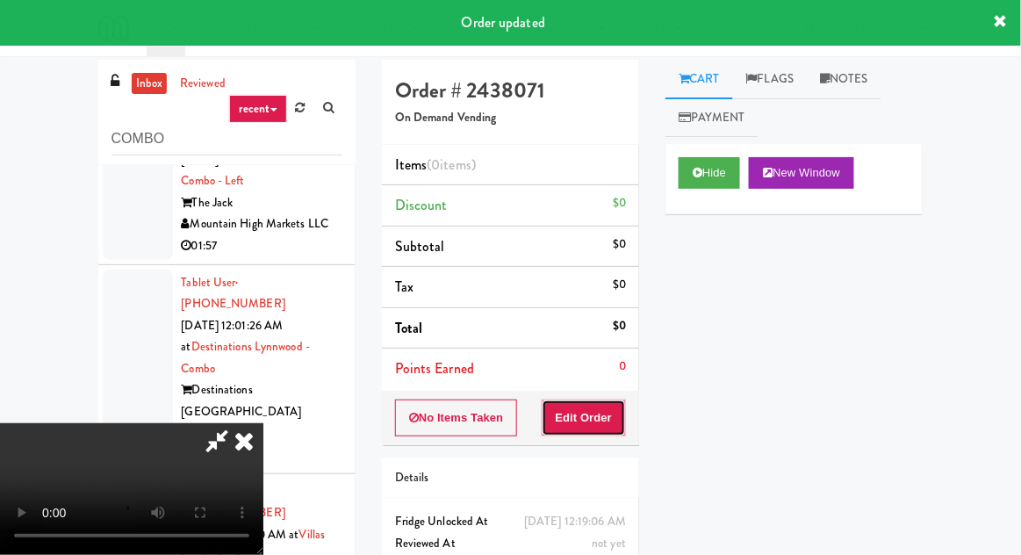
click at [612, 428] on button "Edit Order" at bounding box center [584, 417] width 85 height 37
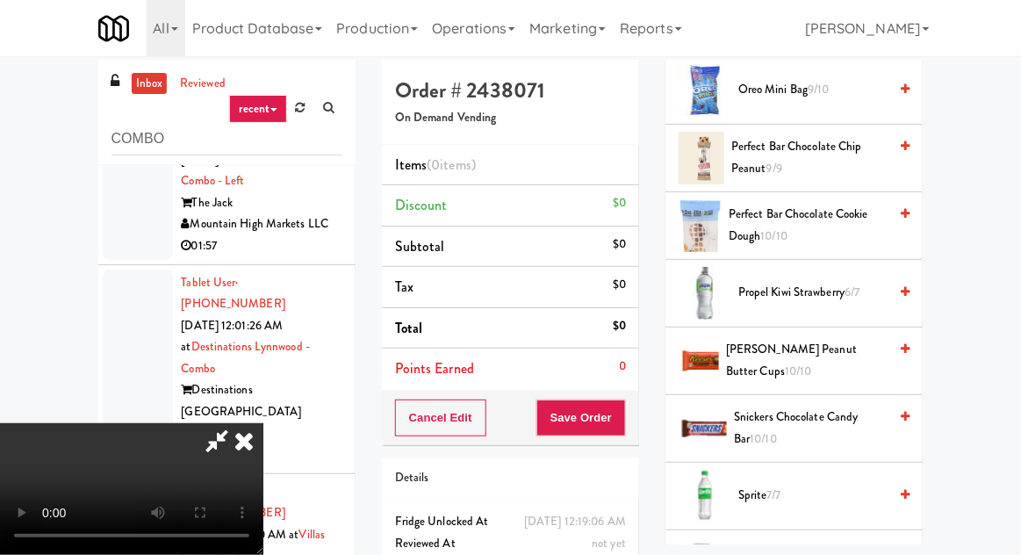
scroll to position [2156, 0]
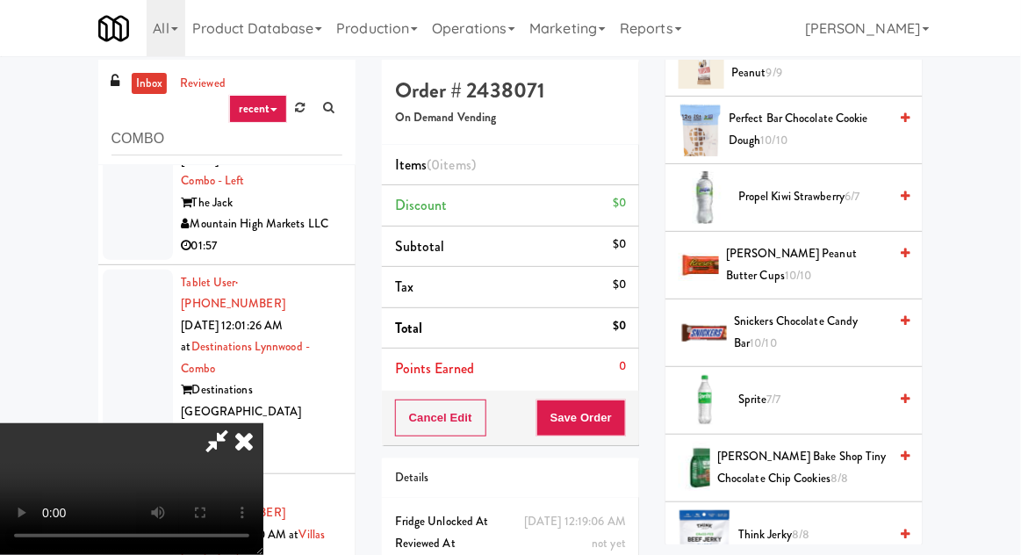
click at [754, 389] on span "Sprite 7/7" at bounding box center [812, 400] width 149 height 22
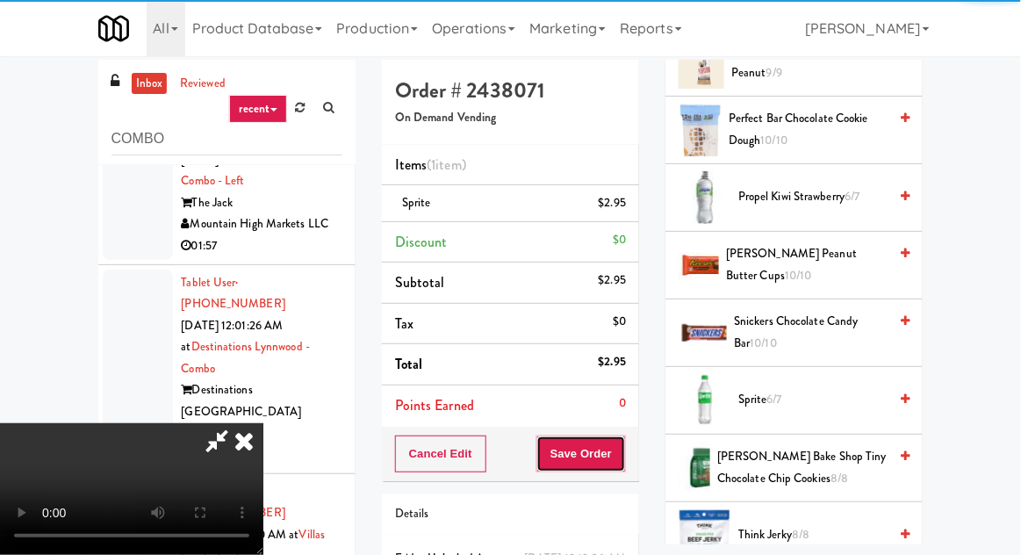
click at [622, 463] on button "Save Order" at bounding box center [581, 453] width 90 height 37
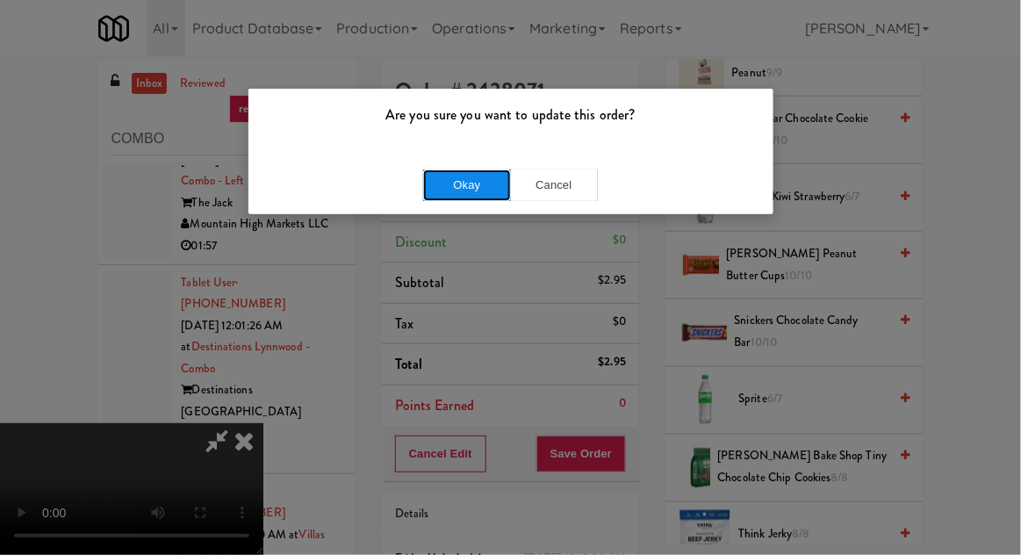
click at [485, 171] on button "Okay" at bounding box center [467, 185] width 88 height 32
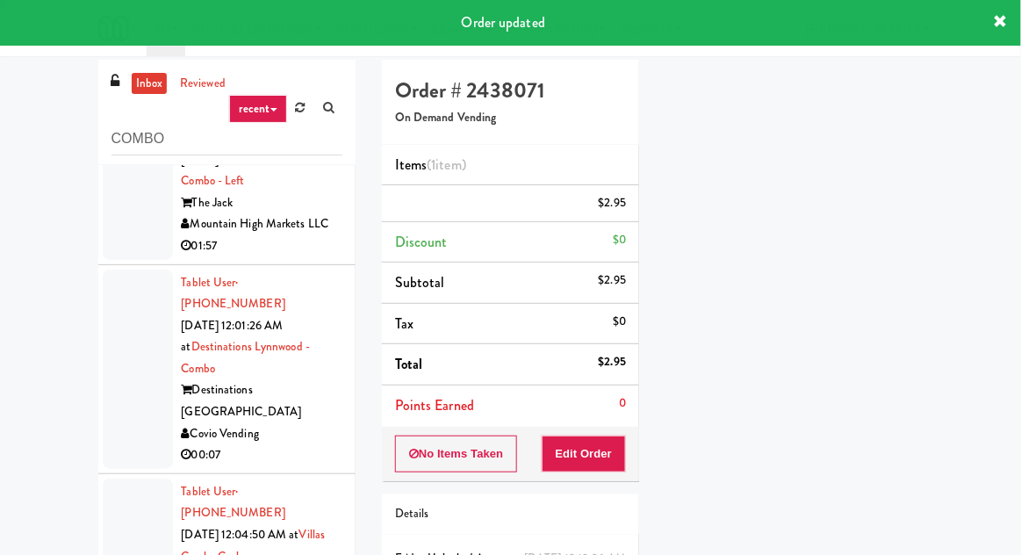
scroll to position [0, 0]
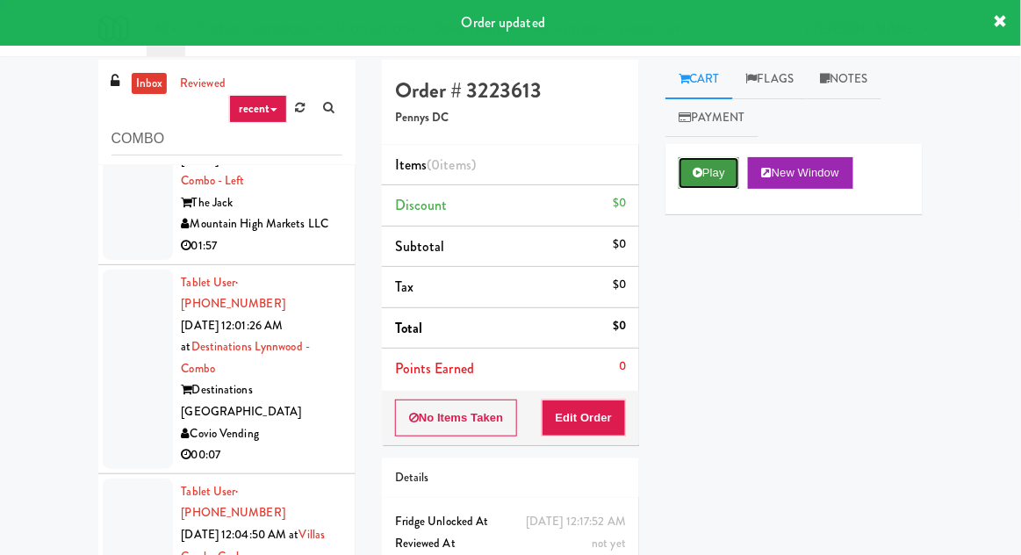
click at [724, 167] on button "Play" at bounding box center [709, 173] width 61 height 32
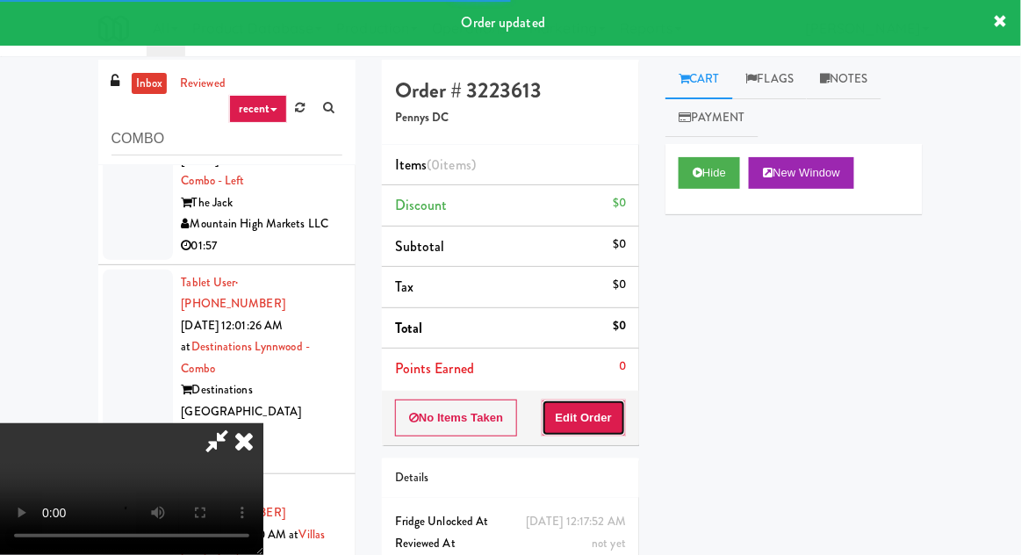
click at [616, 404] on button "Edit Order" at bounding box center [584, 417] width 85 height 37
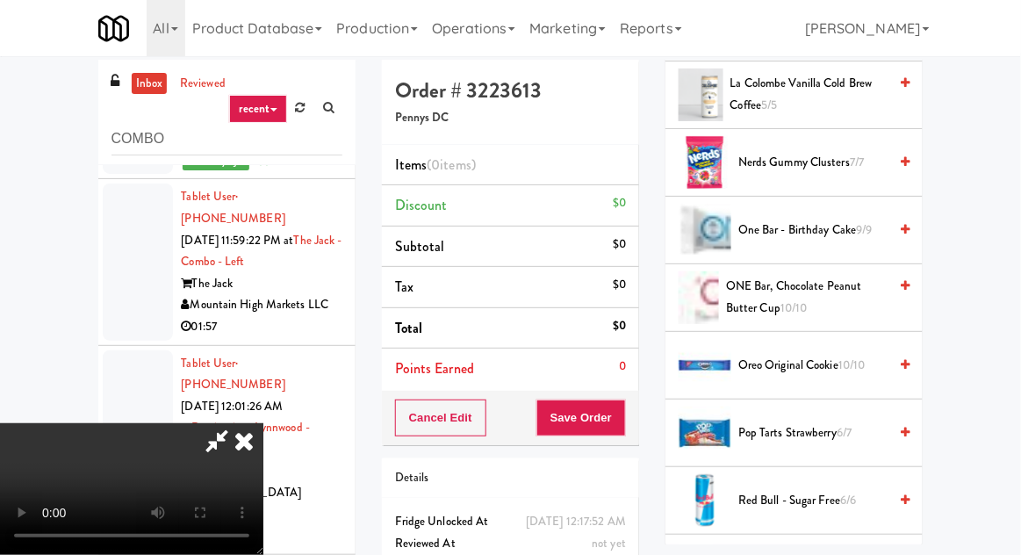
scroll to position [1441, 0]
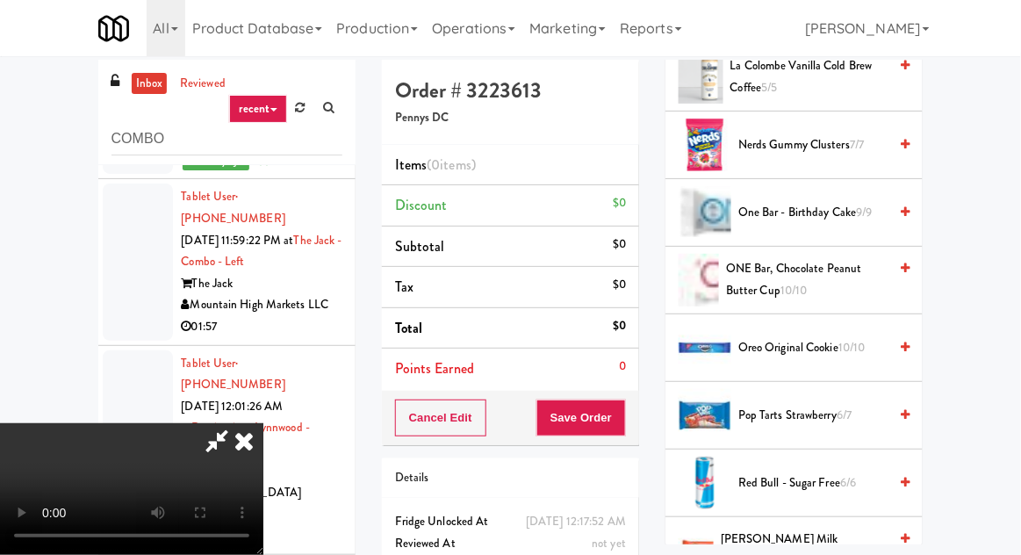
click at [780, 119] on li "Nerds Gummy Clusters 7/7" at bounding box center [793, 145] width 257 height 68
click at [784, 134] on span "Nerds Gummy Clusters 7/7" at bounding box center [812, 145] width 149 height 22
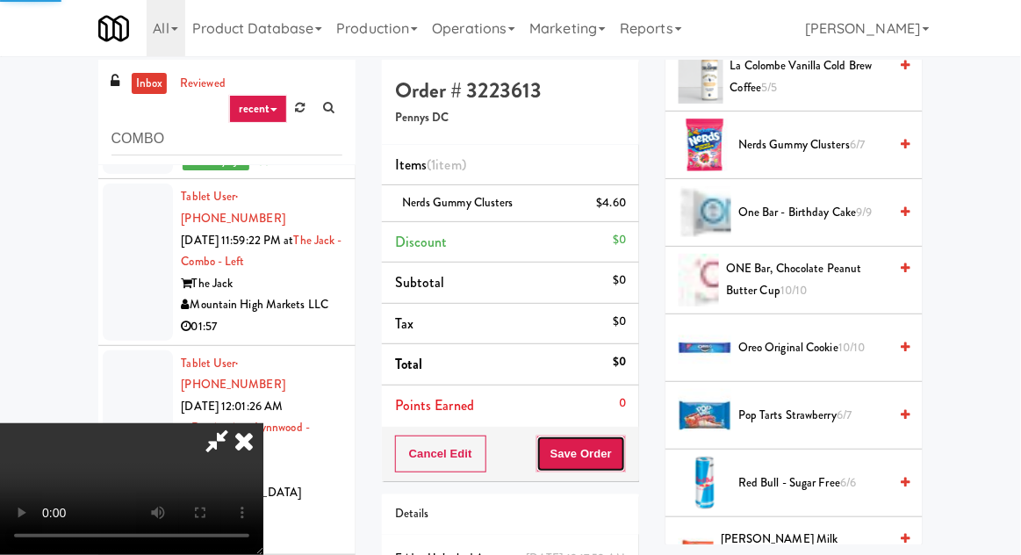
click at [622, 450] on button "Save Order" at bounding box center [581, 453] width 90 height 37
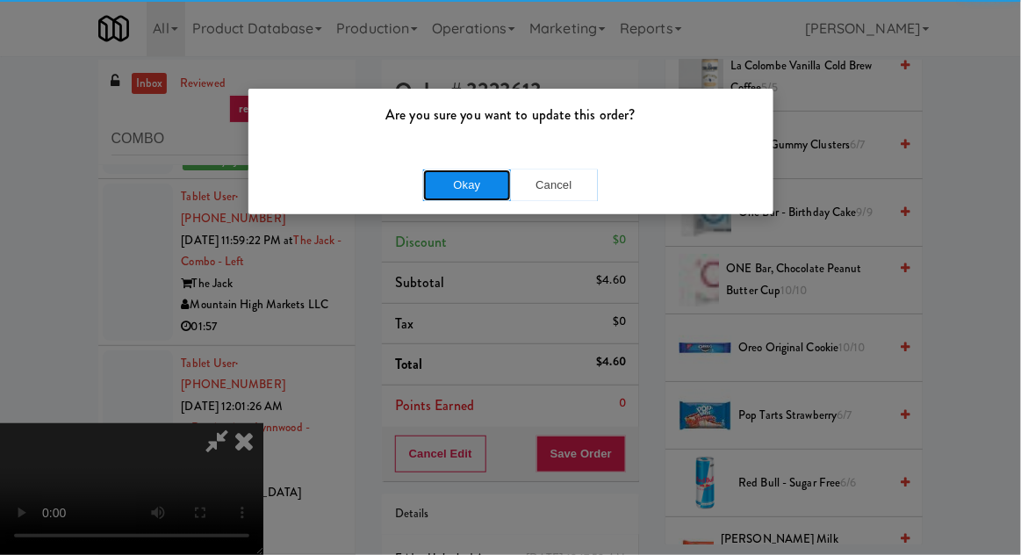
click at [464, 178] on button "Okay" at bounding box center [467, 185] width 88 height 32
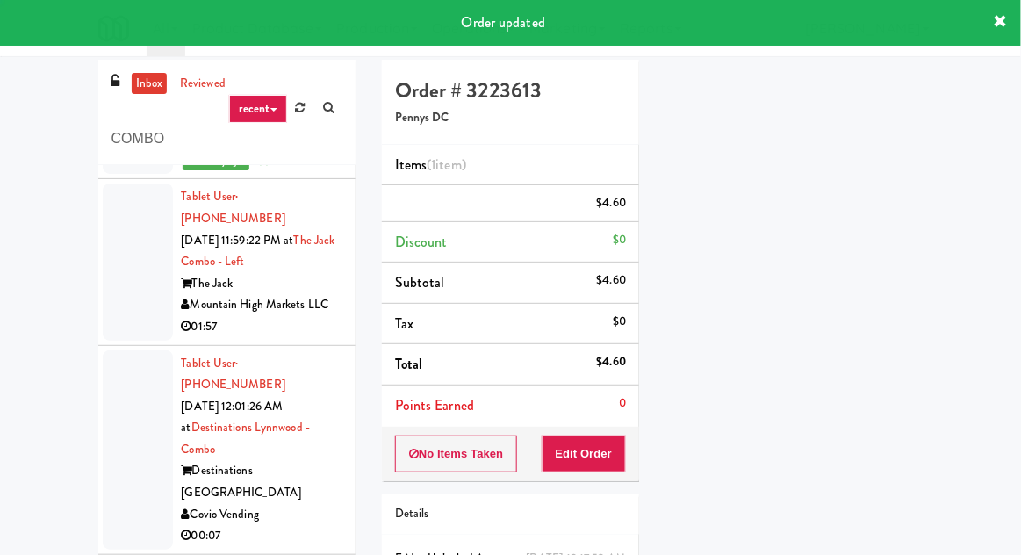
scroll to position [173, 0]
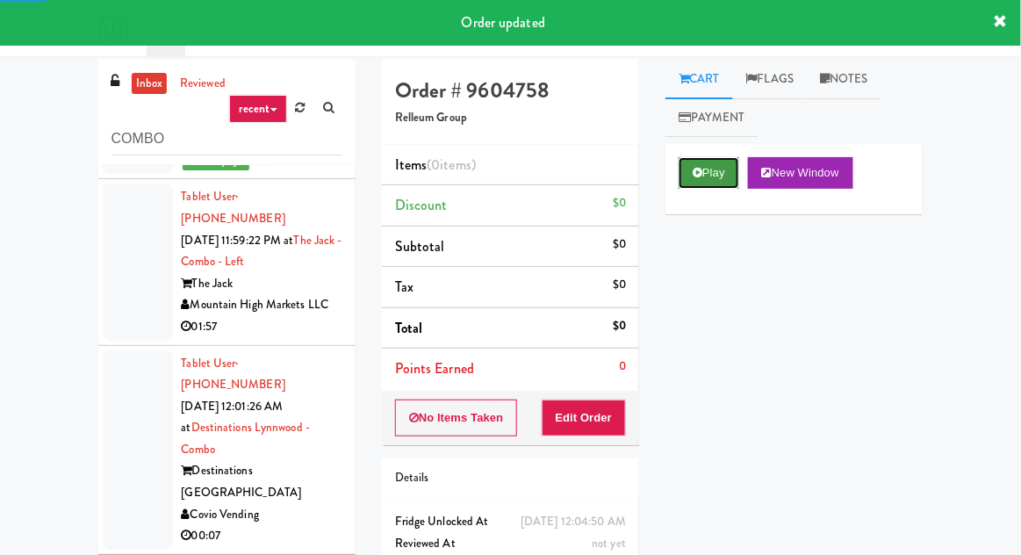
click at [706, 166] on button "Play" at bounding box center [709, 173] width 61 height 32
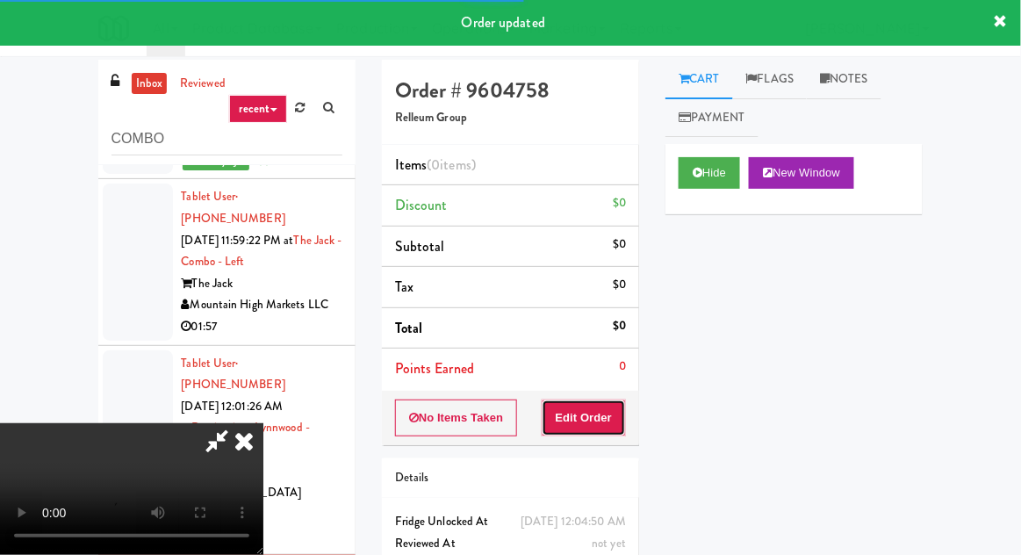
click at [610, 413] on button "Edit Order" at bounding box center [584, 417] width 85 height 37
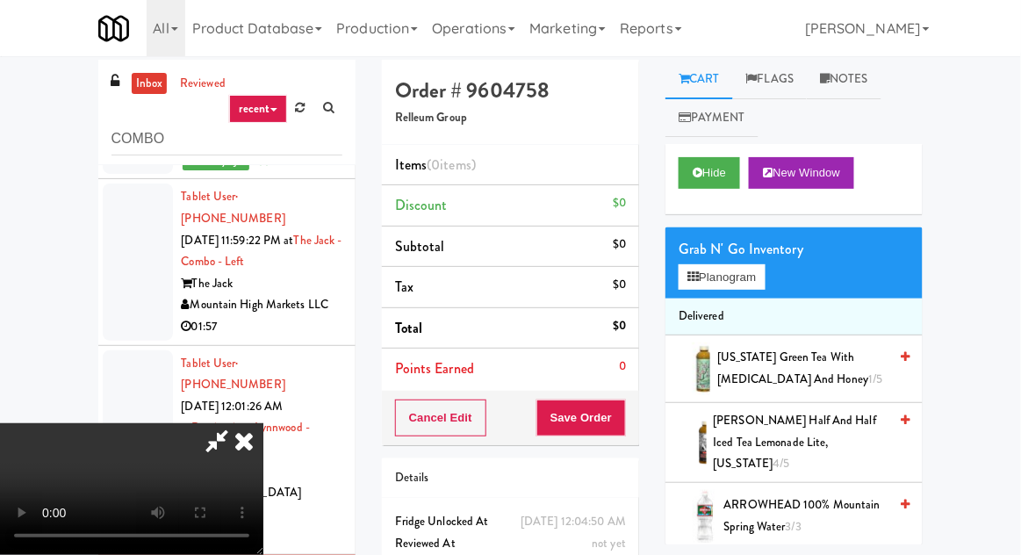
click at [773, 432] on span "[PERSON_NAME] Half and Half Iced Tea Lemonade Lite, [US_STATE] 4/5" at bounding box center [801, 442] width 175 height 65
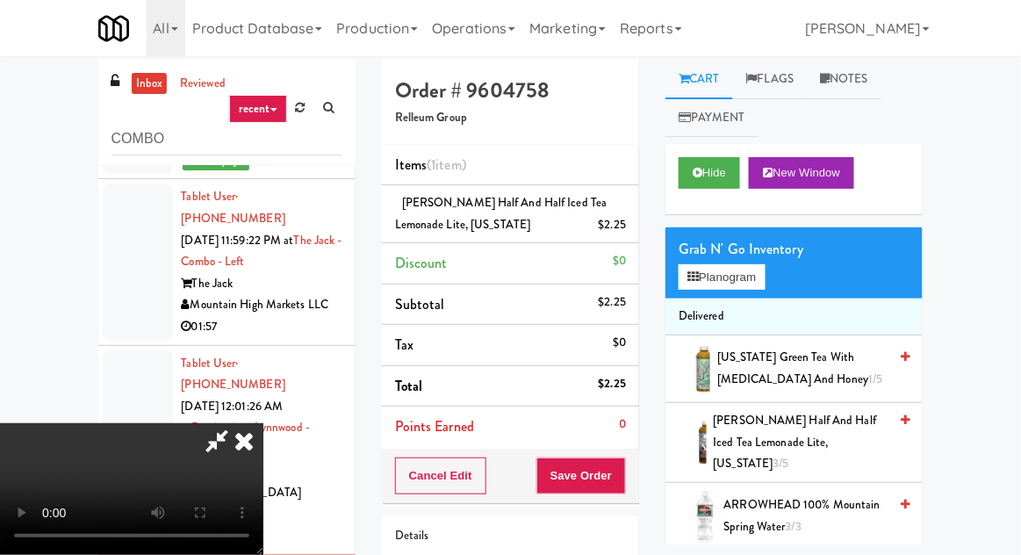
scroll to position [64, 0]
click at [623, 466] on button "Save Order" at bounding box center [581, 475] width 90 height 37
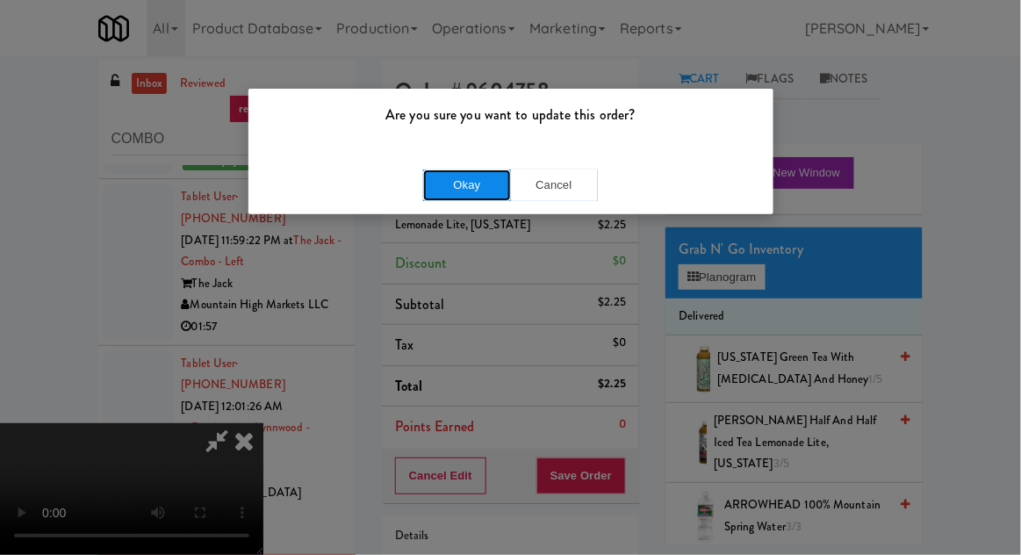
click at [462, 172] on button "Okay" at bounding box center [467, 185] width 88 height 32
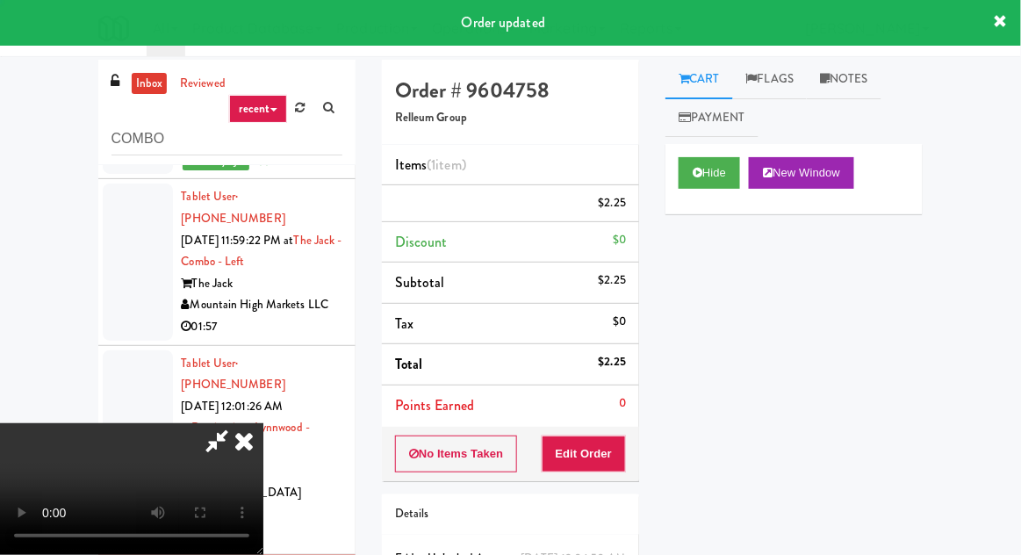
scroll to position [0, 0]
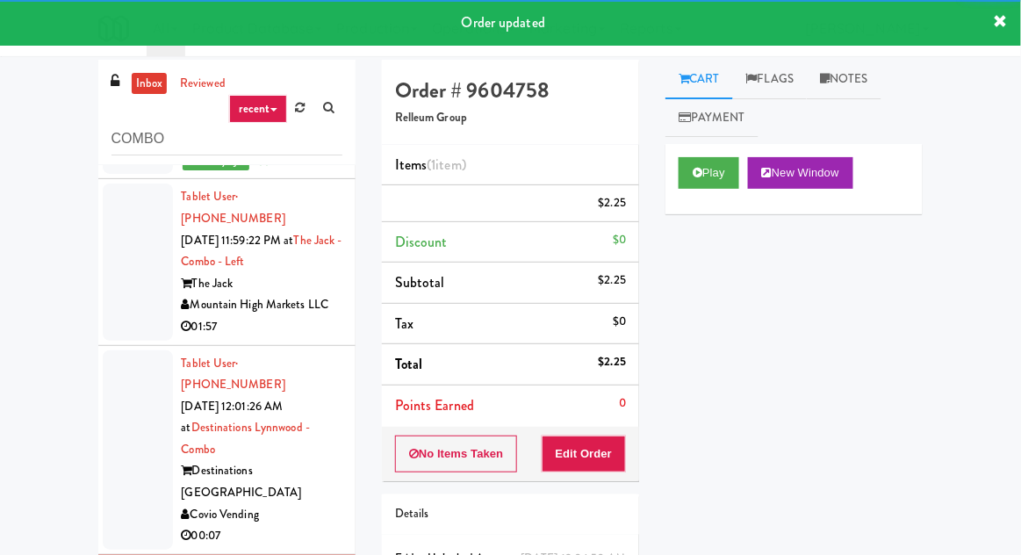
click at [315, 525] on div "00:07" at bounding box center [262, 536] width 161 height 22
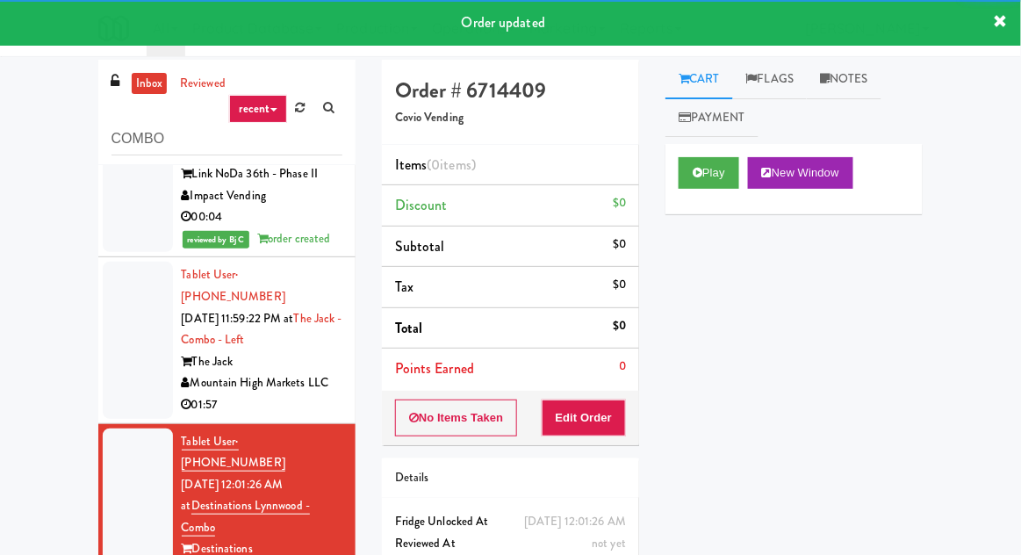
scroll to position [1974, 0]
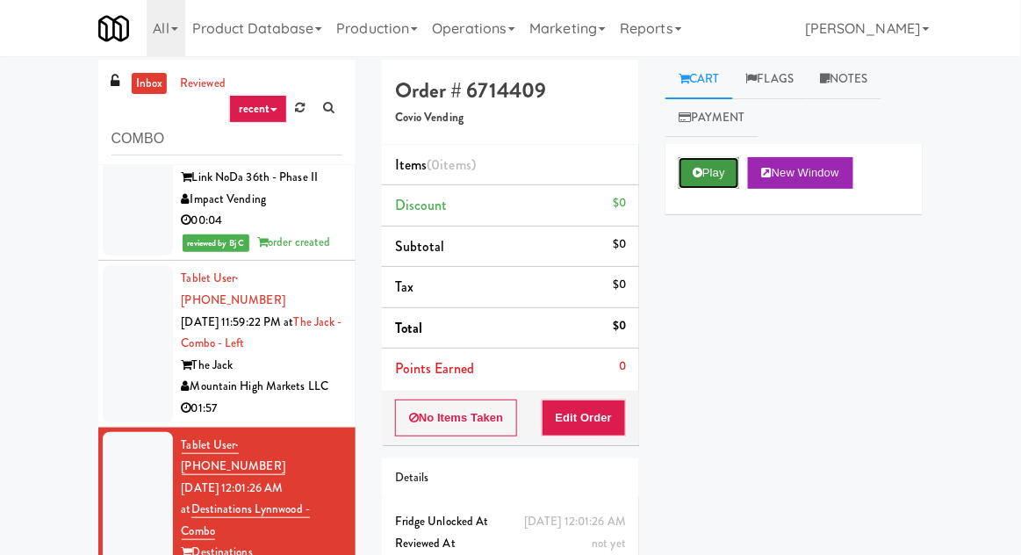
click at [697, 162] on button "Play" at bounding box center [709, 173] width 61 height 32
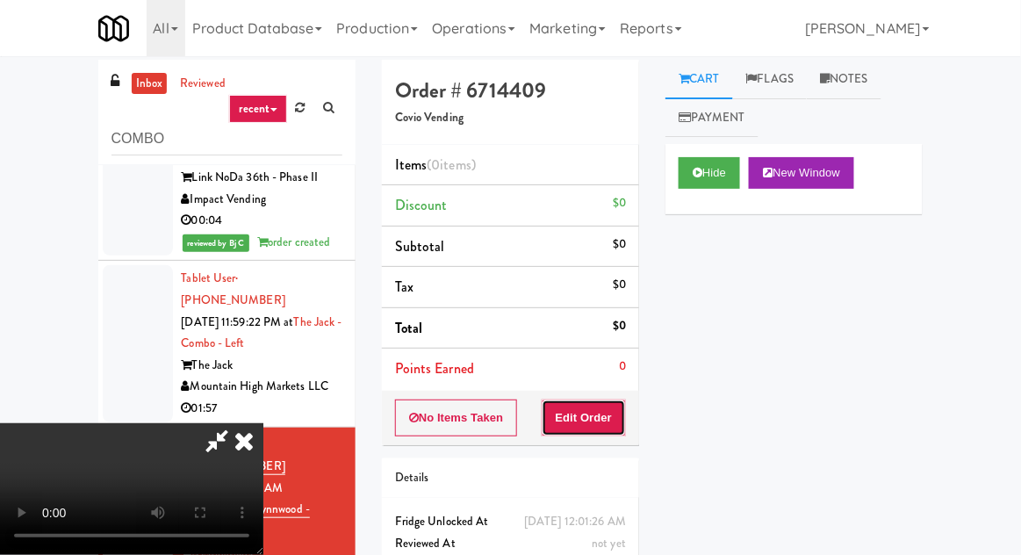
click at [587, 429] on button "Edit Order" at bounding box center [584, 417] width 85 height 37
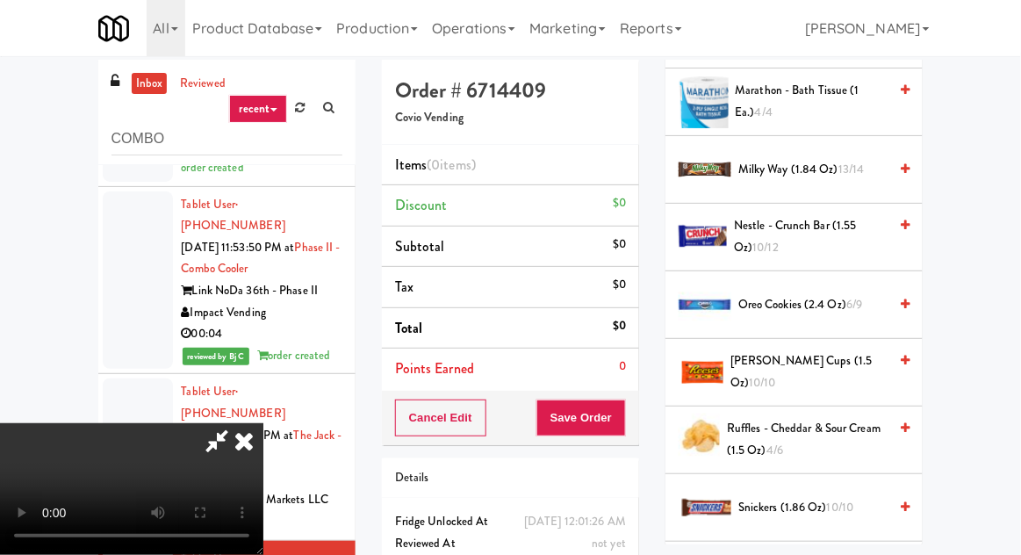
scroll to position [1452, 0]
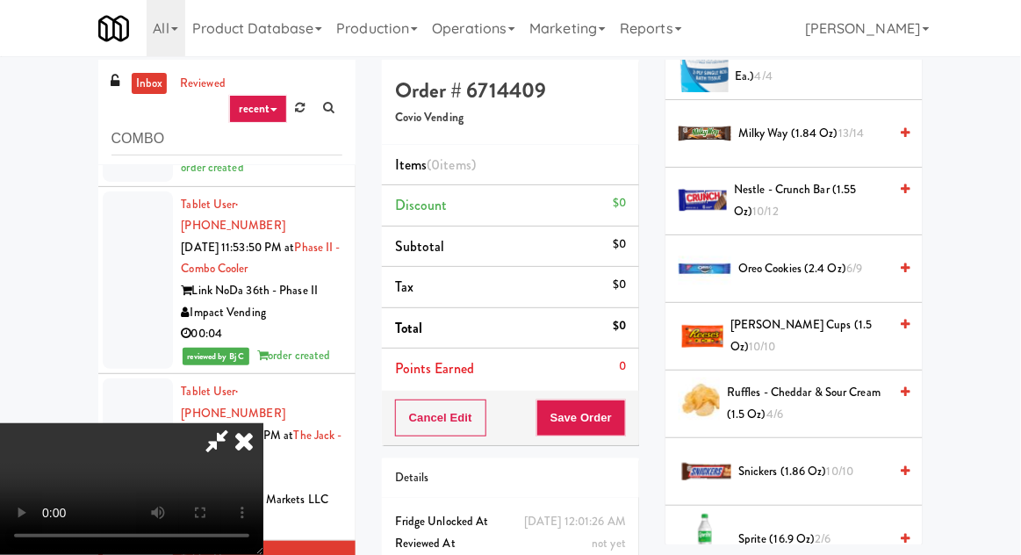
click at [778, 258] on span "Oreo Cookies (2.4 oz) 6/9" at bounding box center [812, 269] width 149 height 22
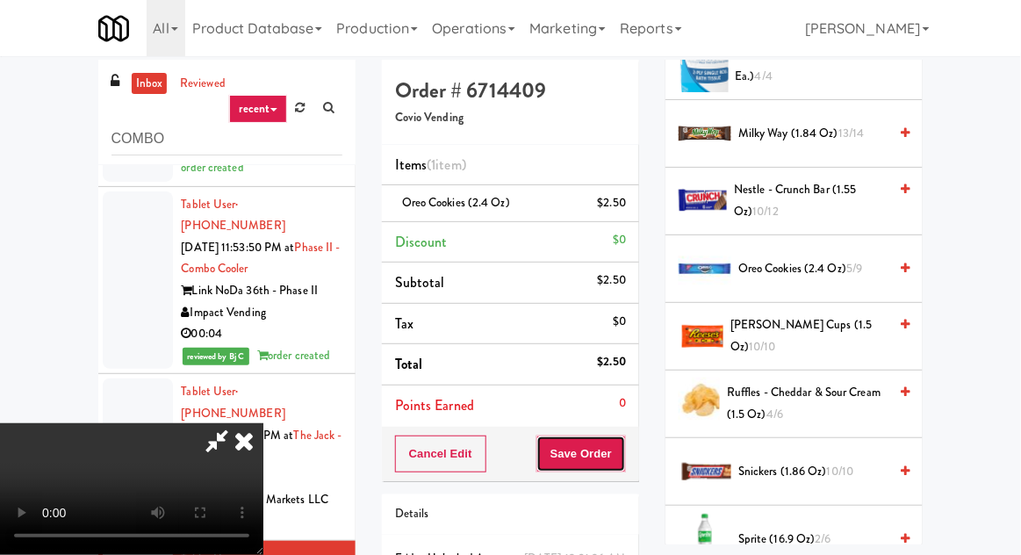
click at [622, 439] on button "Save Order" at bounding box center [581, 453] width 90 height 37
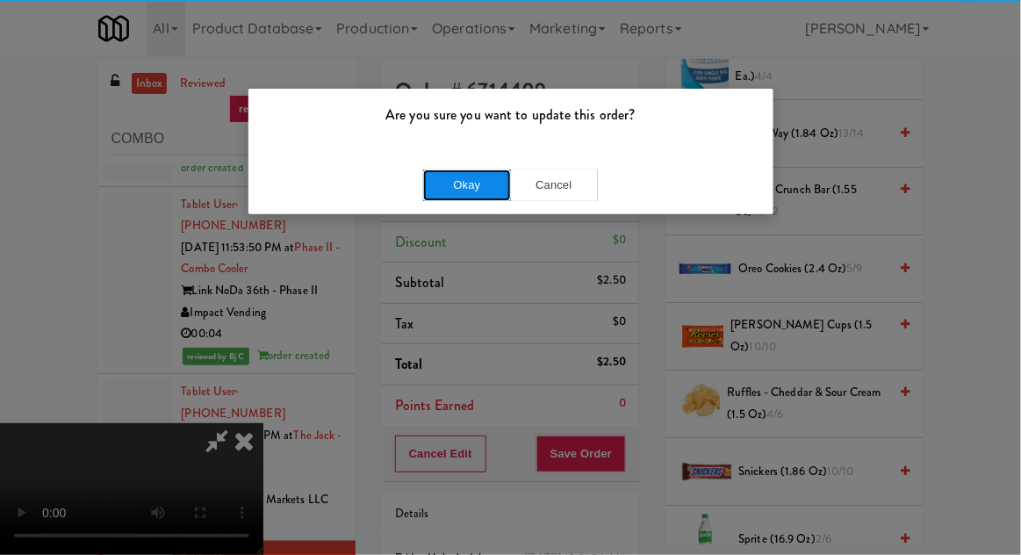
click at [443, 169] on button "Okay" at bounding box center [467, 185] width 88 height 32
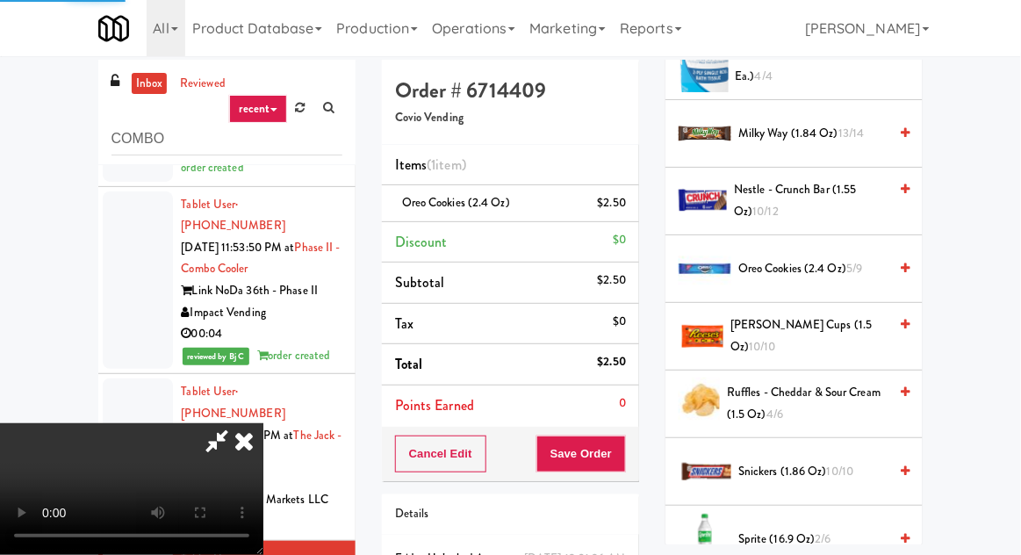
scroll to position [173, 0]
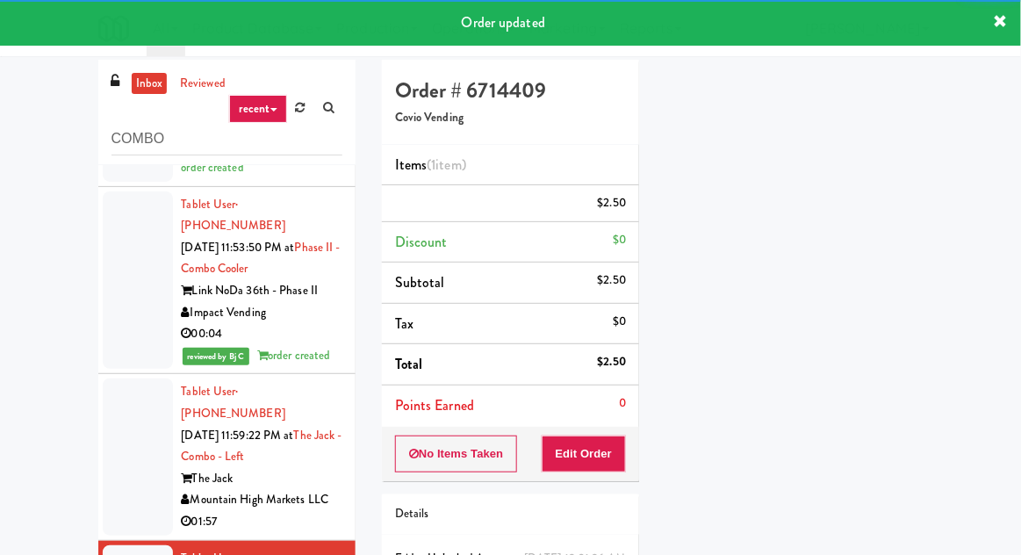
click at [317, 511] on div "01:57" at bounding box center [262, 522] width 161 height 22
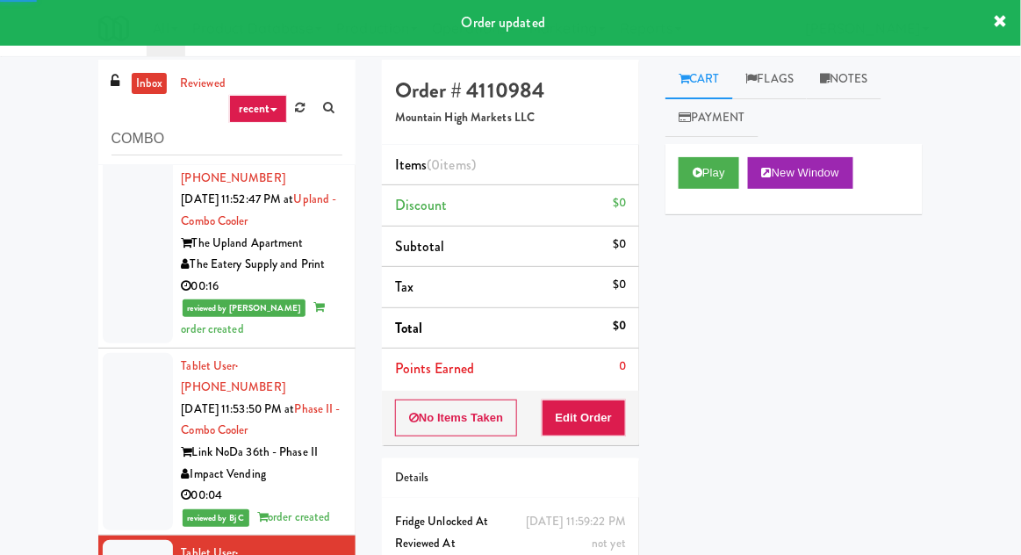
scroll to position [1685, 0]
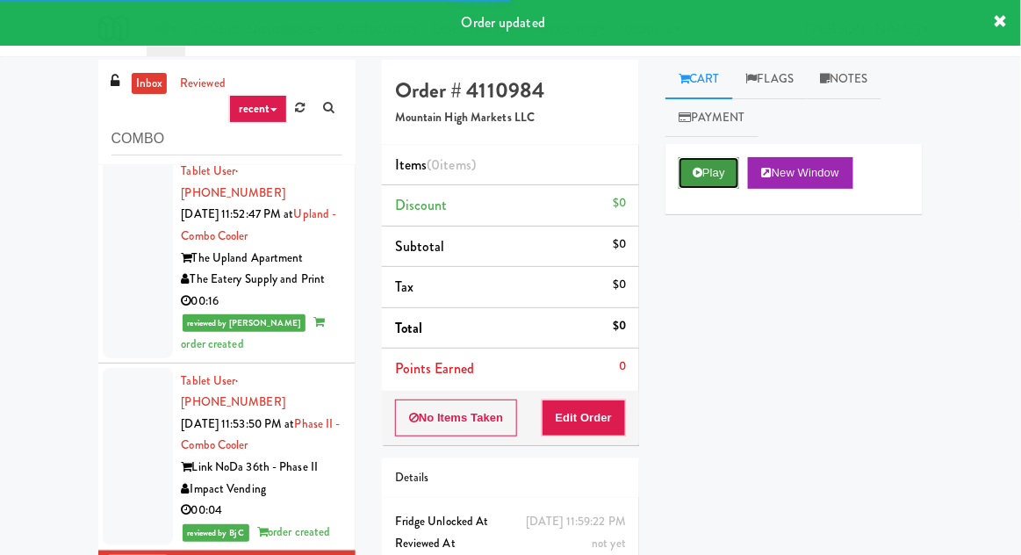
click at [727, 164] on button "Play" at bounding box center [709, 173] width 61 height 32
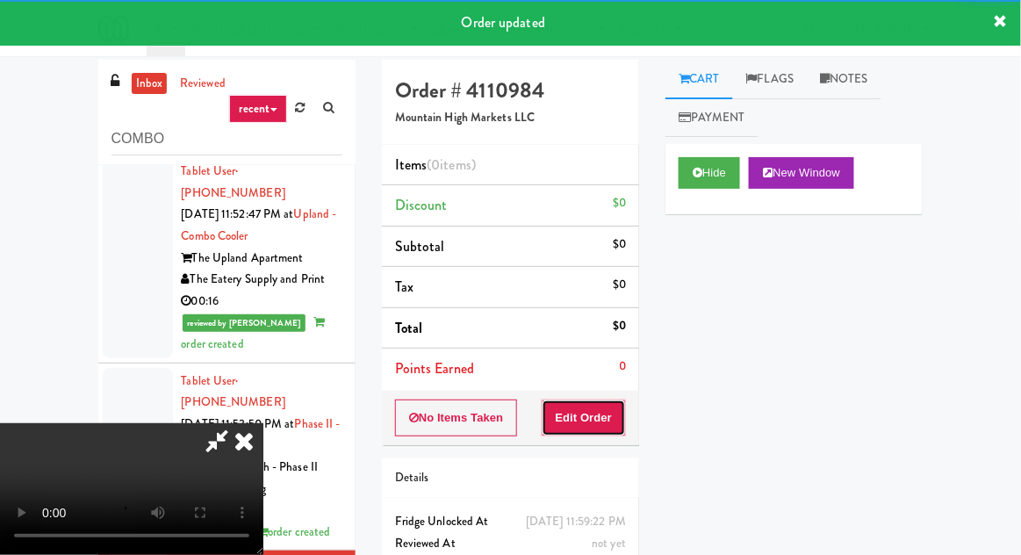
click at [626, 406] on button "Edit Order" at bounding box center [584, 417] width 85 height 37
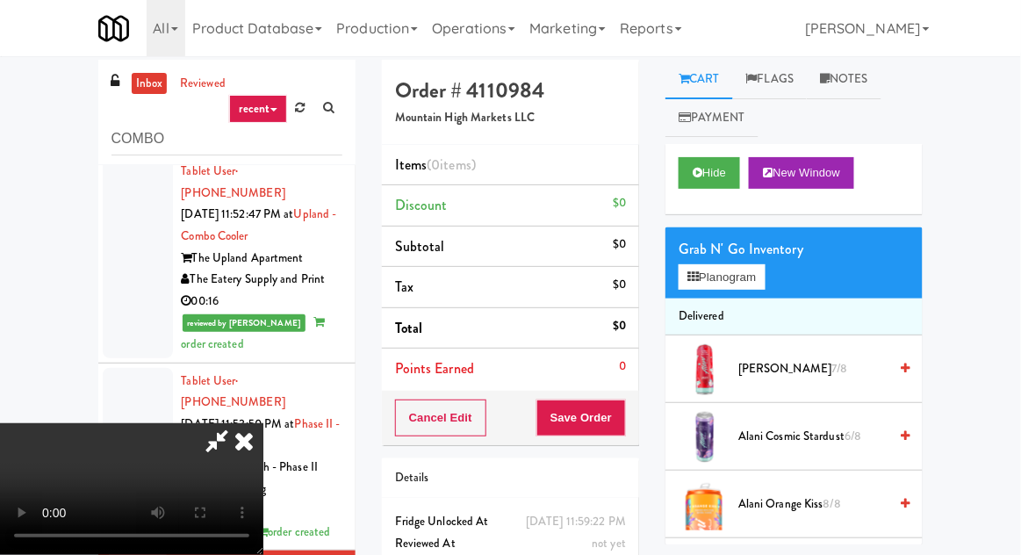
scroll to position [0, 0]
click at [730, 264] on button "Planogram" at bounding box center [722, 277] width 86 height 26
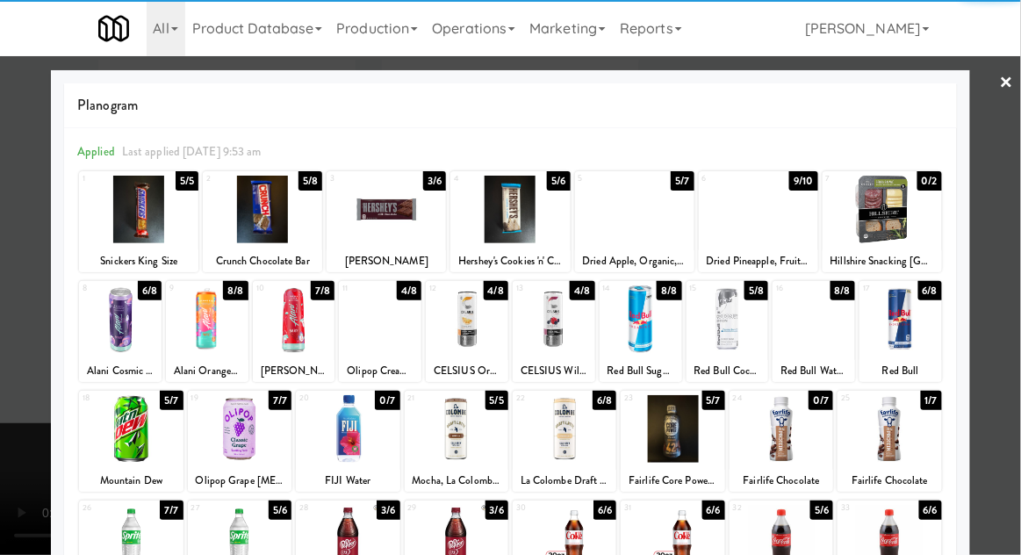
click at [386, 319] on div at bounding box center [380, 319] width 83 height 68
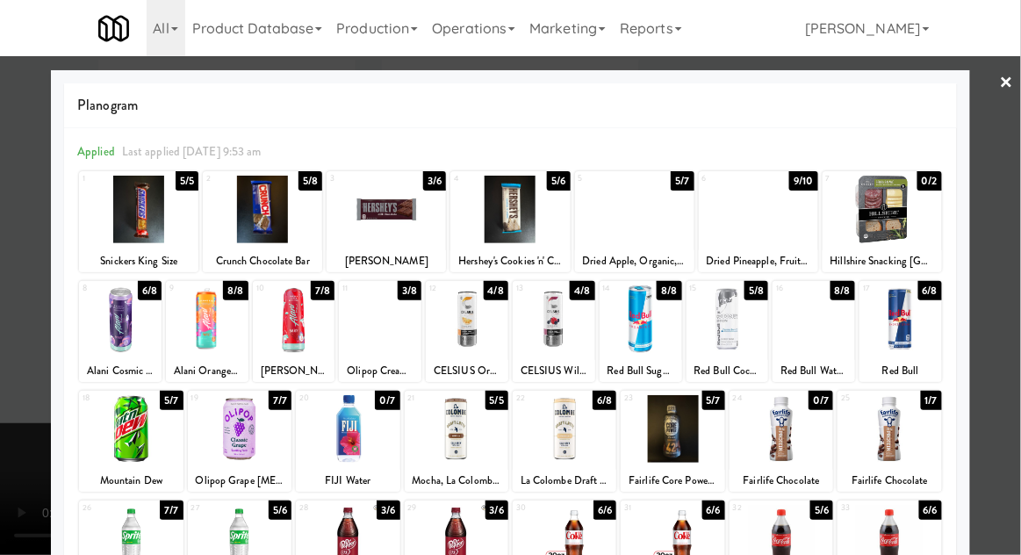
click at [1011, 140] on div at bounding box center [510, 277] width 1021 height 555
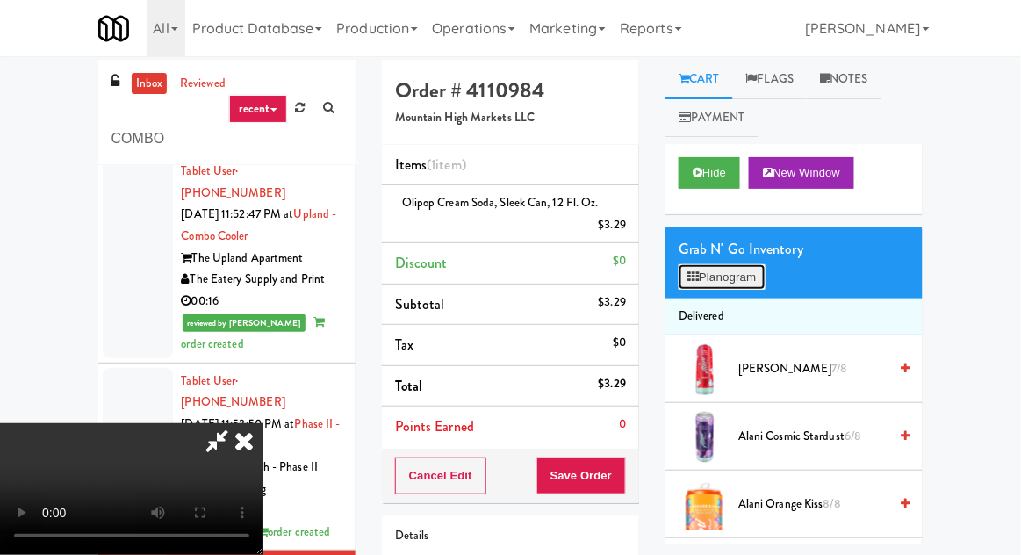
click at [737, 271] on button "Planogram" at bounding box center [722, 277] width 86 height 26
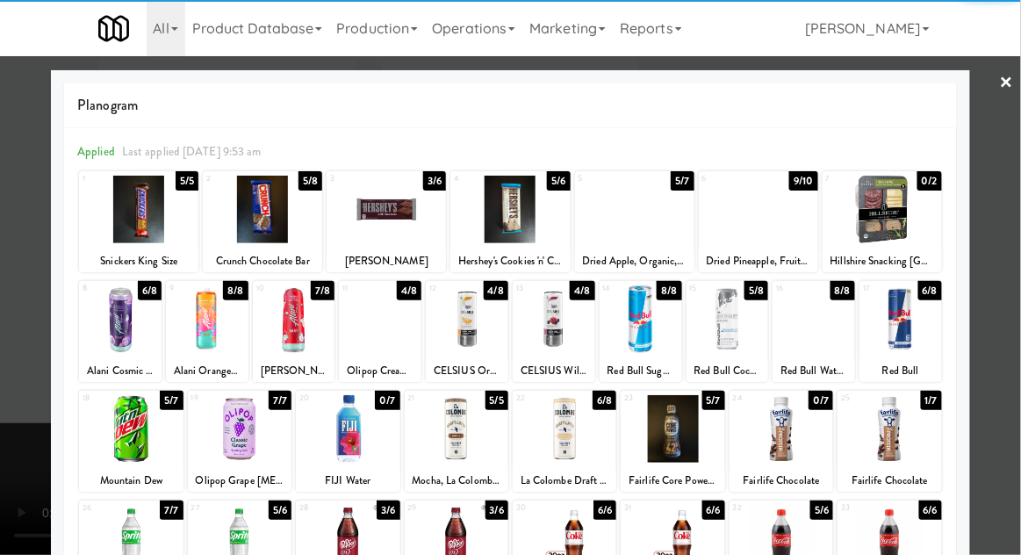
click at [398, 328] on div at bounding box center [380, 319] width 83 height 68
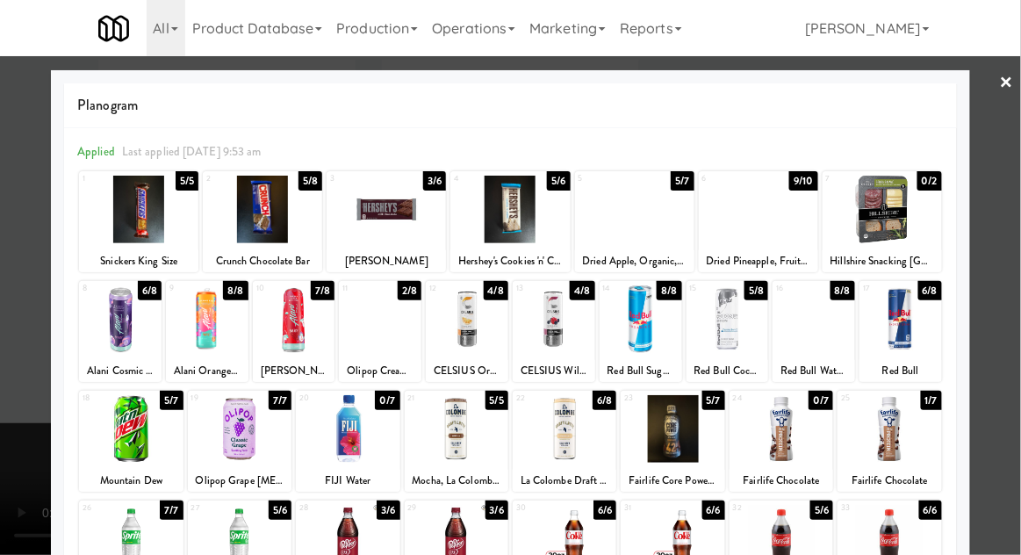
click at [396, 319] on div at bounding box center [380, 319] width 83 height 68
click at [400, 320] on div at bounding box center [380, 319] width 83 height 68
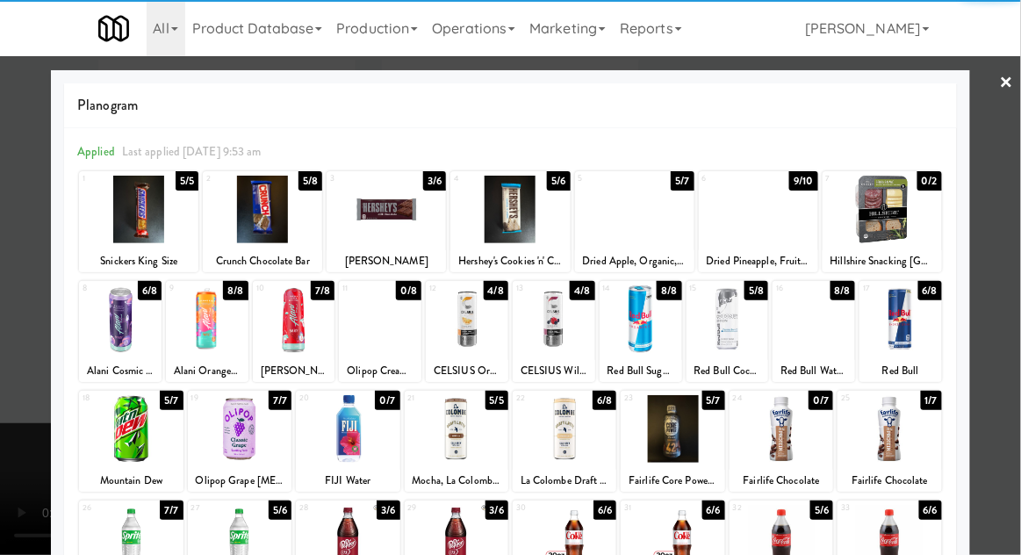
click at [1016, 133] on div at bounding box center [510, 277] width 1021 height 555
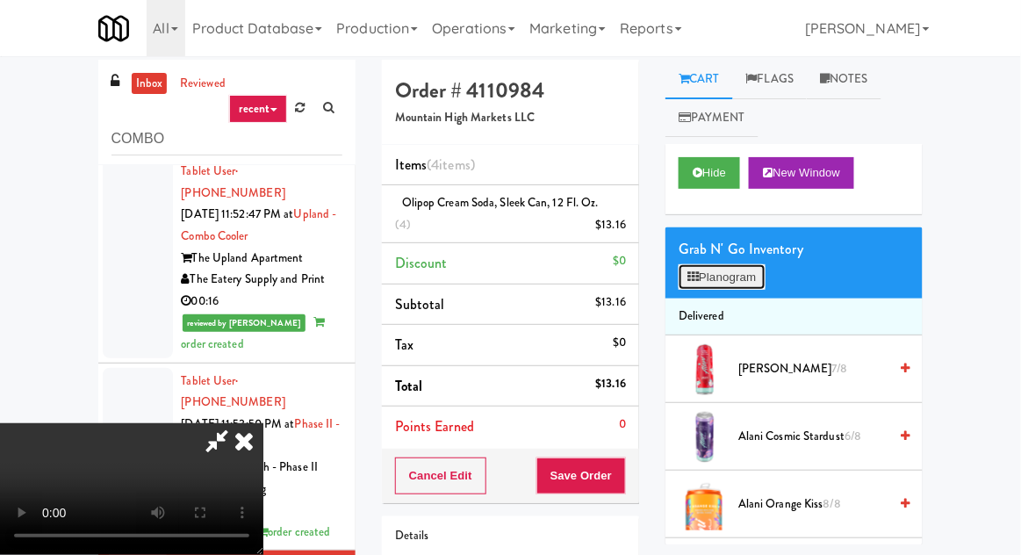
click at [727, 264] on button "Planogram" at bounding box center [722, 277] width 86 height 26
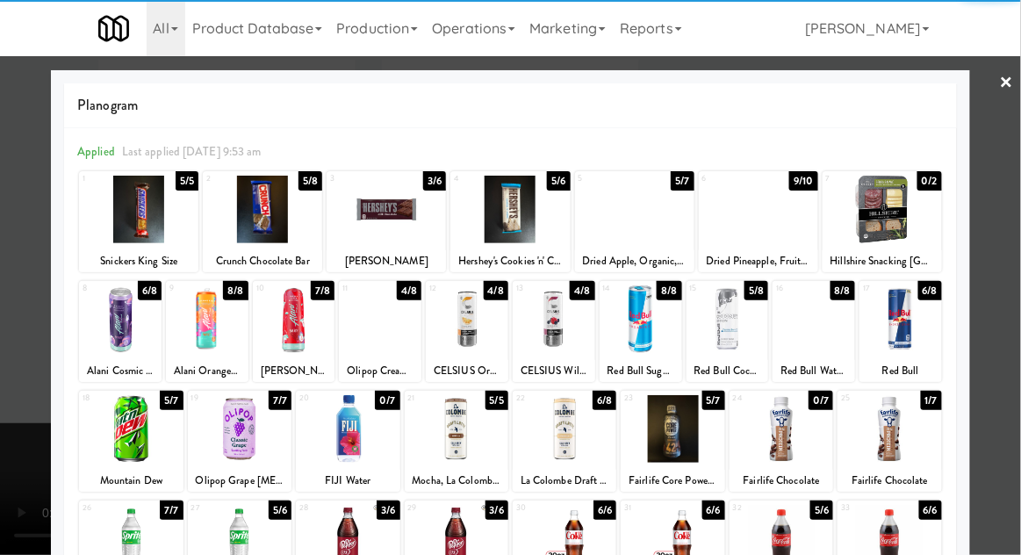
click at [471, 314] on div at bounding box center [467, 319] width 83 height 68
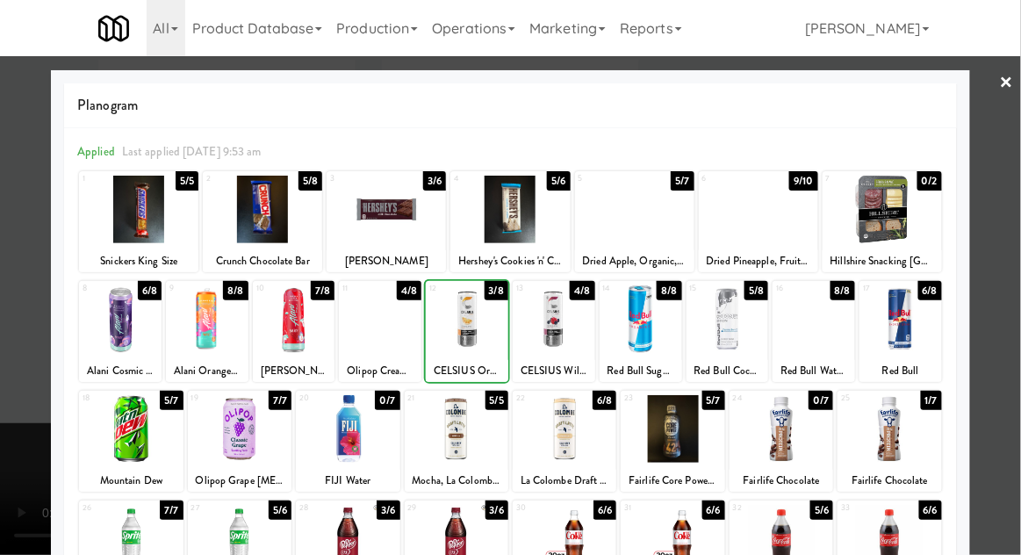
click at [593, 332] on div at bounding box center [554, 319] width 83 height 68
click at [1010, 155] on div at bounding box center [510, 277] width 1021 height 555
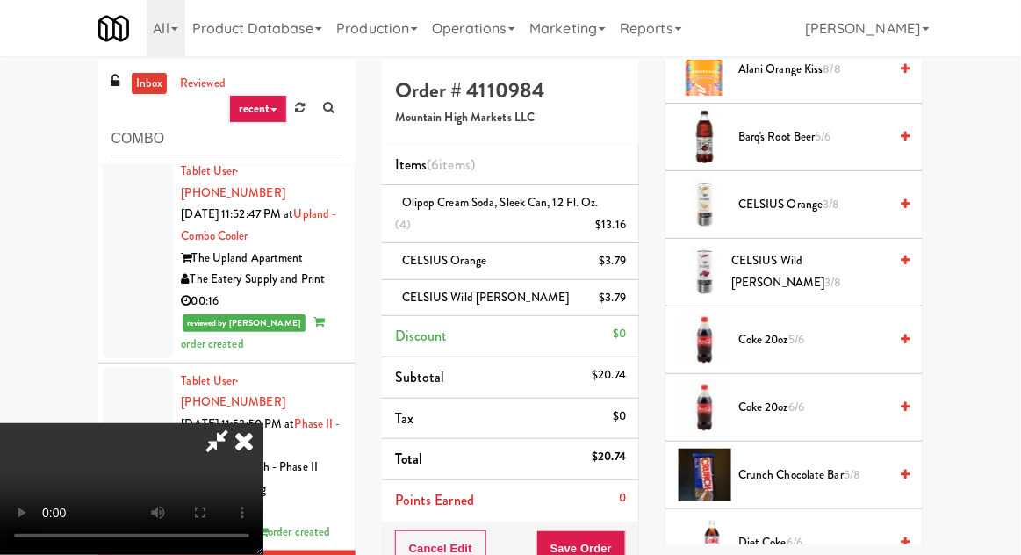
scroll to position [434, 0]
click at [838, 197] on span "3/8" at bounding box center [831, 205] width 17 height 17
click at [871, 203] on span "CELSIUS Orange 2/8" at bounding box center [812, 206] width 149 height 22
click at [874, 200] on span "CELSIUS Orange 1/8" at bounding box center [812, 206] width 149 height 22
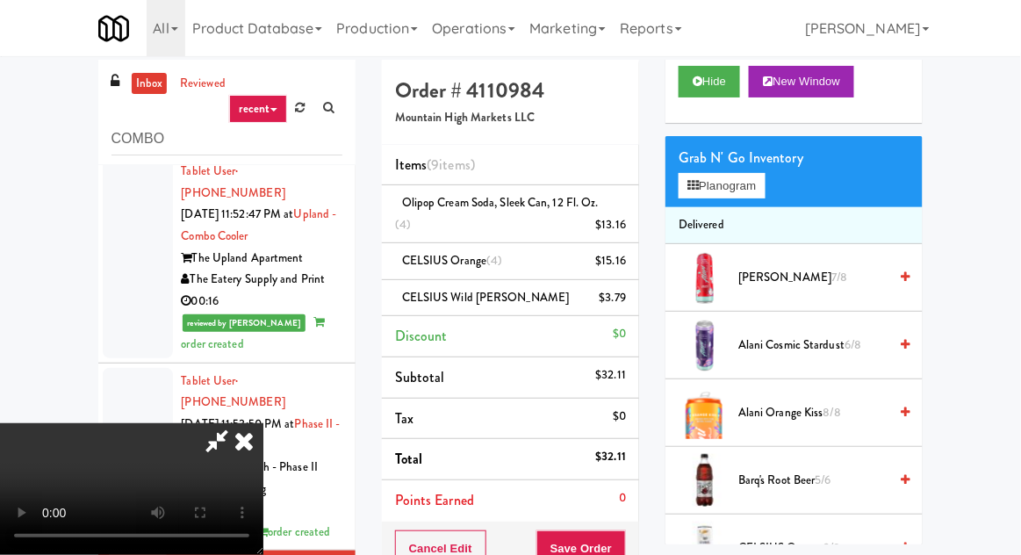
scroll to position [92, 0]
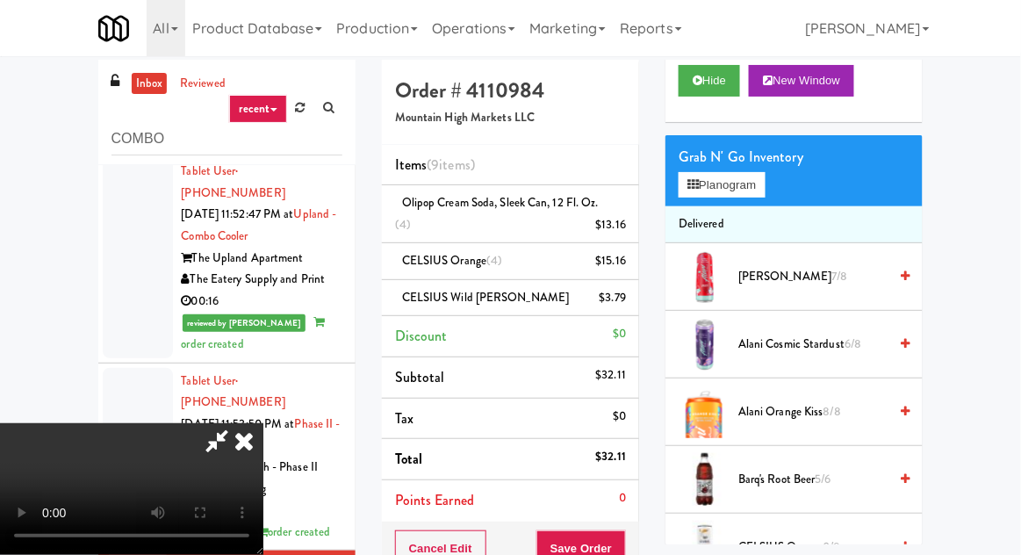
click at [780, 266] on span "[PERSON_NAME] Slush 7/8" at bounding box center [812, 277] width 149 height 22
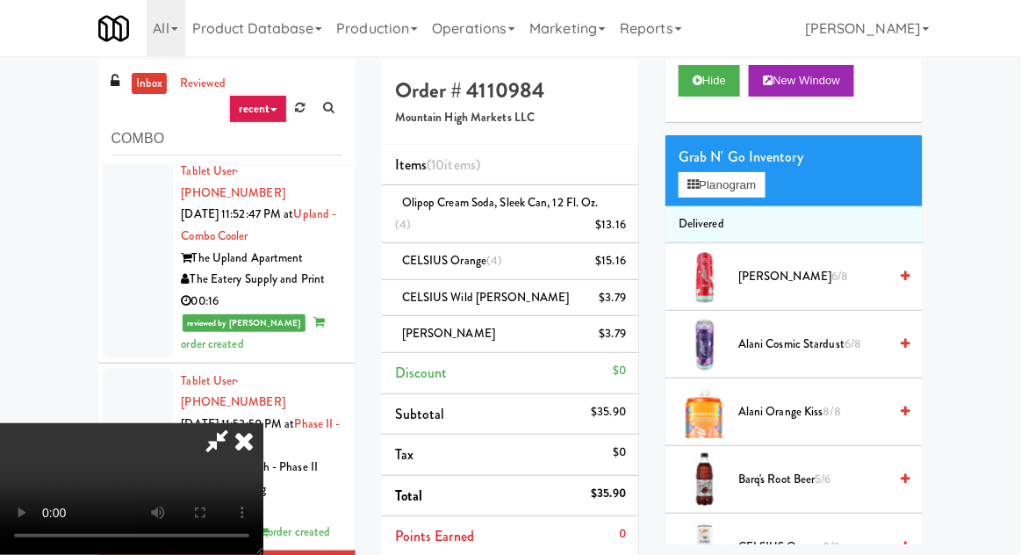
click at [817, 268] on span "[PERSON_NAME] Slush 6/8" at bounding box center [812, 277] width 149 height 22
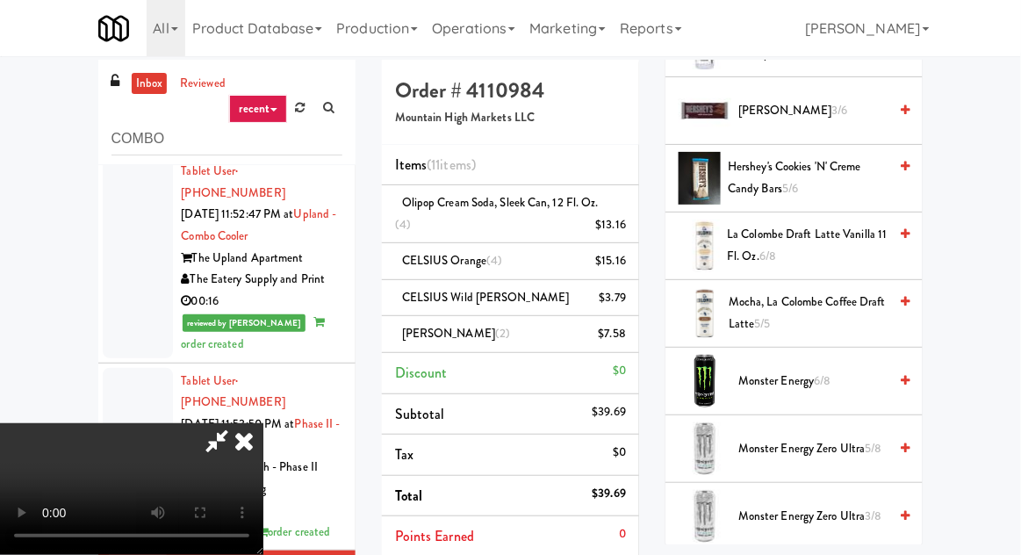
scroll to position [1676, 0]
click at [812, 440] on span "Monster Energy Zero Ultra 5/8" at bounding box center [812, 451] width 149 height 22
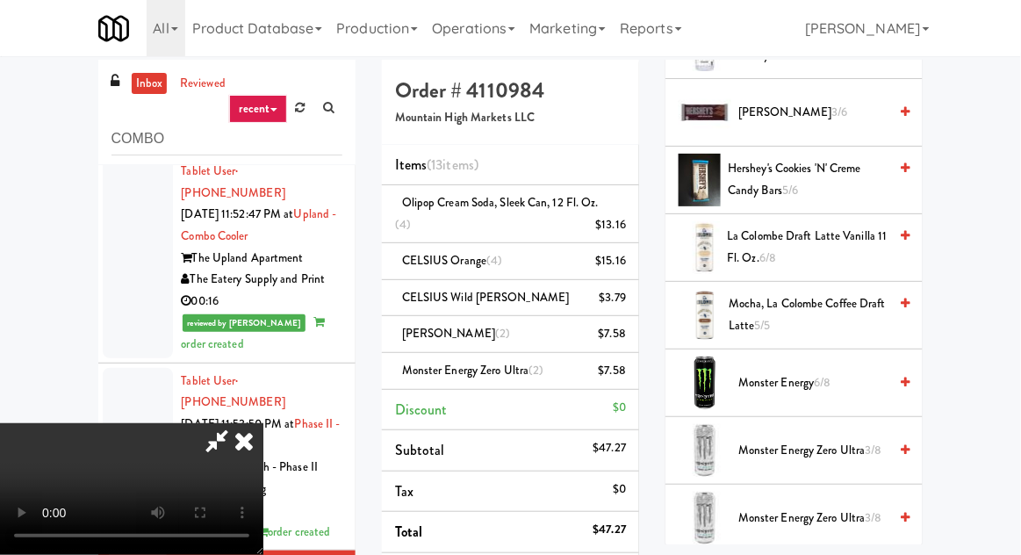
click at [843, 440] on span "Monster Energy Zero Ultra 3/8" at bounding box center [812, 451] width 149 height 22
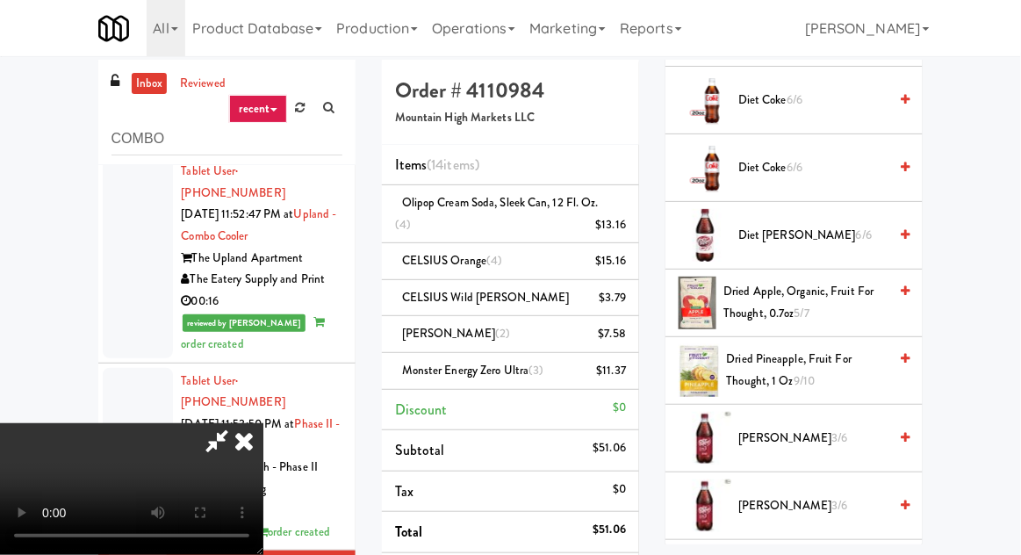
scroll to position [874, 0]
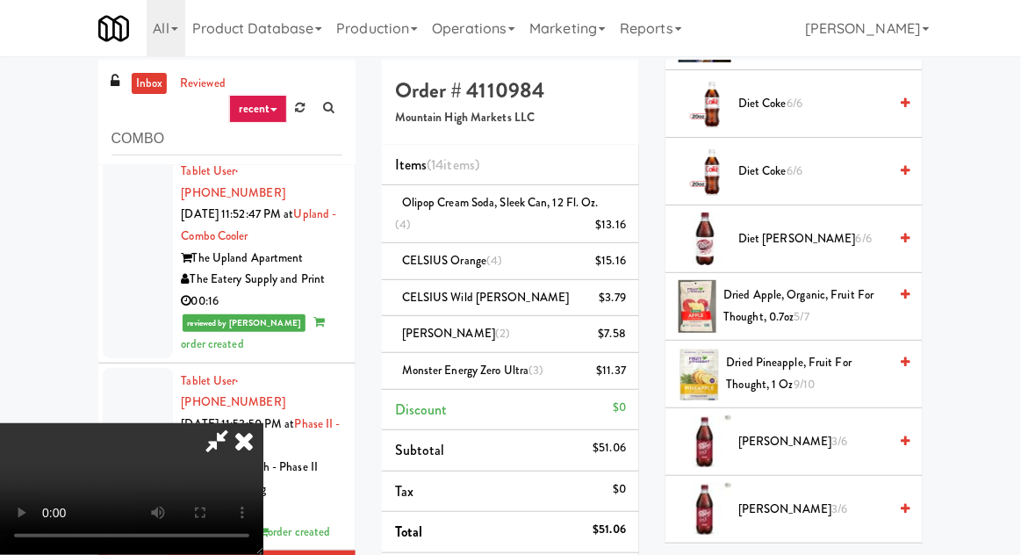
click at [860, 243] on span "Diet [PERSON_NAME] 6/6" at bounding box center [812, 239] width 149 height 22
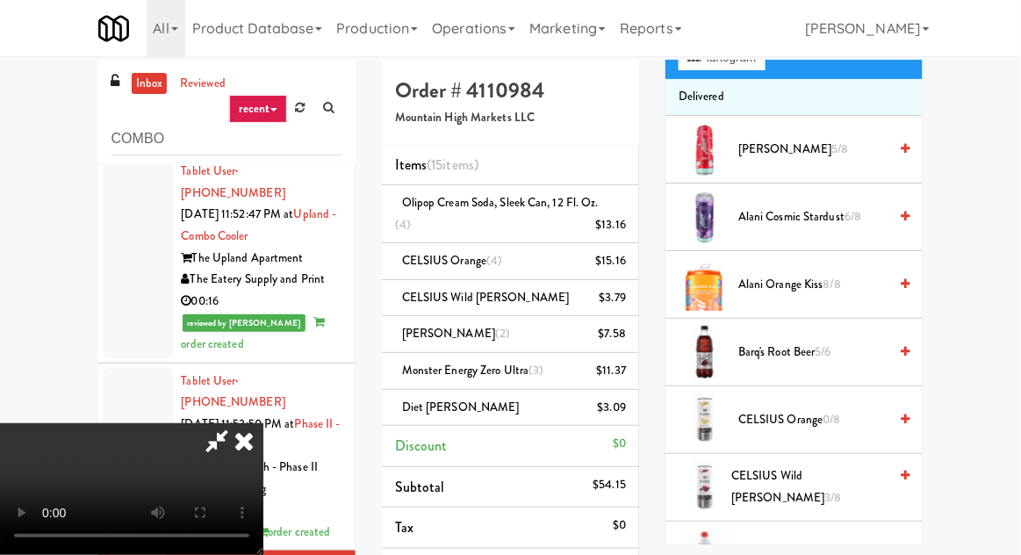
scroll to position [0, 0]
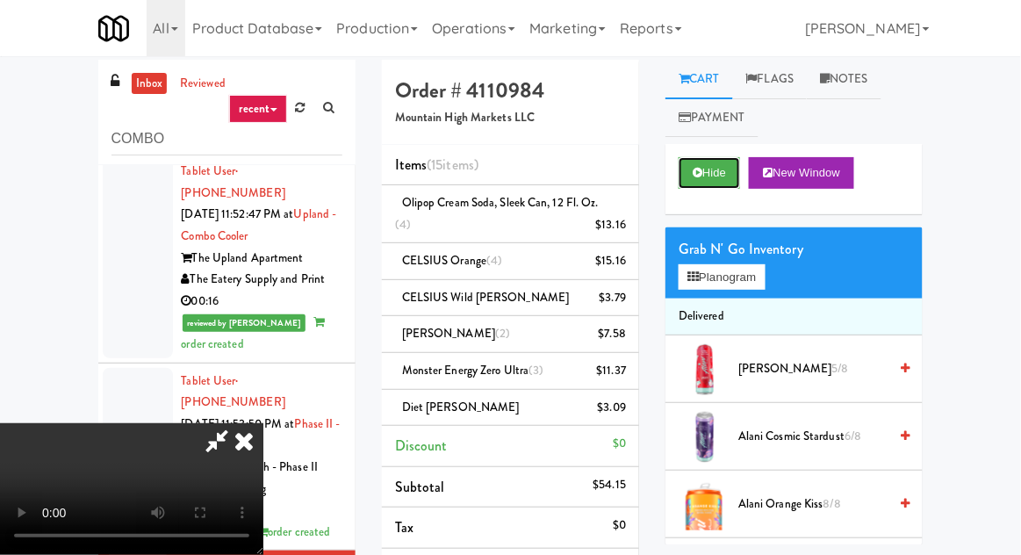
click at [711, 171] on button "Hide" at bounding box center [709, 173] width 61 height 32
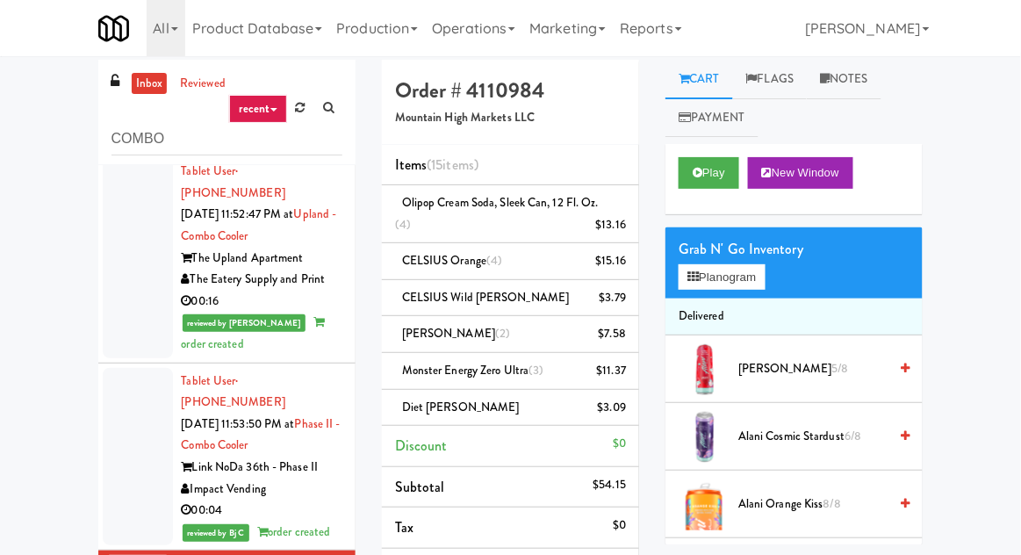
click at [632, 407] on li "Diet [PERSON_NAME] $3.09" at bounding box center [510, 408] width 257 height 37
click at [628, 409] on icon at bounding box center [627, 413] width 9 height 11
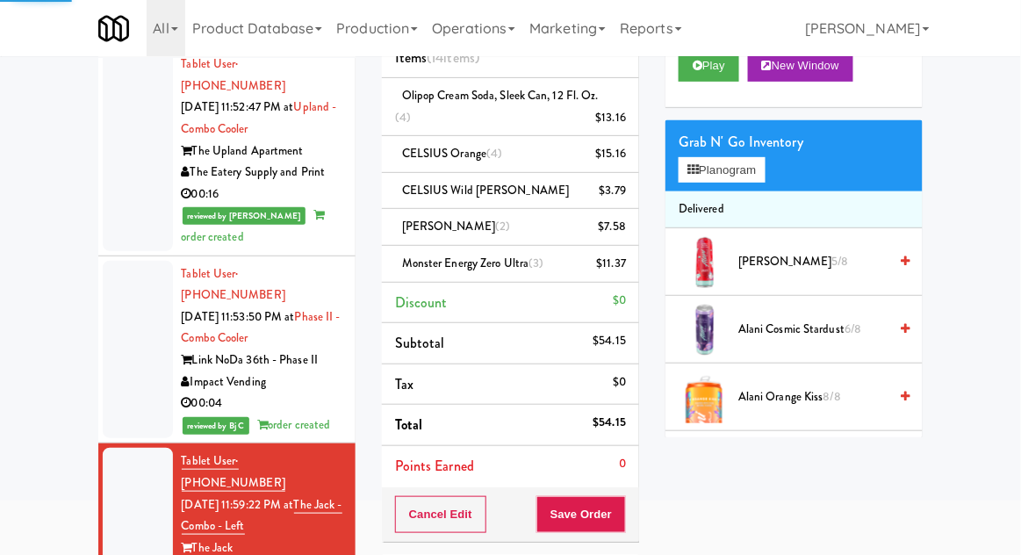
scroll to position [211, 0]
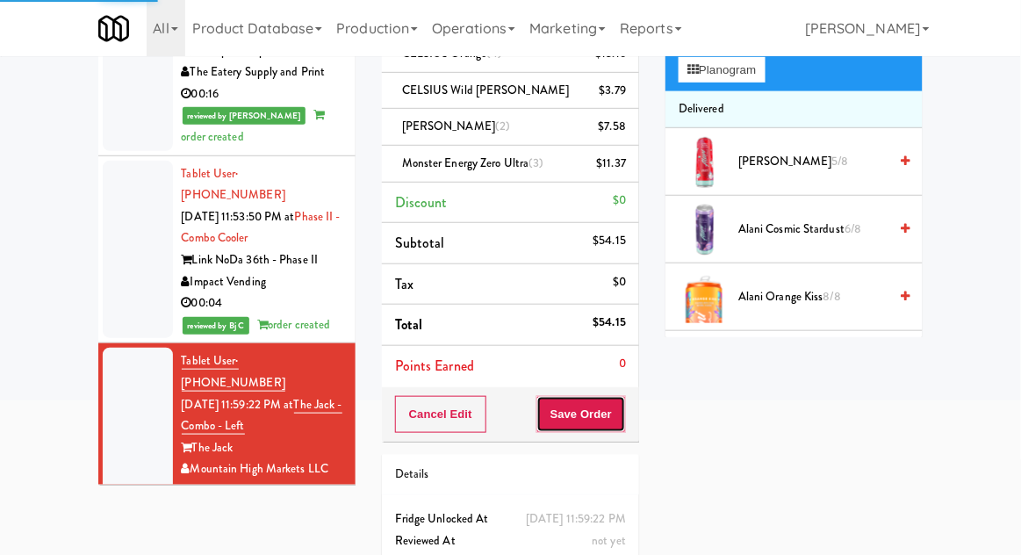
click at [612, 421] on button "Save Order" at bounding box center [581, 414] width 90 height 37
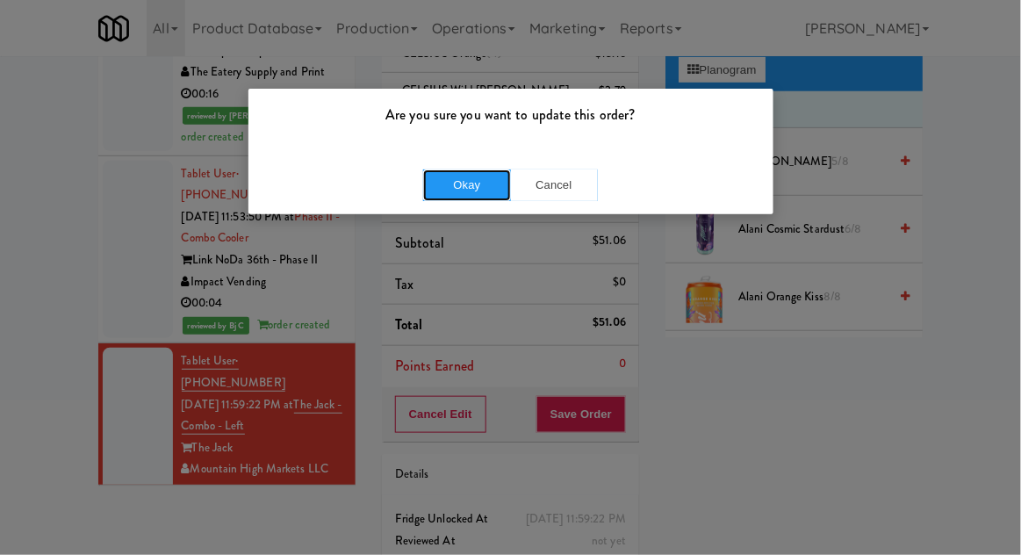
click at [475, 191] on button "Okay" at bounding box center [467, 185] width 88 height 32
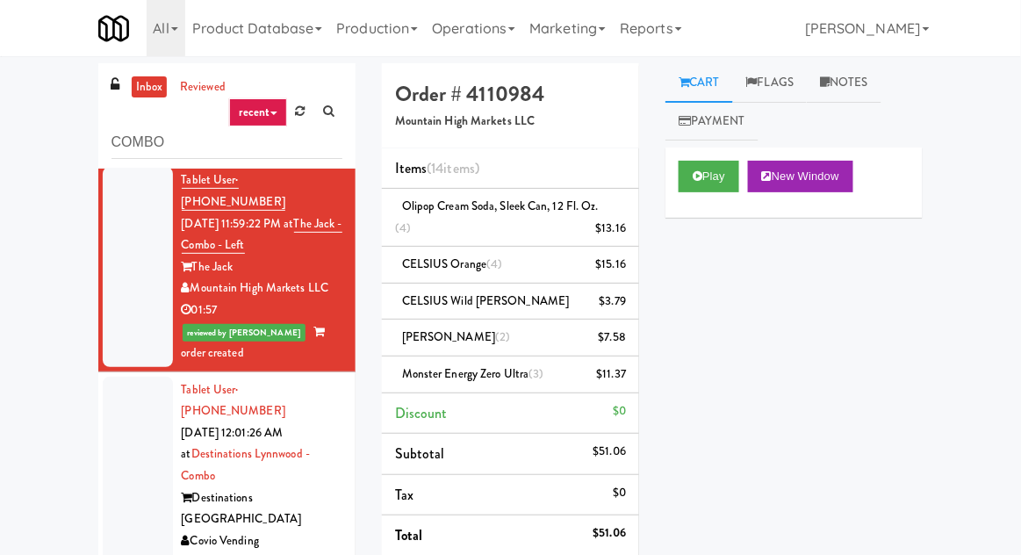
scroll to position [2026, 0]
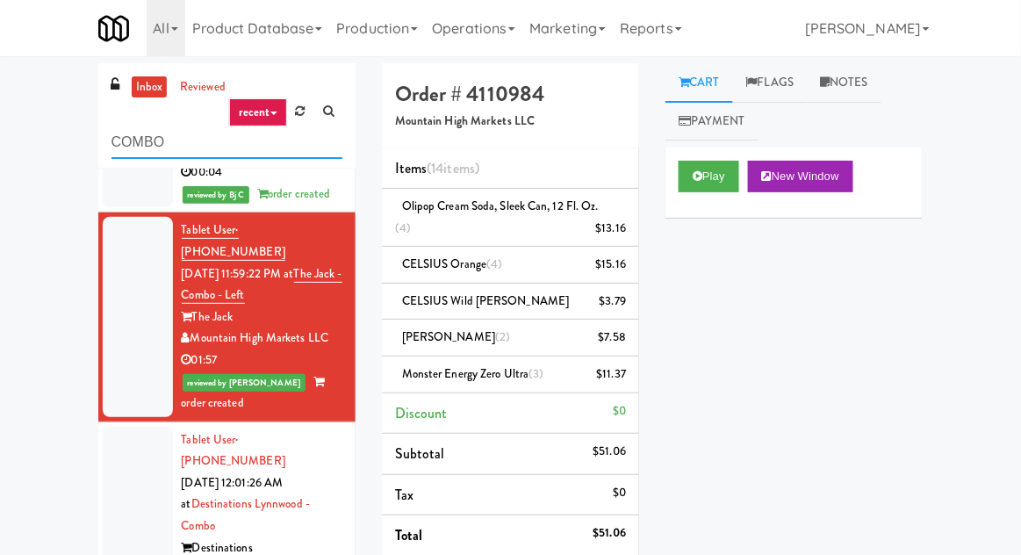
click at [181, 157] on input "COMBO" at bounding box center [226, 142] width 231 height 32
click at [129, 138] on input "COMBO" at bounding box center [226, 142] width 231 height 32
click at [131, 145] on input "COMBO" at bounding box center [226, 142] width 231 height 32
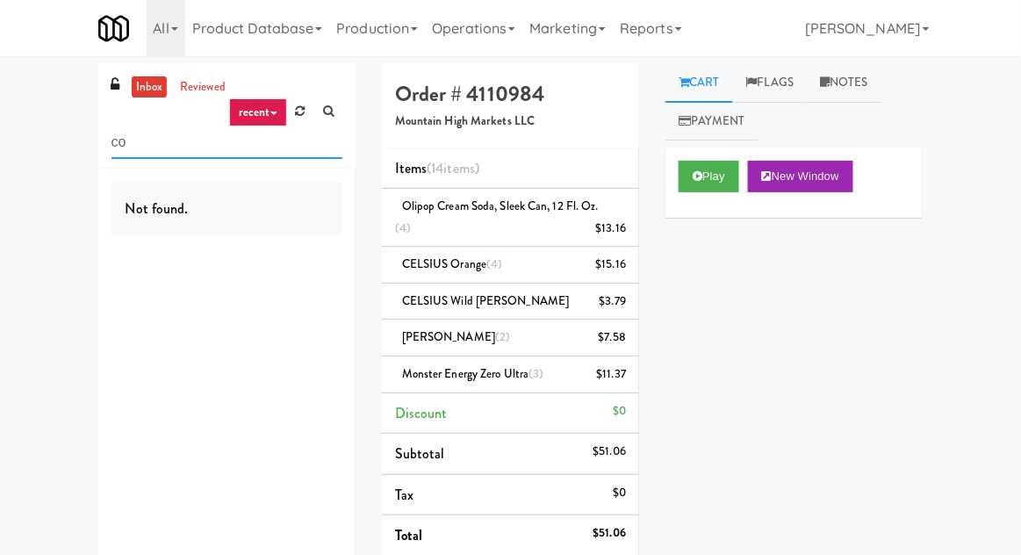
scroll to position [0, 0]
type input "cooler"
click at [27, 144] on div "inbox reviewed recent all unclear take inventory issue suspicious failed recent…" at bounding box center [510, 447] width 1021 height 768
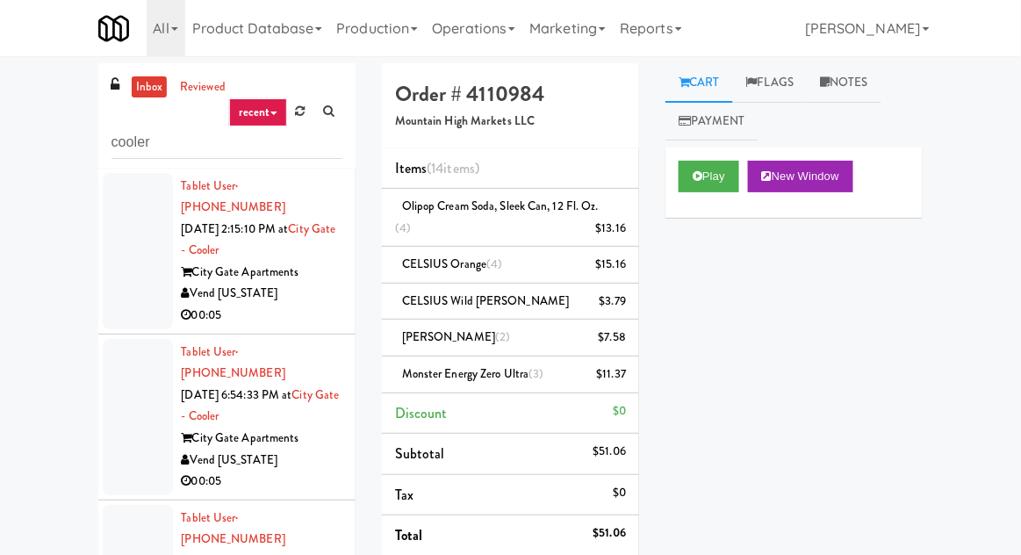
click at [134, 253] on div at bounding box center [138, 251] width 70 height 156
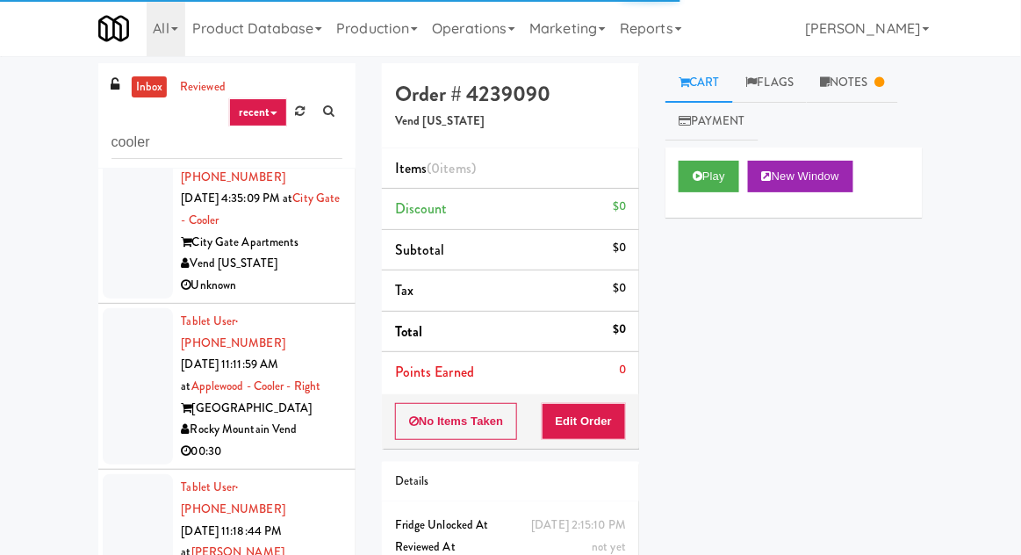
scroll to position [1005, 0]
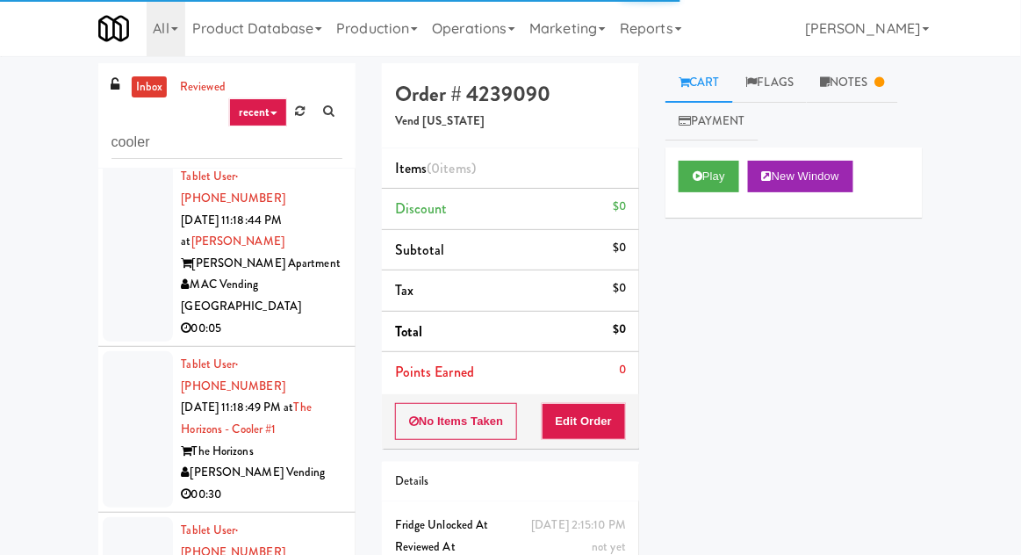
click at [126, 351] on div at bounding box center [138, 429] width 70 height 156
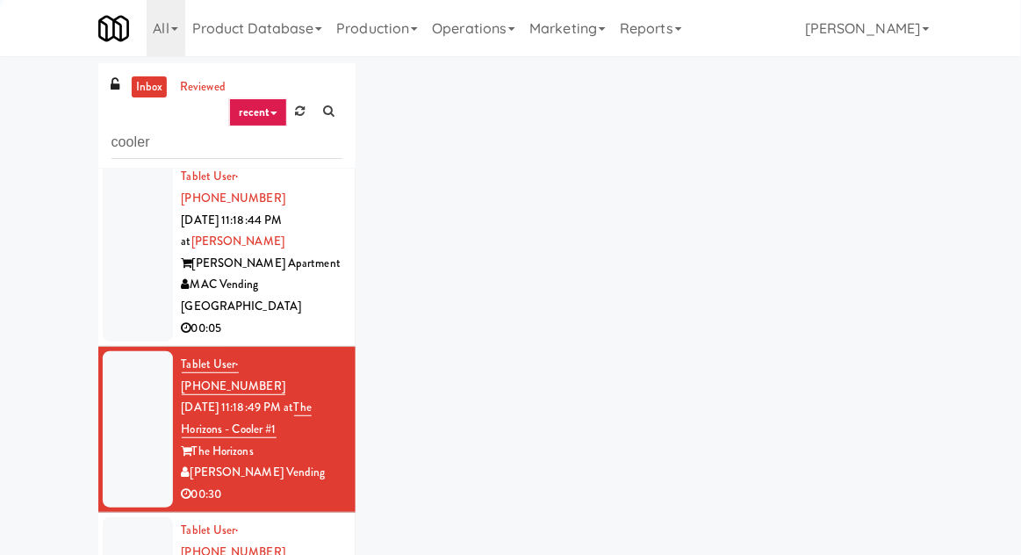
click at [121, 351] on div at bounding box center [138, 429] width 70 height 156
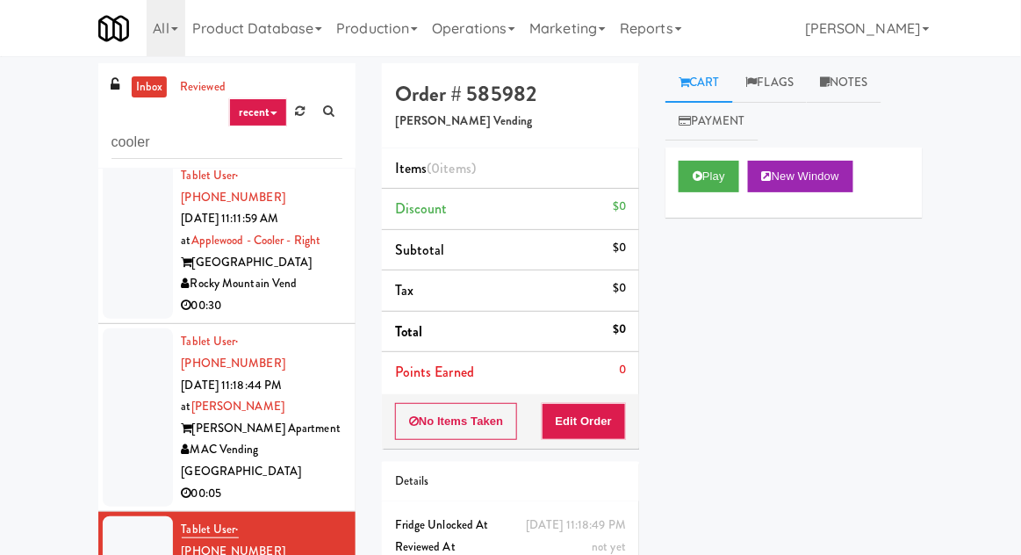
scroll to position [832, 0]
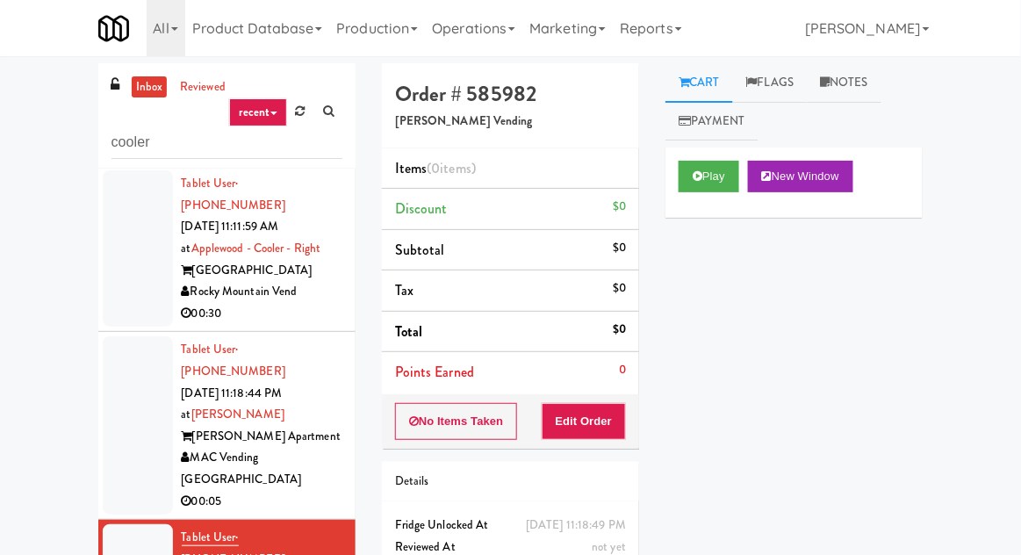
click at [131, 336] on div at bounding box center [138, 425] width 70 height 178
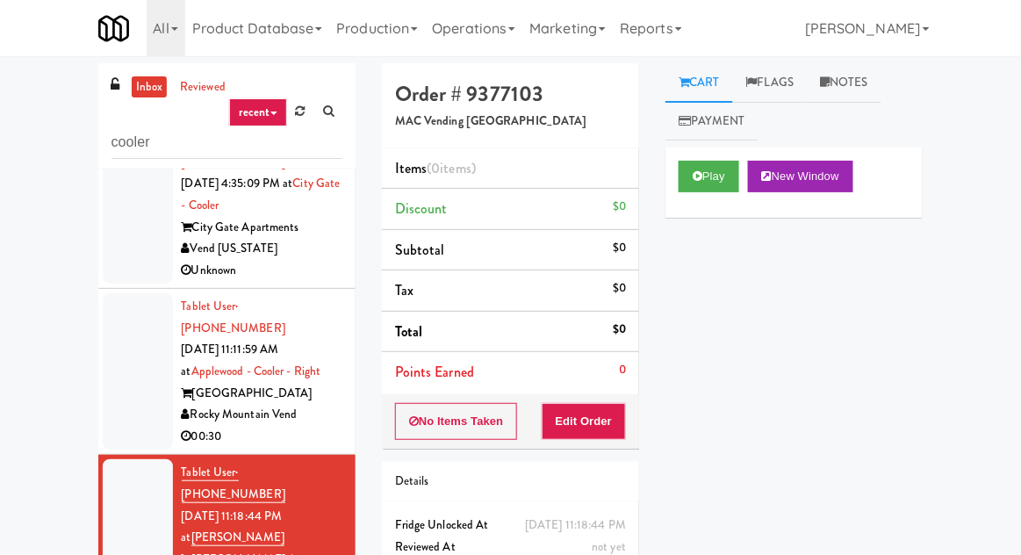
click at [129, 293] on div at bounding box center [138, 371] width 70 height 156
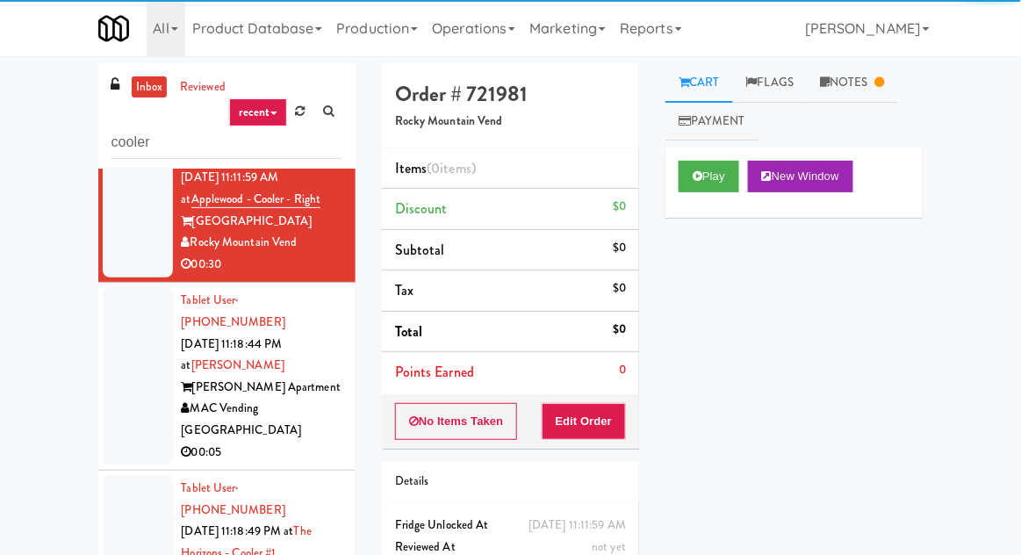
scroll to position [882, 0]
click at [118, 286] on div at bounding box center [138, 375] width 70 height 178
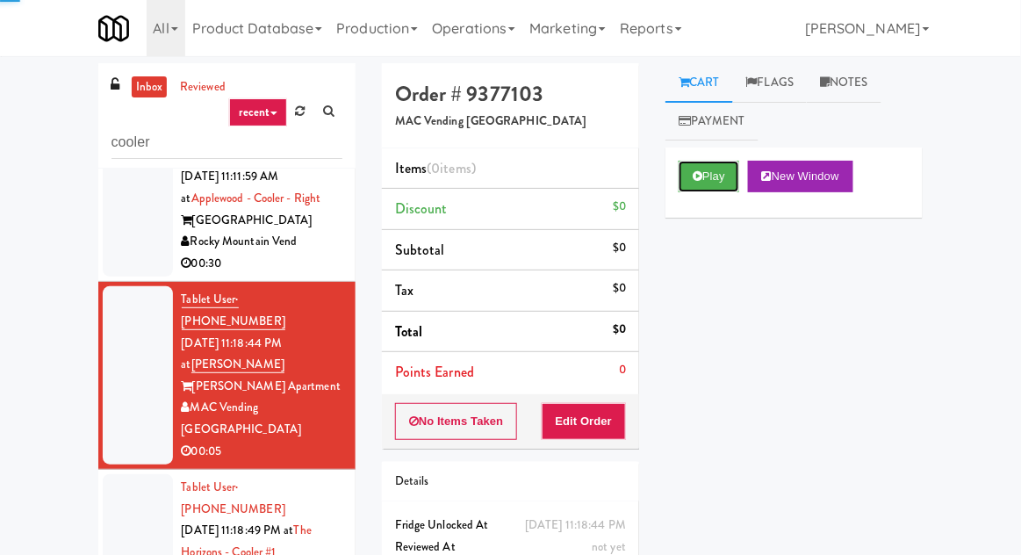
click at [693, 190] on button "Play" at bounding box center [709, 177] width 61 height 32
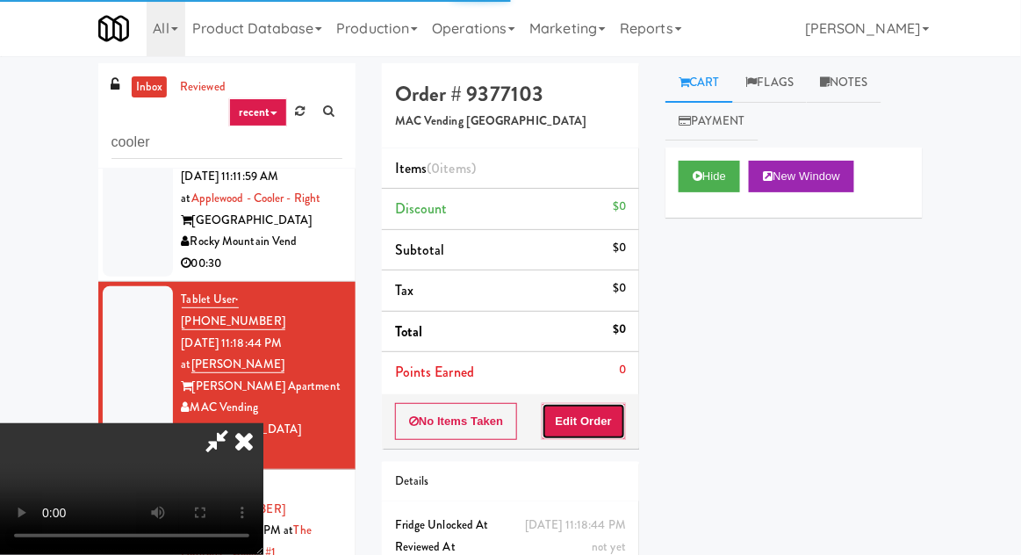
click at [583, 408] on button "Edit Order" at bounding box center [584, 421] width 85 height 37
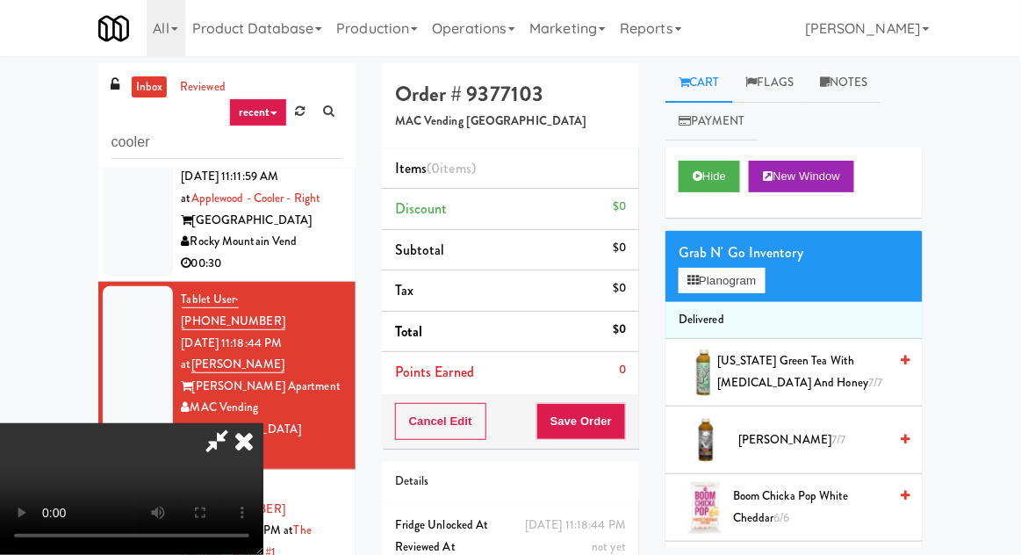
click at [823, 418] on li "[PERSON_NAME] 7/7" at bounding box center [793, 440] width 257 height 68
click at [823, 429] on span "[PERSON_NAME] 7/7" at bounding box center [812, 440] width 149 height 22
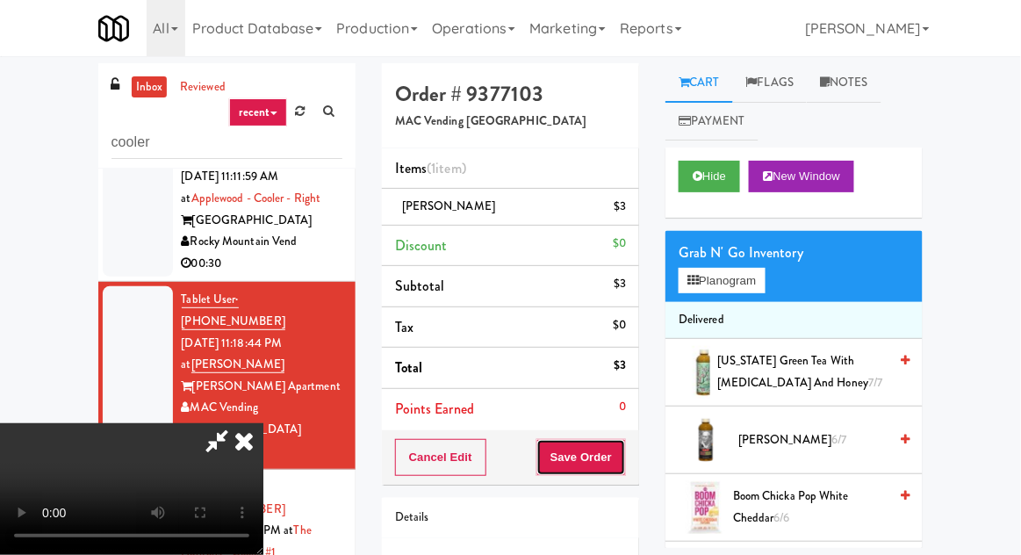
click at [615, 446] on button "Save Order" at bounding box center [581, 457] width 90 height 37
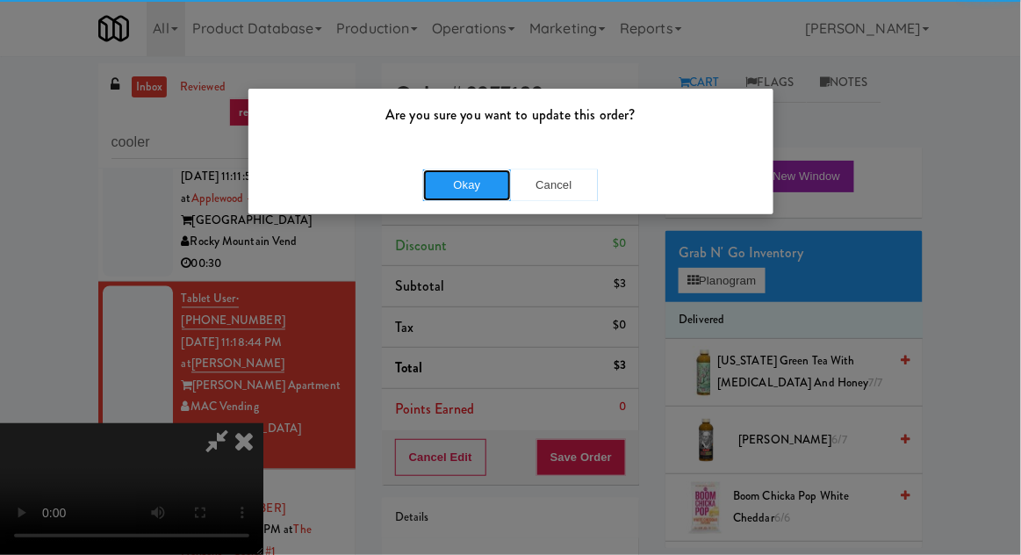
click at [467, 189] on button "Okay" at bounding box center [467, 185] width 88 height 32
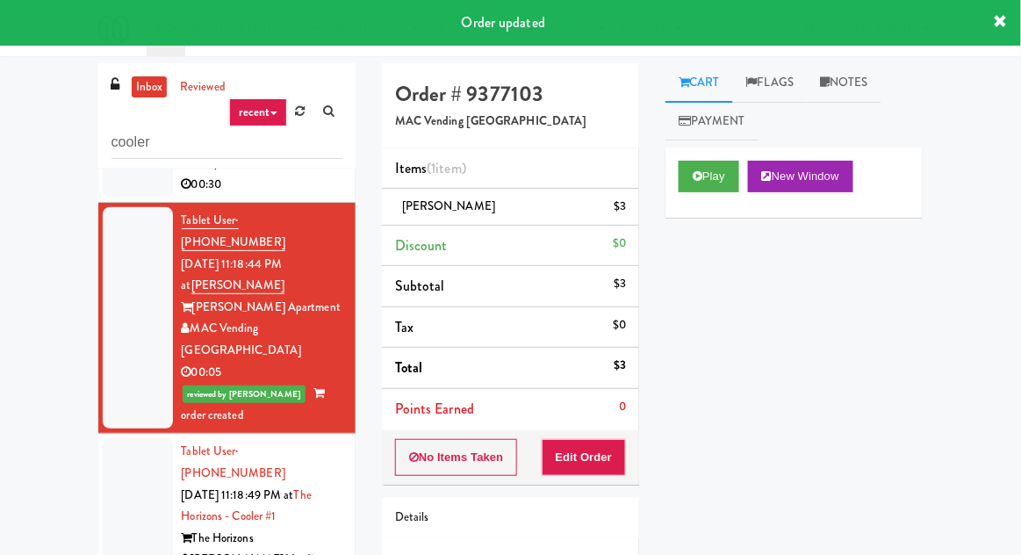
click at [129, 438] on div at bounding box center [138, 516] width 70 height 156
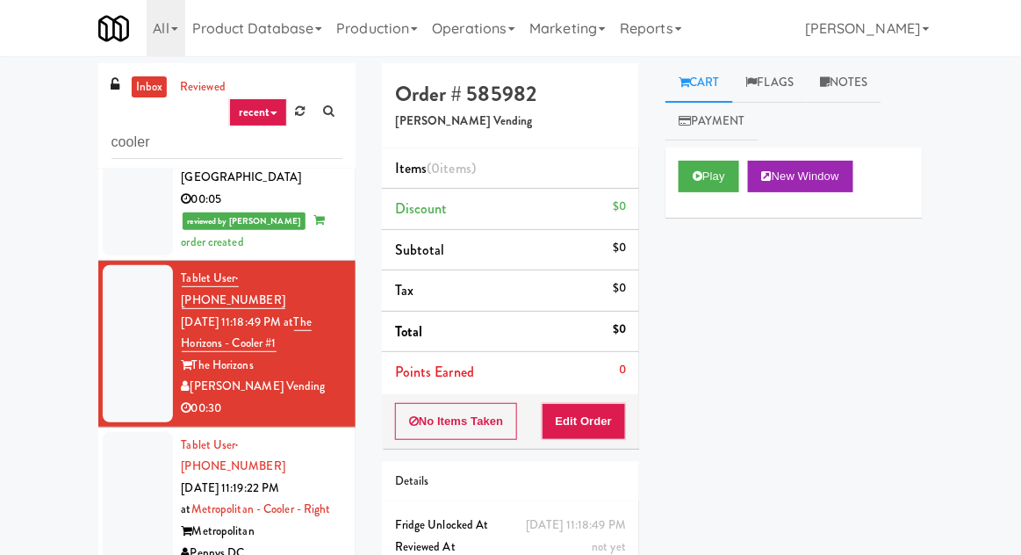
scroll to position [1133, 0]
click at [124, 433] on div at bounding box center [138, 511] width 70 height 156
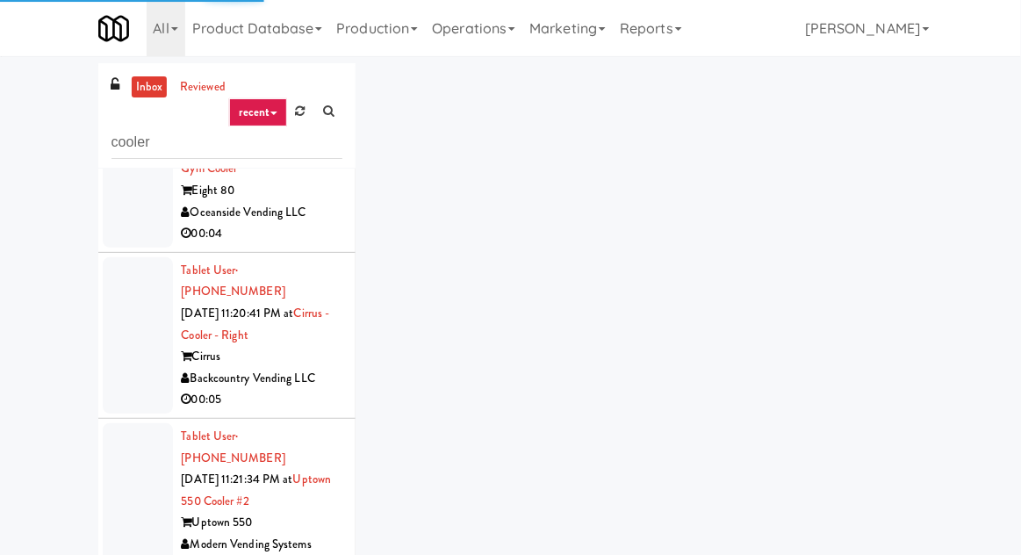
click at [111, 423] on div at bounding box center [138, 501] width 70 height 156
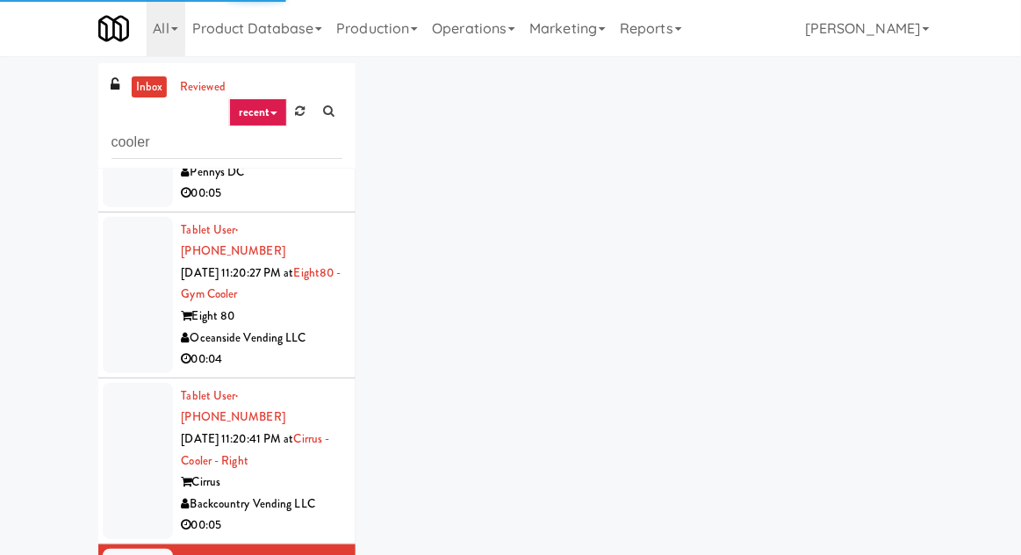
scroll to position [1499, 0]
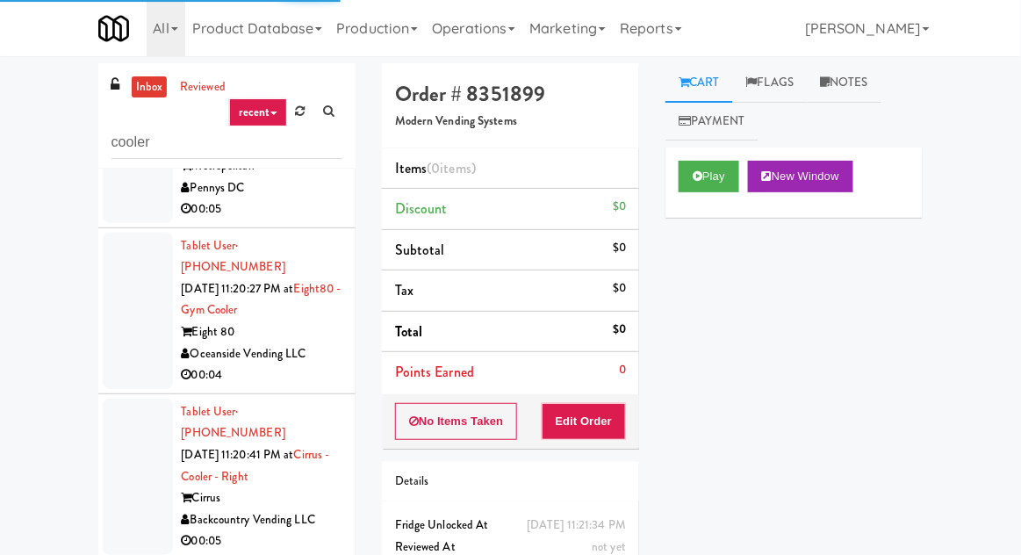
click at [130, 399] on div at bounding box center [138, 477] width 70 height 156
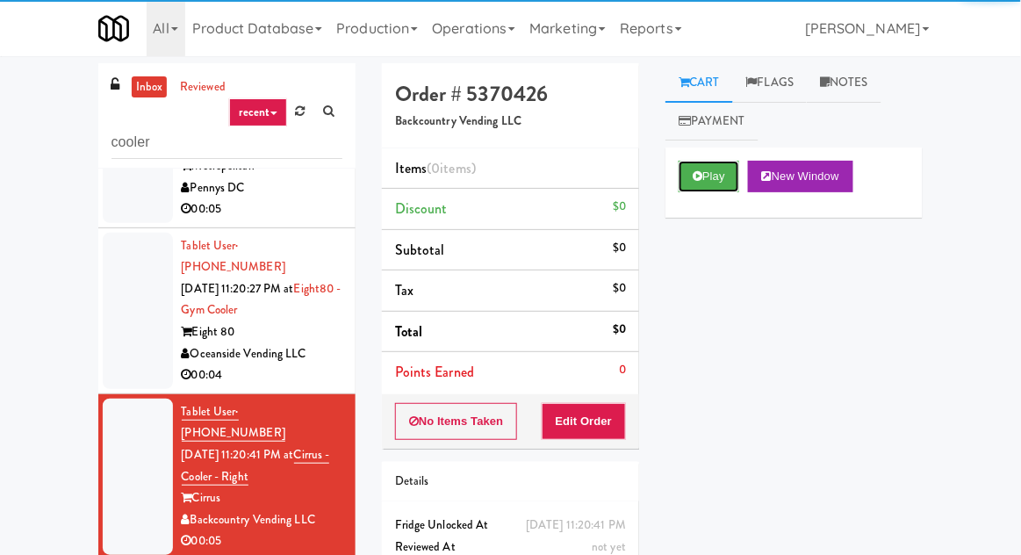
click at [730, 167] on button "Play" at bounding box center [709, 177] width 61 height 32
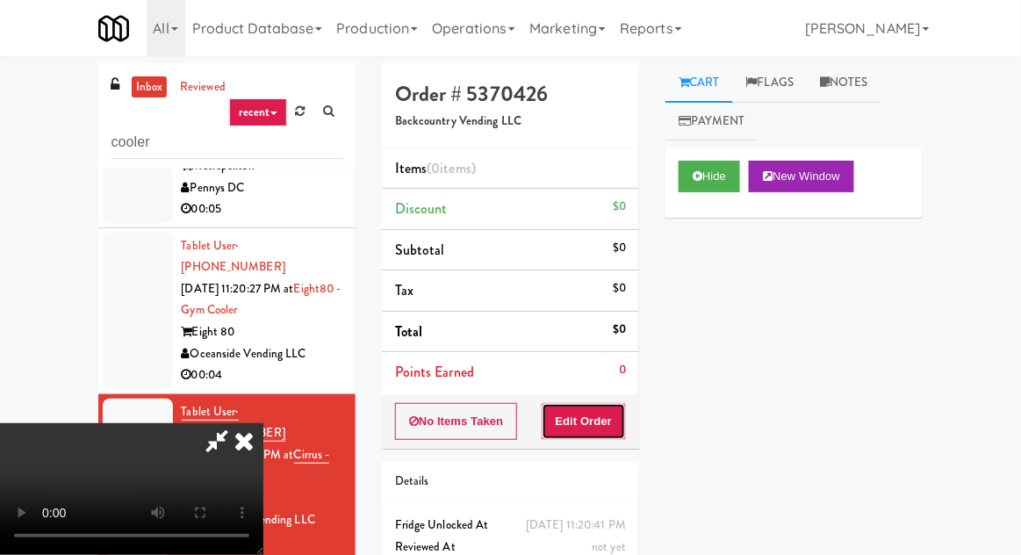
click at [622, 424] on button "Edit Order" at bounding box center [584, 421] width 85 height 37
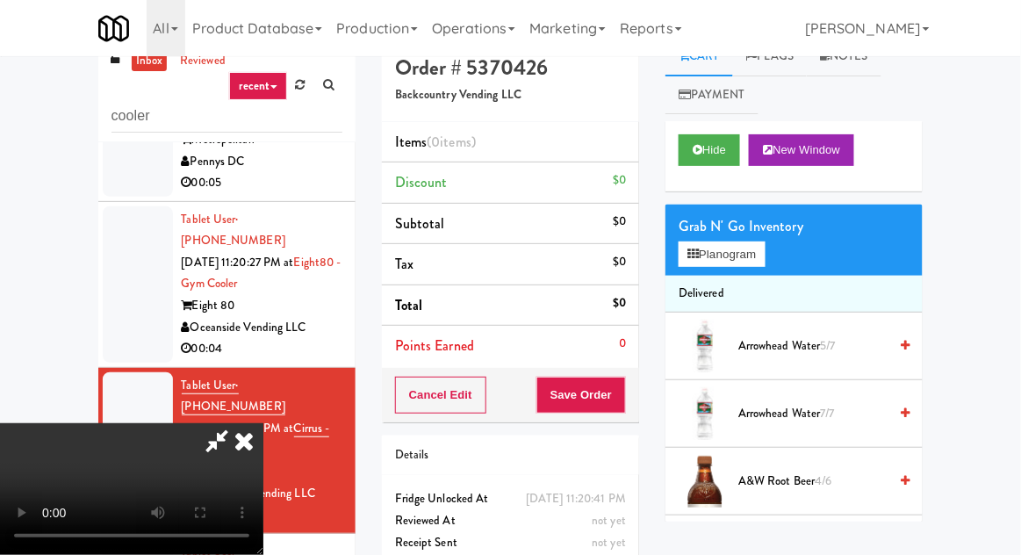
scroll to position [68, 0]
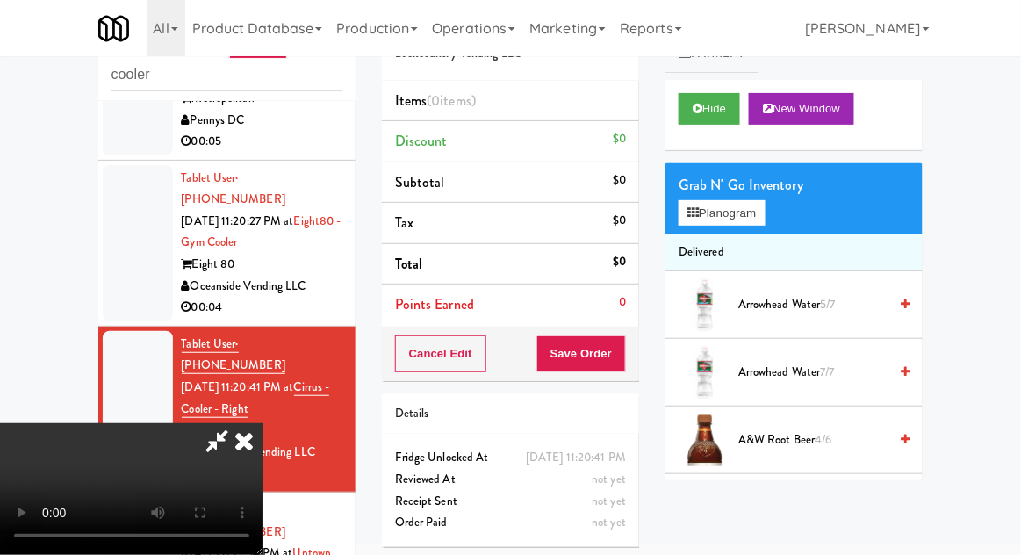
click at [866, 439] on span "A&W Root Beer 4/6" at bounding box center [812, 440] width 149 height 22
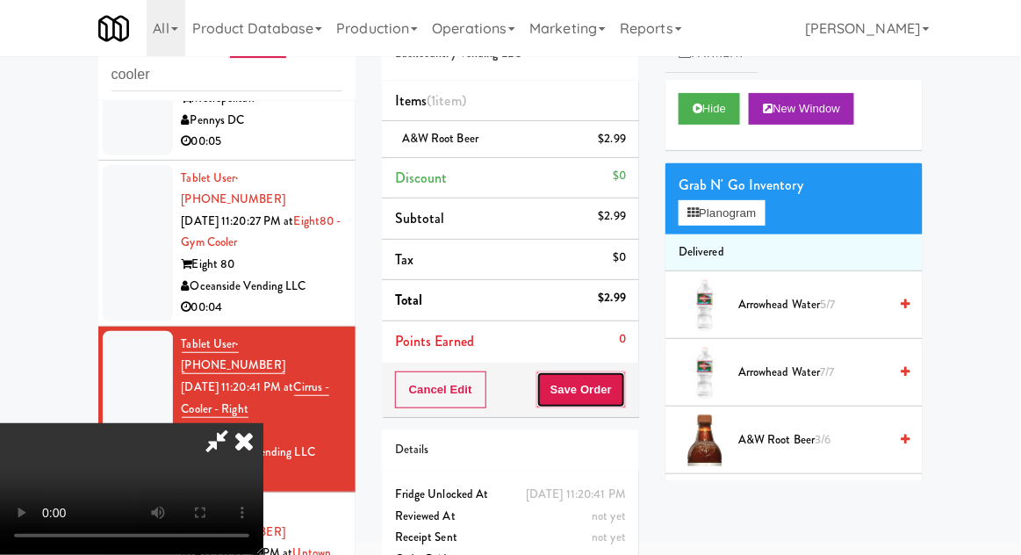
click at [624, 384] on button "Save Order" at bounding box center [581, 389] width 90 height 37
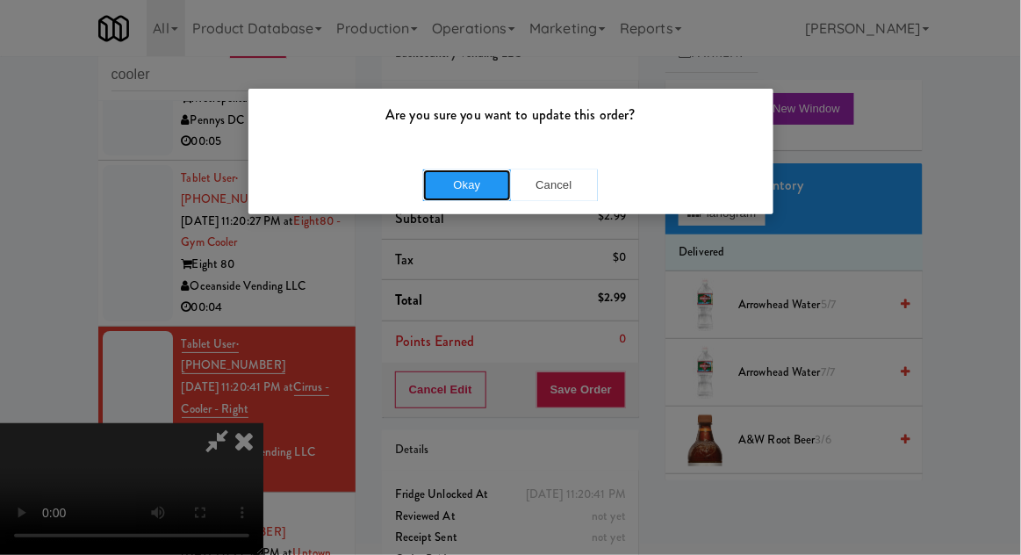
click at [468, 170] on button "Okay" at bounding box center [467, 185] width 88 height 32
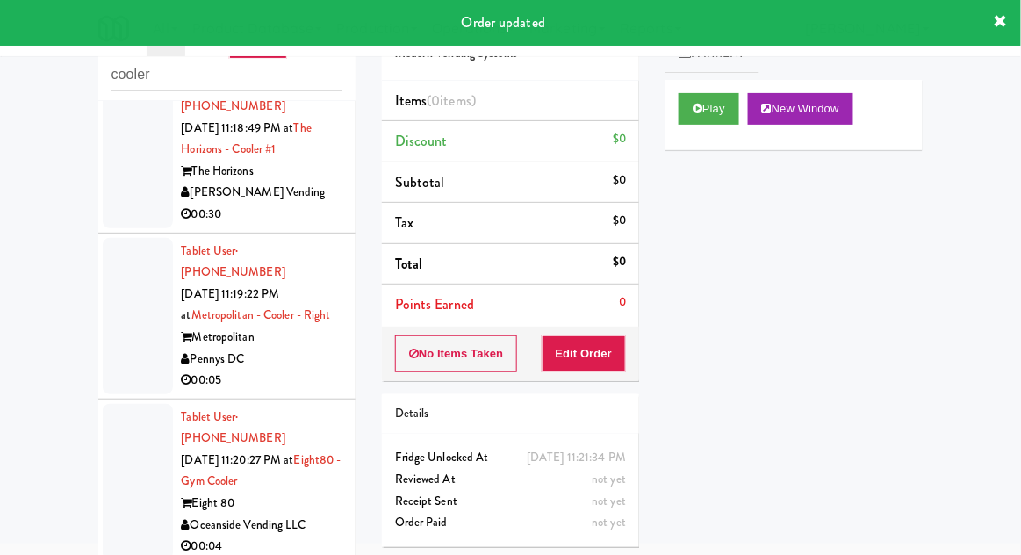
click at [130, 404] on div at bounding box center [138, 482] width 70 height 156
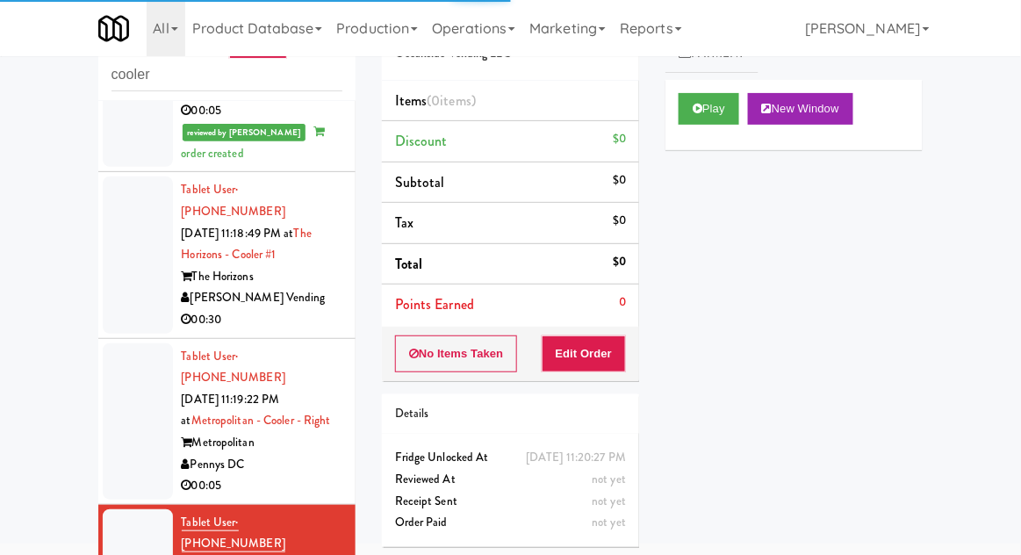
scroll to position [1147, 0]
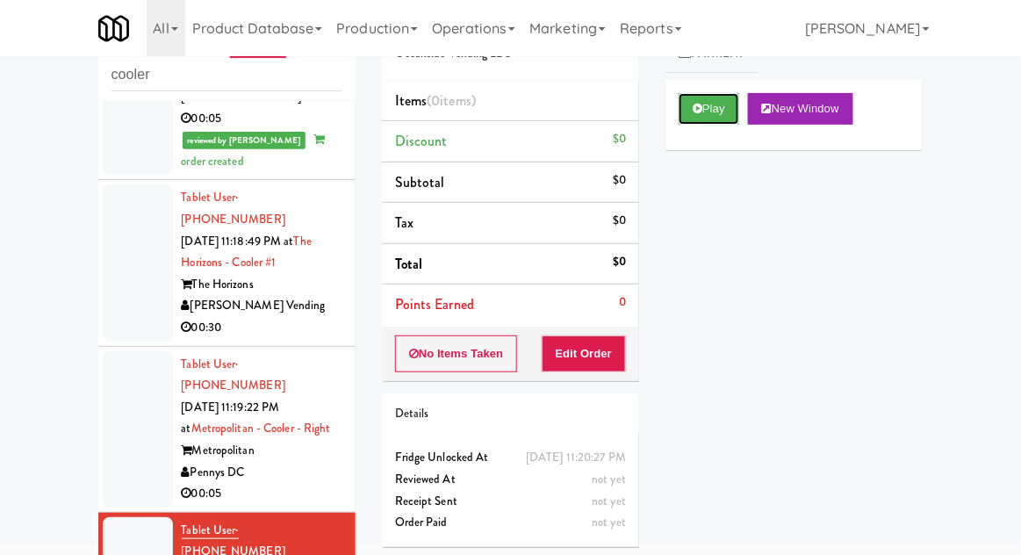
click at [708, 109] on button "Play" at bounding box center [709, 109] width 61 height 32
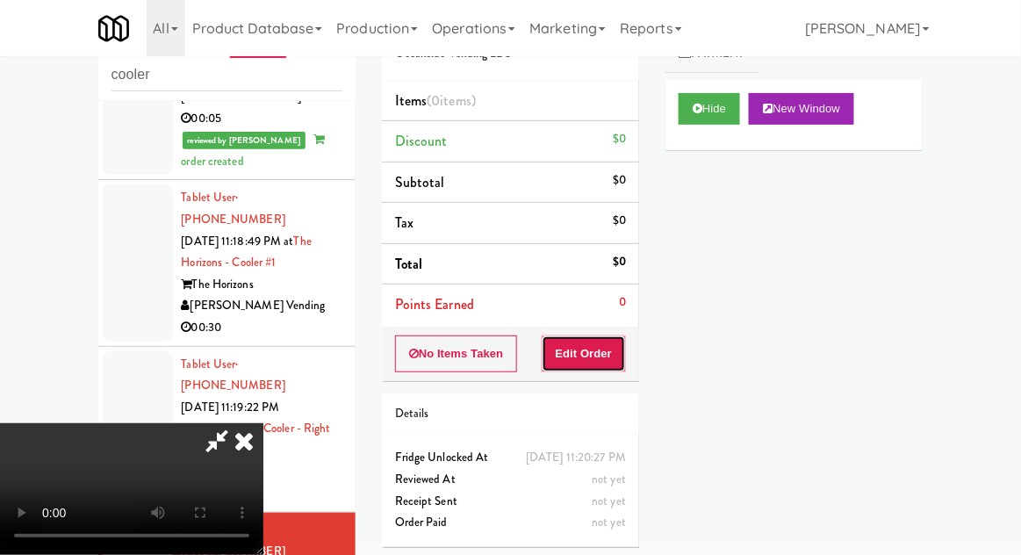
click at [598, 363] on button "Edit Order" at bounding box center [584, 353] width 85 height 37
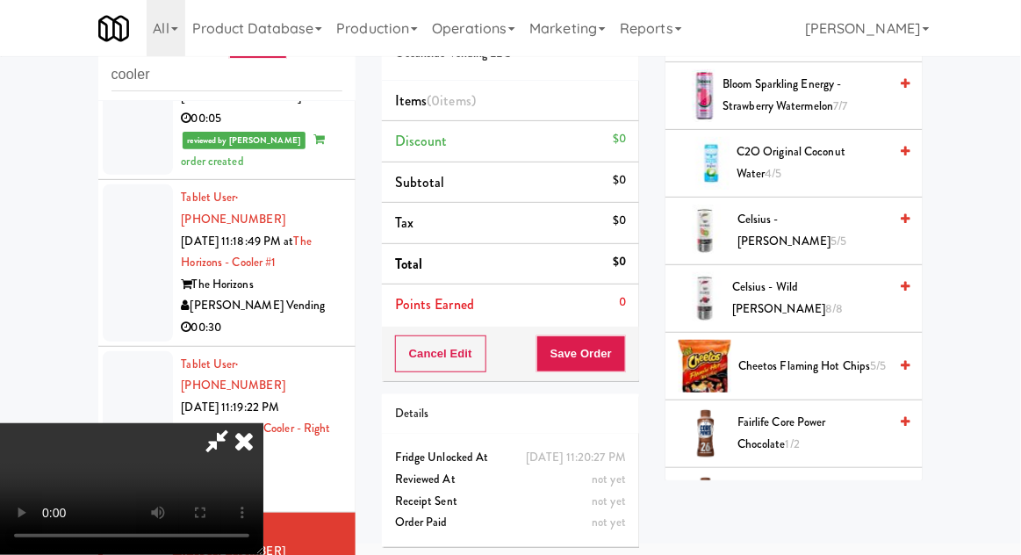
scroll to position [517, 0]
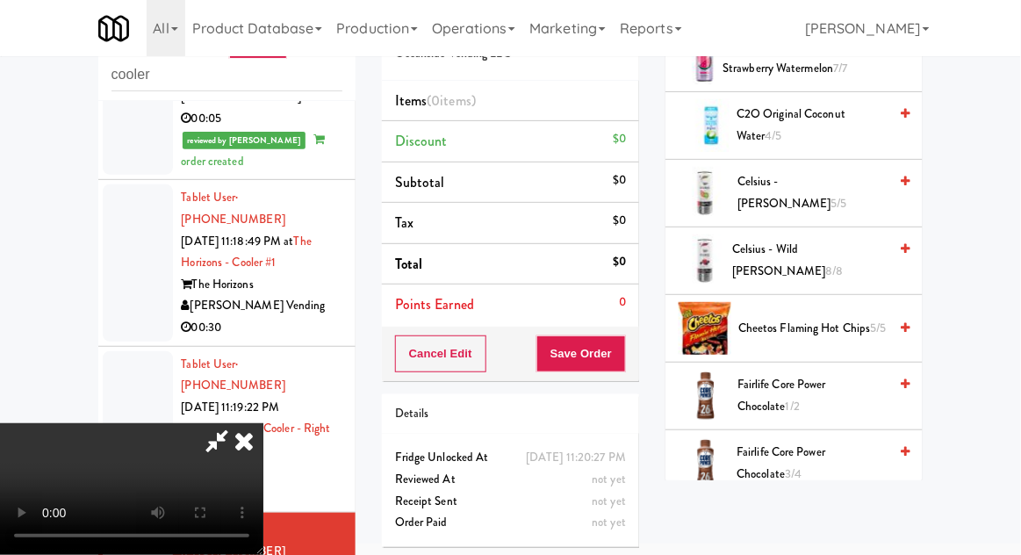
click at [837, 466] on span "Fairlife Core Power Chocolate 3/4" at bounding box center [812, 463] width 151 height 43
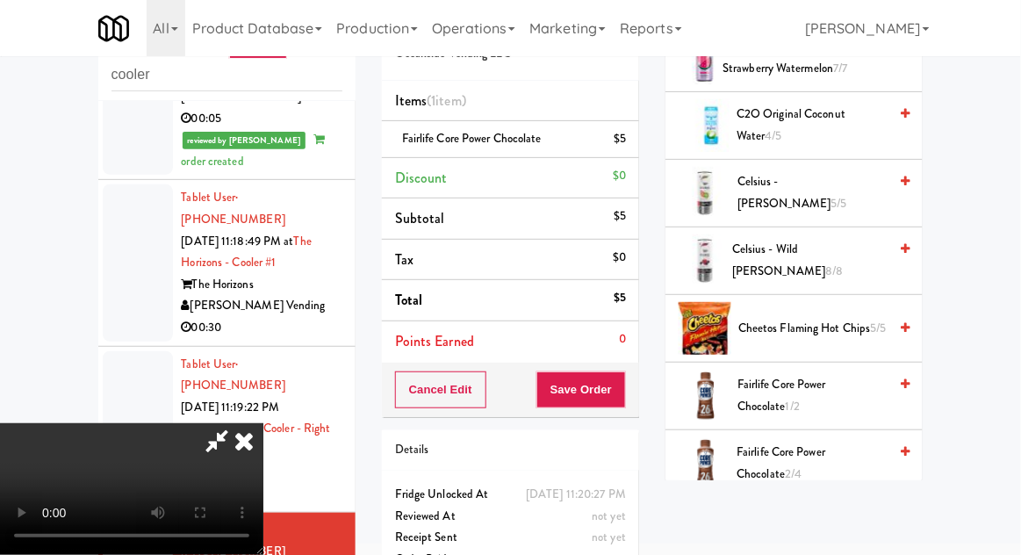
click at [636, 391] on div "Cancel Edit Save Order" at bounding box center [510, 390] width 257 height 54
click at [622, 380] on button "Save Order" at bounding box center [581, 389] width 90 height 37
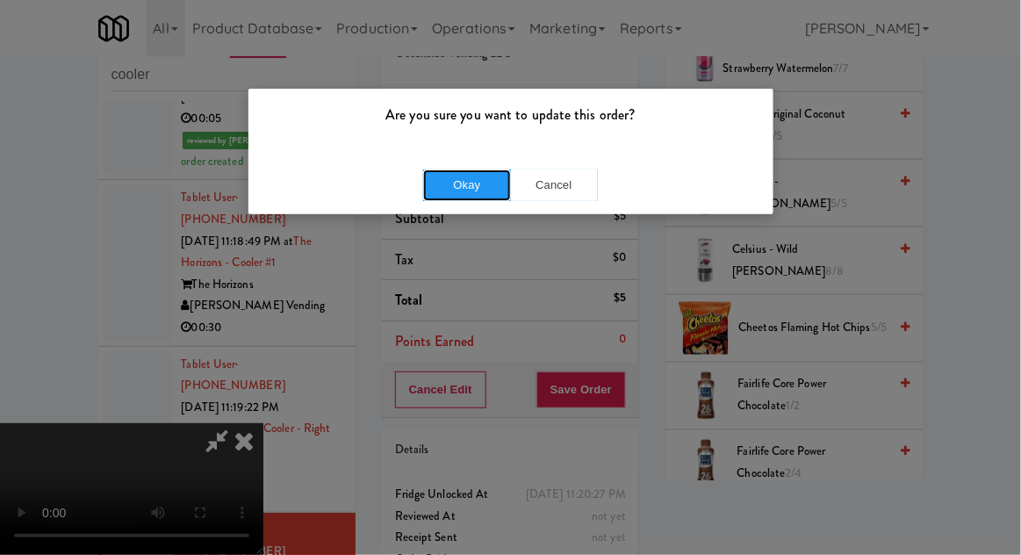
click at [455, 198] on button "Okay" at bounding box center [467, 185] width 88 height 32
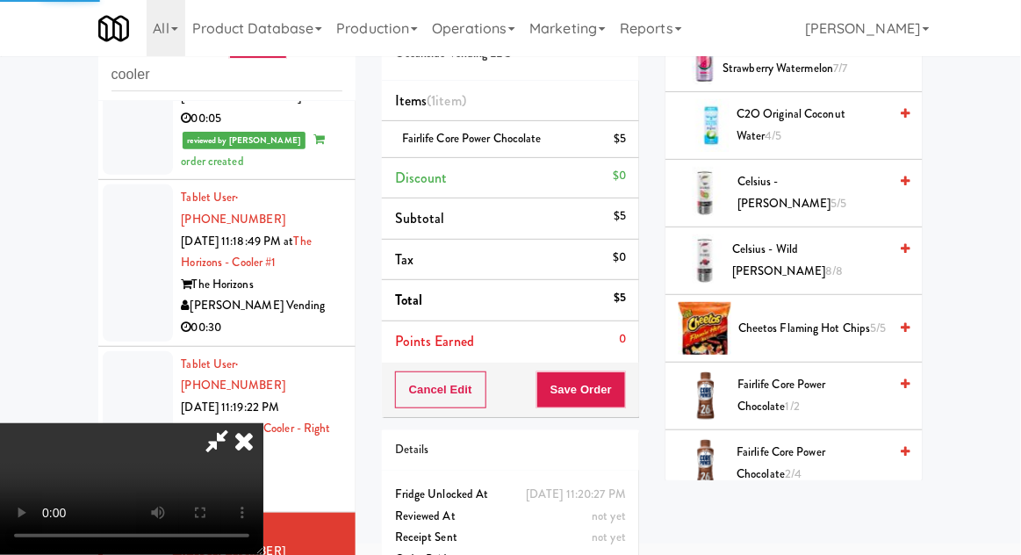
scroll to position [173, 0]
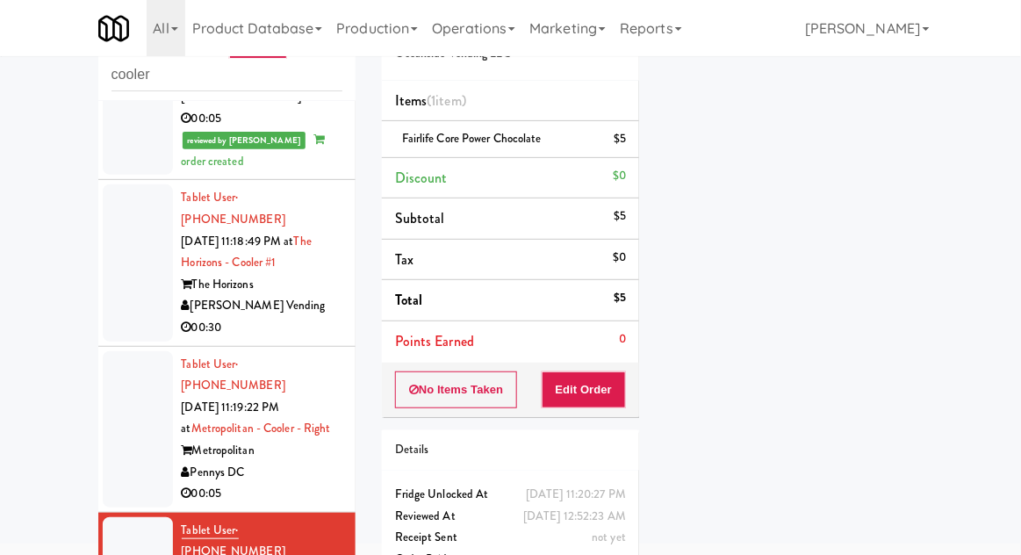
click at [135, 351] on div at bounding box center [138, 429] width 70 height 156
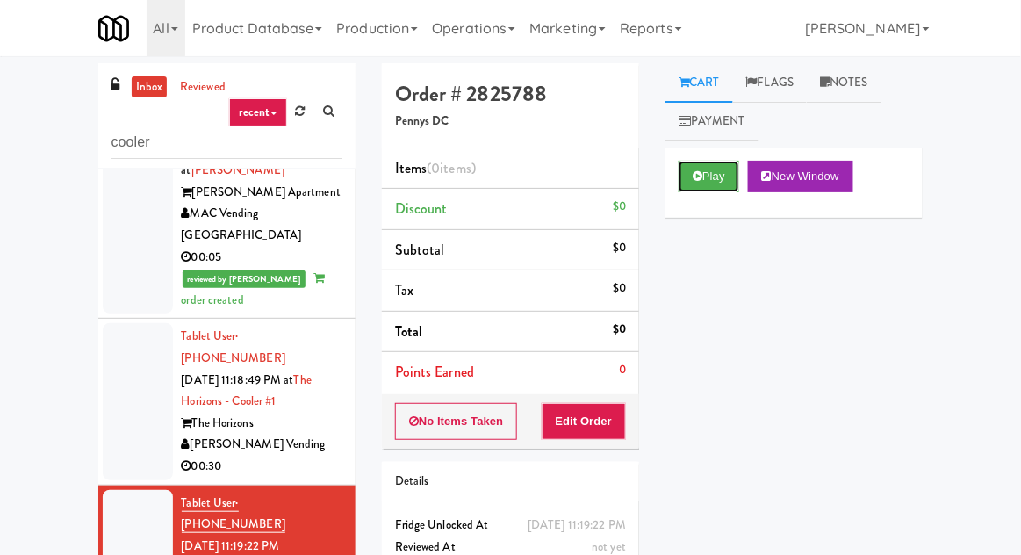
click at [714, 171] on button "Play" at bounding box center [709, 177] width 61 height 32
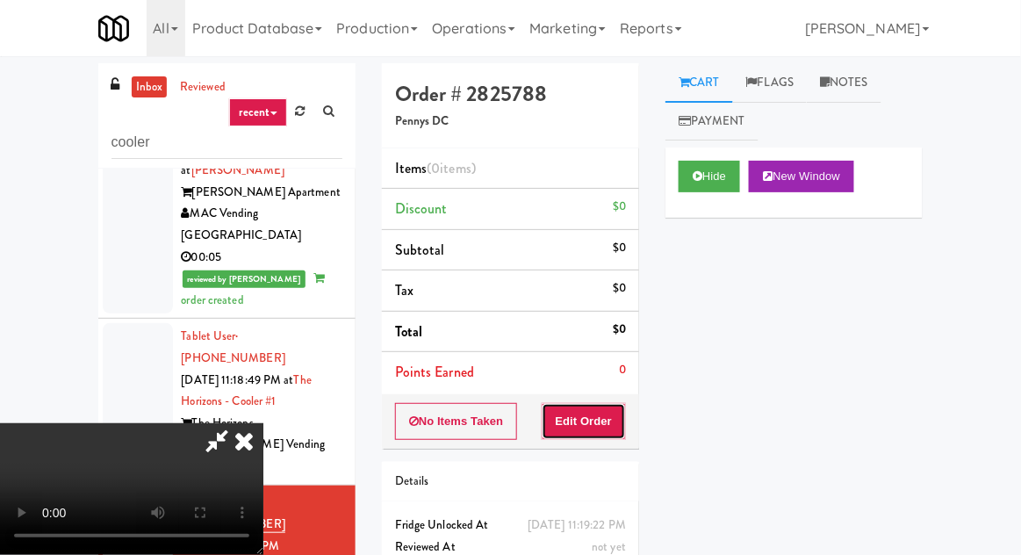
click at [601, 436] on button "Edit Order" at bounding box center [584, 421] width 85 height 37
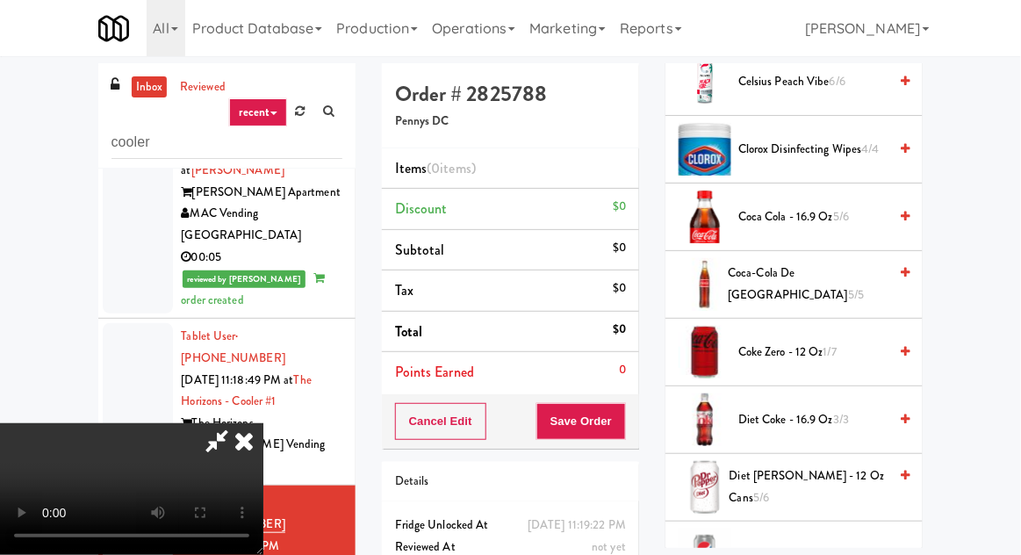
scroll to position [528, 0]
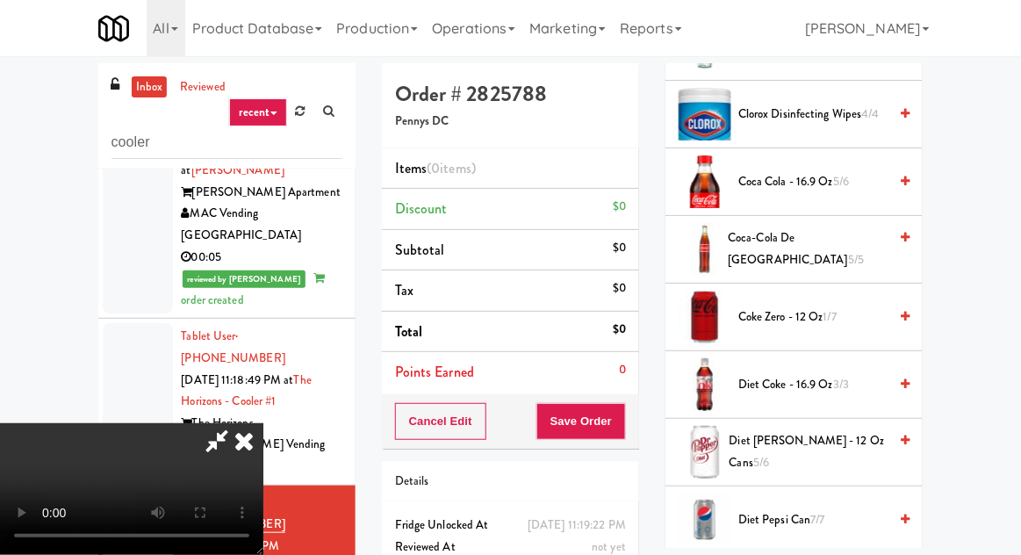
click at [790, 450] on span "Diet [PERSON_NAME] - 12 oz Cans 5/6" at bounding box center [809, 451] width 159 height 43
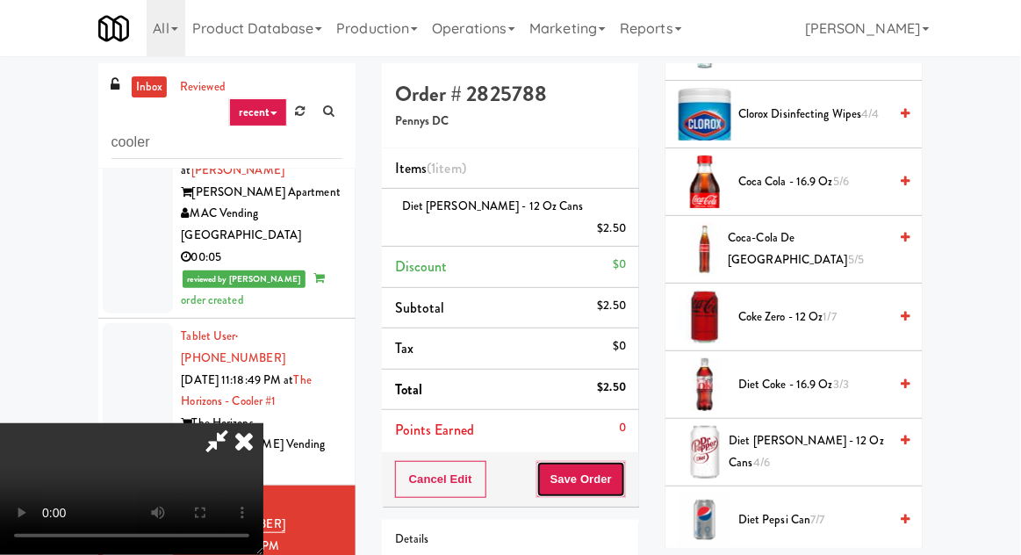
click at [622, 461] on button "Save Order" at bounding box center [581, 479] width 90 height 37
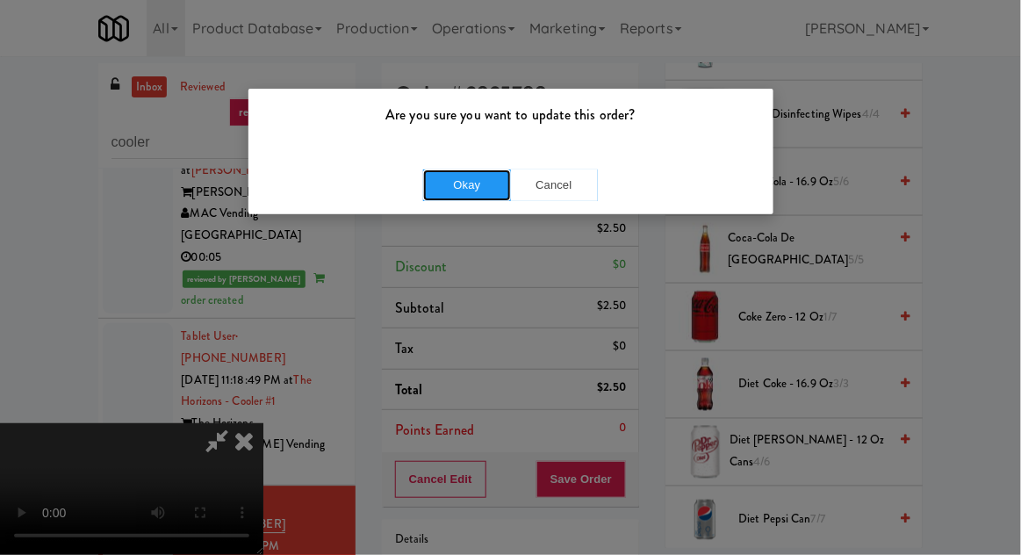
click at [462, 172] on button "Okay" at bounding box center [467, 185] width 88 height 32
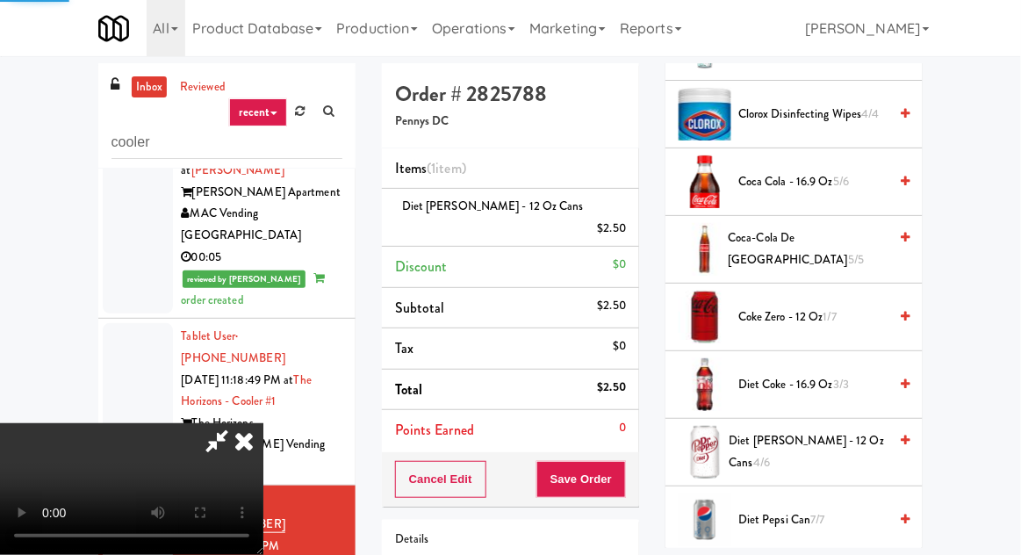
scroll to position [173, 0]
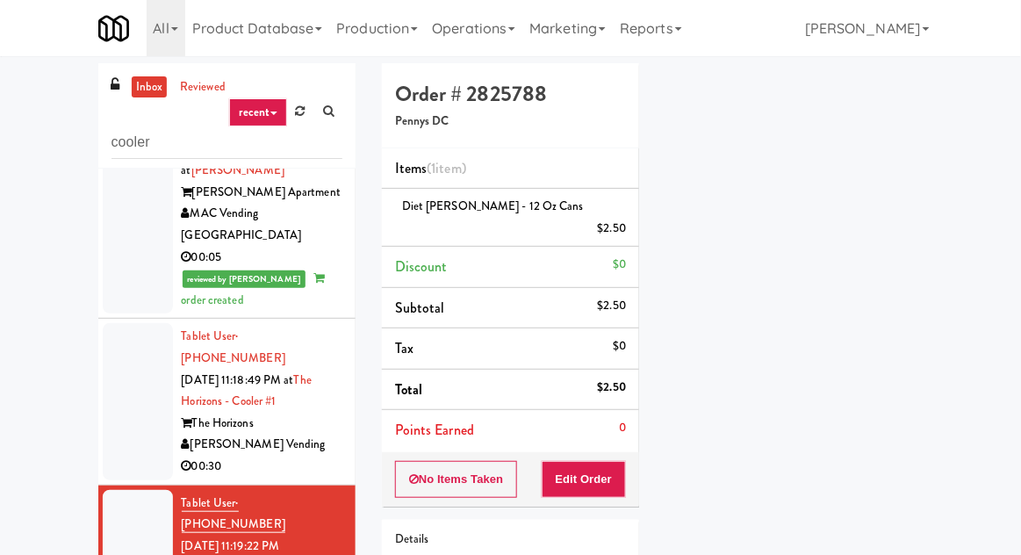
click at [2, 420] on div "inbox reviewed recent all unclear take inventory issue suspicious failed recent…" at bounding box center [510, 385] width 1021 height 645
click at [2, 415] on div "inbox reviewed recent all unclear take inventory issue suspicious failed recent…" at bounding box center [510, 385] width 1021 height 645
click at [2, 414] on div "inbox reviewed recent all unclear take inventory issue suspicious failed recent…" at bounding box center [510, 385] width 1021 height 645
click at [2, 415] on div "inbox reviewed recent all unclear take inventory issue suspicious failed recent…" at bounding box center [510, 385] width 1021 height 645
click at [2, 412] on div "inbox reviewed recent all unclear take inventory issue suspicious failed recent…" at bounding box center [510, 385] width 1021 height 645
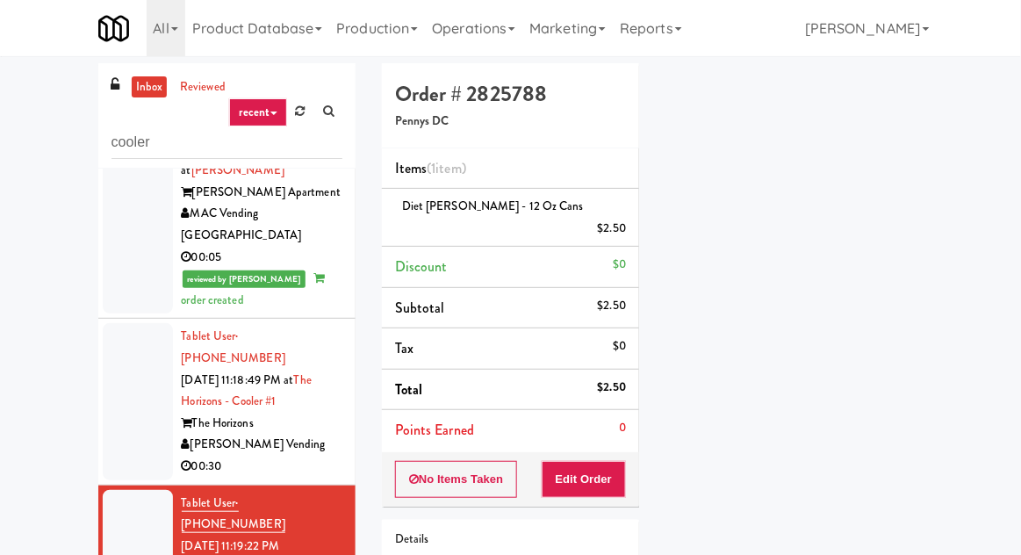
click at [2, 413] on div "inbox reviewed recent all unclear take inventory issue suspicious failed recent…" at bounding box center [510, 385] width 1021 height 645
click at [2, 406] on div "inbox reviewed recent all unclear take inventory issue suspicious failed recent…" at bounding box center [510, 385] width 1021 height 645
click at [6, 419] on div "inbox reviewed recent all unclear take inventory issue suspicious failed recent…" at bounding box center [510, 385] width 1021 height 645
click at [114, 323] on div at bounding box center [138, 401] width 70 height 156
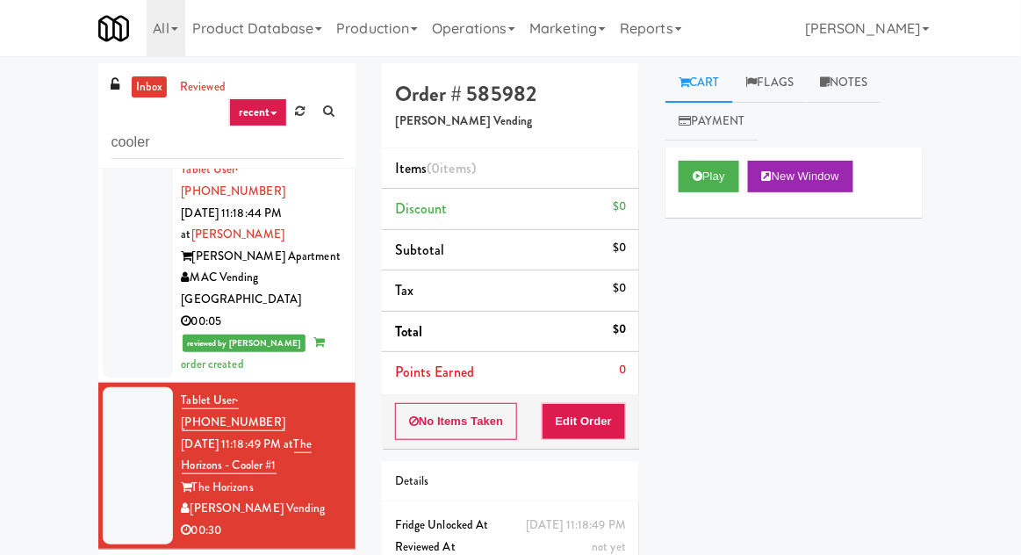
scroll to position [1027, 0]
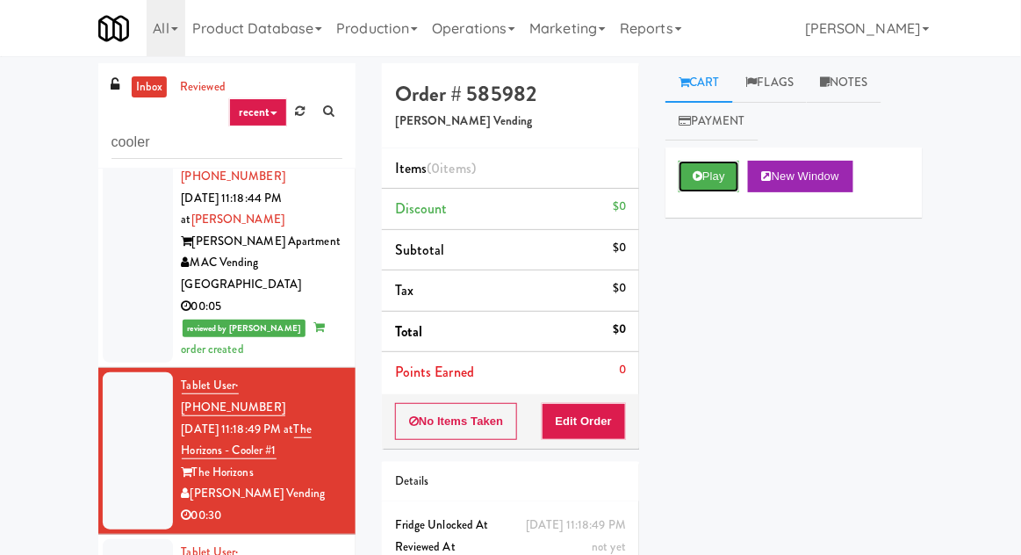
click at [708, 188] on button "Play" at bounding box center [709, 177] width 61 height 32
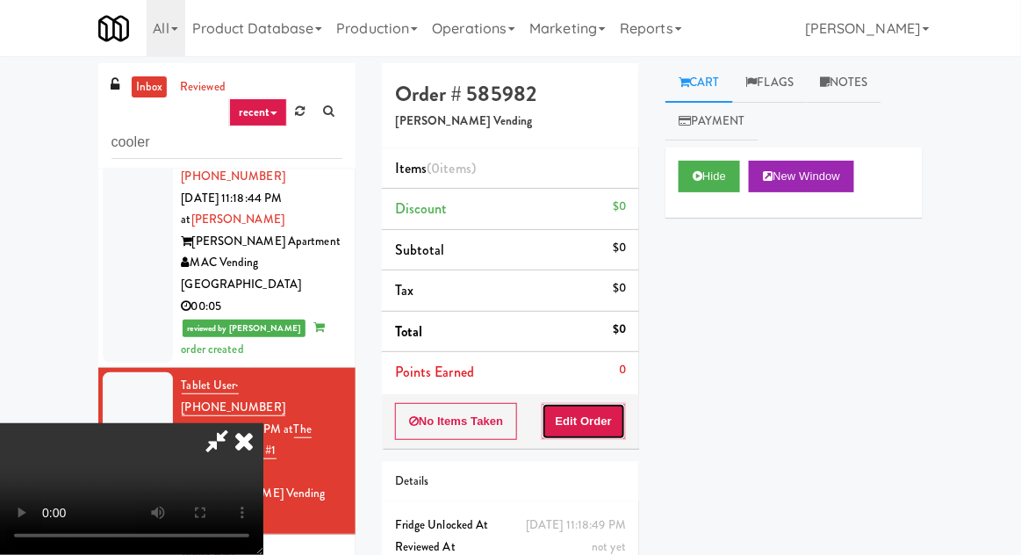
click at [601, 421] on button "Edit Order" at bounding box center [584, 421] width 85 height 37
